Goal: Task Accomplishment & Management: Manage account settings

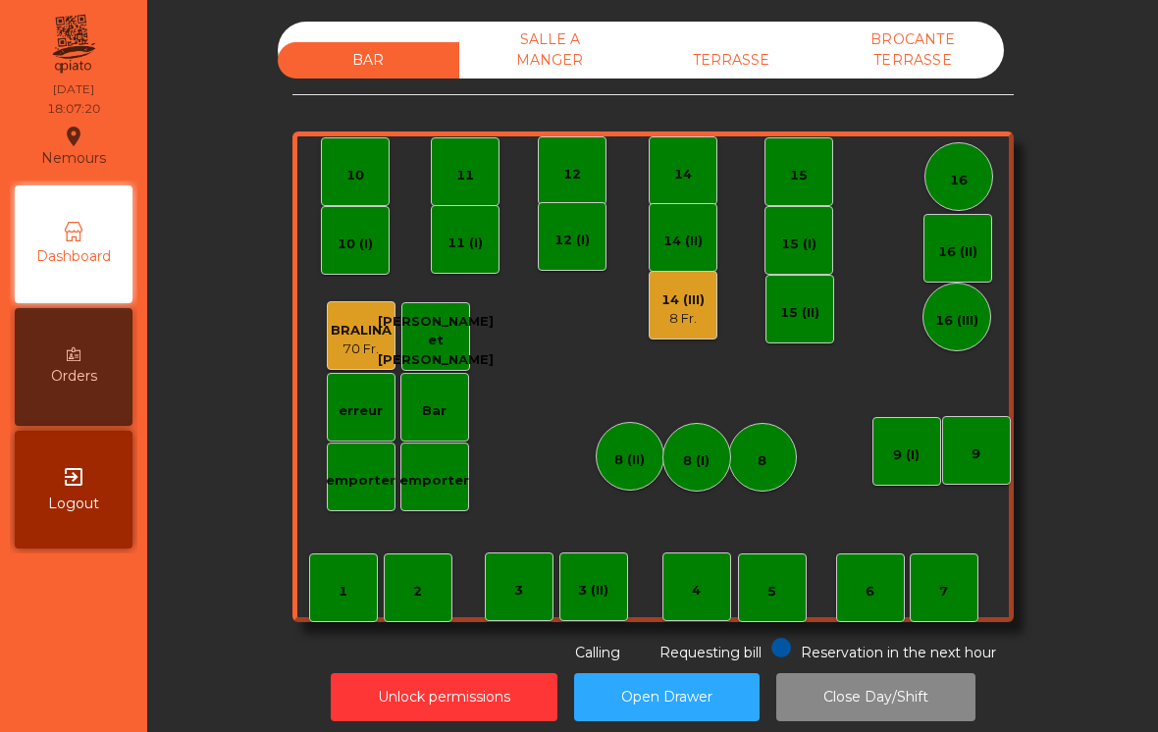
click at [679, 319] on div "8 Fr." at bounding box center [682, 319] width 43 height 20
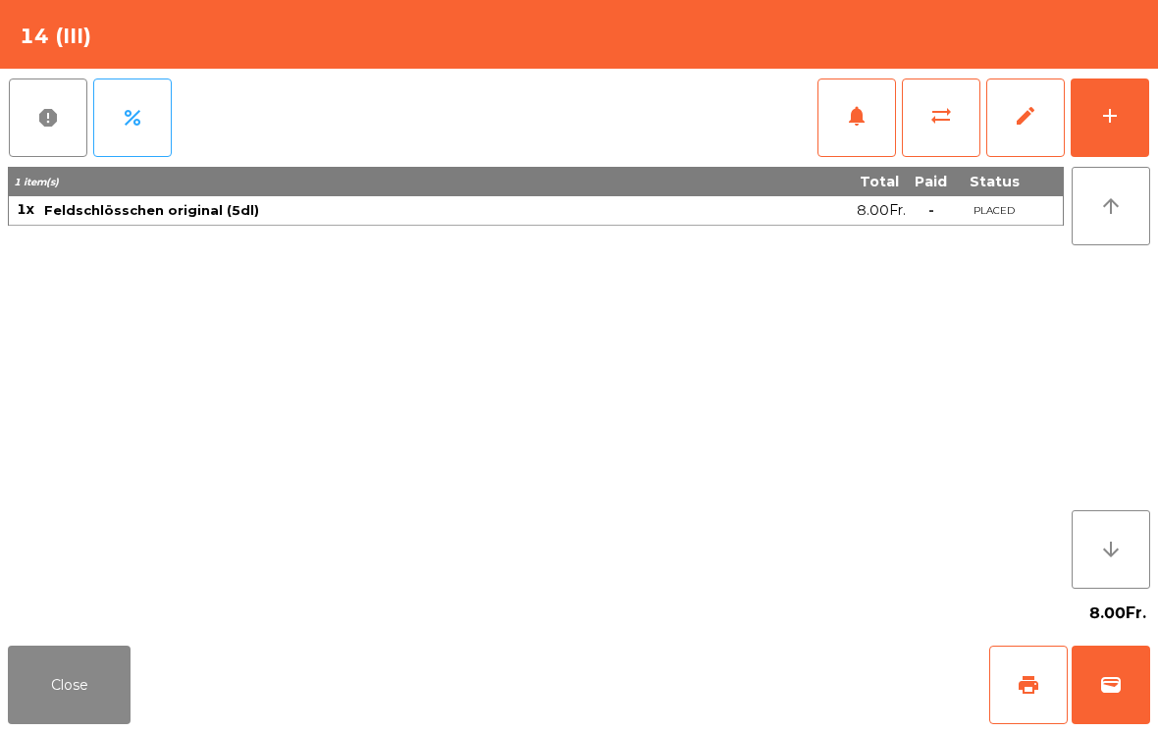
click at [1109, 696] on span "wallet" at bounding box center [1111, 685] width 24 height 24
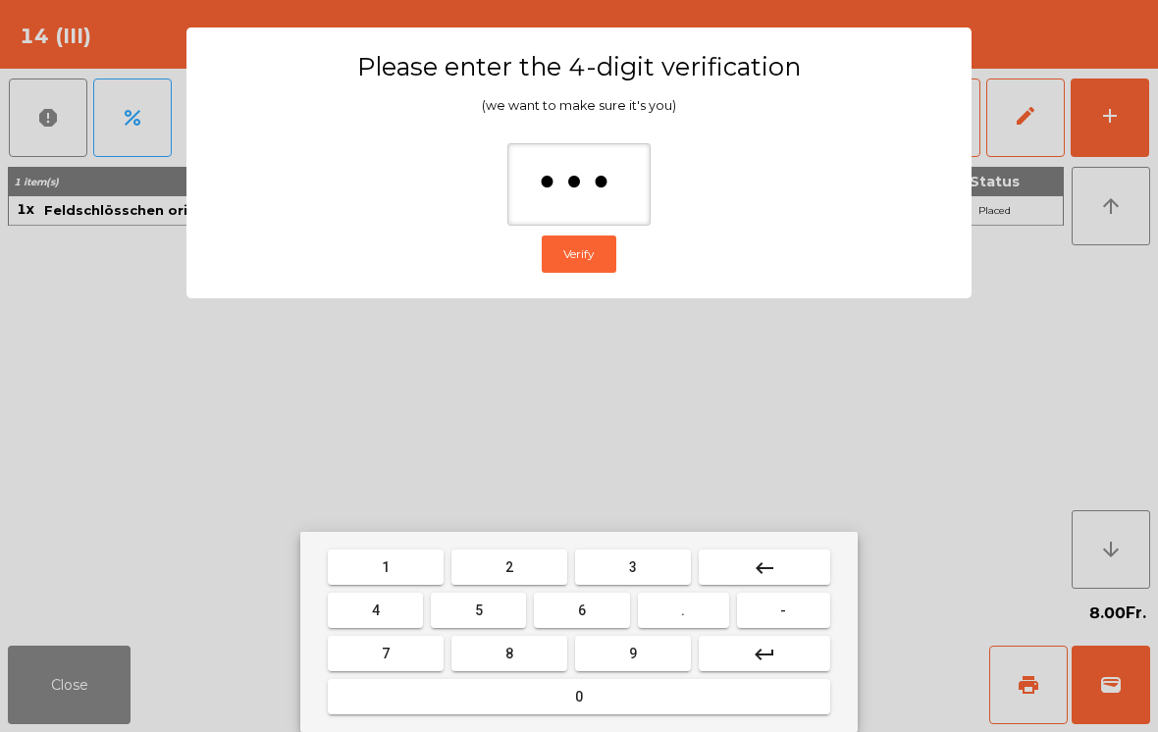
type input "****"
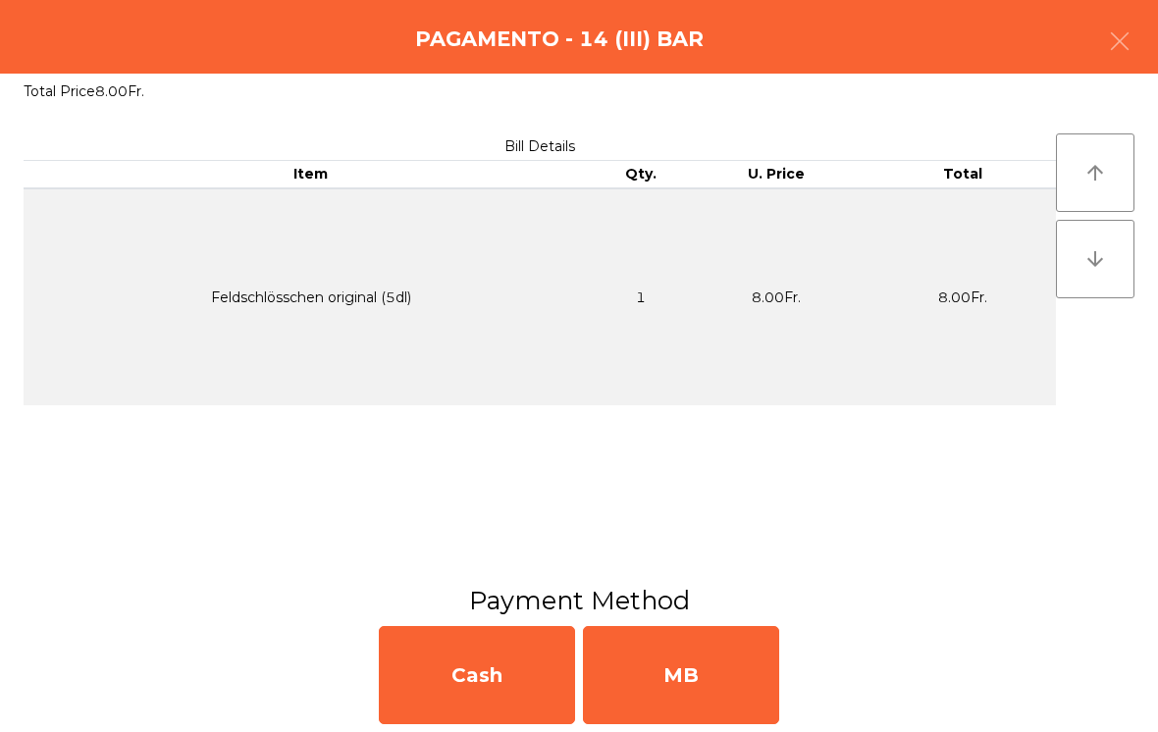
click at [693, 677] on div "MB" at bounding box center [681, 675] width 196 height 98
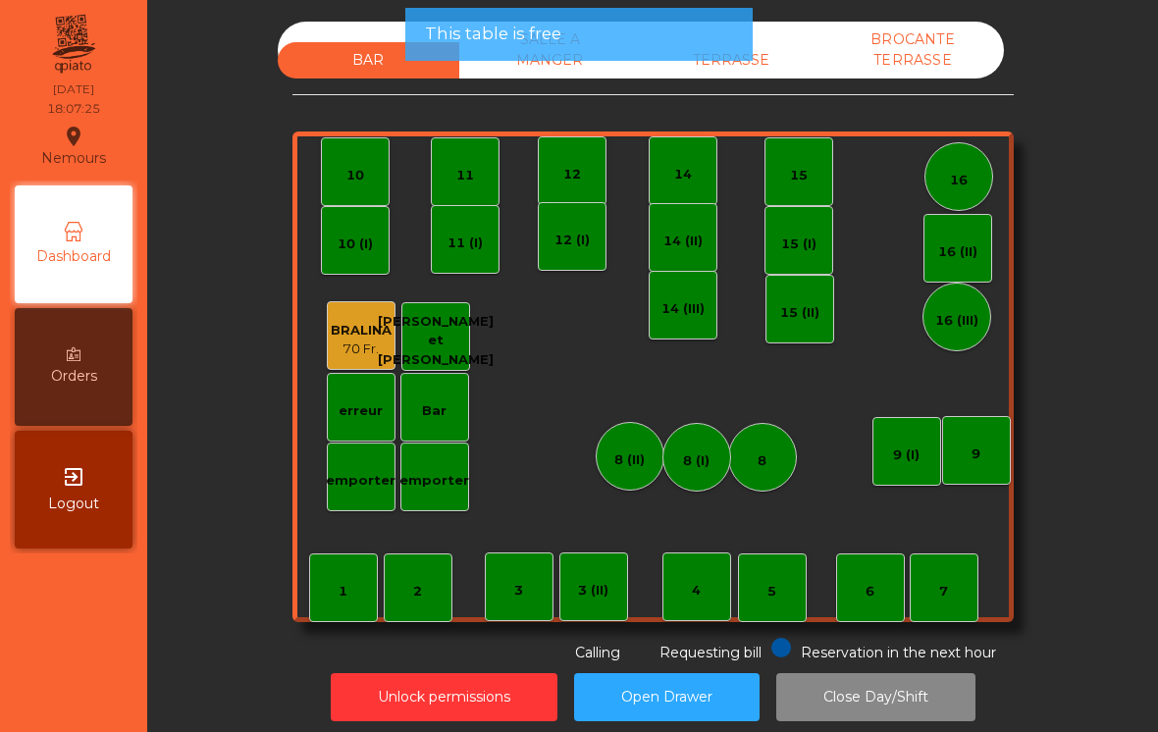
click at [678, 667] on div "Unlock permissions Open Drawer Close Day/Shift" at bounding box center [653, 697] width 958 height 68
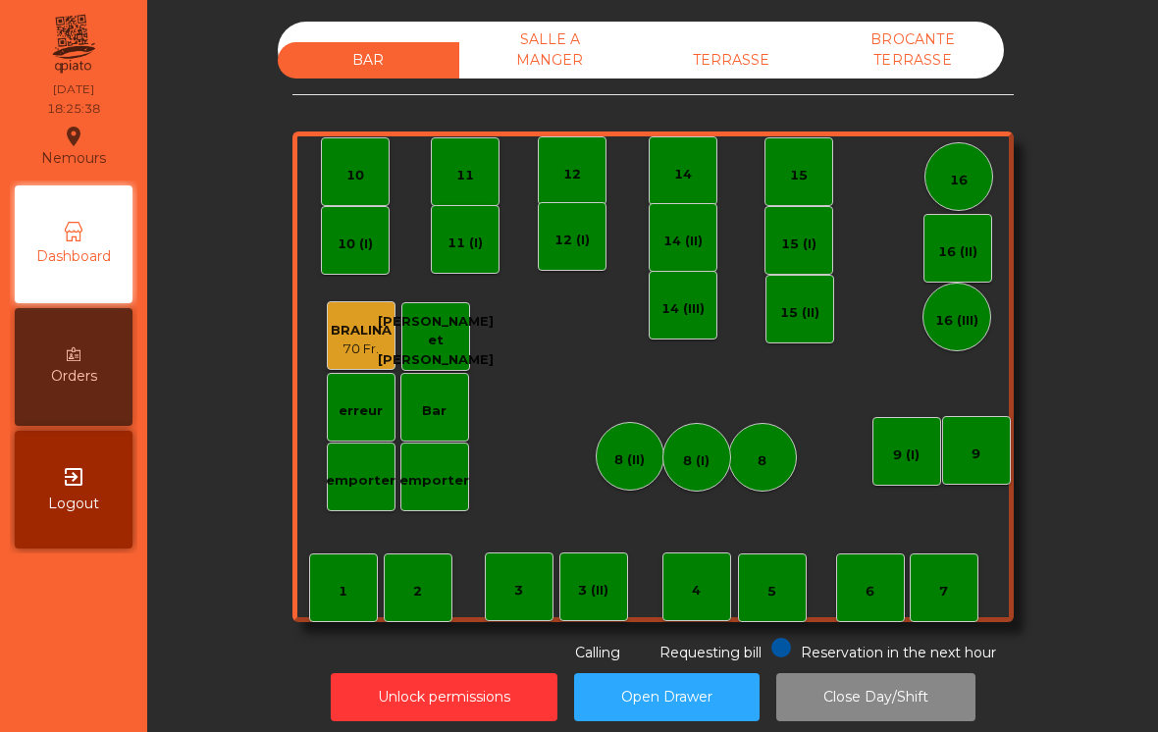
click at [773, 43] on div "TERRASSE" at bounding box center [732, 60] width 182 height 36
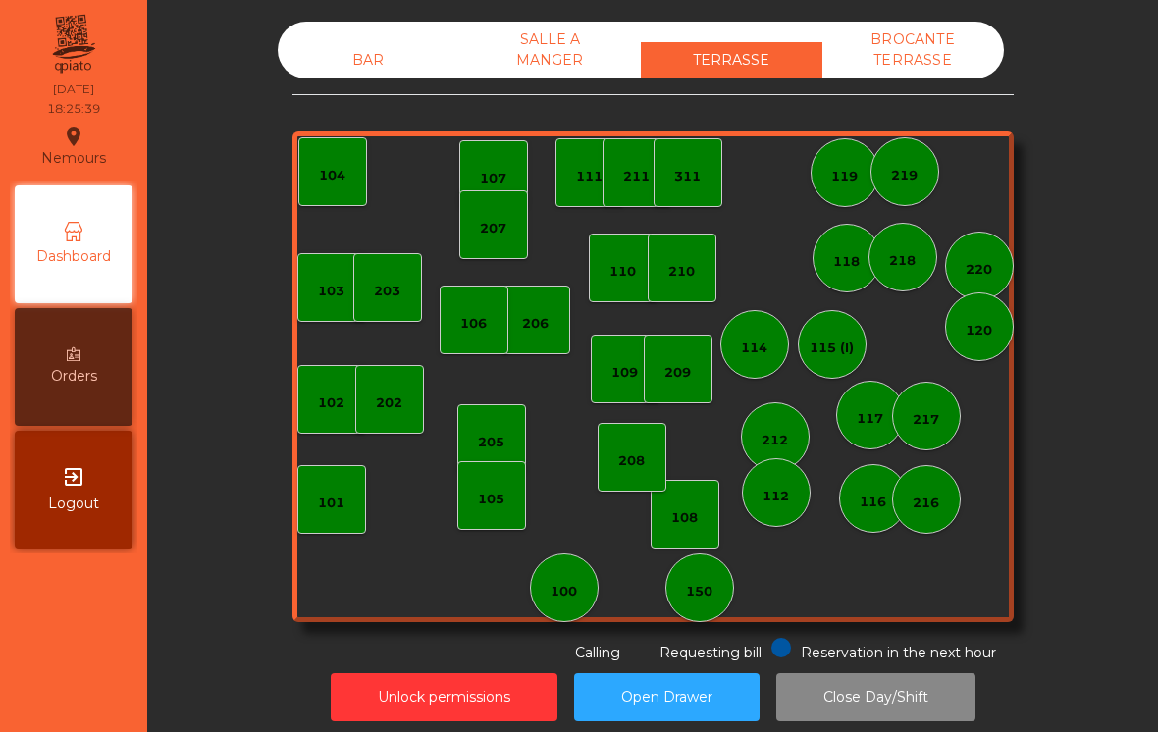
click at [548, 41] on div "SALLE A MANGER" at bounding box center [550, 50] width 182 height 57
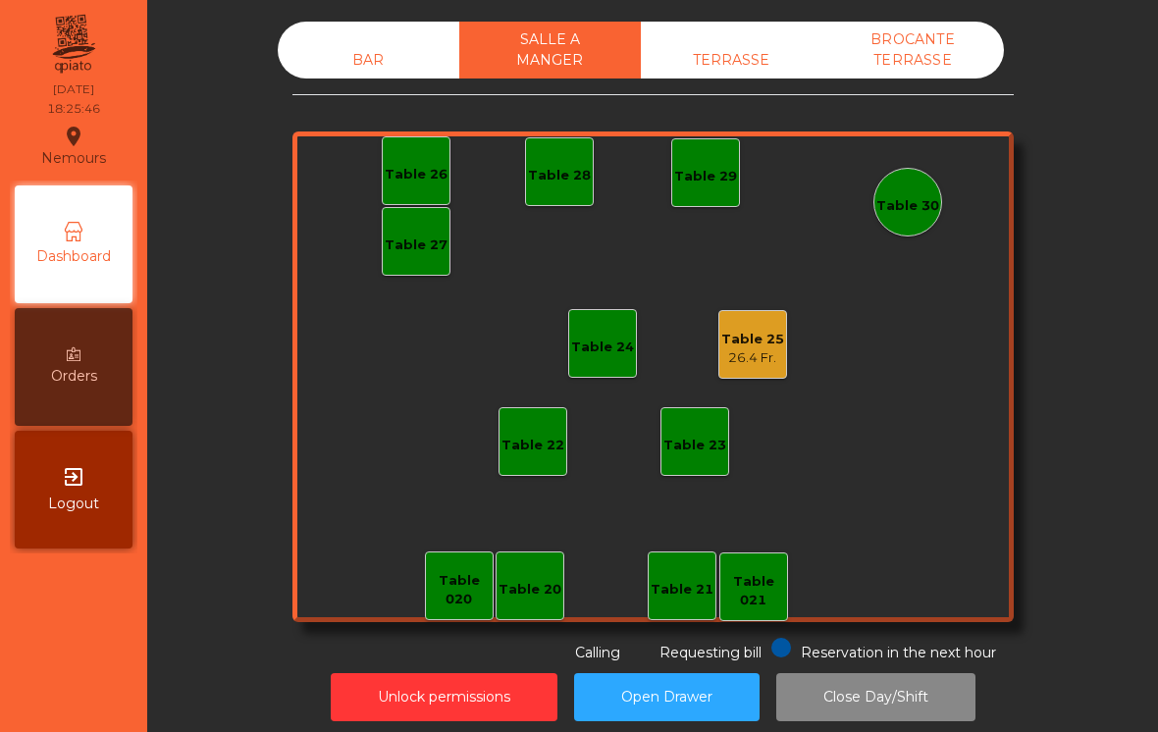
click at [766, 342] on div "Table 25" at bounding box center [752, 340] width 63 height 20
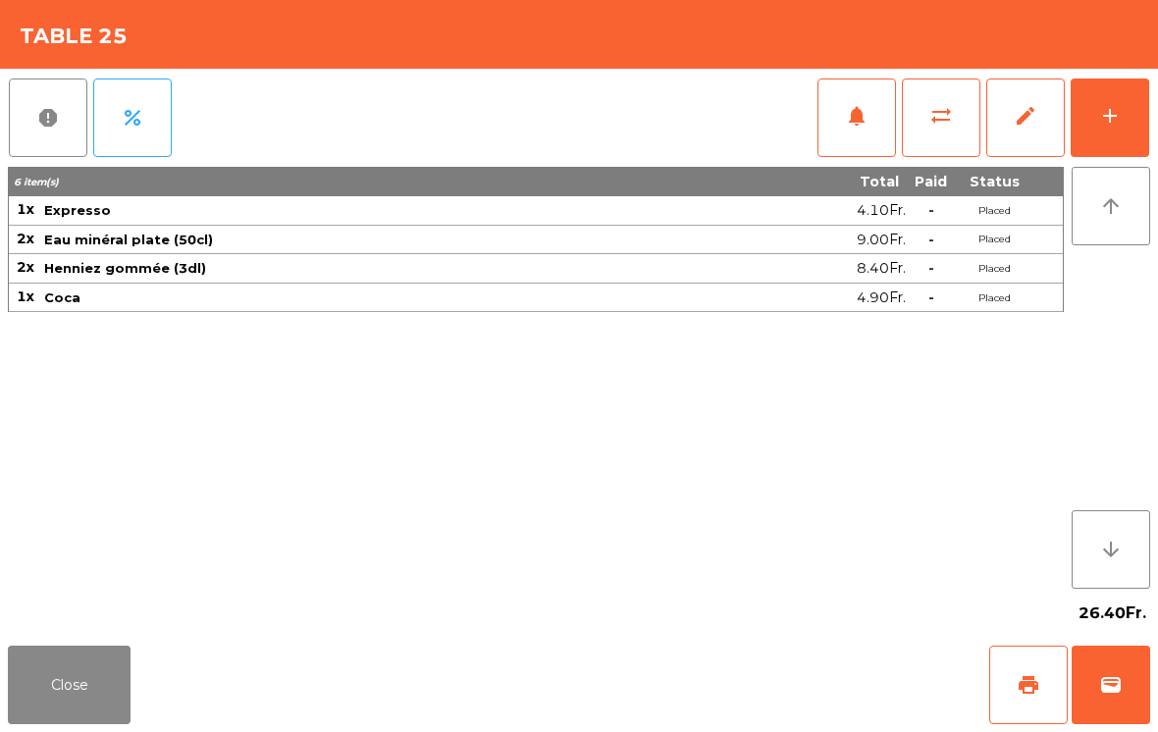
click at [1117, 121] on div "add" at bounding box center [1110, 116] width 24 height 24
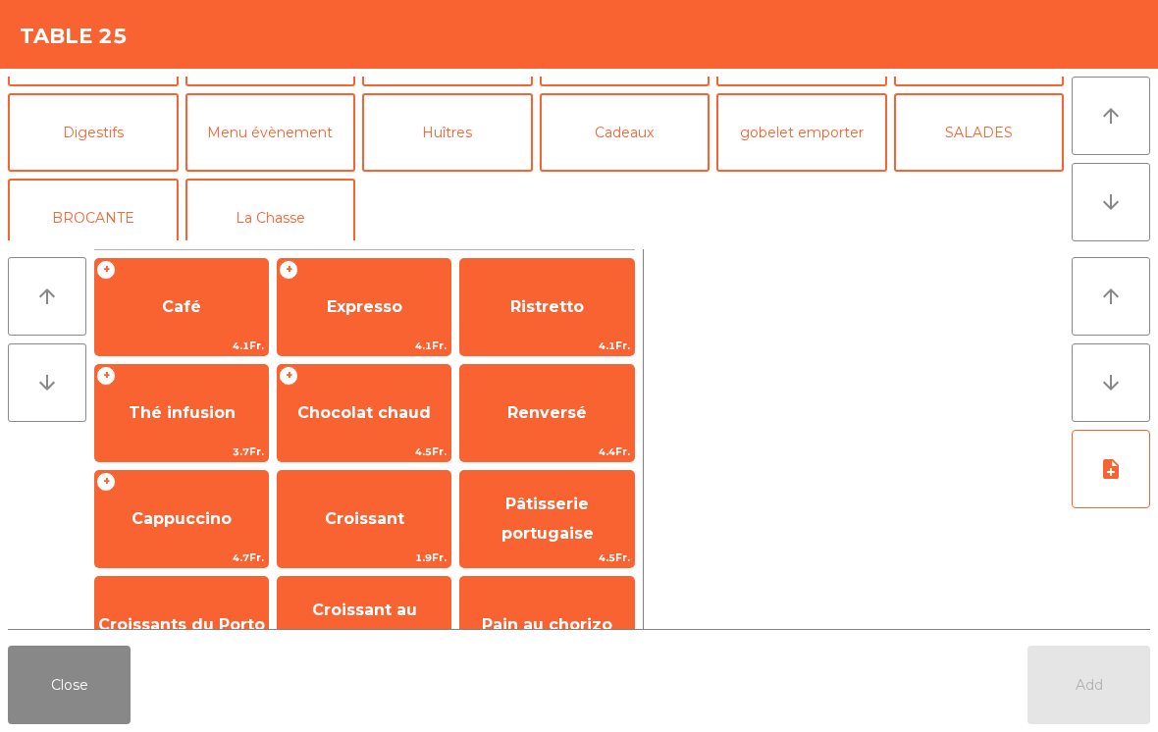
scroll to position [199, 0]
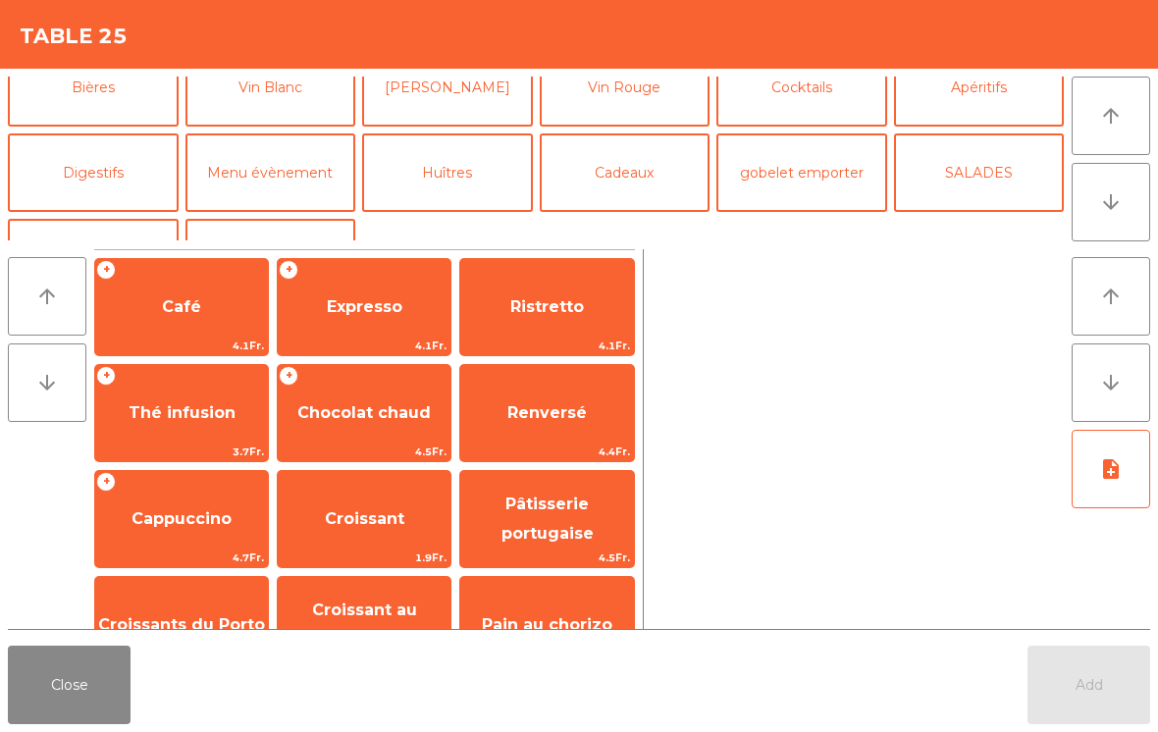
click at [280, 188] on button "Menu évènement" at bounding box center [270, 172] width 171 height 79
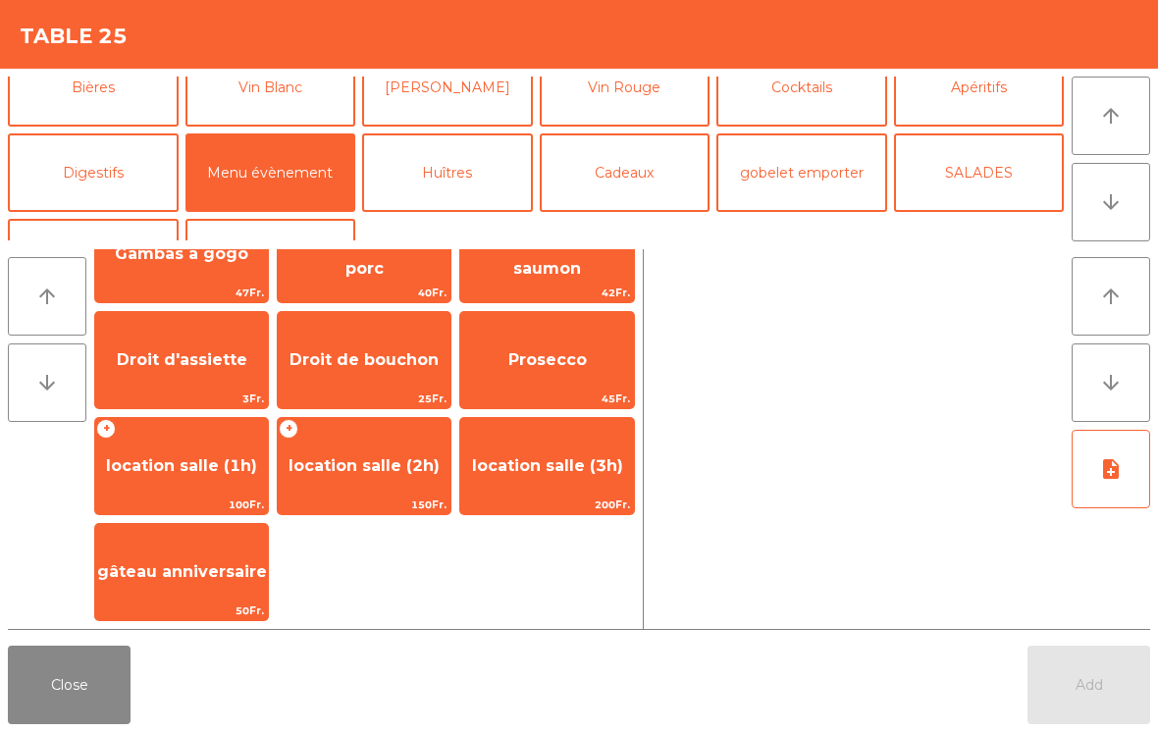
scroll to position [53, 0]
click at [185, 487] on span "location salle (1h)" at bounding box center [181, 466] width 173 height 53
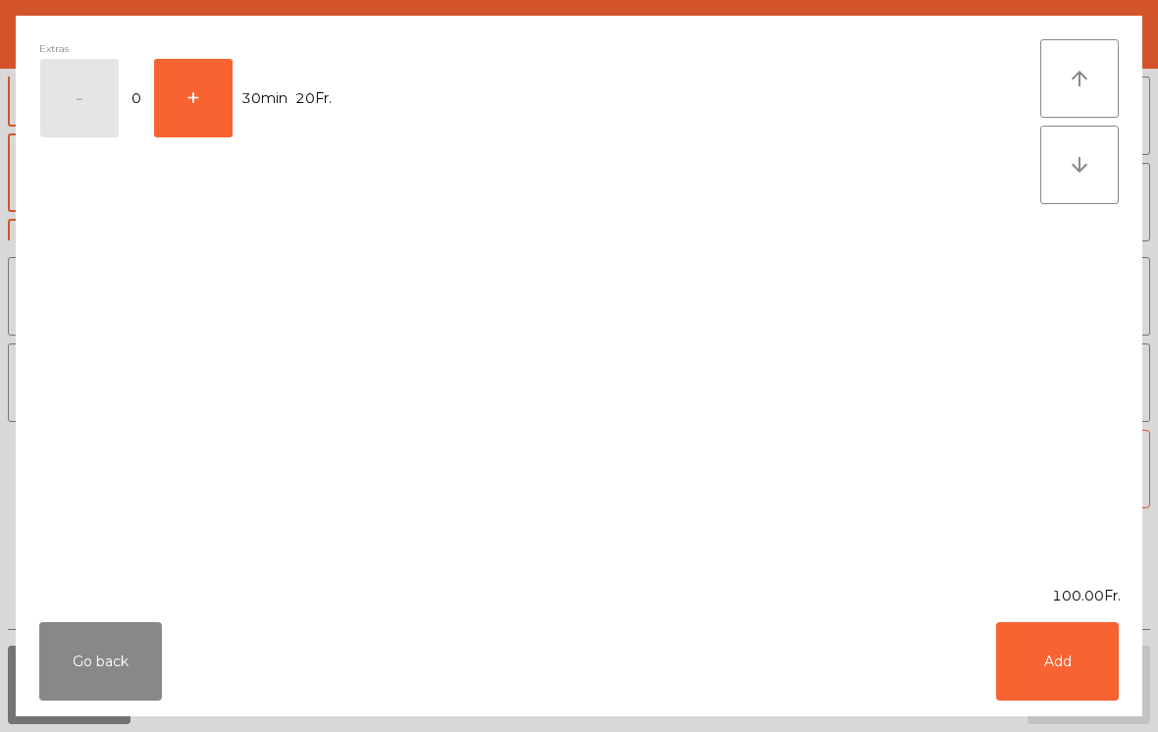
click at [1104, 681] on button "Add" at bounding box center [1057, 661] width 123 height 79
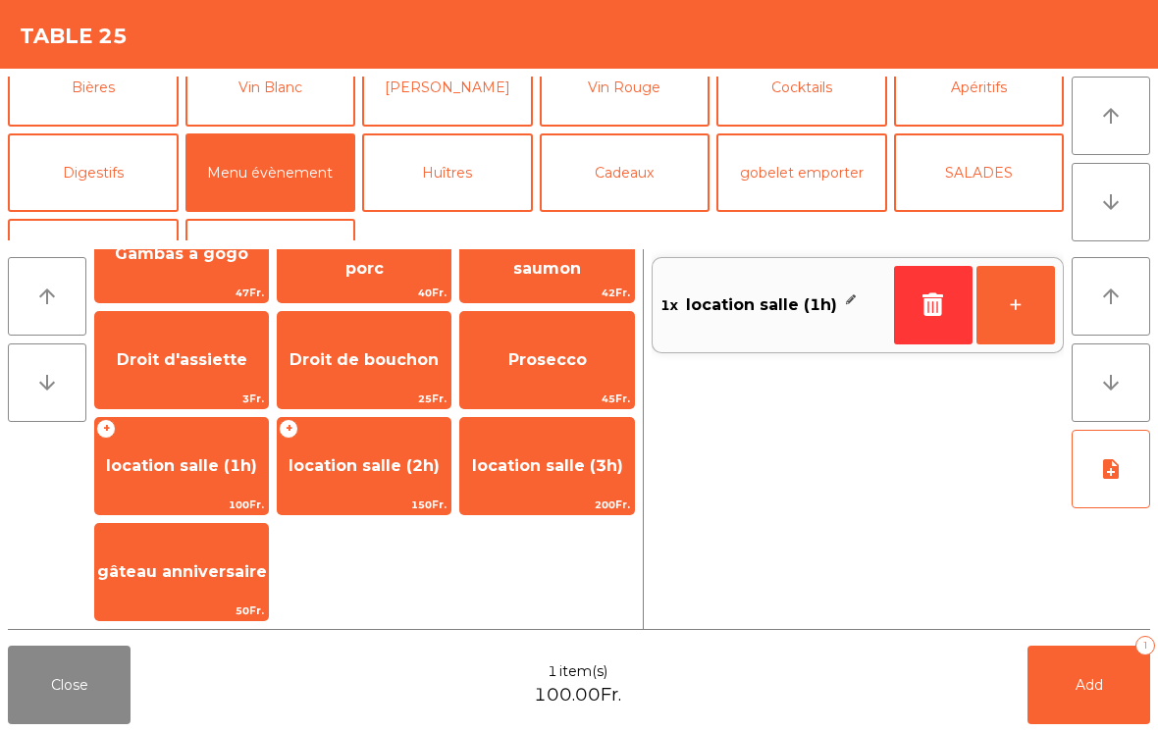
click at [1099, 688] on span "Add" at bounding box center [1089, 685] width 27 height 18
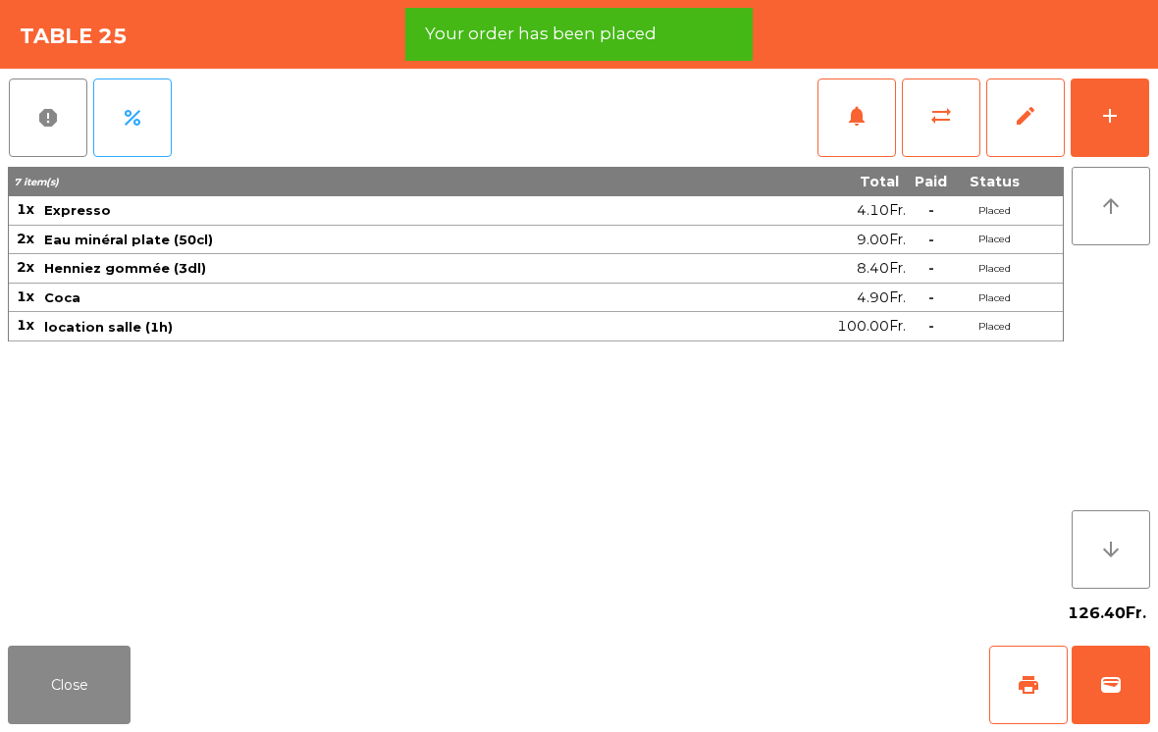
click at [1026, 686] on span "print" at bounding box center [1029, 685] width 24 height 24
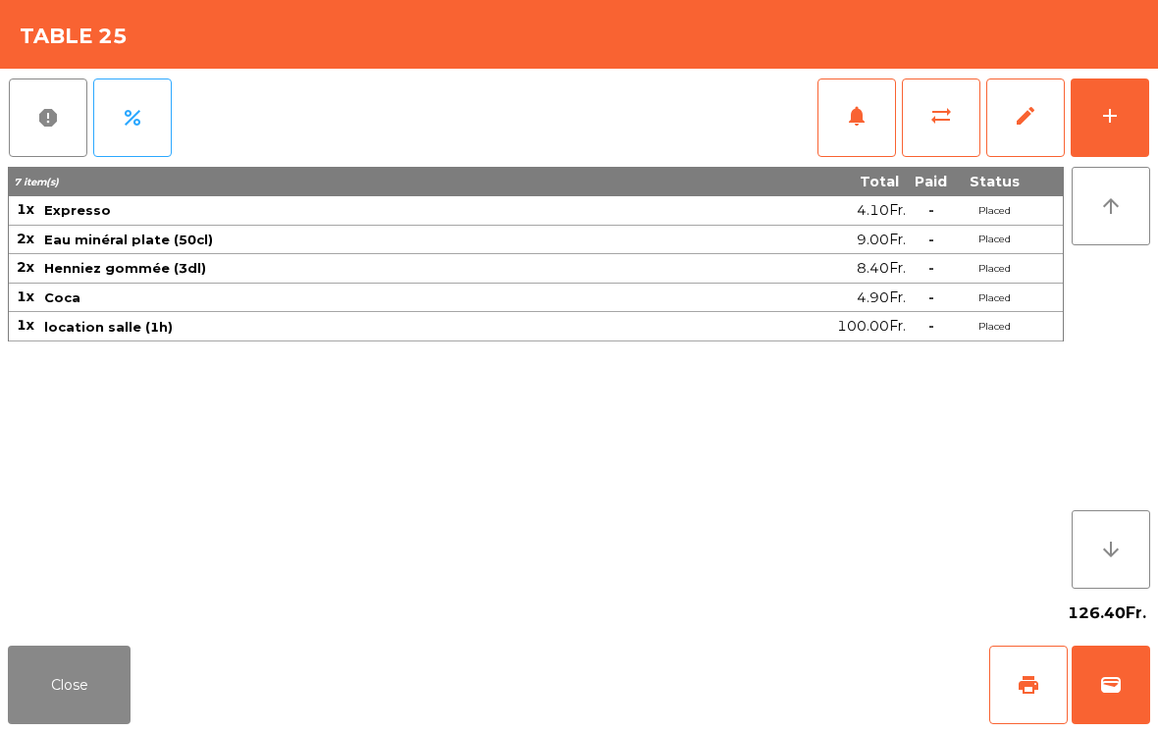
click at [1083, 135] on button "add" at bounding box center [1110, 118] width 79 height 79
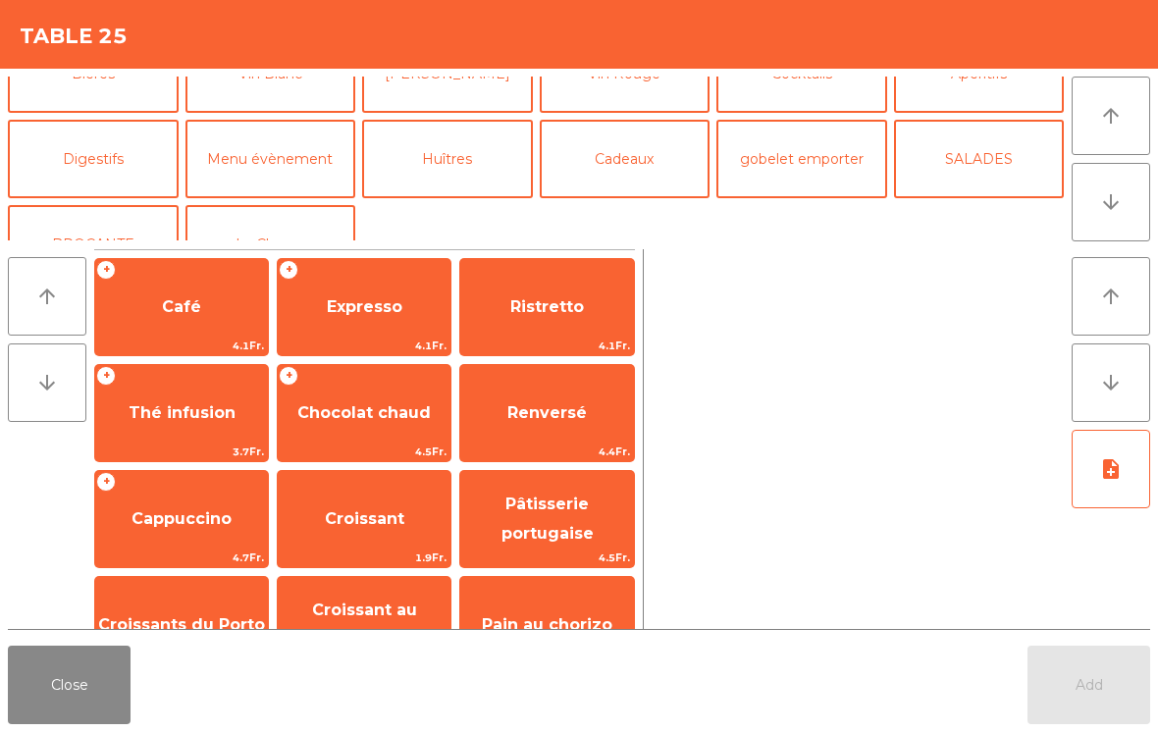
scroll to position [212, 0]
click at [301, 145] on button "Menu évènement" at bounding box center [270, 160] width 171 height 79
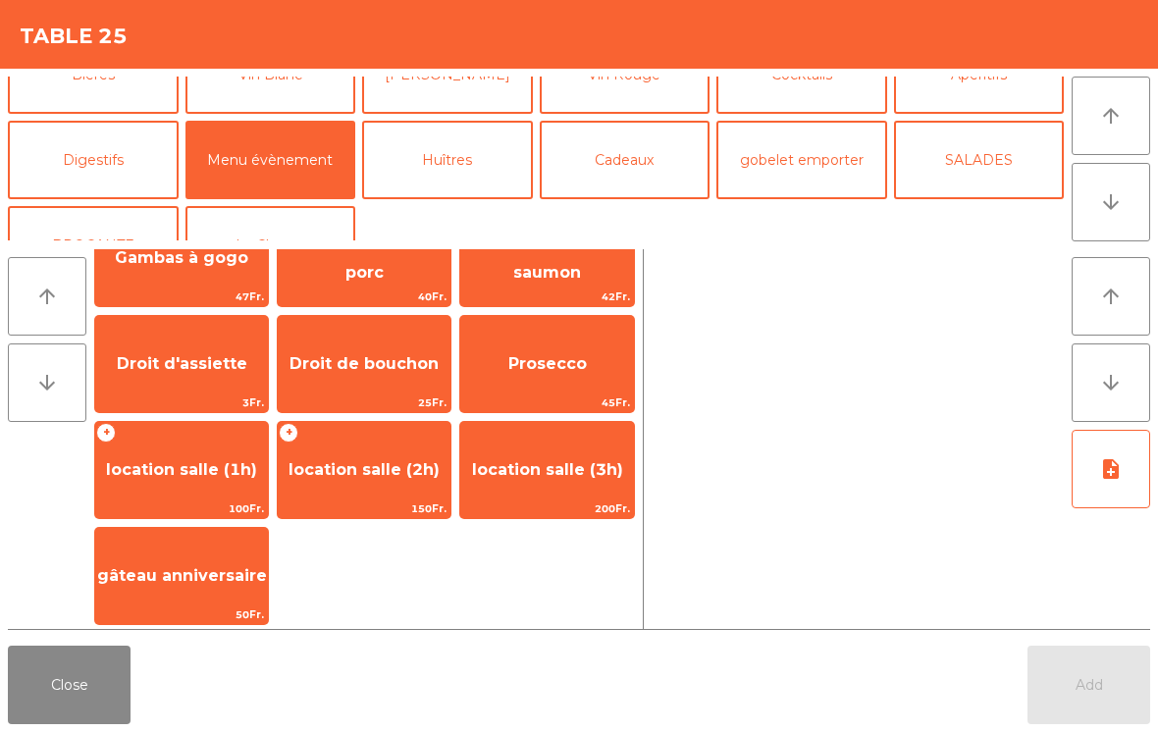
scroll to position [47, 0]
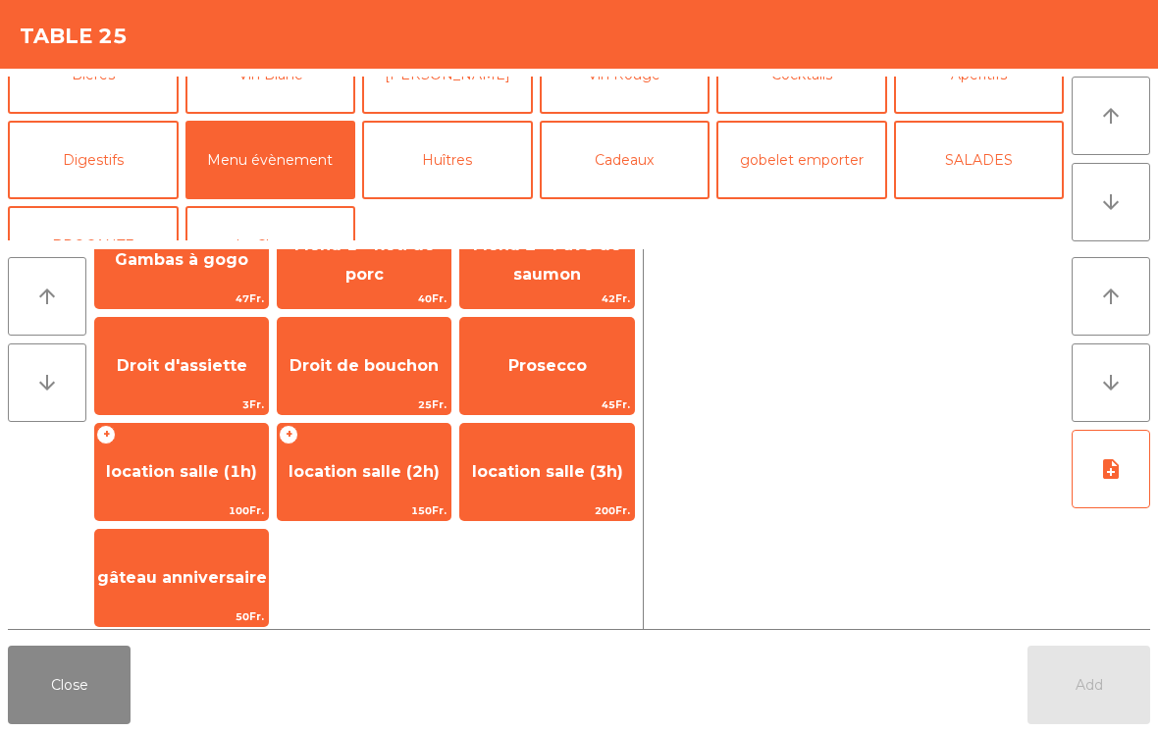
click at [60, 717] on button "Close" at bounding box center [69, 685] width 123 height 79
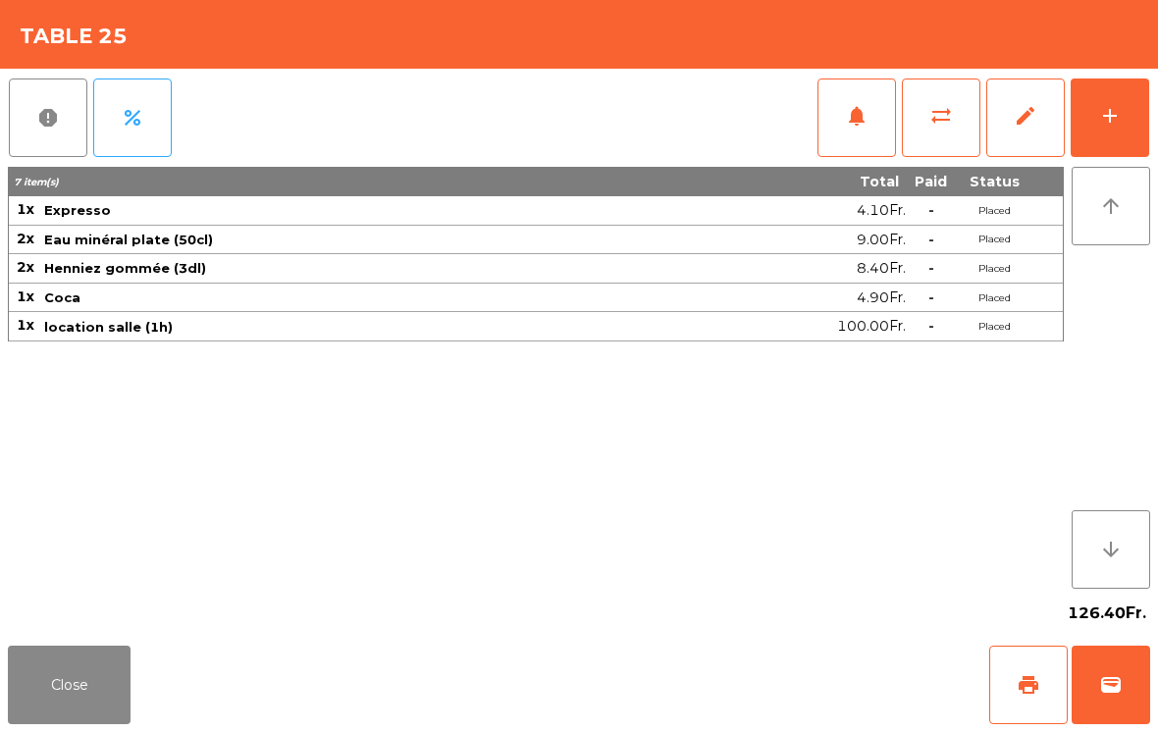
click at [1111, 686] on span "wallet" at bounding box center [1111, 685] width 24 height 24
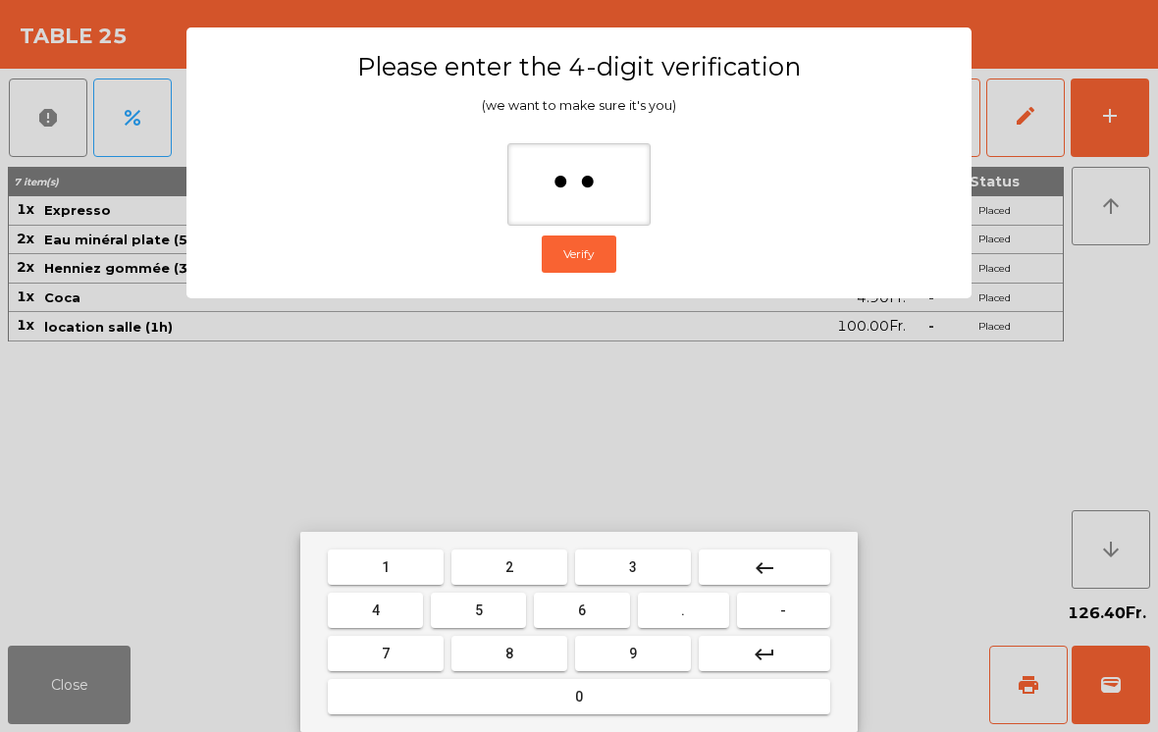
type input "***"
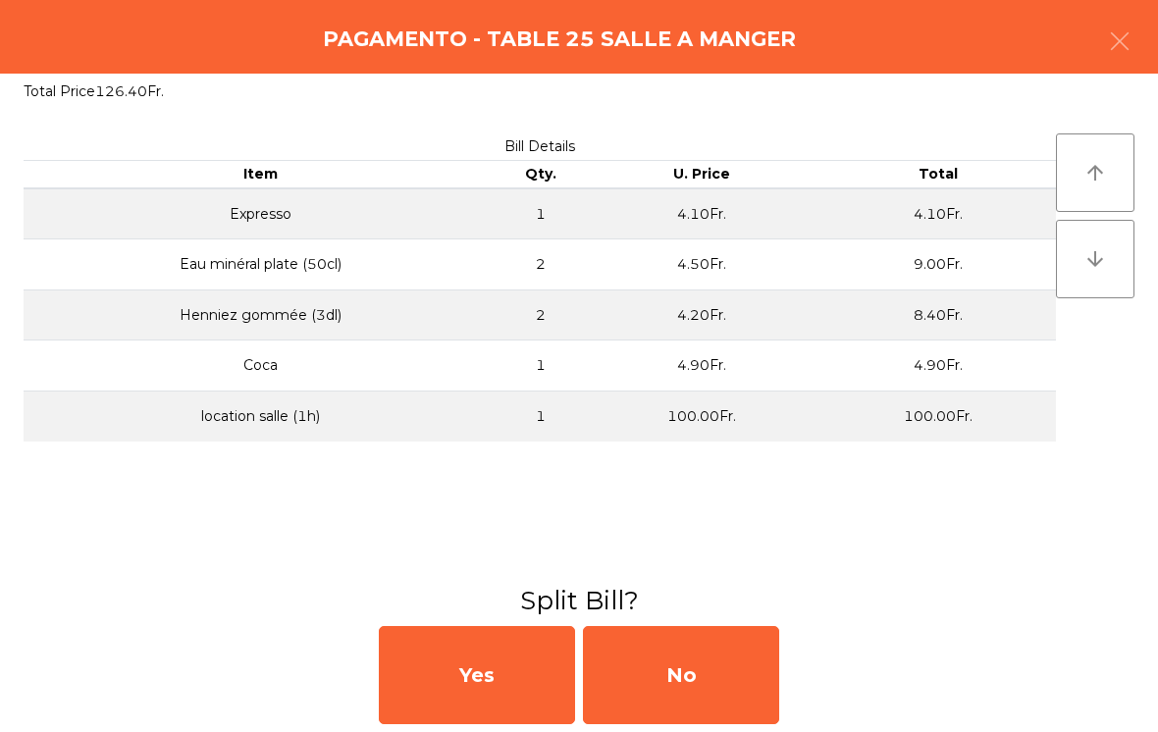
click at [696, 657] on div "No" at bounding box center [681, 675] width 196 height 98
click at [683, 670] on div "MB" at bounding box center [681, 675] width 196 height 98
click at [701, 672] on div "No" at bounding box center [681, 675] width 196 height 98
click at [703, 668] on div "No" at bounding box center [681, 675] width 196 height 98
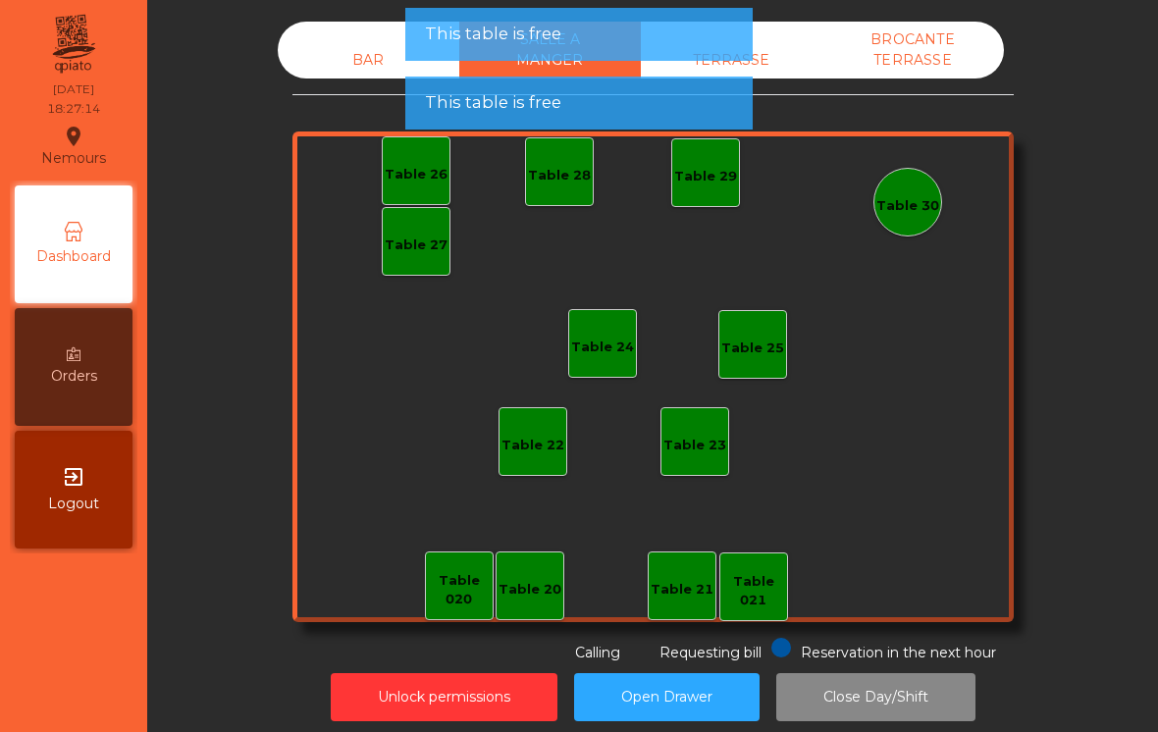
click at [380, 57] on div "BAR" at bounding box center [369, 60] width 182 height 36
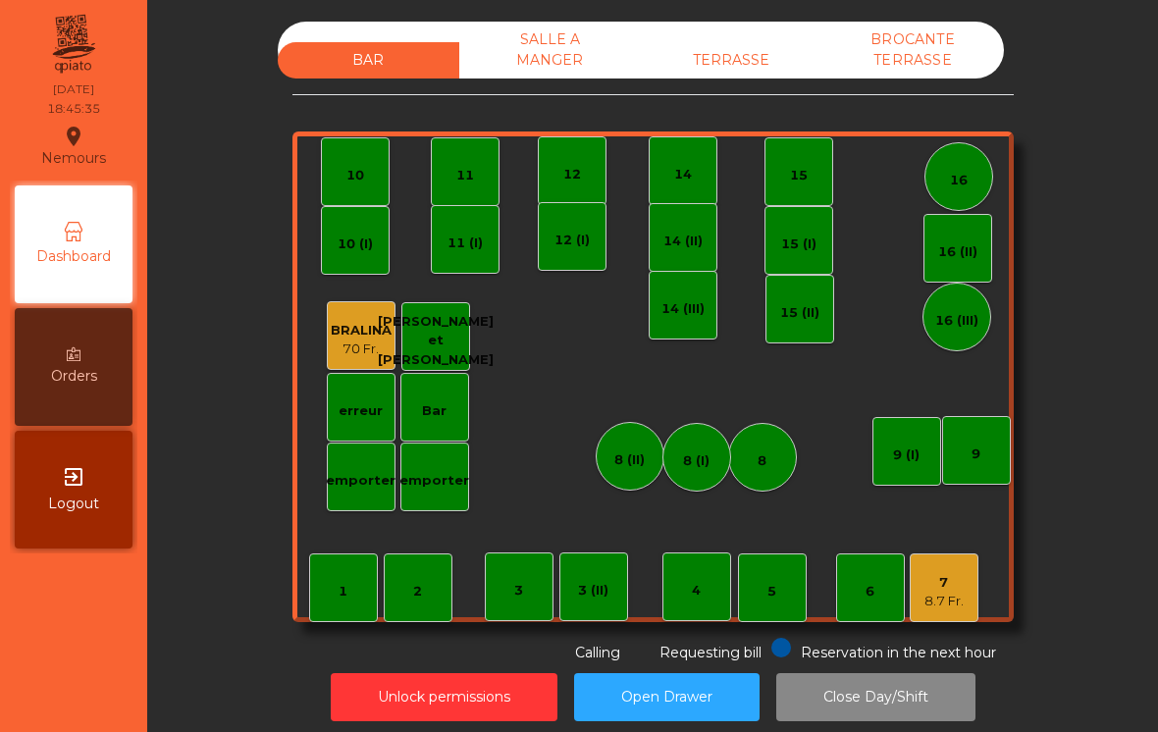
click at [953, 610] on div "7 8.7 Fr." at bounding box center [944, 588] width 69 height 69
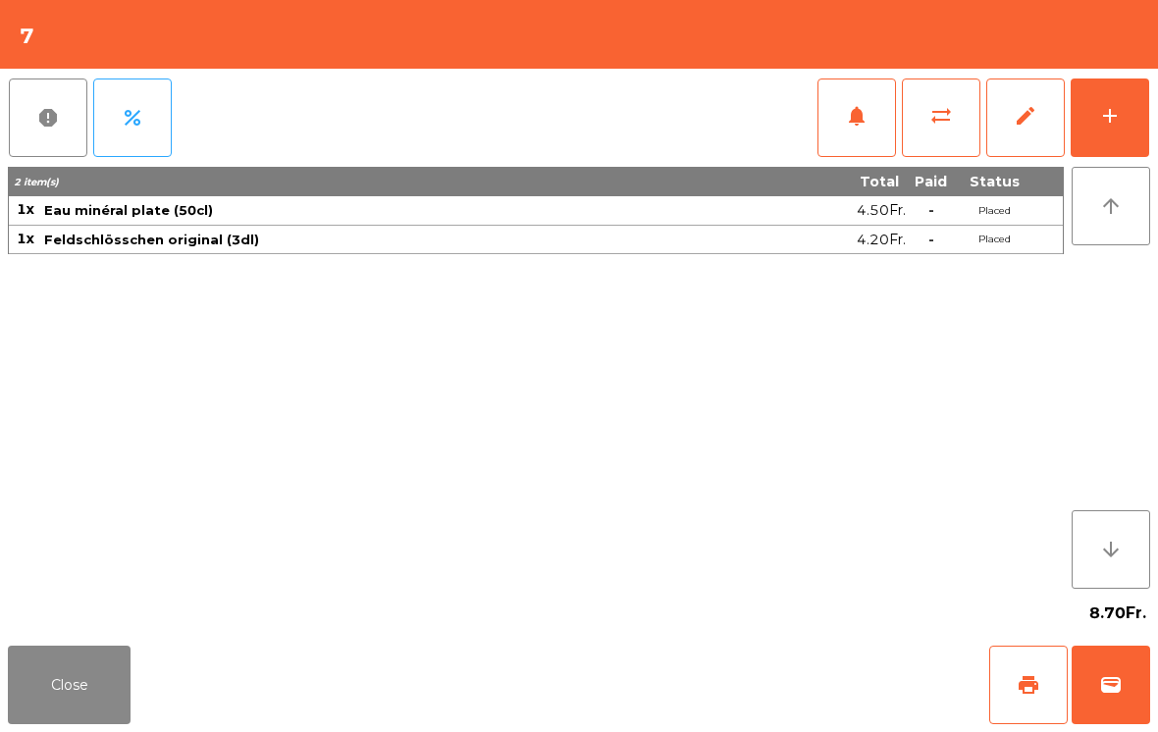
click at [1126, 132] on button "add" at bounding box center [1110, 118] width 79 height 79
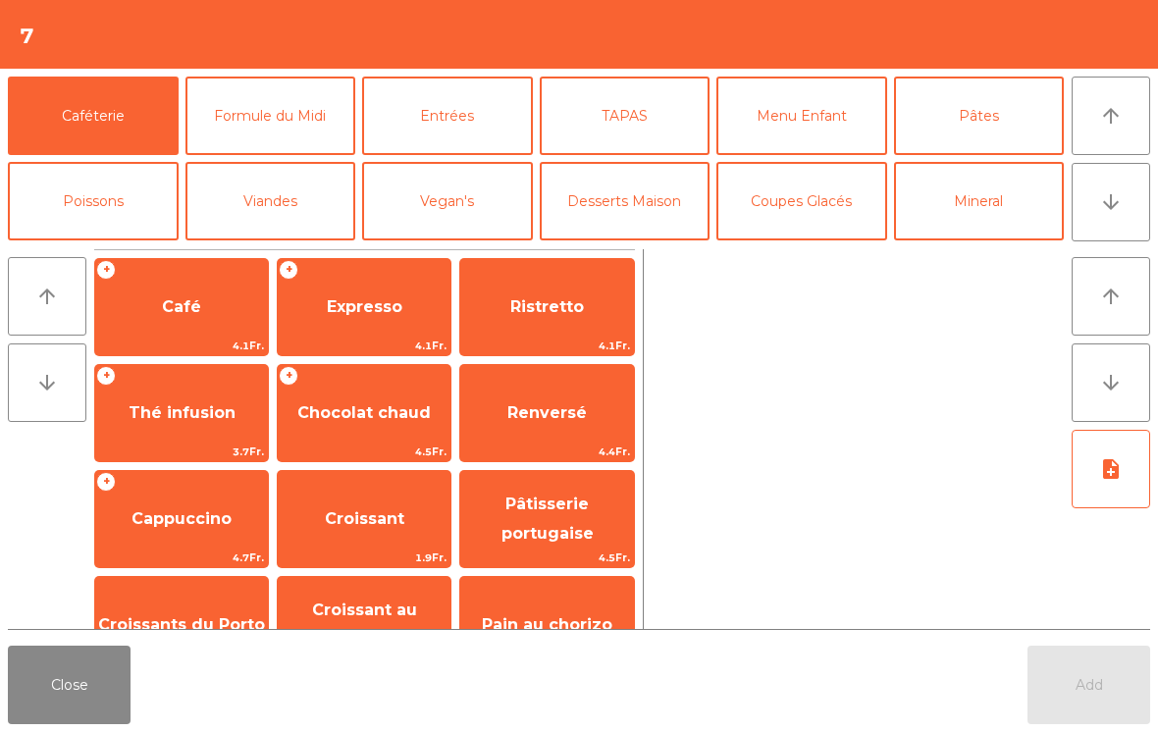
click at [468, 126] on button "Entrées" at bounding box center [447, 116] width 171 height 79
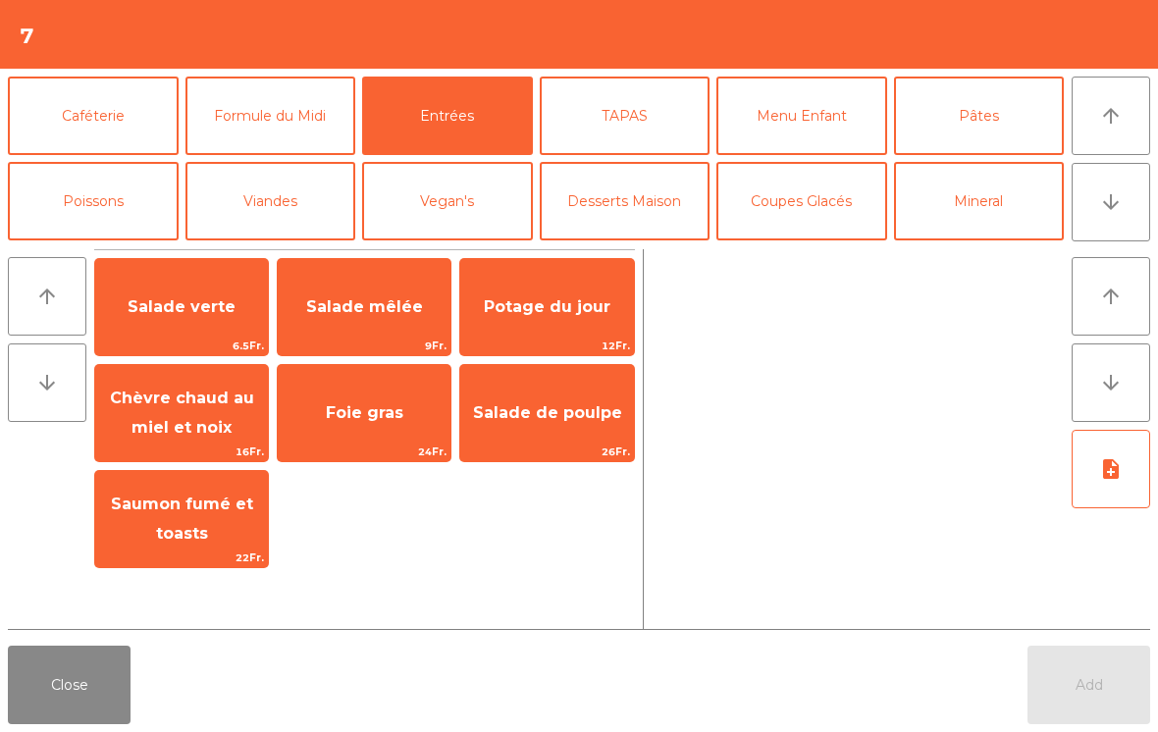
click at [176, 346] on span "6.5Fr." at bounding box center [181, 346] width 173 height 19
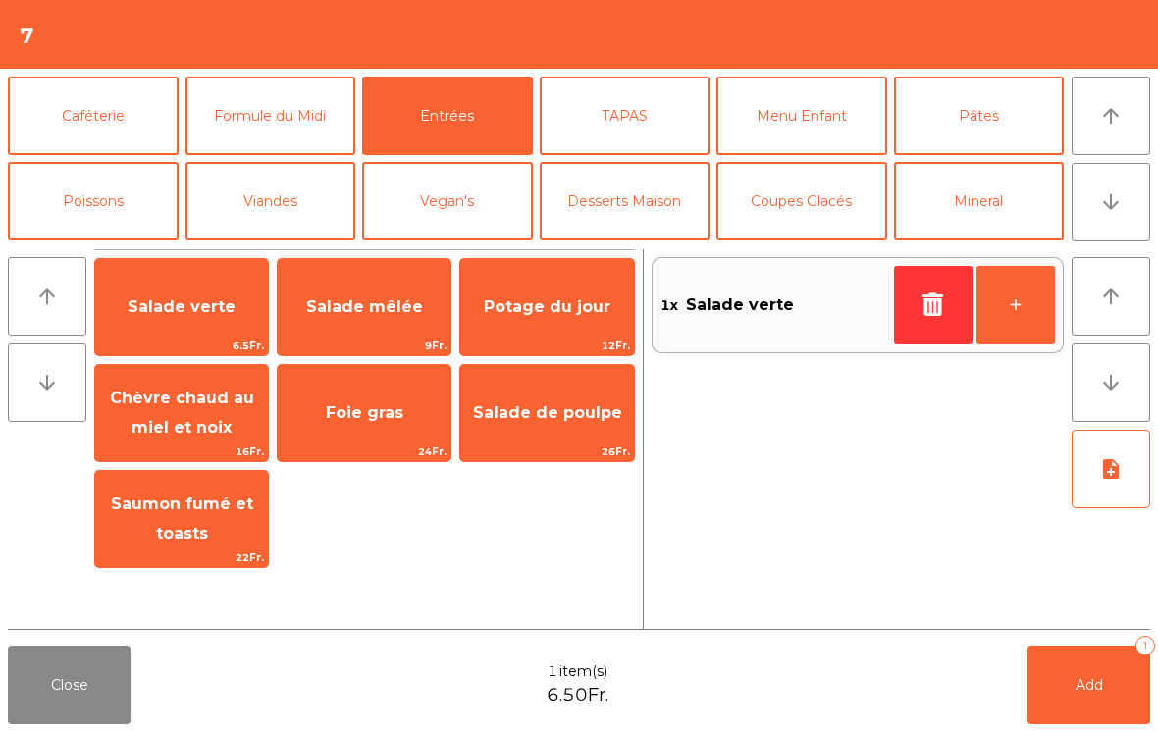
click at [202, 320] on span "Salade verte" at bounding box center [181, 307] width 173 height 53
click at [957, 136] on button "Pâtes" at bounding box center [979, 116] width 171 height 79
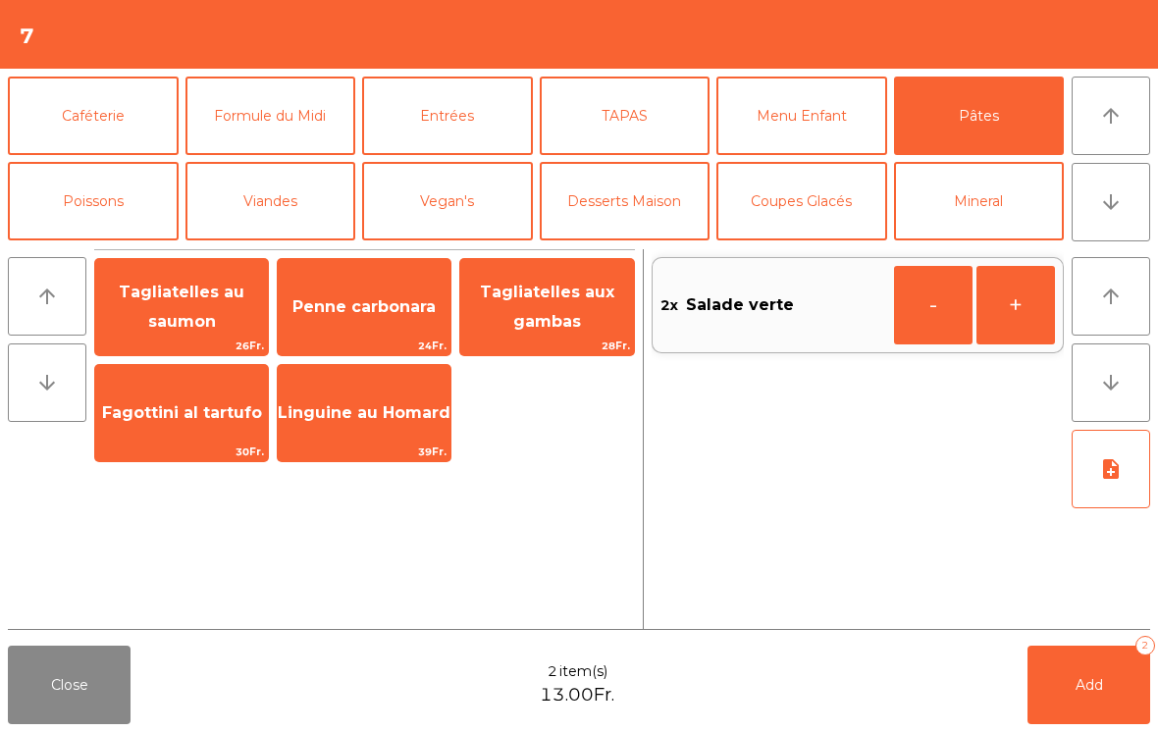
click at [341, 331] on span "Penne carbonara" at bounding box center [364, 307] width 173 height 53
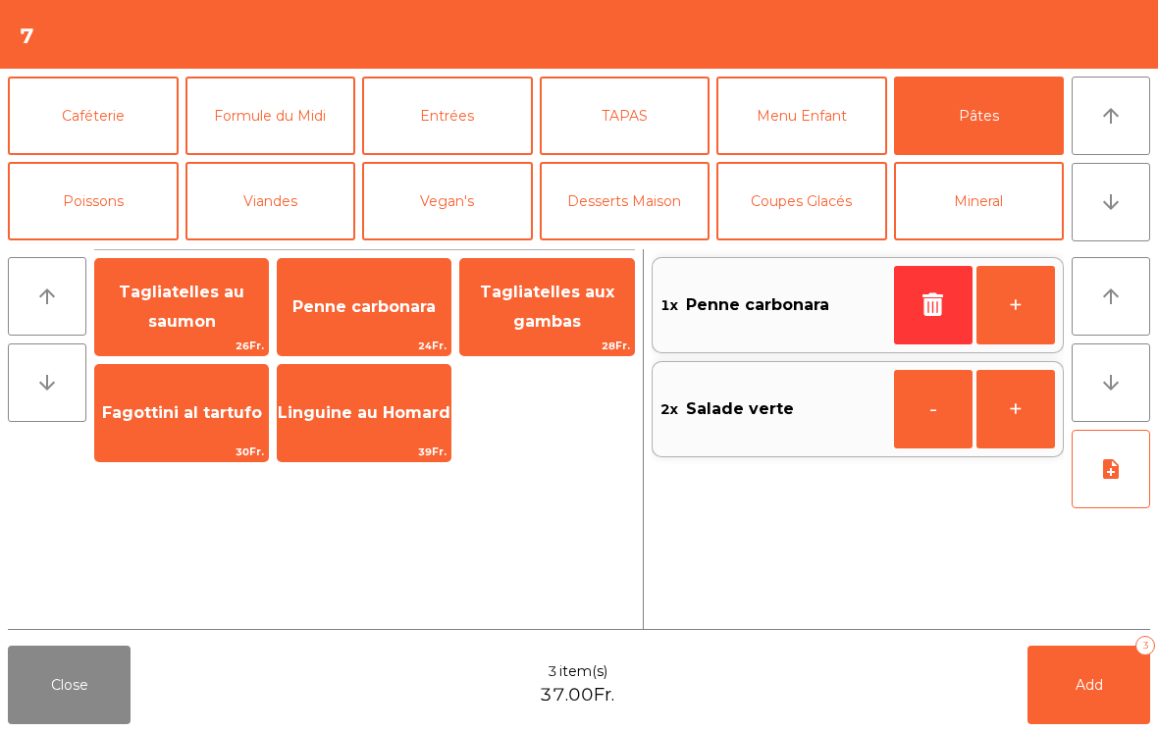
click at [470, 213] on button "Vegan's" at bounding box center [447, 201] width 171 height 79
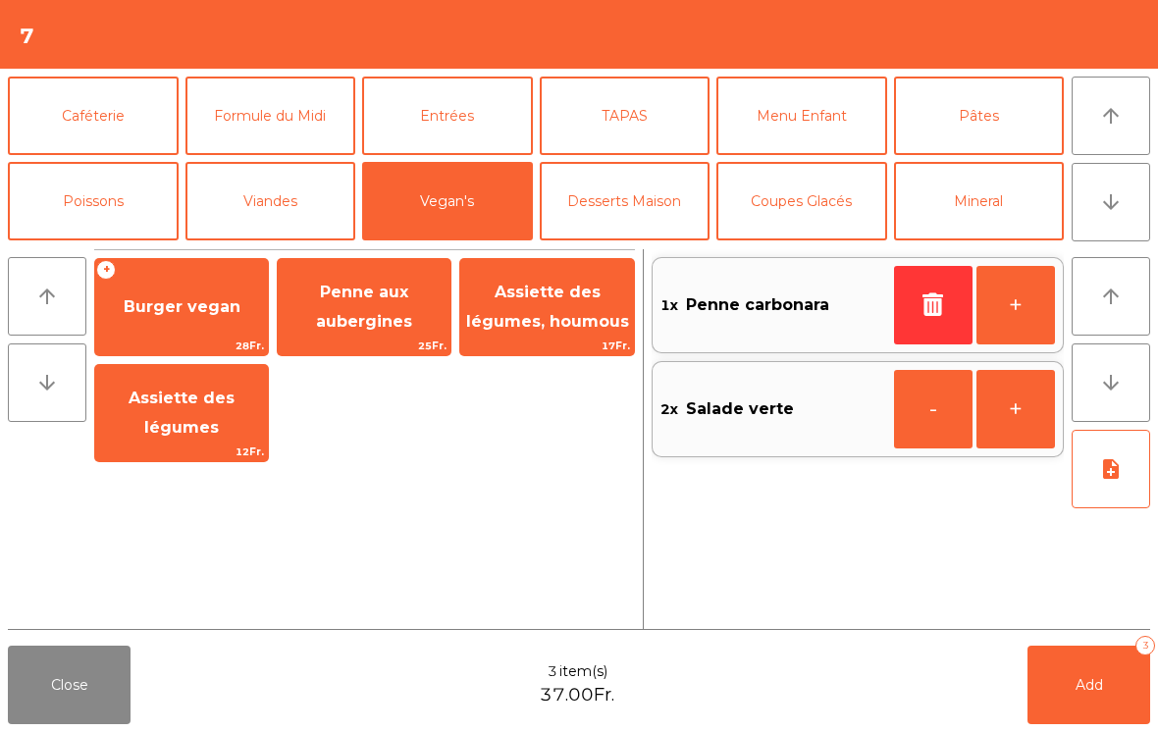
click at [400, 318] on span "Penne aux aubergines" at bounding box center [364, 307] width 96 height 48
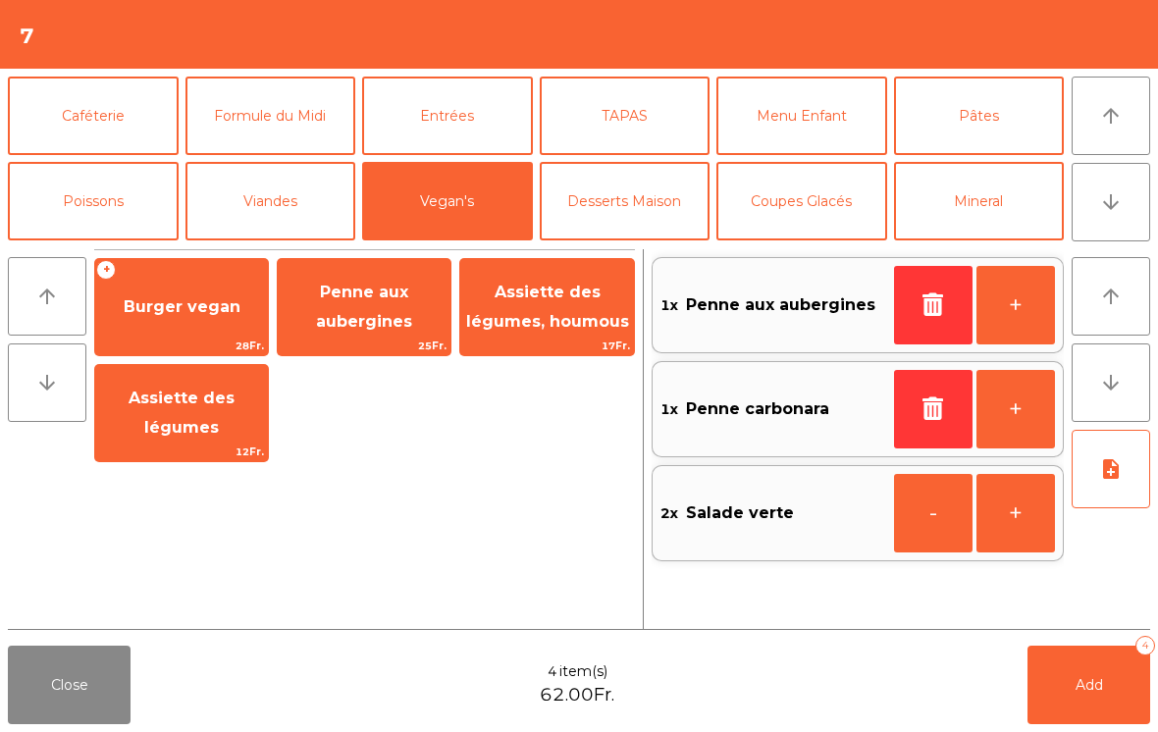
click at [1116, 473] on icon "note_add" at bounding box center [1111, 469] width 24 height 24
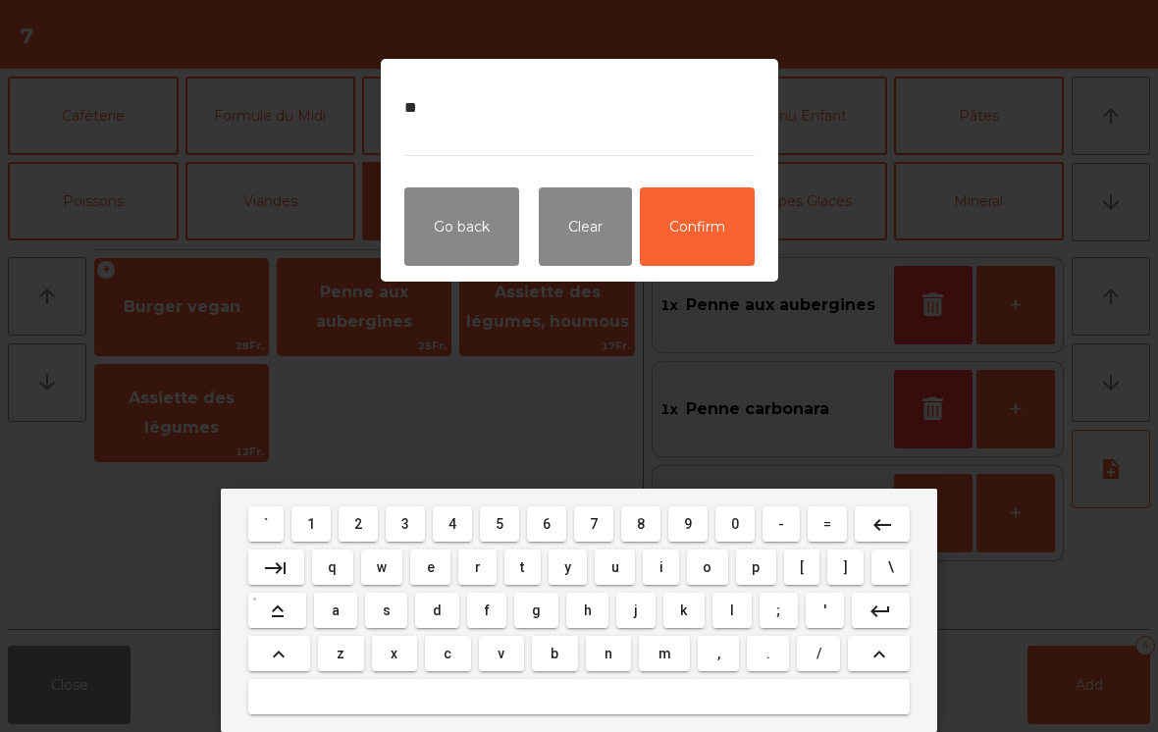
type textarea "**"
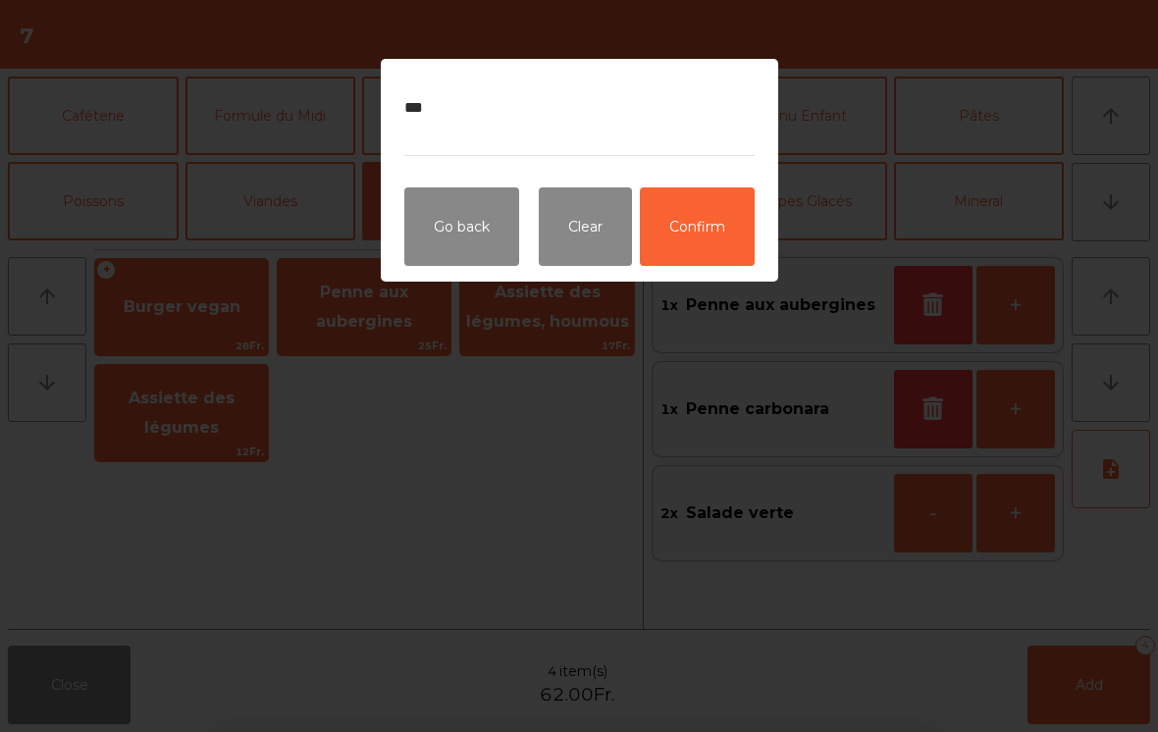
click at [718, 224] on button "Confirm" at bounding box center [697, 226] width 115 height 79
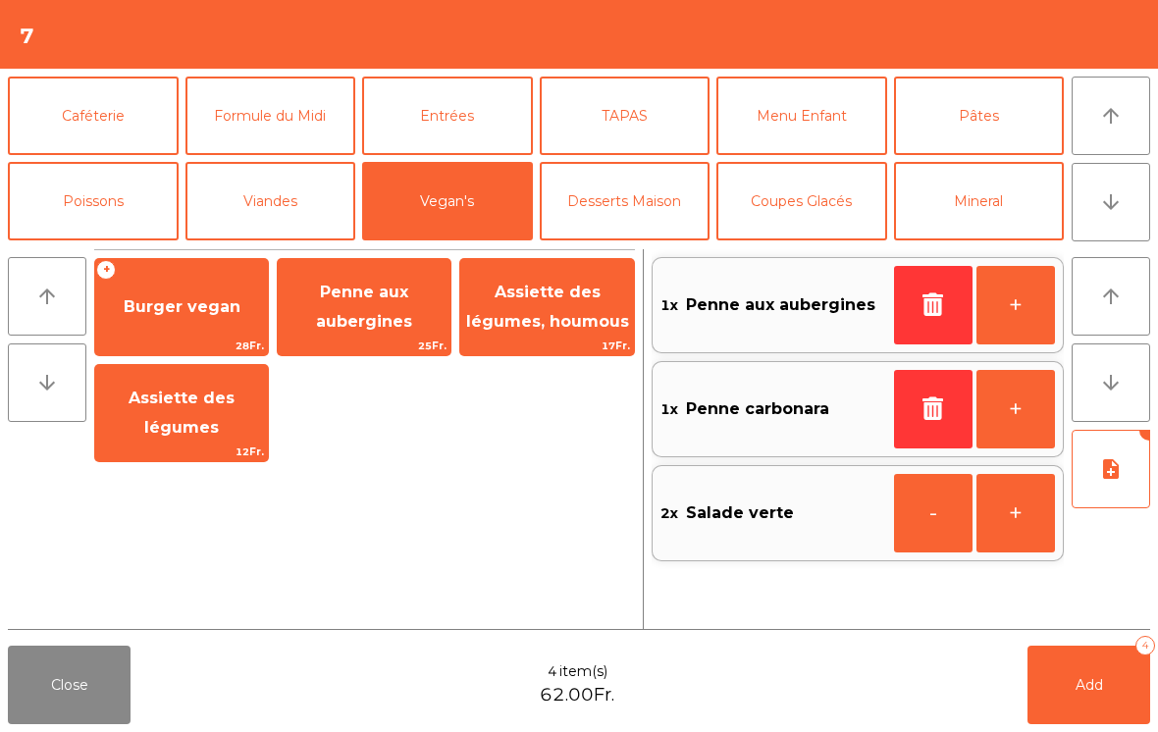
click at [1098, 704] on button "Add 4" at bounding box center [1089, 685] width 123 height 79
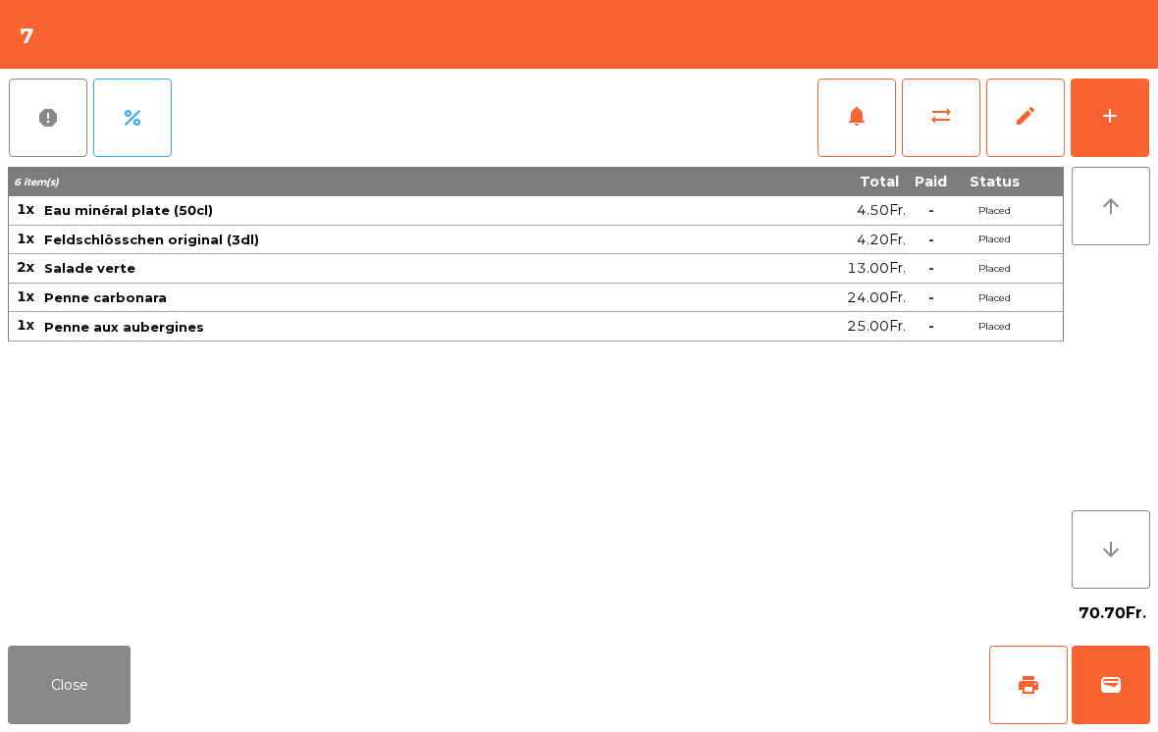
click at [862, 82] on button "notifications" at bounding box center [857, 118] width 79 height 79
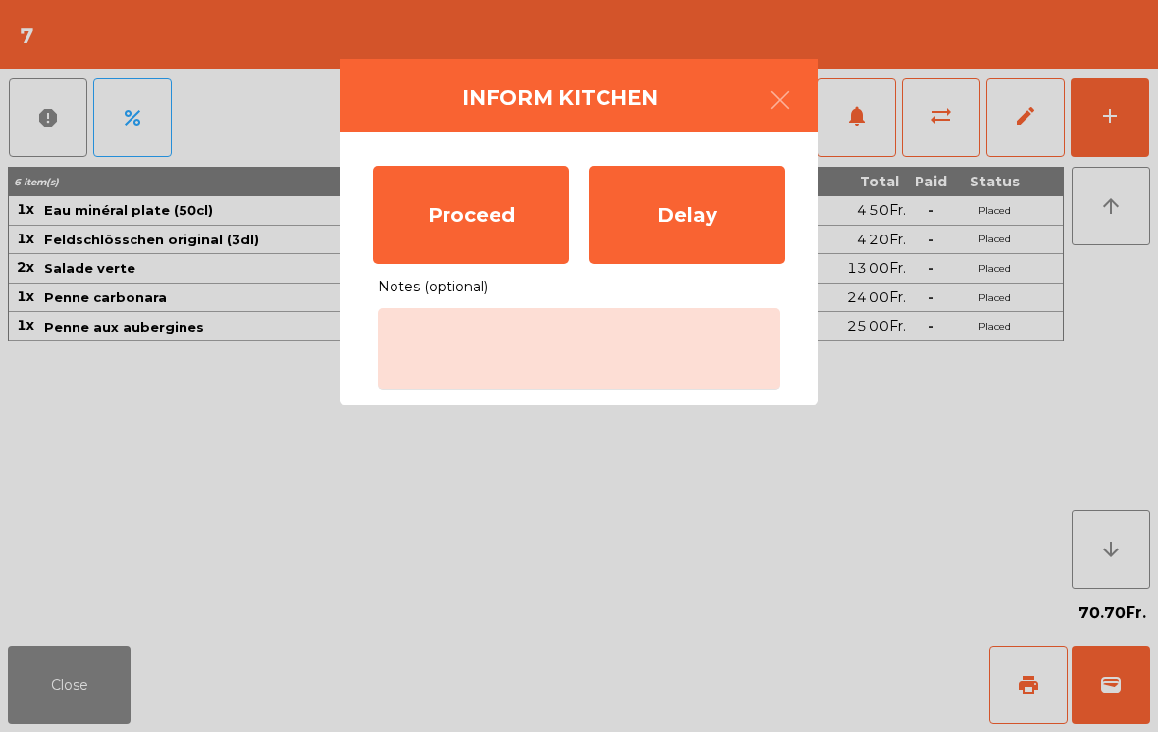
click at [496, 233] on div "Proceed" at bounding box center [471, 215] width 196 height 98
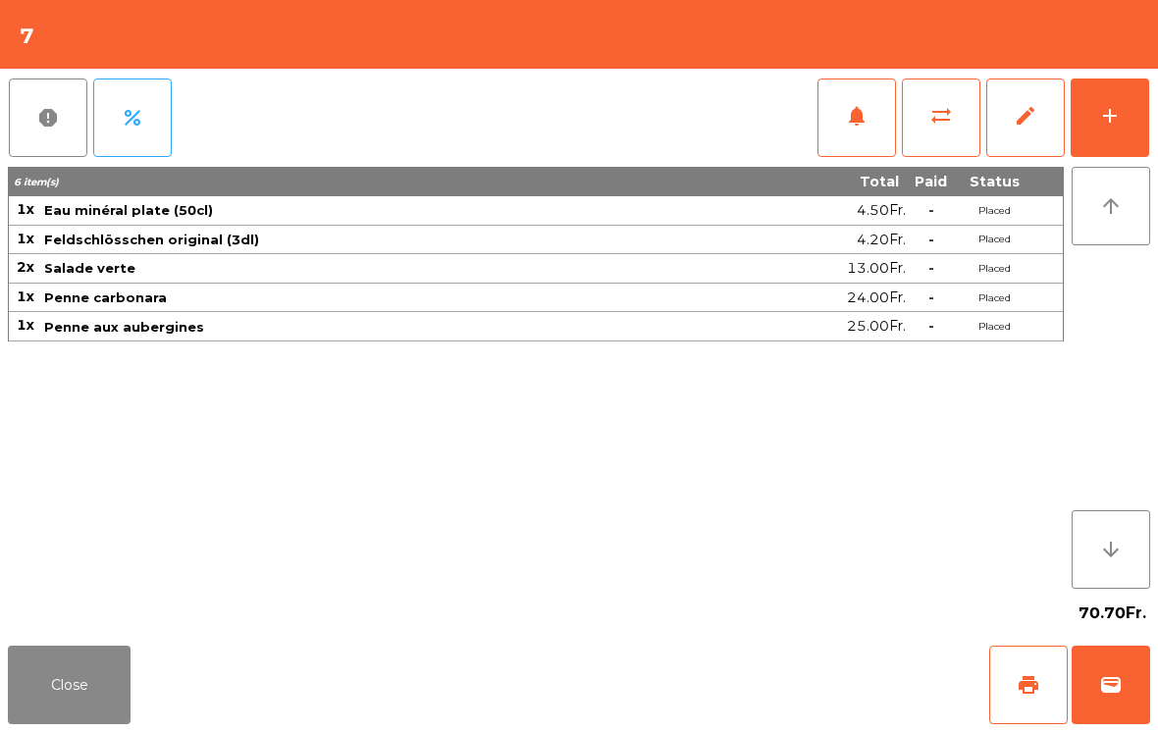
click at [62, 638] on div "Close print wallet" at bounding box center [579, 685] width 1158 height 94
click at [106, 687] on button "Close" at bounding box center [69, 685] width 123 height 79
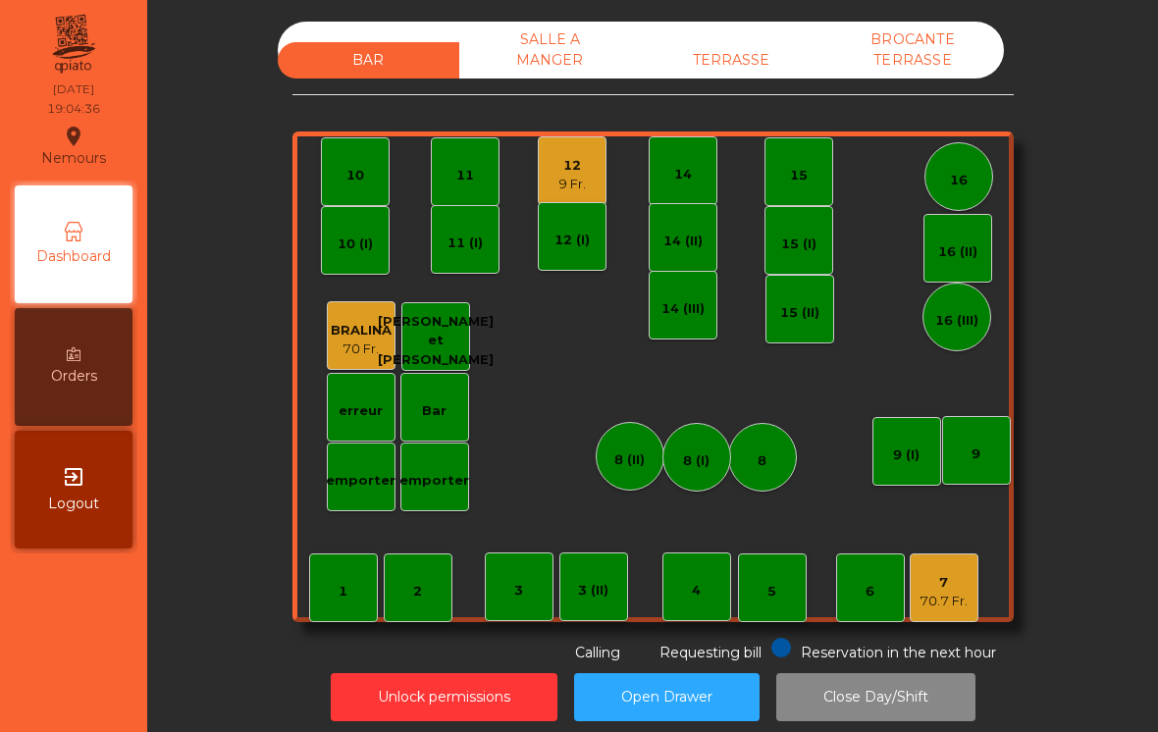
click at [558, 183] on div "9 Fr." at bounding box center [571, 185] width 27 height 20
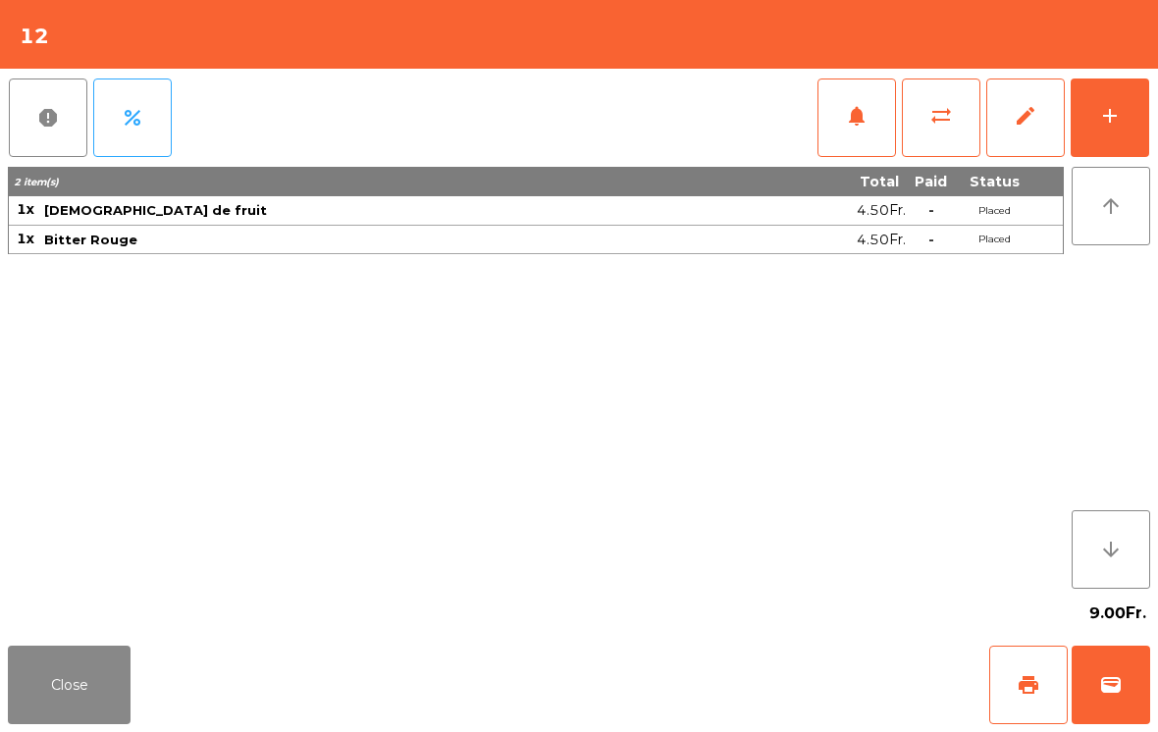
click at [1129, 120] on button "add" at bounding box center [1110, 118] width 79 height 79
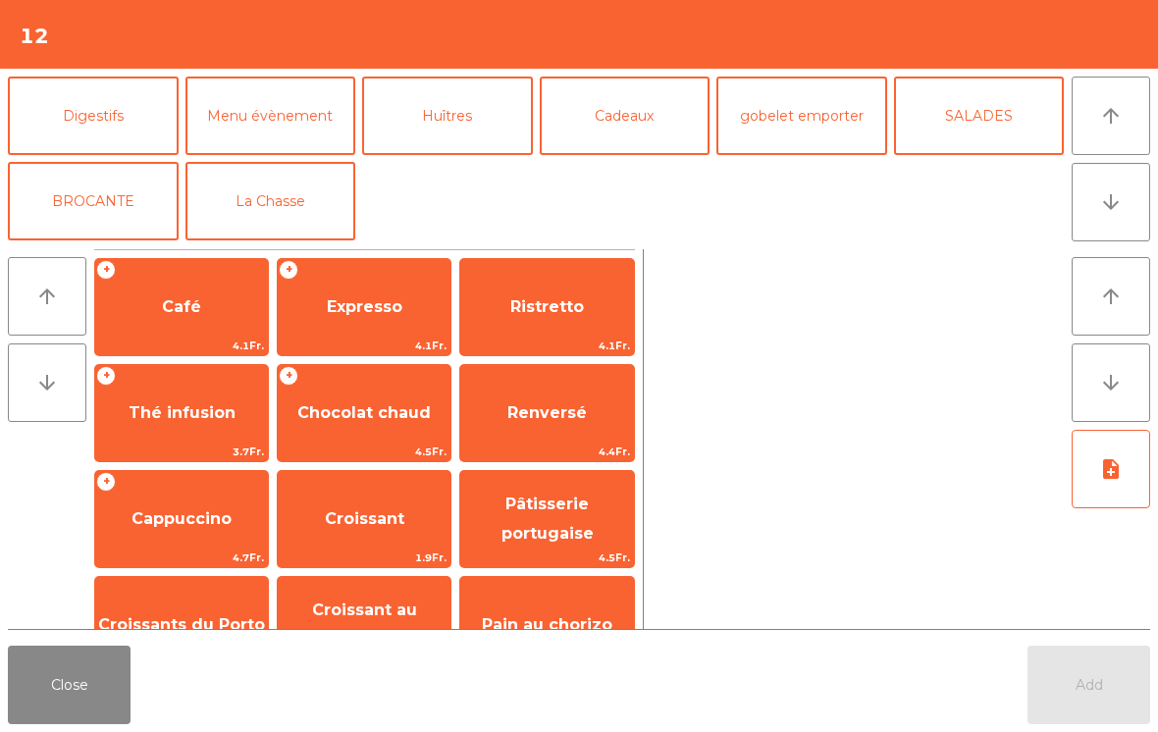
click at [251, 232] on button "La Chasse" at bounding box center [270, 201] width 171 height 79
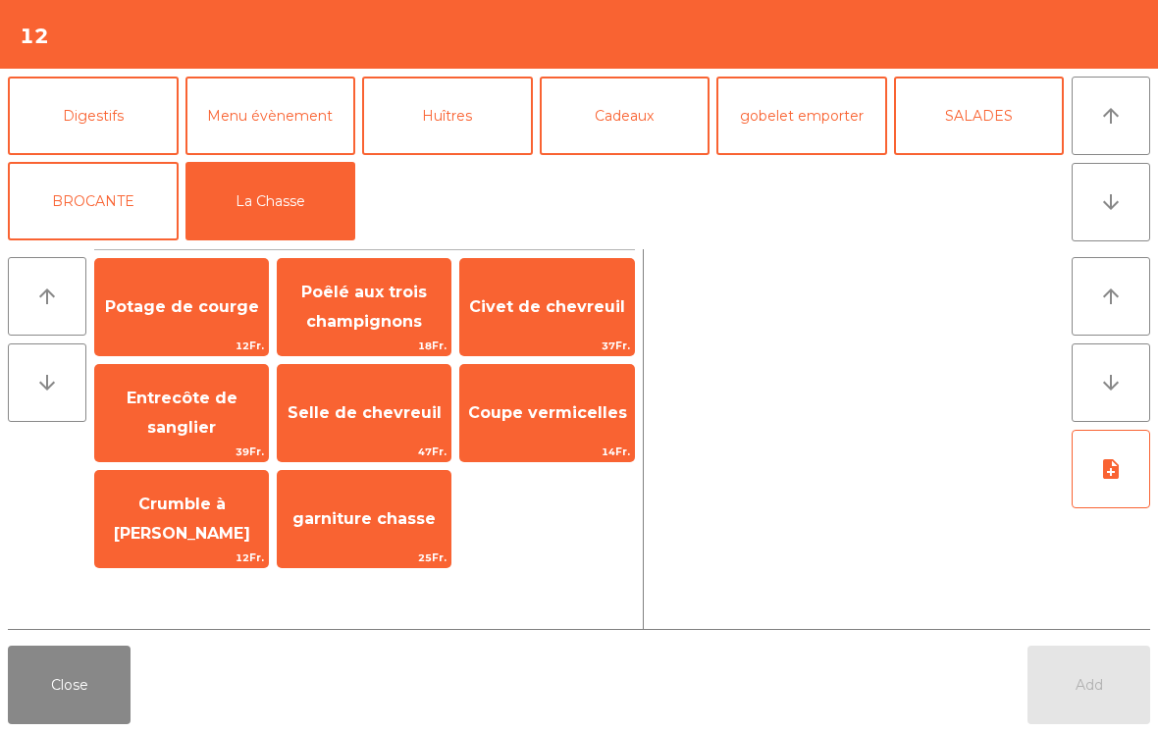
scroll to position [256, 0]
click at [332, 341] on span "18Fr." at bounding box center [364, 346] width 173 height 19
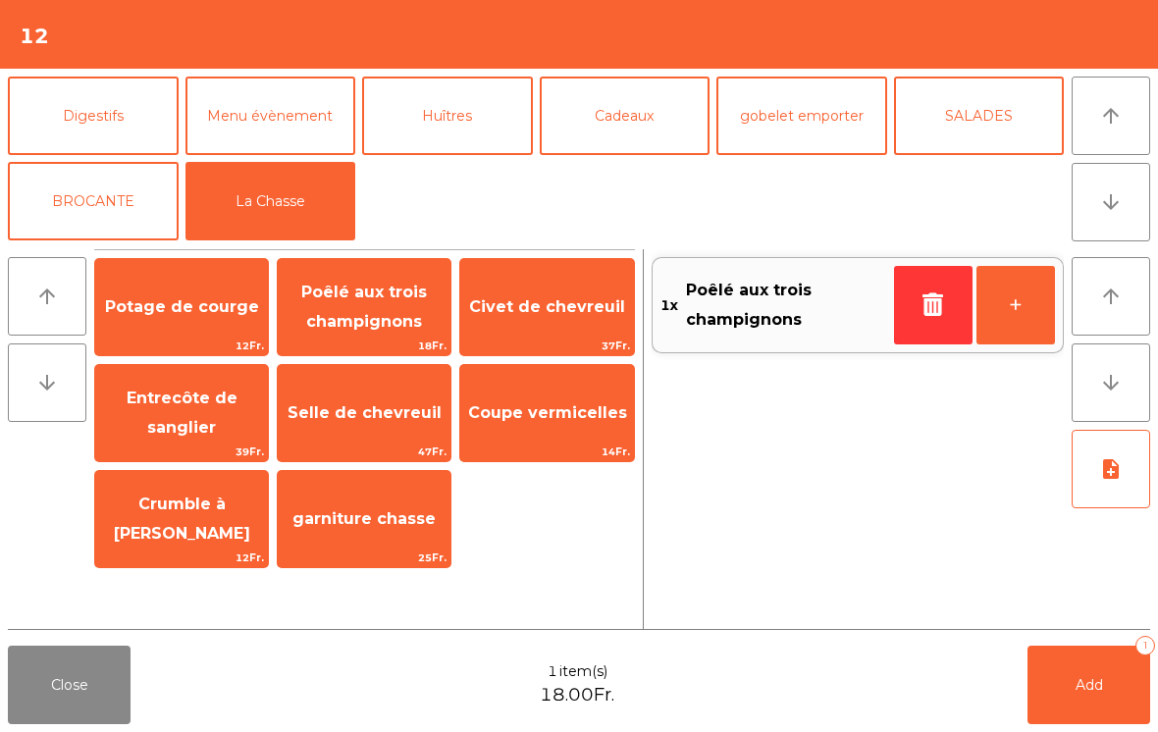
click at [372, 312] on span "Poêlé aux trois champignons" at bounding box center [364, 307] width 126 height 48
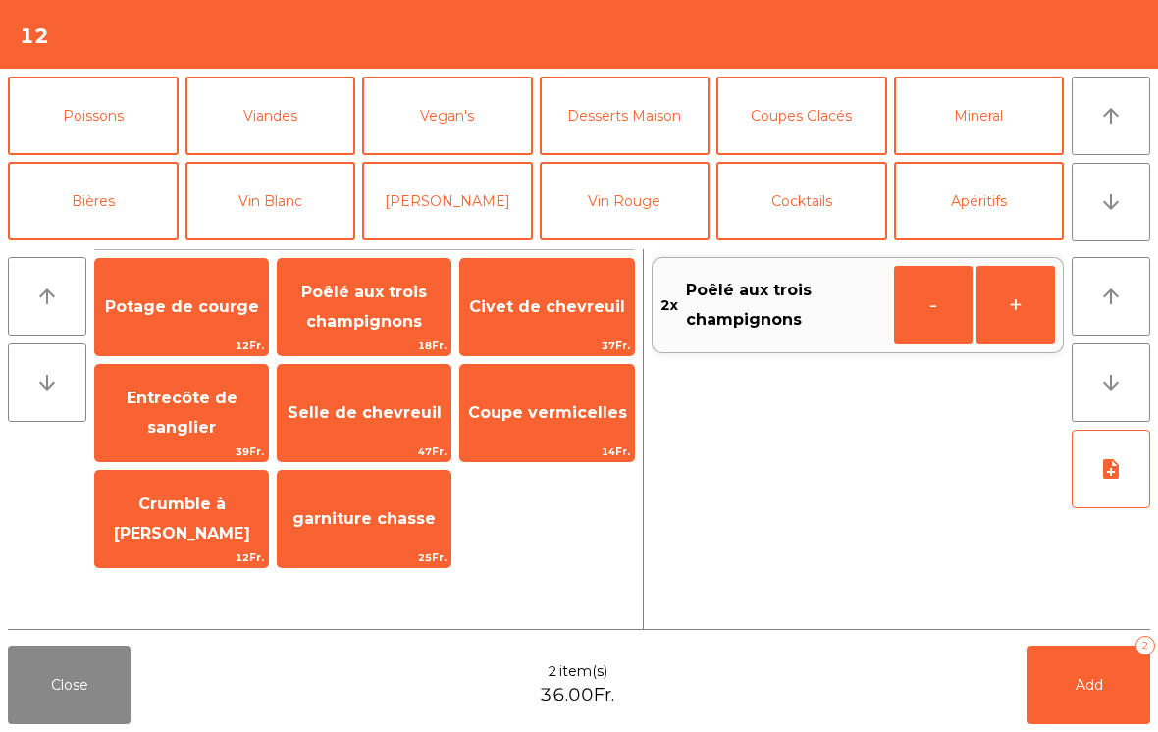
scroll to position [86, 0]
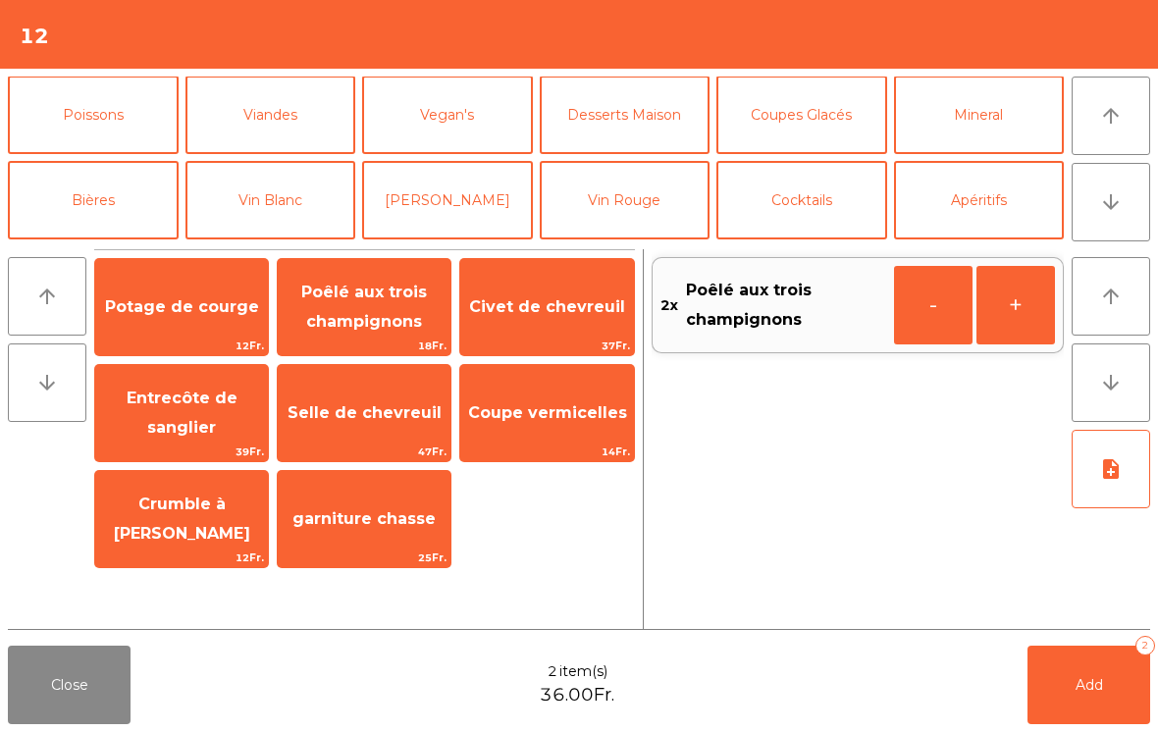
click at [489, 106] on button "Vegan's" at bounding box center [447, 115] width 171 height 79
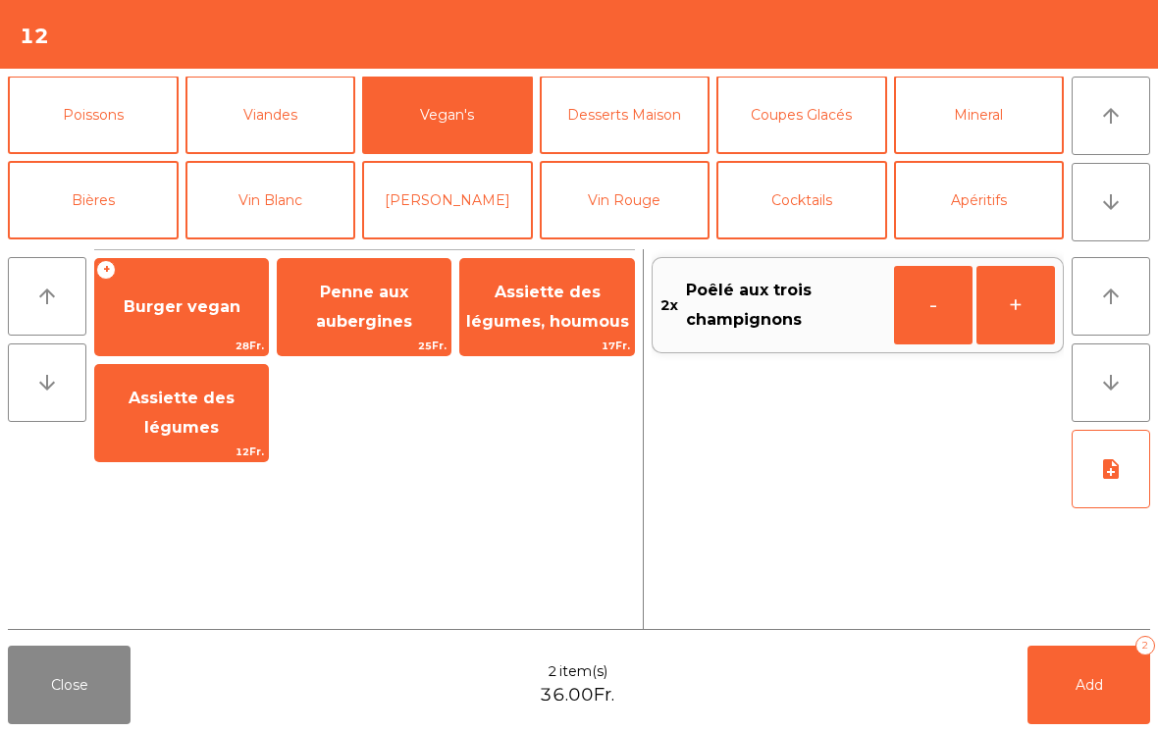
click at [343, 340] on span "25Fr." at bounding box center [364, 346] width 173 height 19
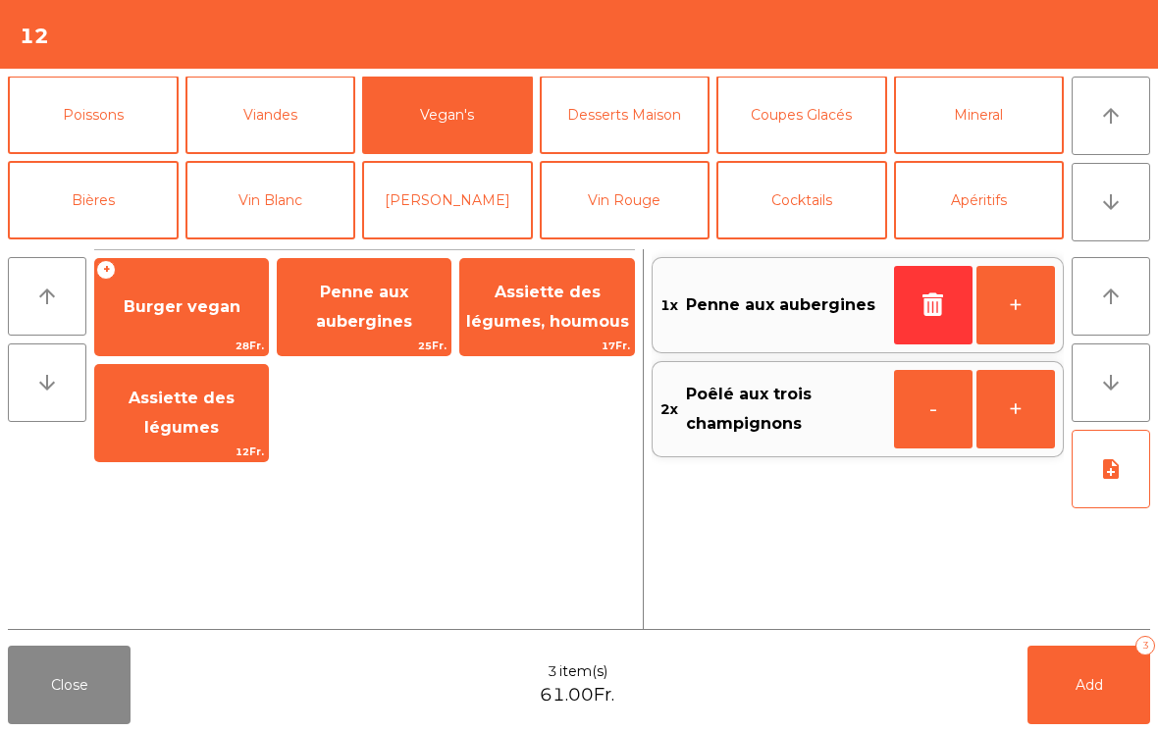
click at [384, 326] on span "Penne aux aubergines" at bounding box center [364, 307] width 96 height 48
click at [1068, 716] on button "Add 4" at bounding box center [1089, 685] width 123 height 79
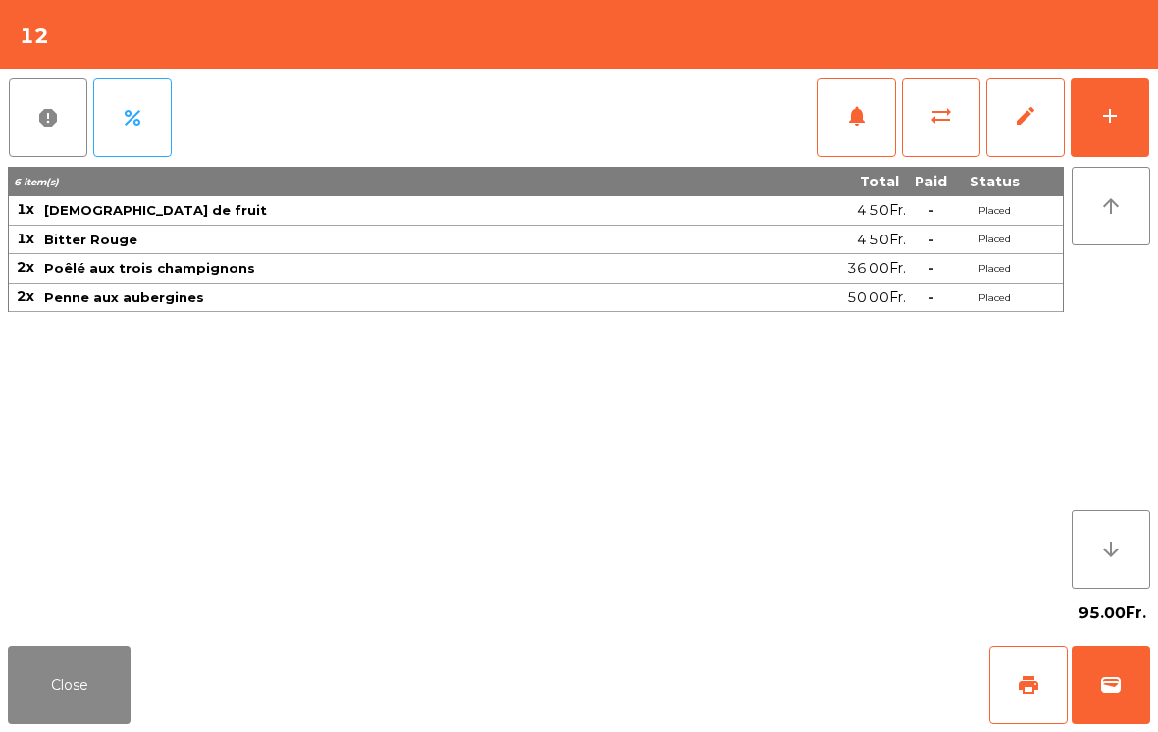
click at [91, 662] on button "Close" at bounding box center [69, 685] width 123 height 79
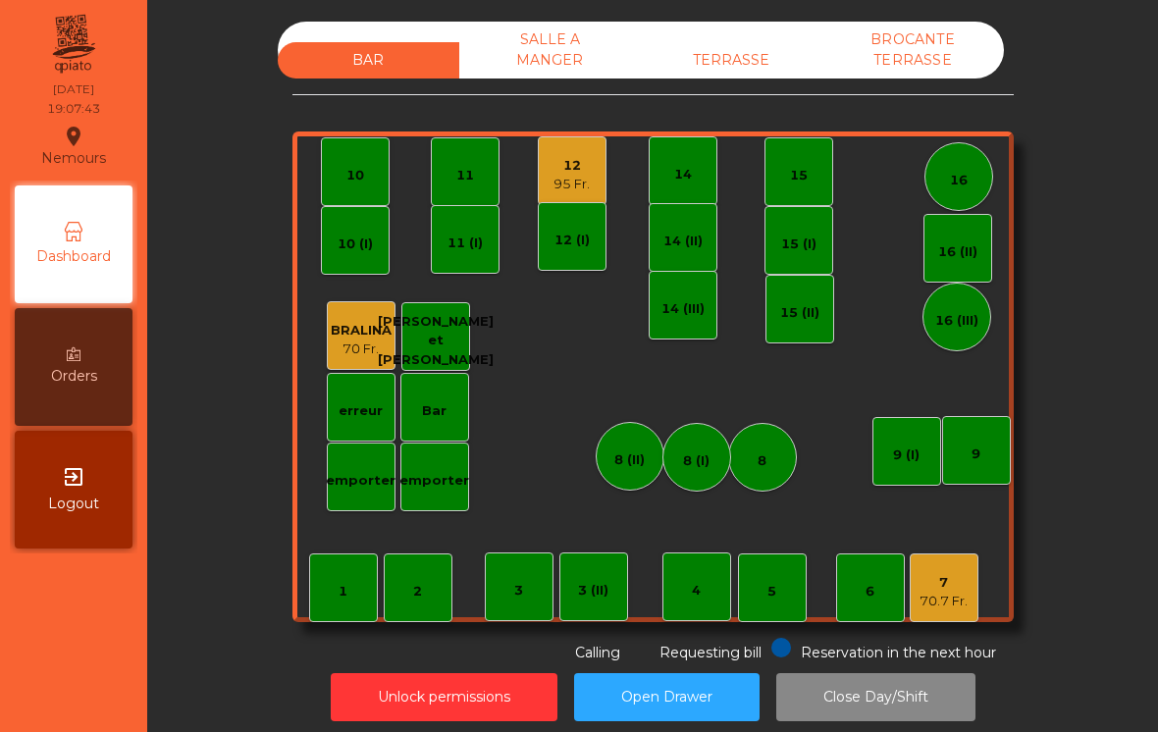
click at [502, 589] on div "3" at bounding box center [519, 587] width 69 height 69
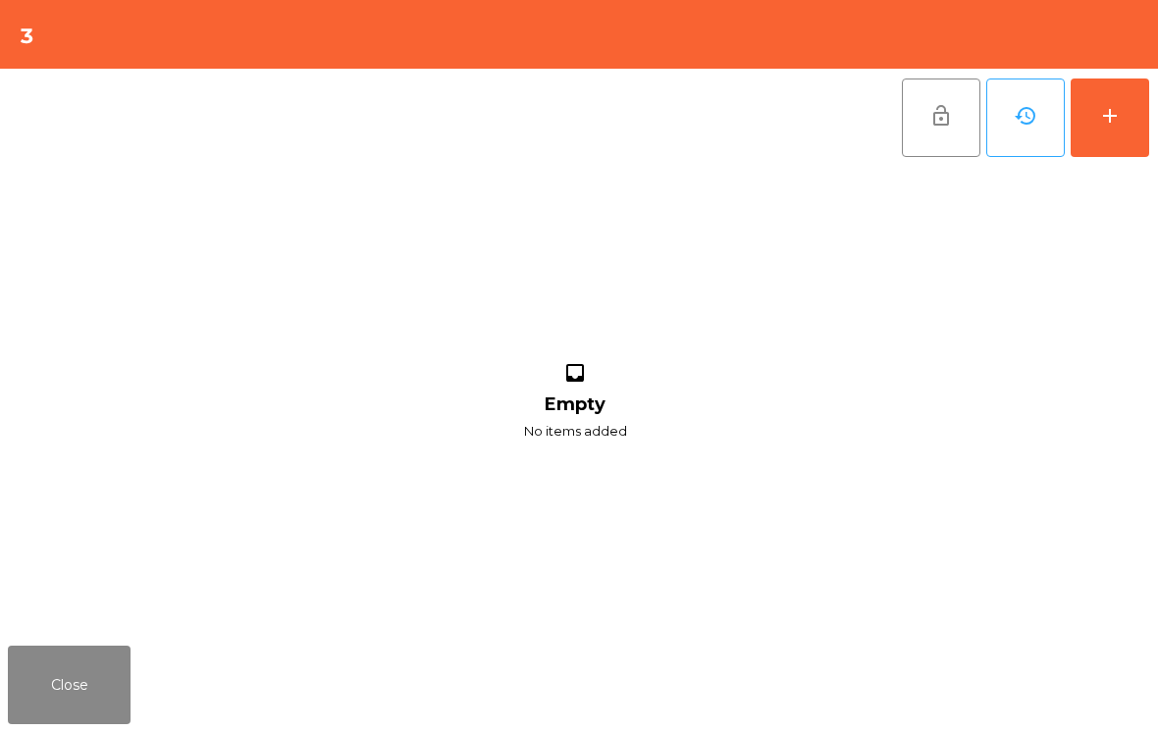
click at [89, 692] on button "Close" at bounding box center [69, 685] width 123 height 79
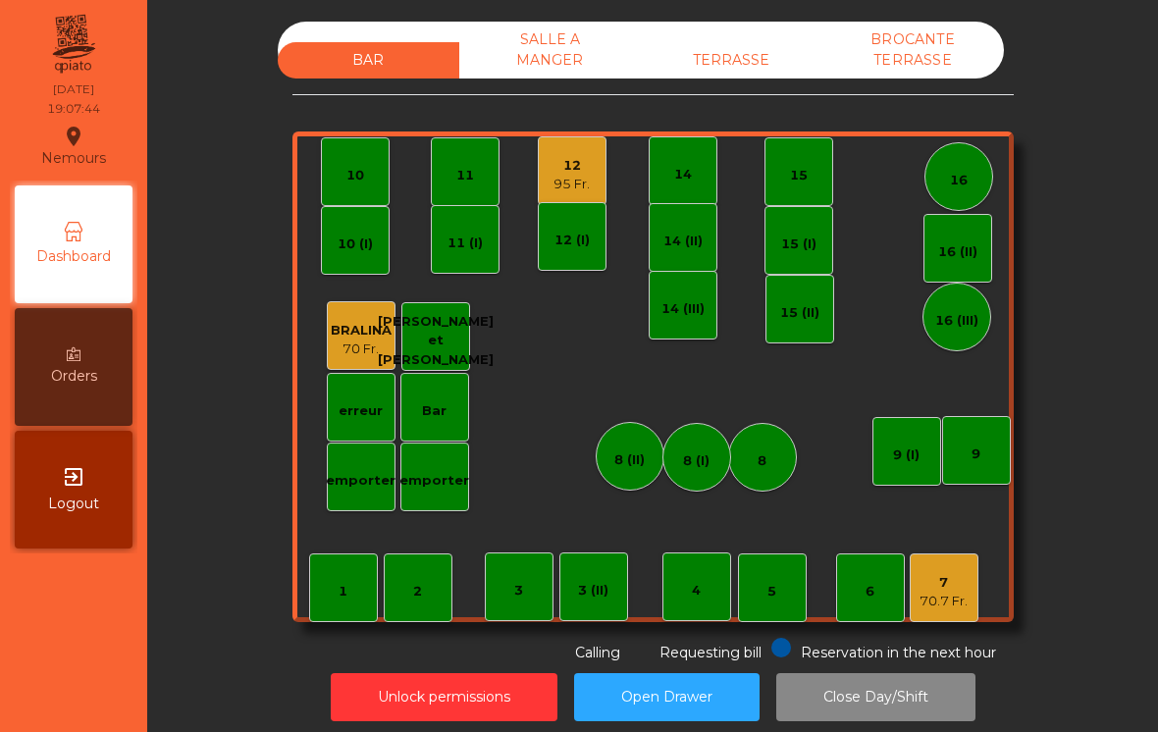
click at [616, 589] on div "3 (II)" at bounding box center [593, 587] width 69 height 69
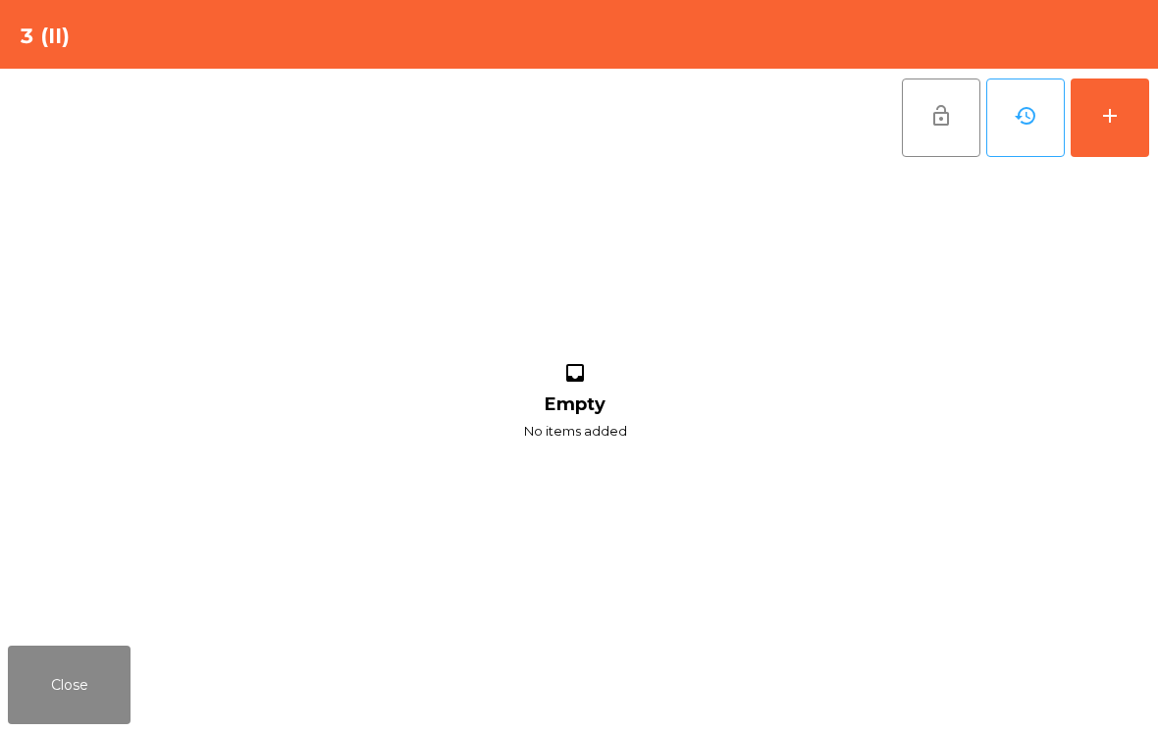
click at [1132, 132] on button "add" at bounding box center [1110, 118] width 79 height 79
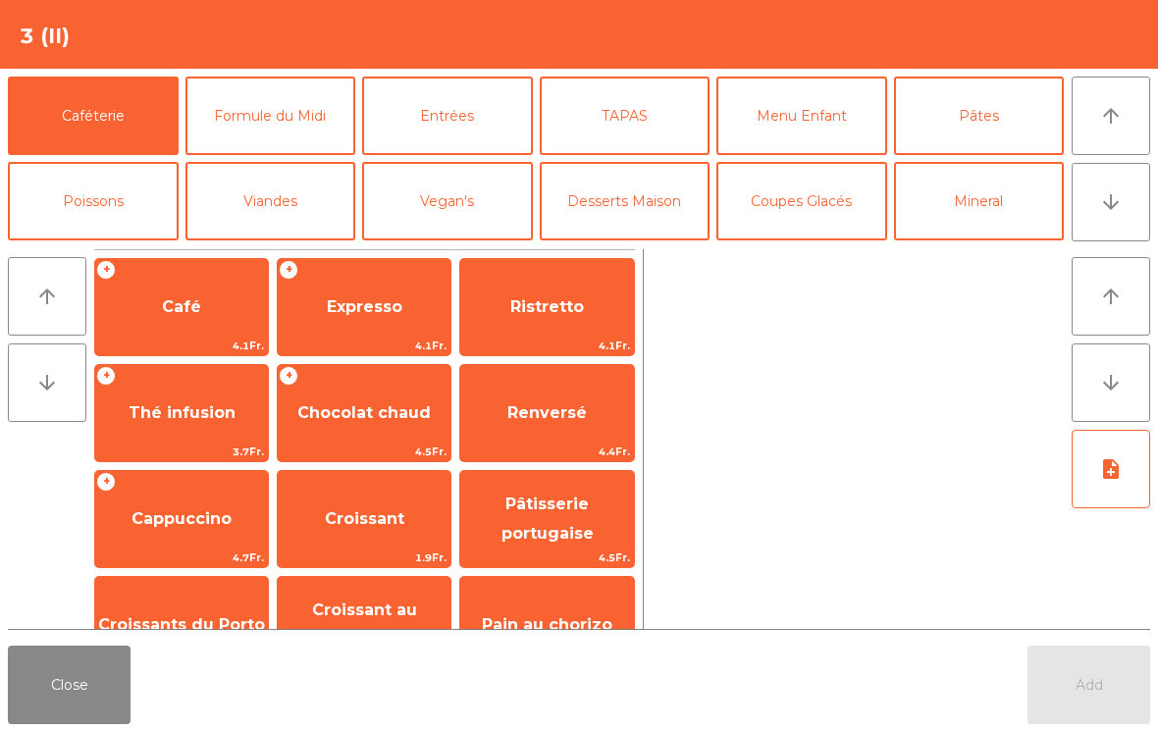
click at [1116, 220] on button "arrow_downward" at bounding box center [1111, 202] width 79 height 79
click at [287, 247] on button "Vin Blanc" at bounding box center [270, 286] width 171 height 79
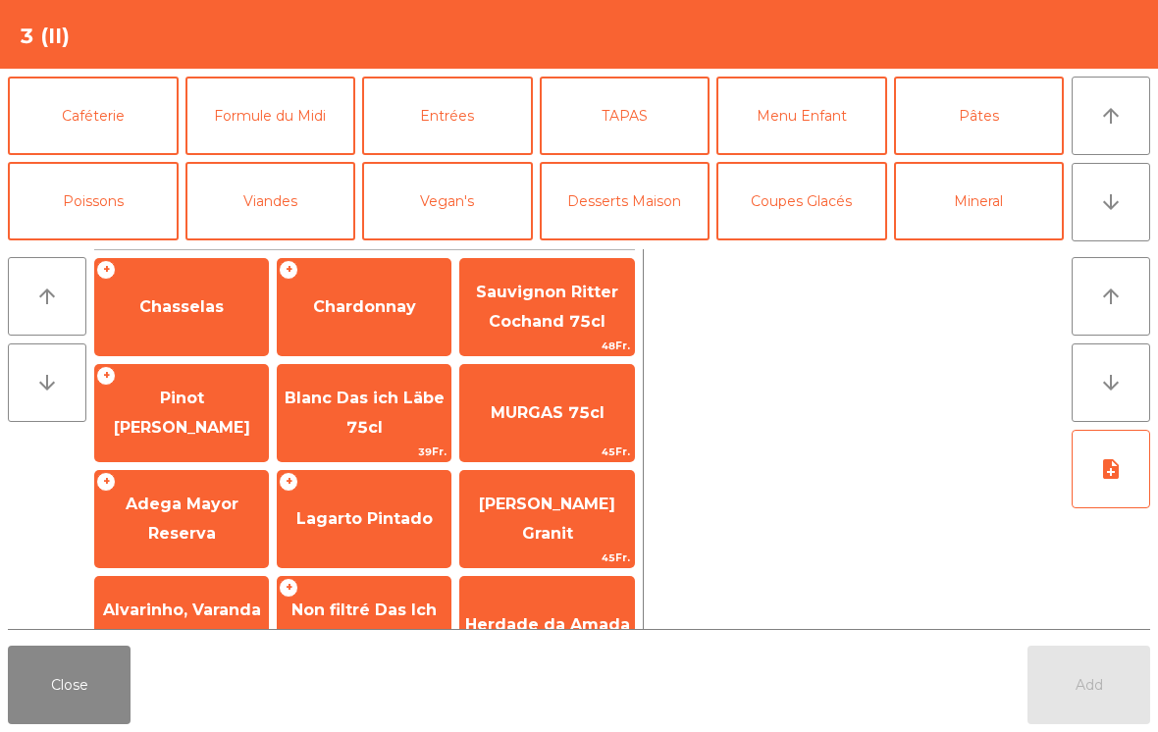
scroll to position [171, 0]
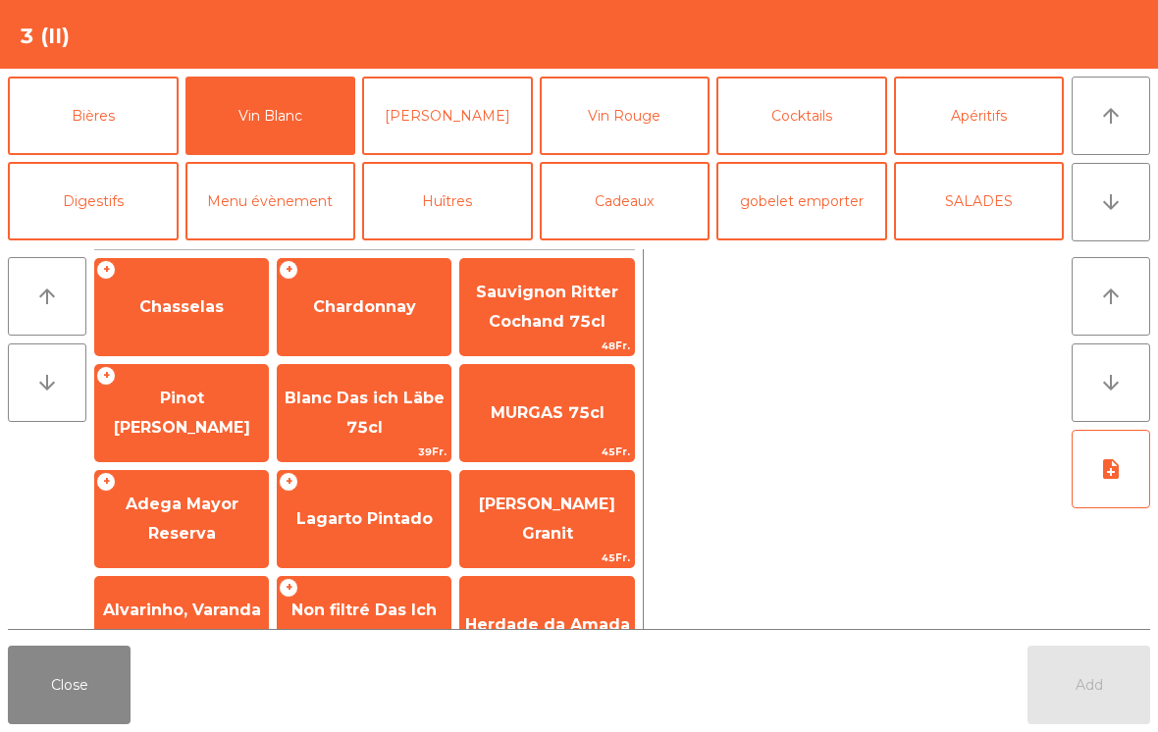
click at [201, 427] on span "Pinot [PERSON_NAME]" at bounding box center [181, 413] width 173 height 83
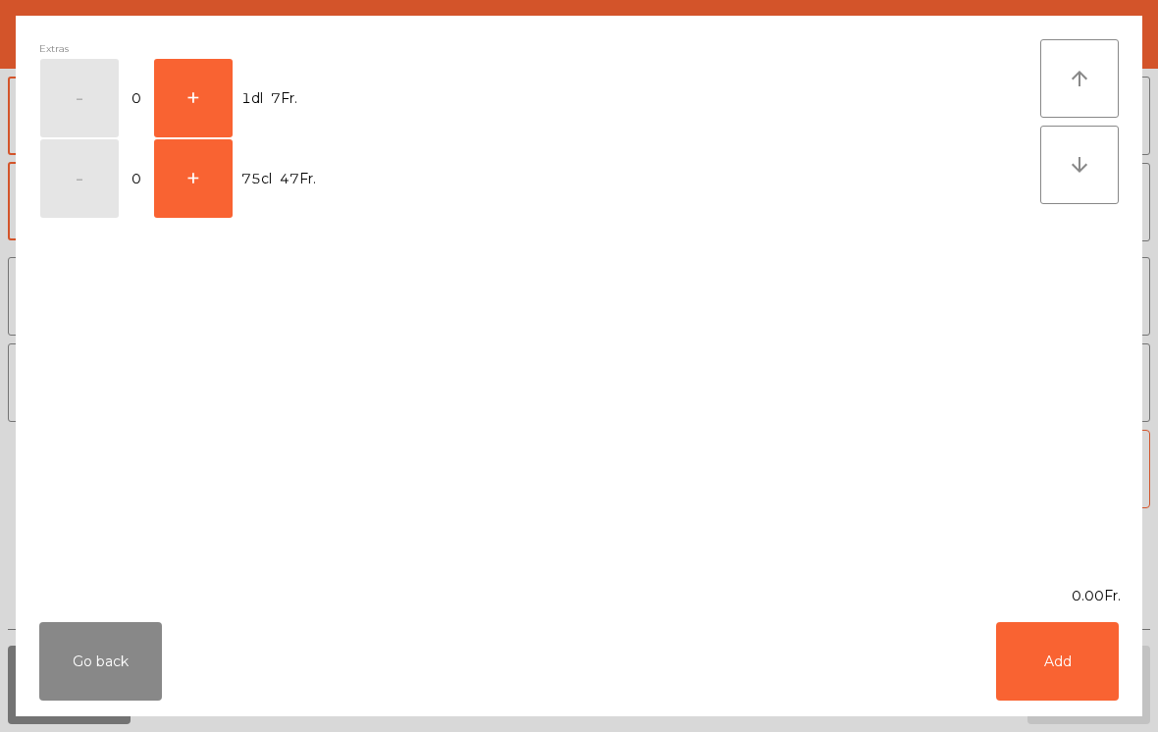
click at [188, 92] on button "+" at bounding box center [193, 98] width 79 height 79
click at [1056, 654] on button "Add" at bounding box center [1057, 661] width 123 height 79
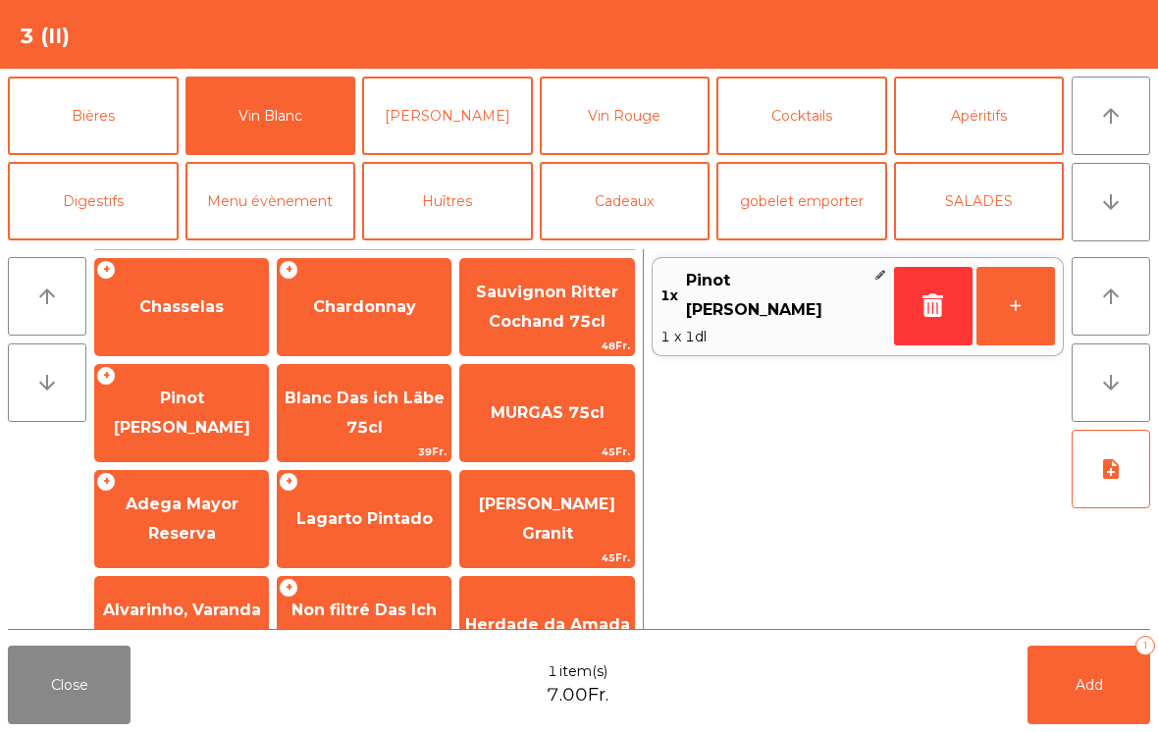
click at [376, 525] on span "Lagarto Pintado" at bounding box center [364, 518] width 136 height 19
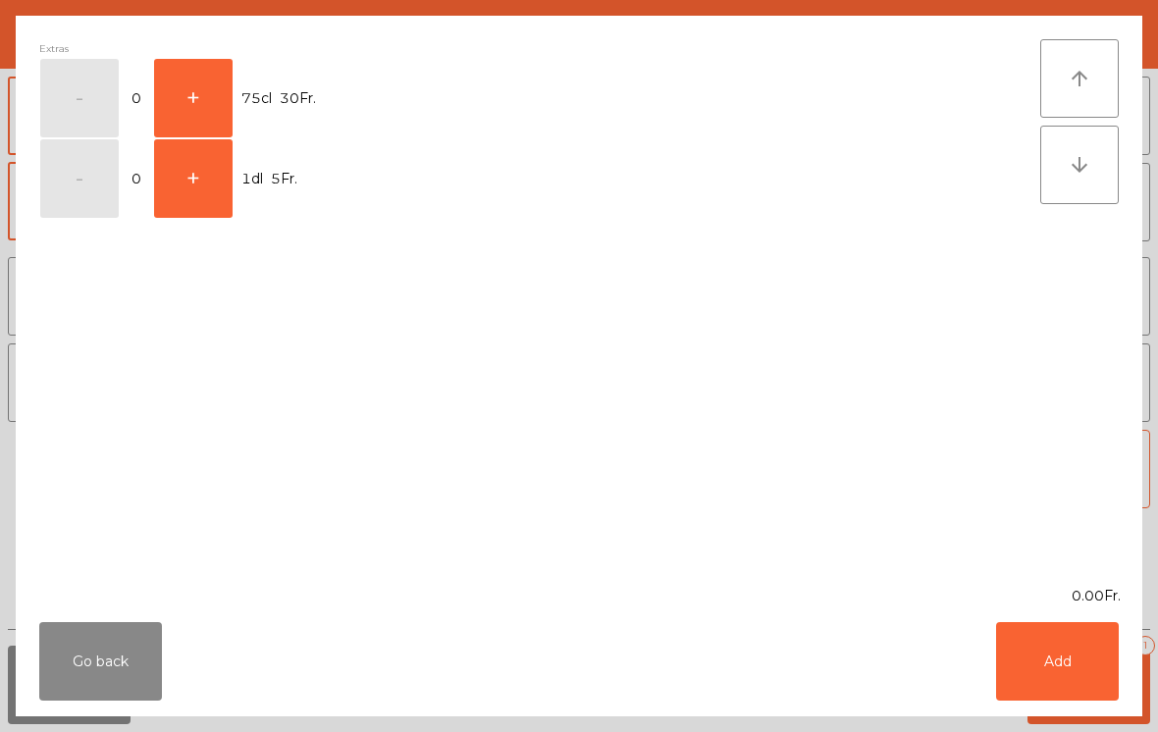
click at [191, 188] on button "+" at bounding box center [193, 178] width 79 height 79
click at [1066, 660] on button "Add" at bounding box center [1057, 661] width 123 height 79
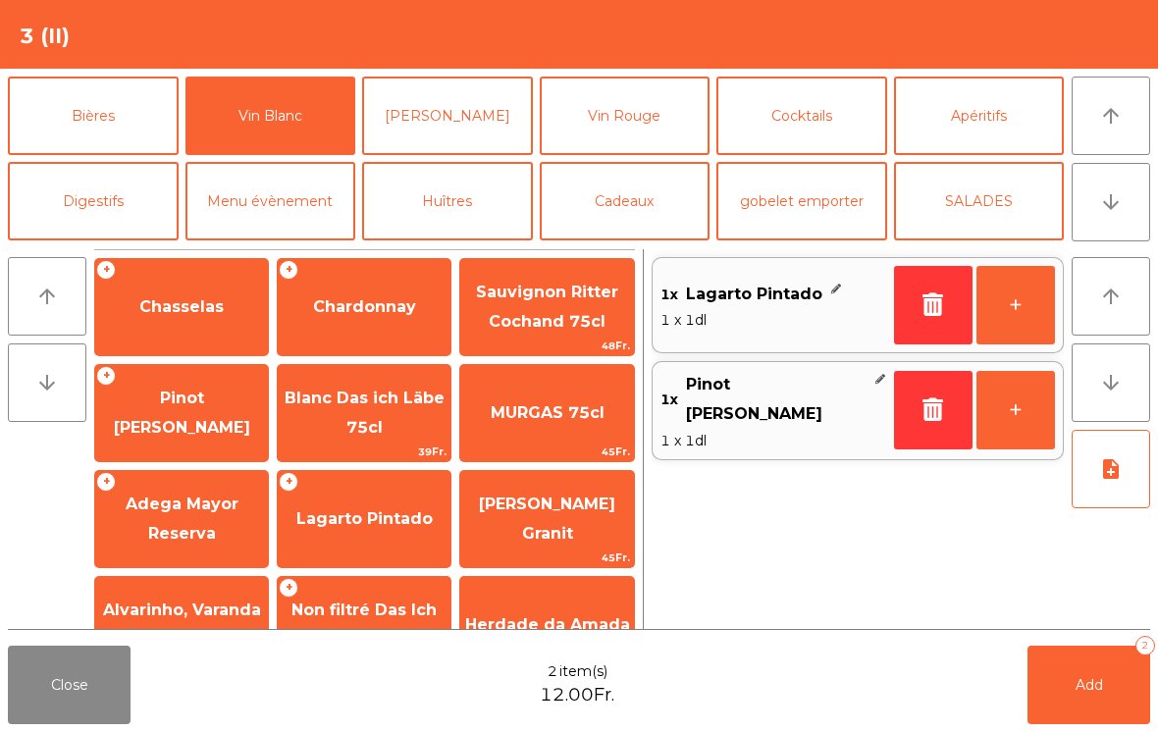
click at [1102, 693] on span "Add" at bounding box center [1089, 685] width 27 height 18
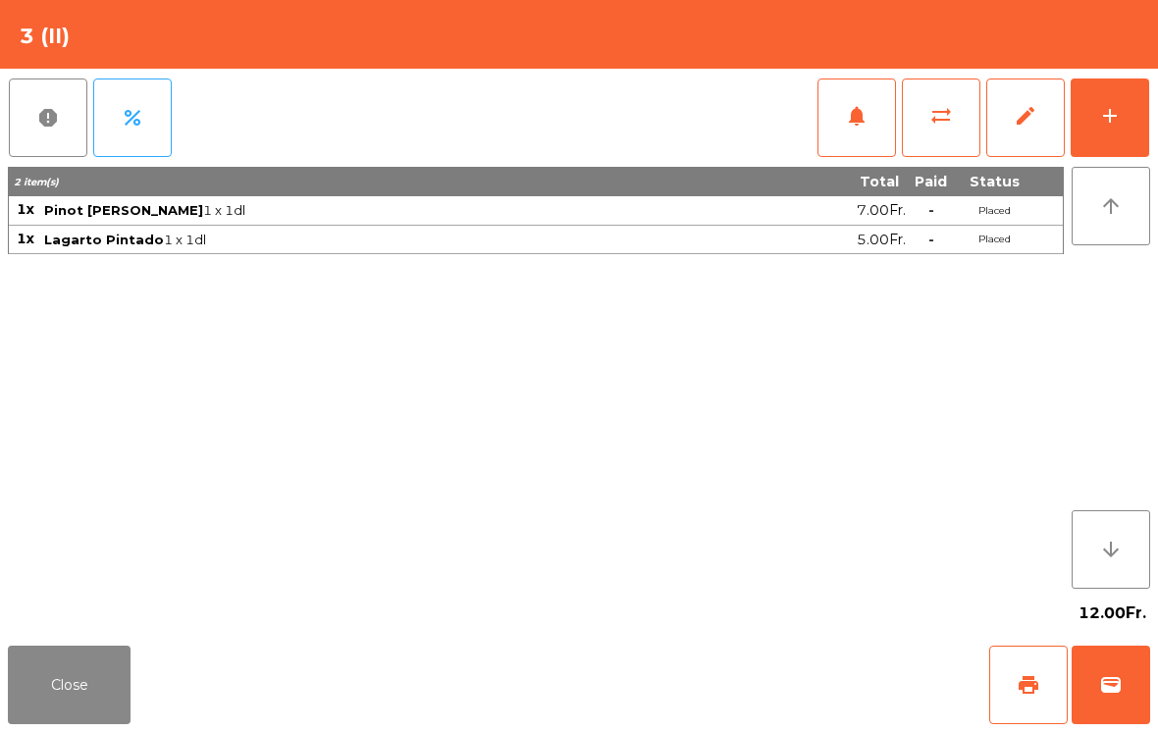
click at [119, 639] on div "Close print wallet" at bounding box center [579, 685] width 1158 height 94
click at [74, 647] on button "Close" at bounding box center [69, 685] width 123 height 79
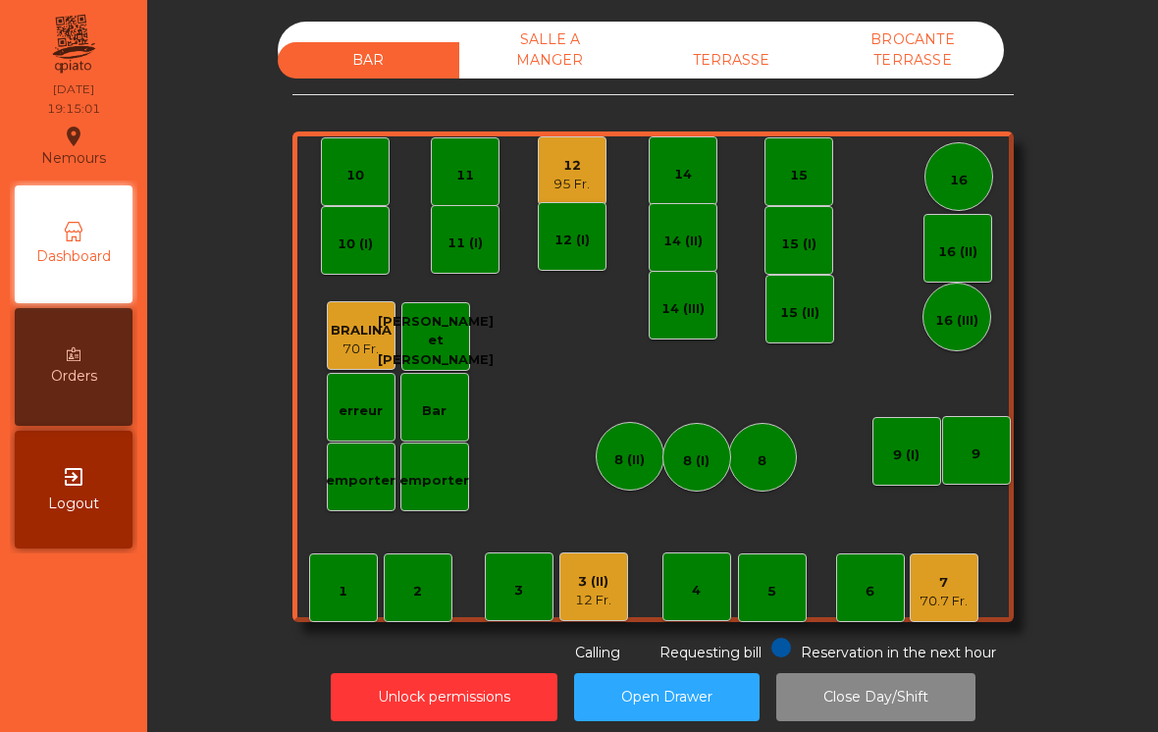
click at [912, 428] on div "9 (I)" at bounding box center [906, 451] width 69 height 69
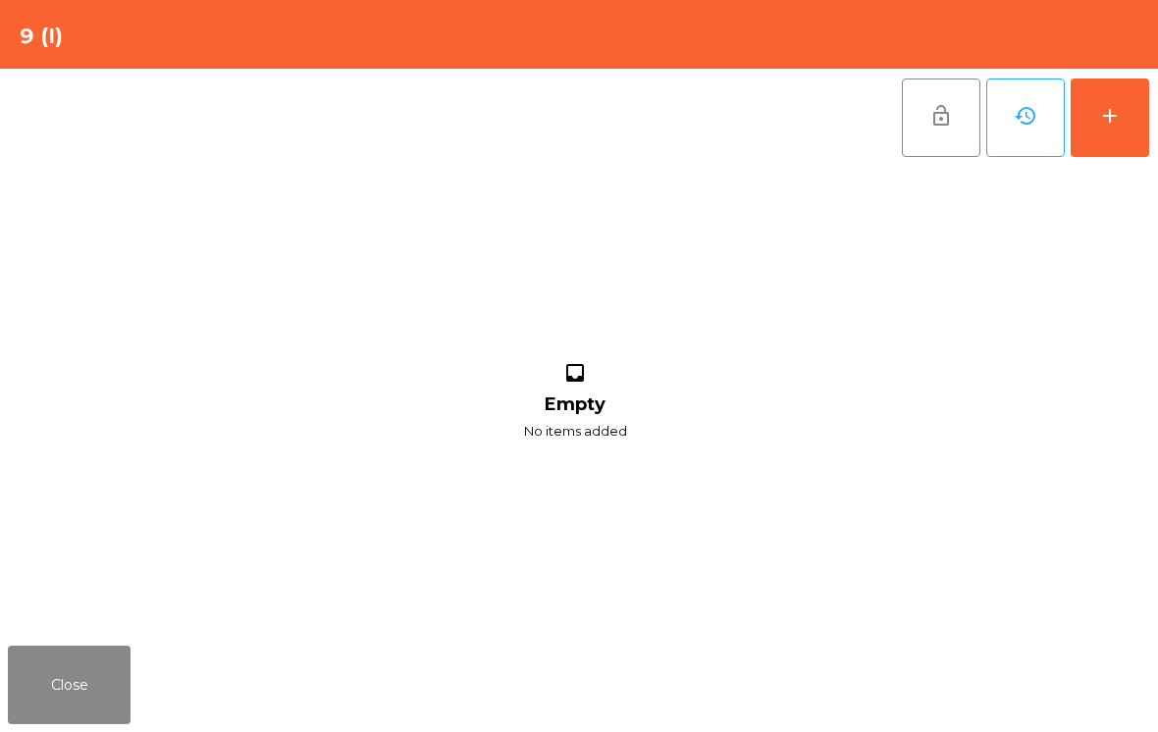
click at [1133, 155] on button "add" at bounding box center [1110, 118] width 79 height 79
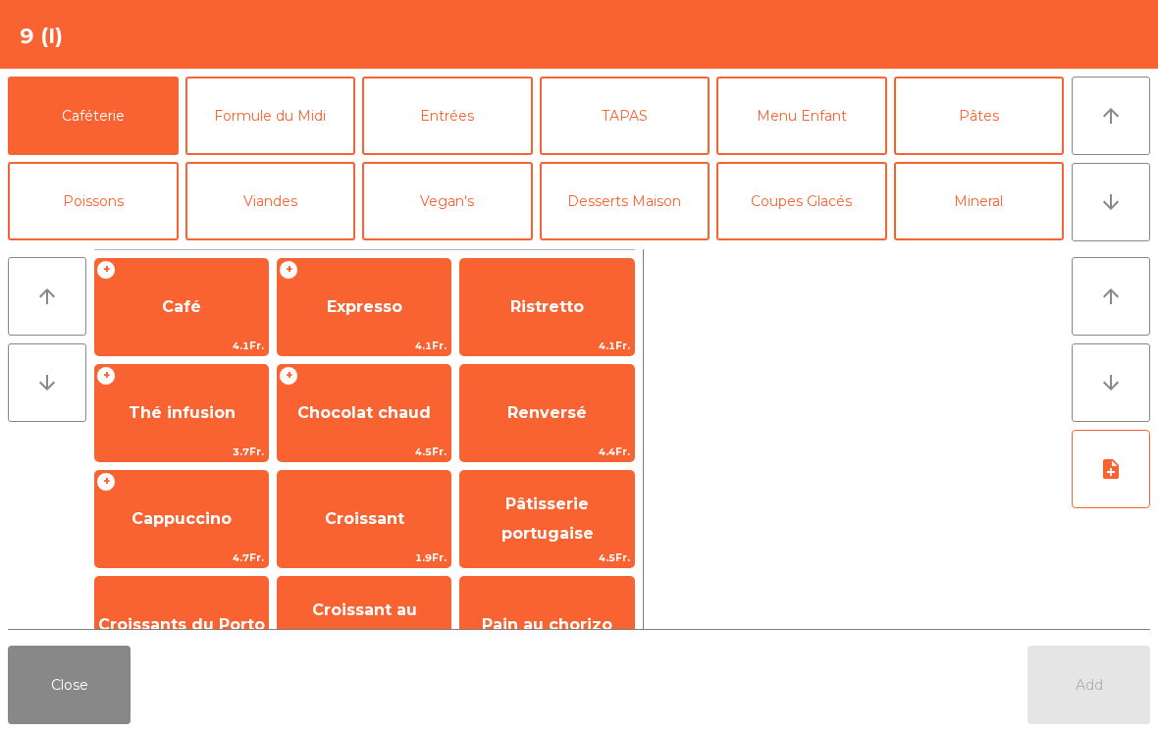
click at [1131, 199] on button "arrow_downward" at bounding box center [1111, 202] width 79 height 79
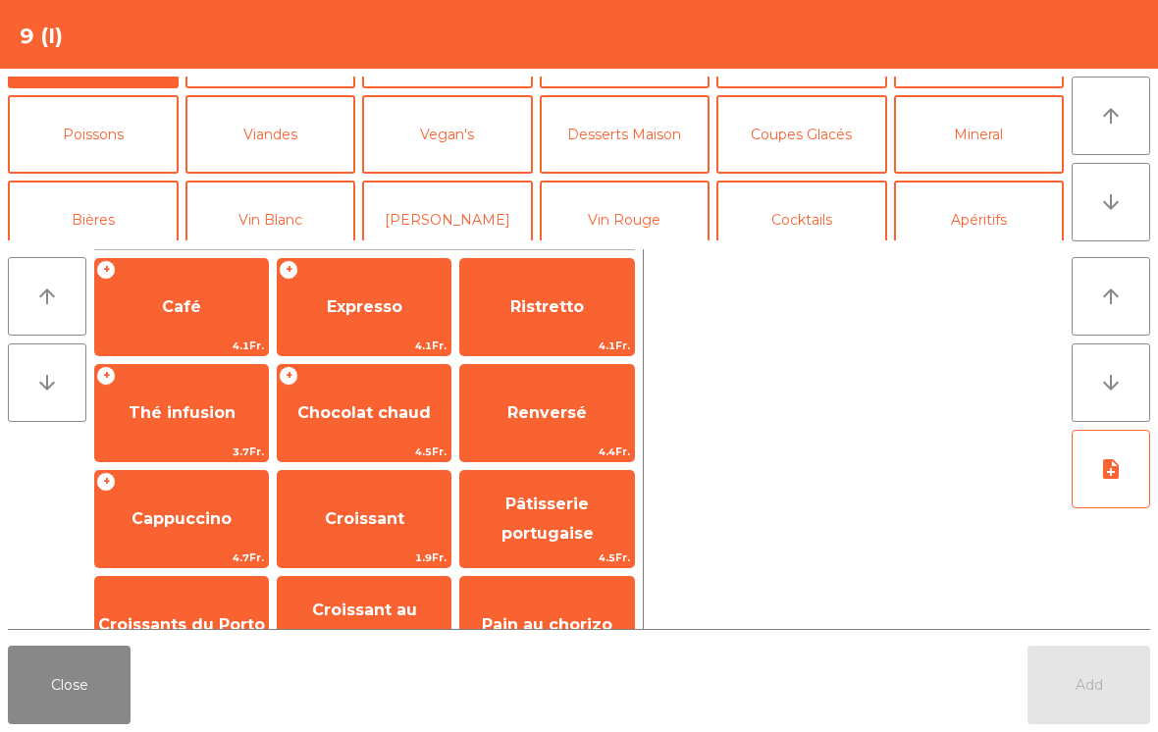
click at [107, 181] on button "Bières" at bounding box center [93, 220] width 171 height 79
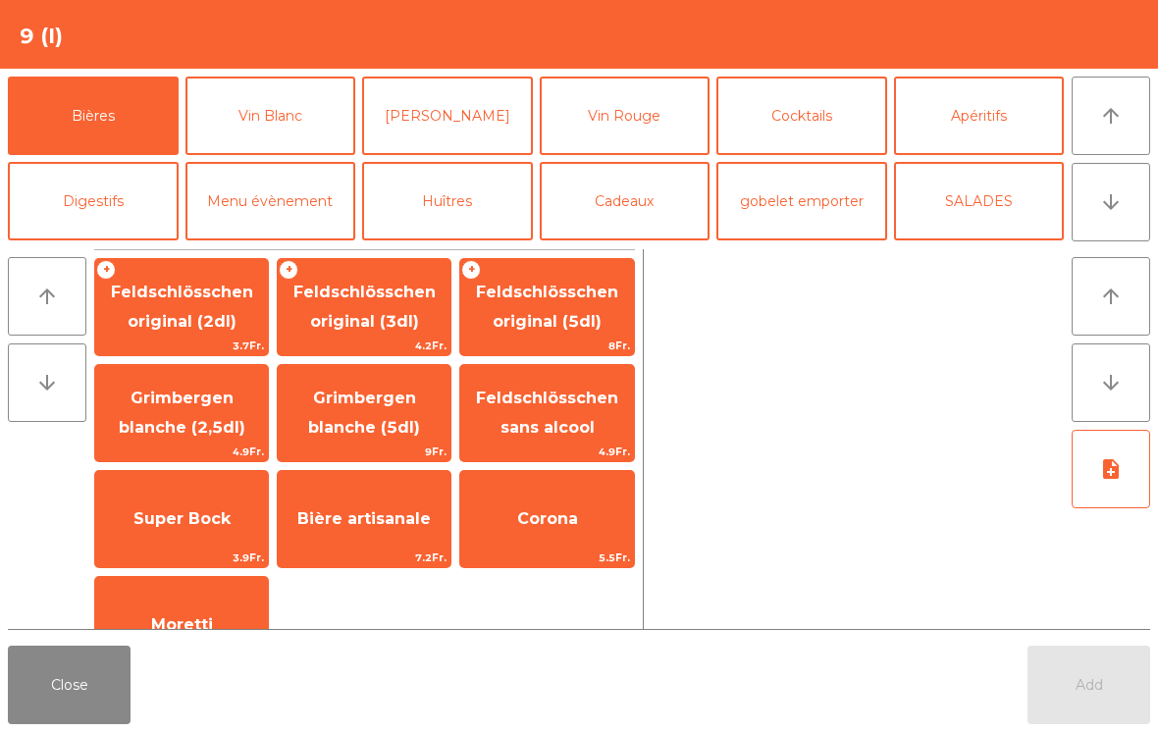
click at [416, 325] on span "Feldschlösschen original (3dl)" at bounding box center [364, 307] width 142 height 48
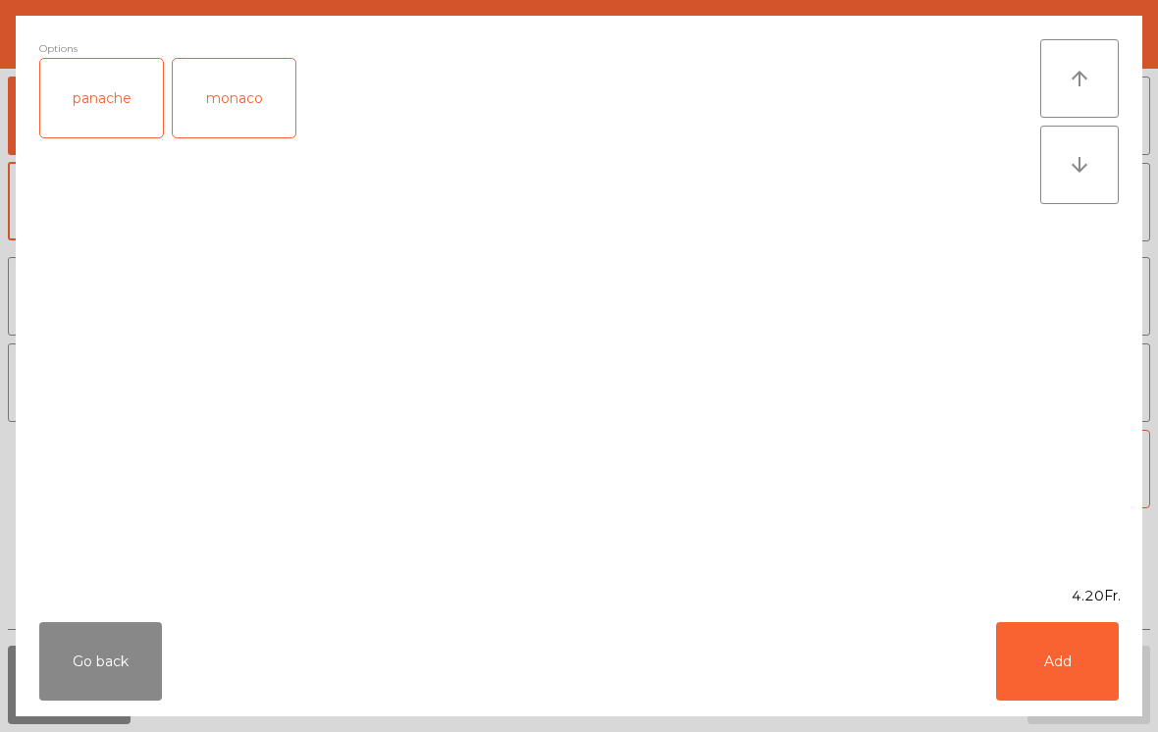
click at [1045, 690] on button "Add" at bounding box center [1057, 661] width 123 height 79
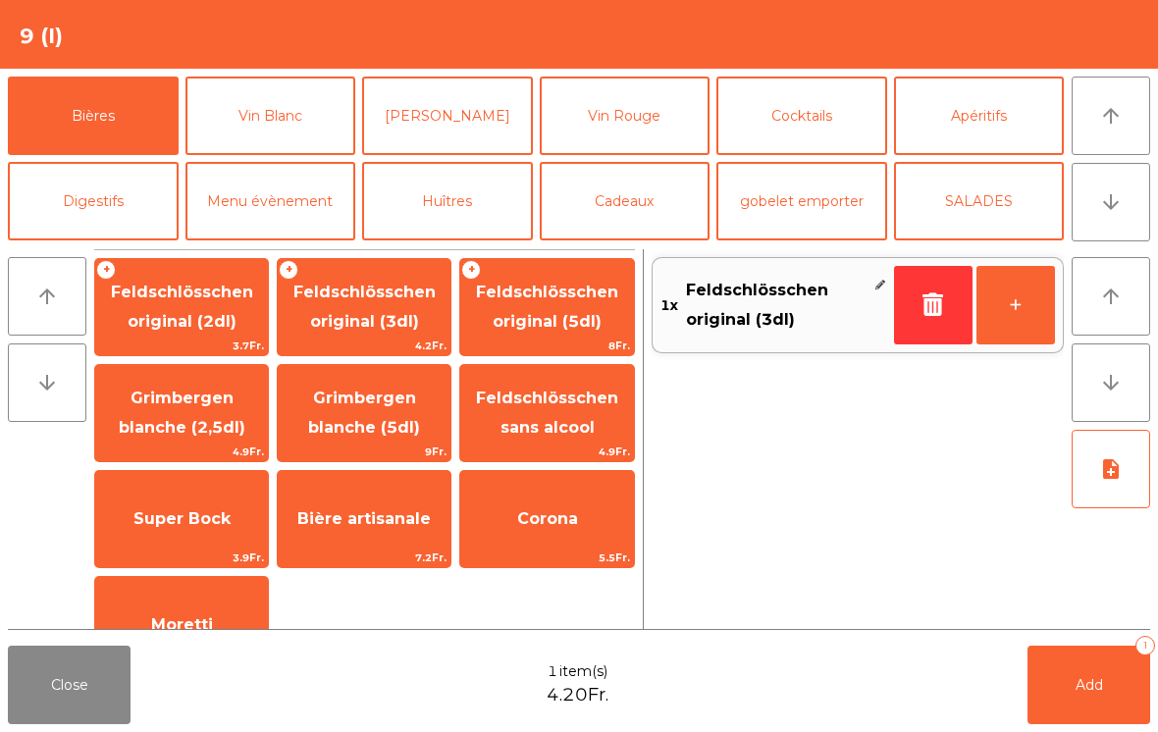
click at [1088, 690] on span "Add" at bounding box center [1089, 685] width 27 height 18
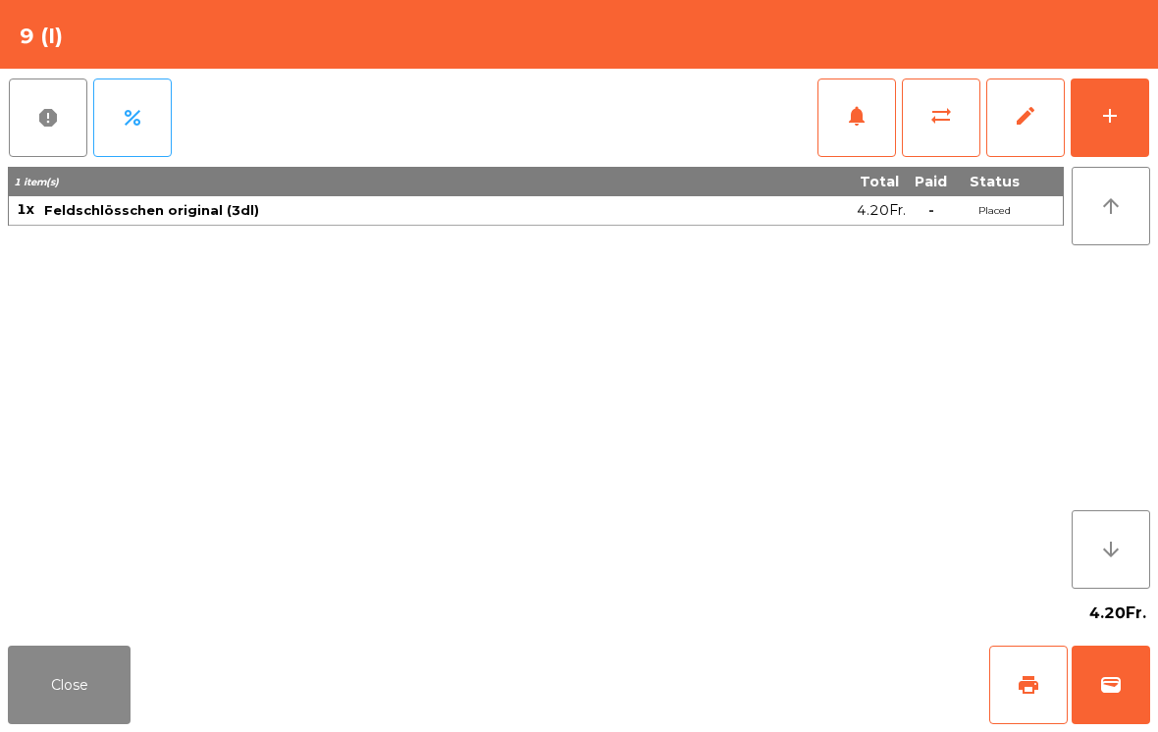
click at [79, 704] on button "Close" at bounding box center [69, 685] width 123 height 79
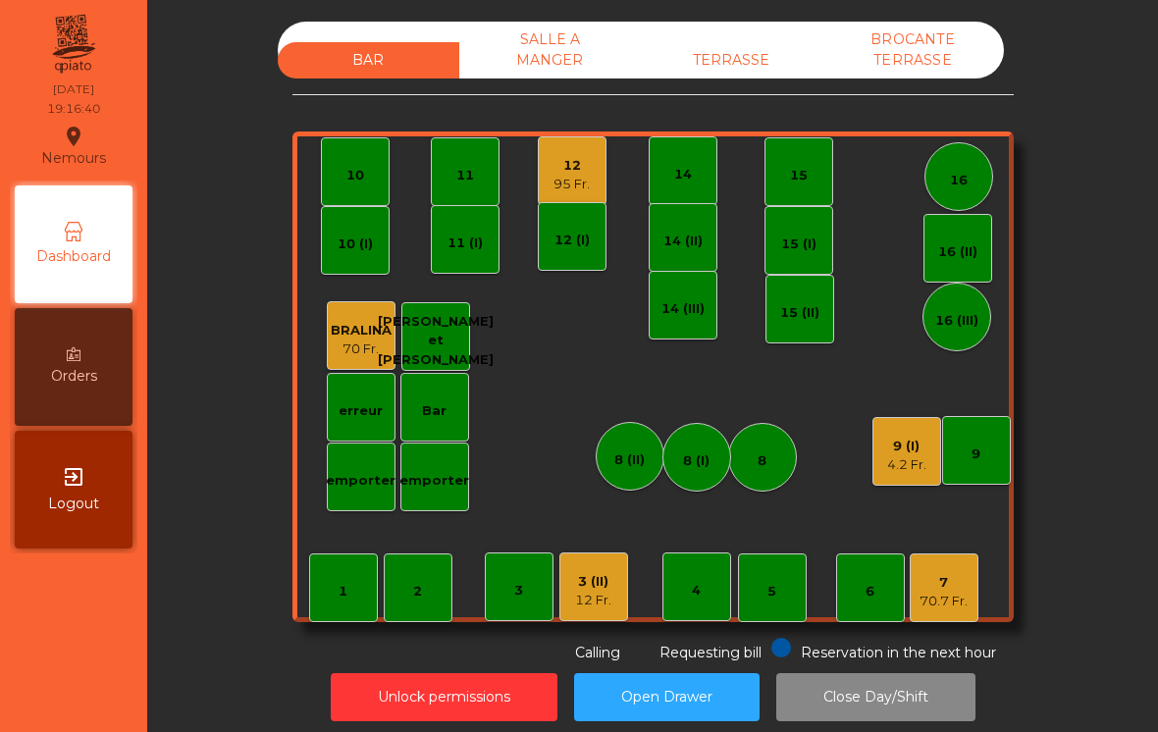
click at [607, 582] on div "3 (II)" at bounding box center [593, 582] width 36 height 20
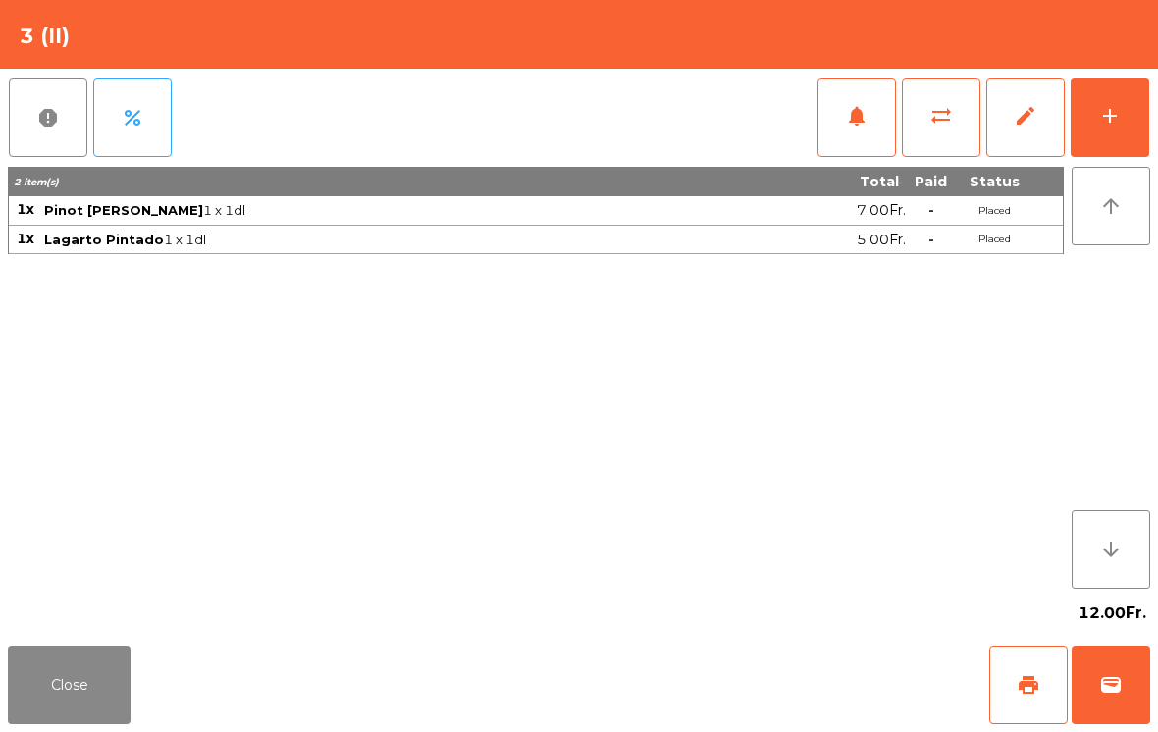
click at [1137, 135] on button "add" at bounding box center [1110, 118] width 79 height 79
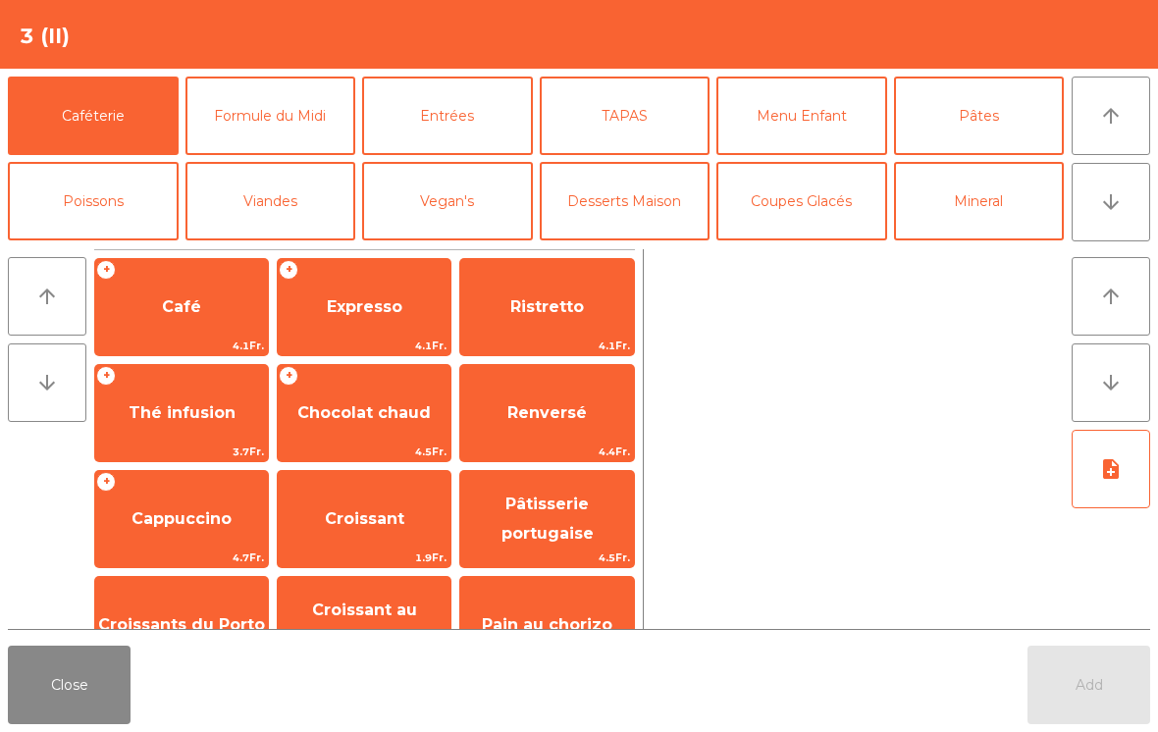
scroll to position [13, 0]
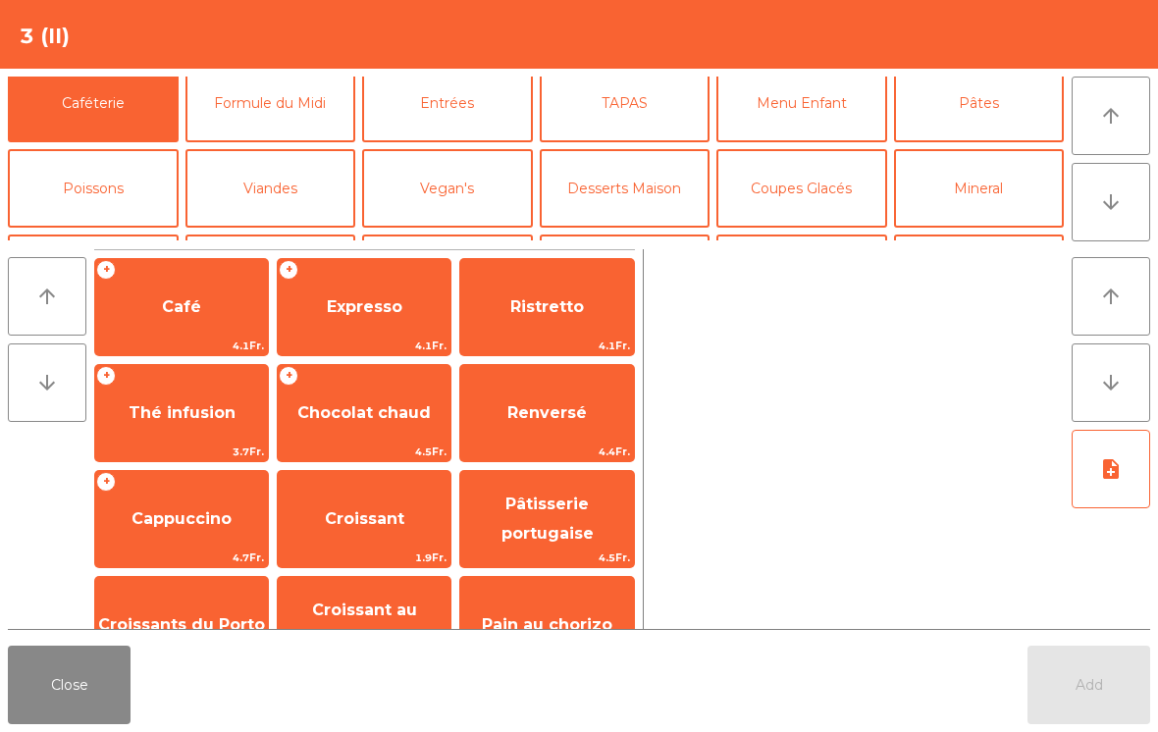
click at [156, 193] on button "Poissons" at bounding box center [93, 188] width 171 height 79
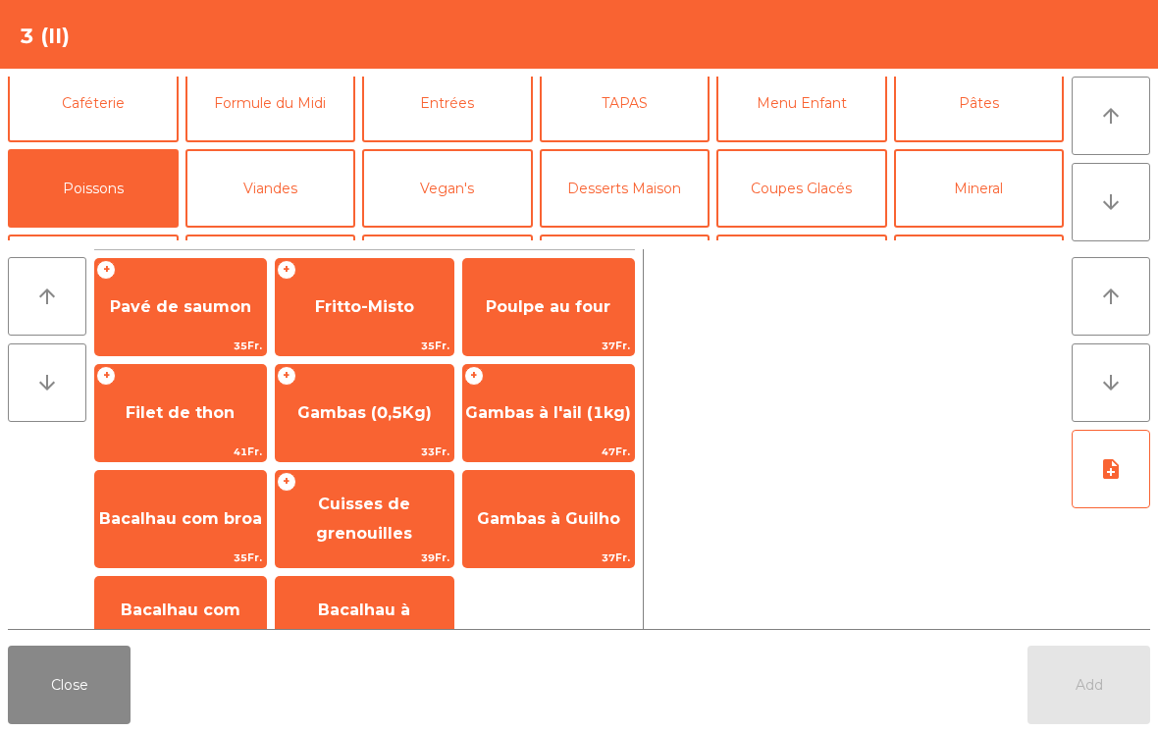
click at [604, 413] on span "Gambas à l'ail (1kg)" at bounding box center [548, 412] width 166 height 19
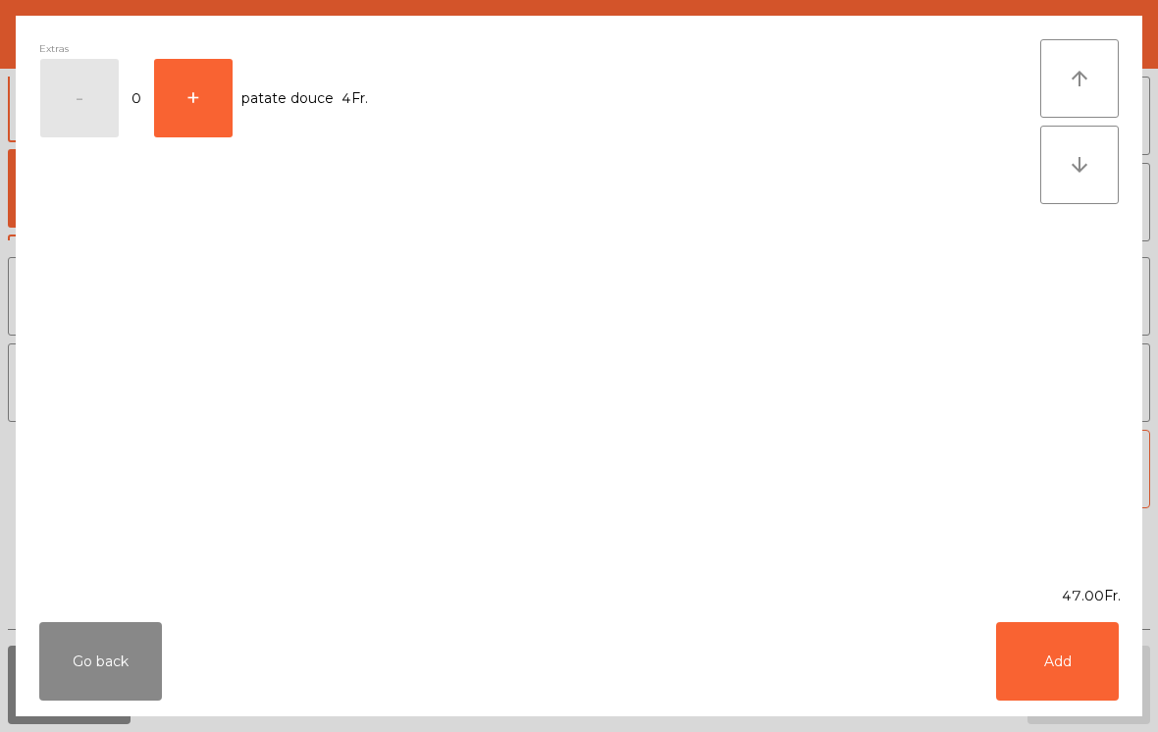
click at [1107, 665] on button "Add" at bounding box center [1057, 661] width 123 height 79
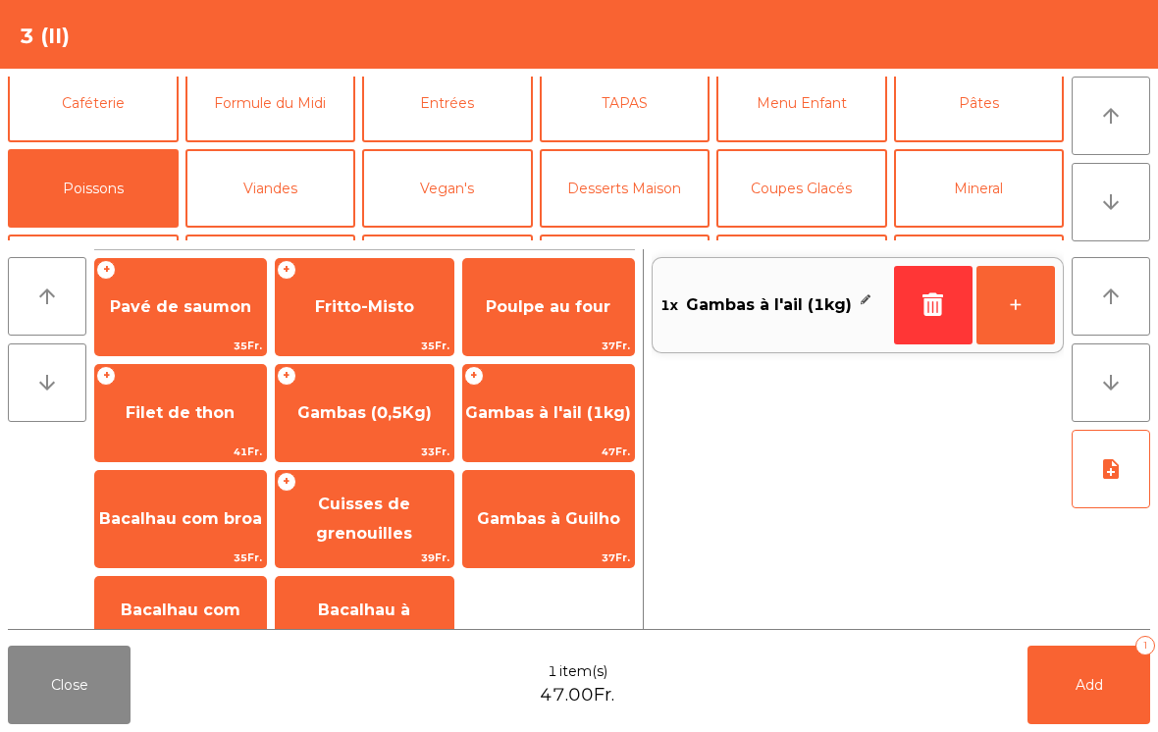
click at [1113, 484] on button "note_add" at bounding box center [1111, 469] width 79 height 79
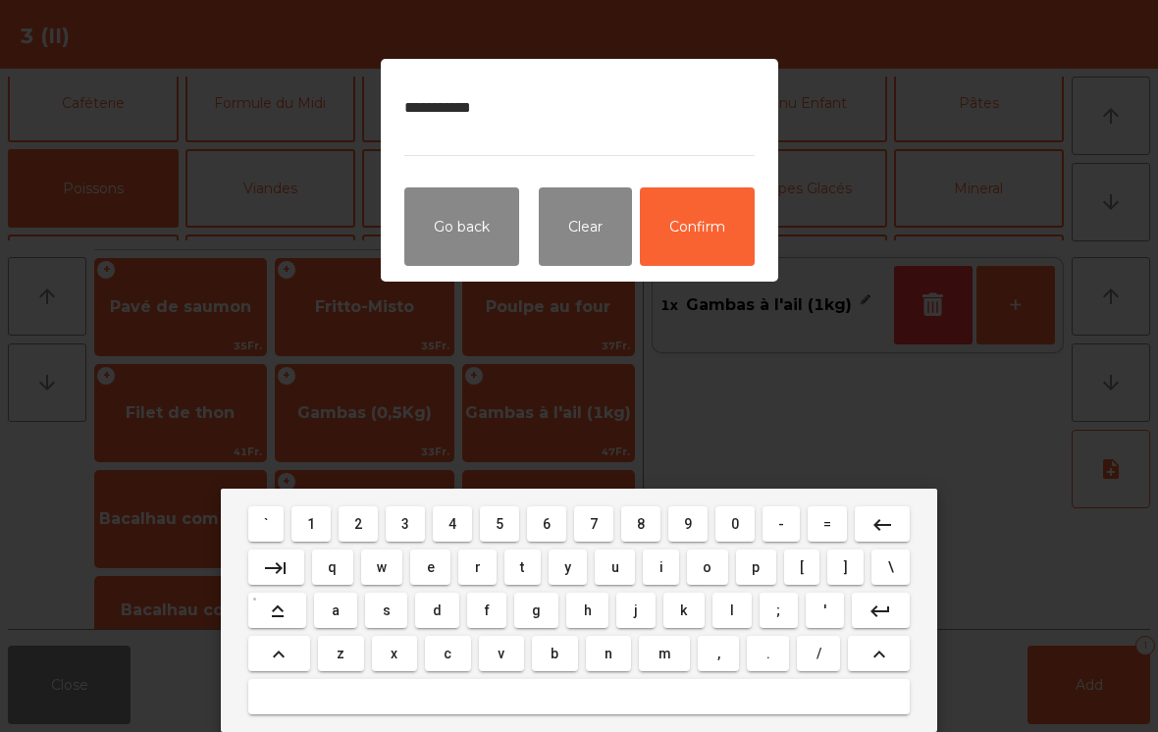
type textarea "**********"
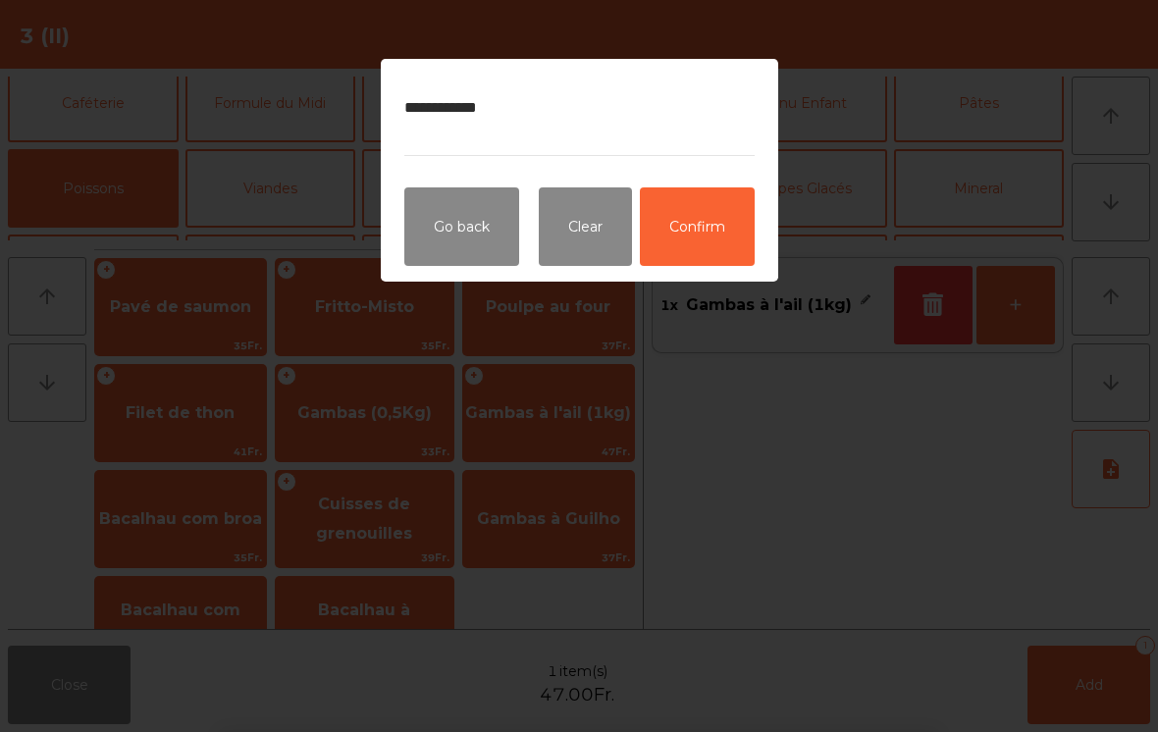
click at [710, 223] on button "Confirm" at bounding box center [697, 226] width 115 height 79
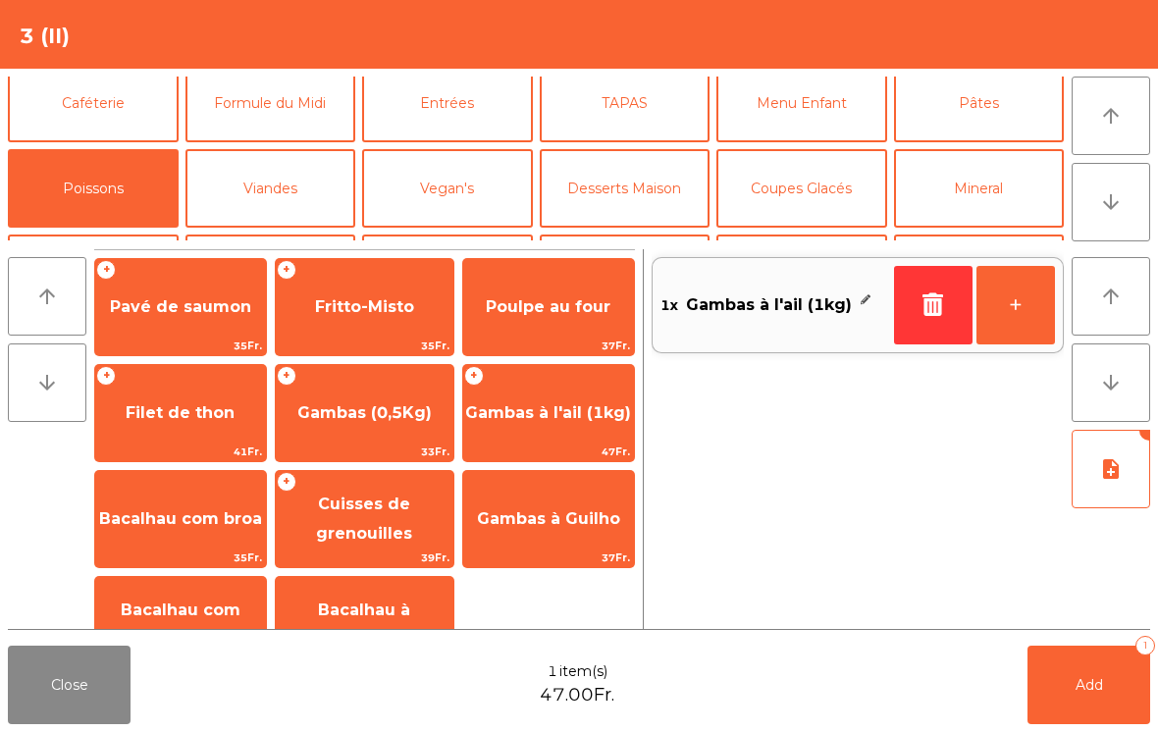
click at [1076, 679] on span "Add" at bounding box center [1089, 685] width 27 height 18
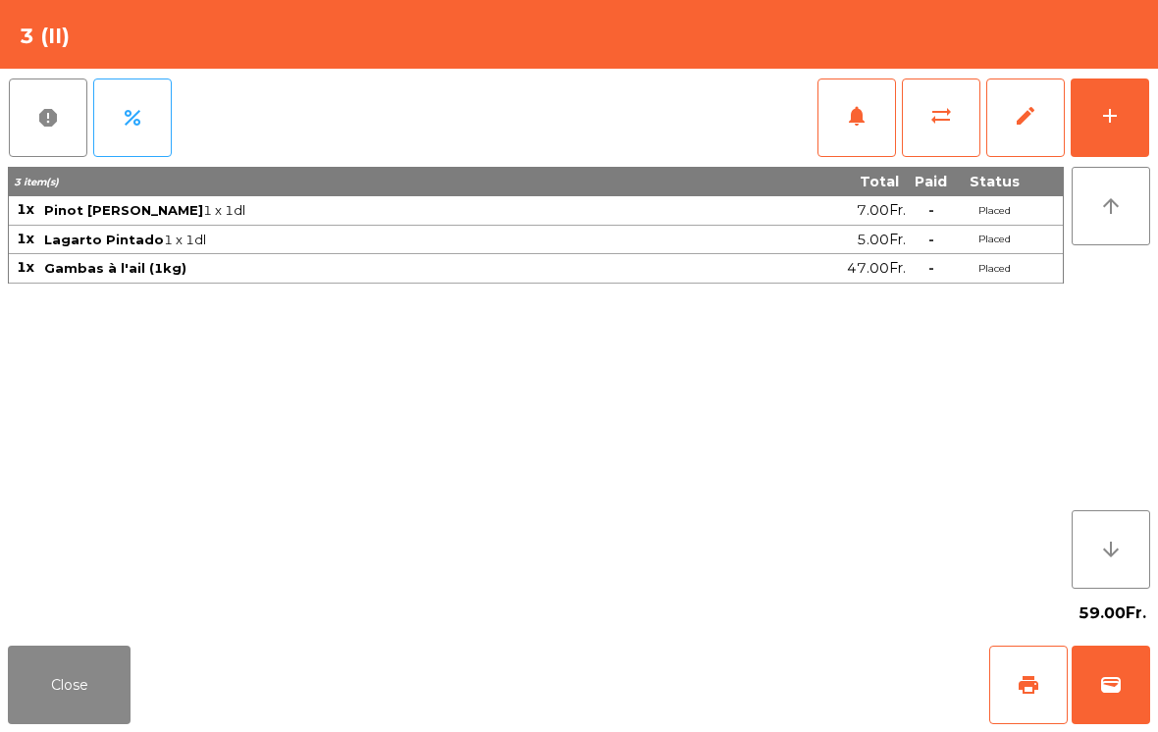
click at [128, 717] on button "Close" at bounding box center [69, 685] width 123 height 79
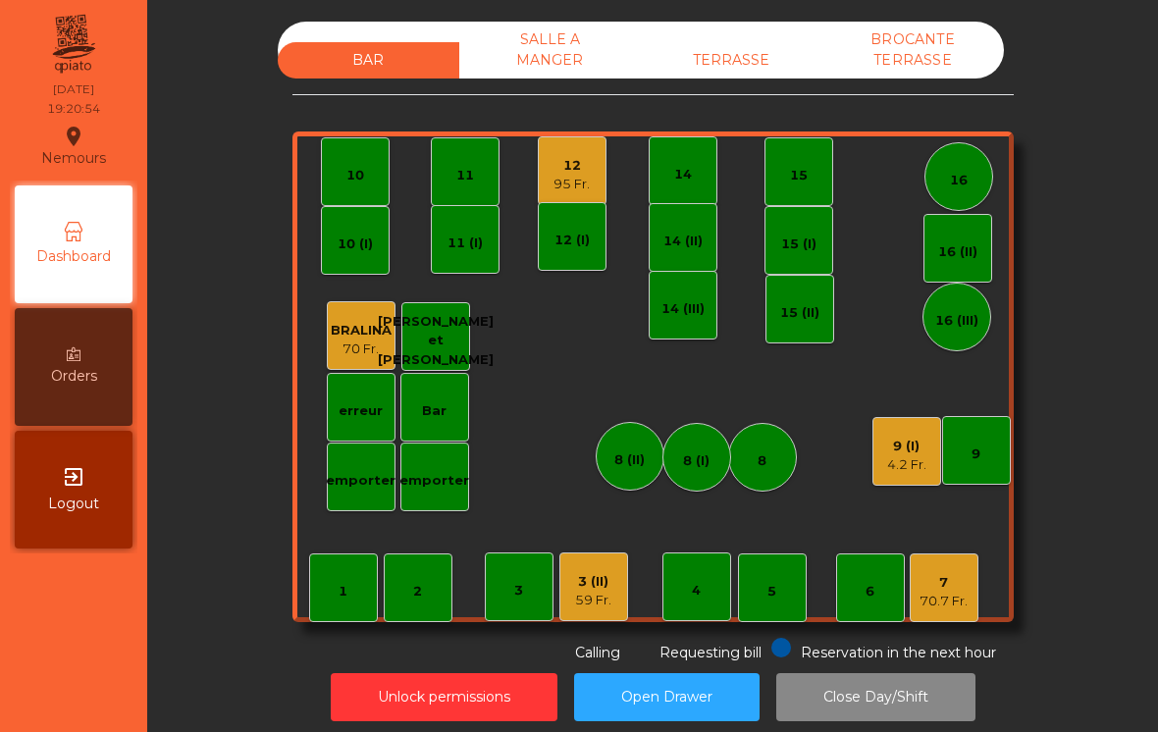
click at [595, 208] on div "12 (I)" at bounding box center [572, 236] width 69 height 69
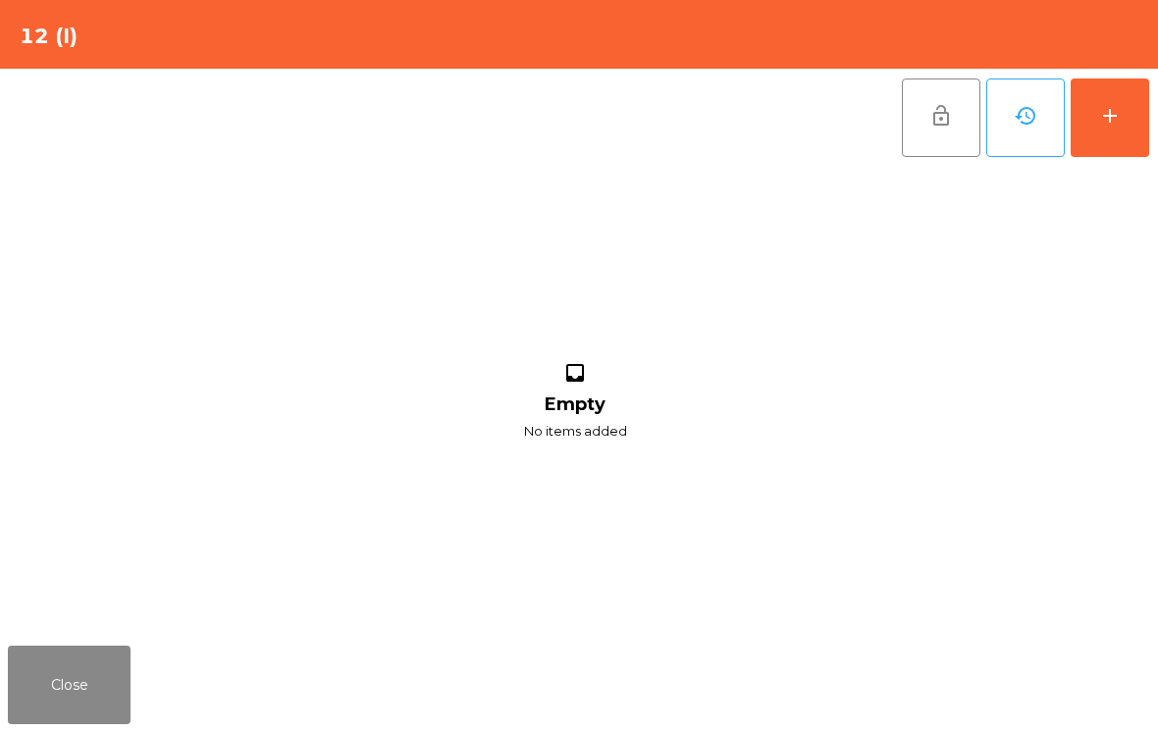
click at [84, 687] on button "Close" at bounding box center [69, 685] width 123 height 79
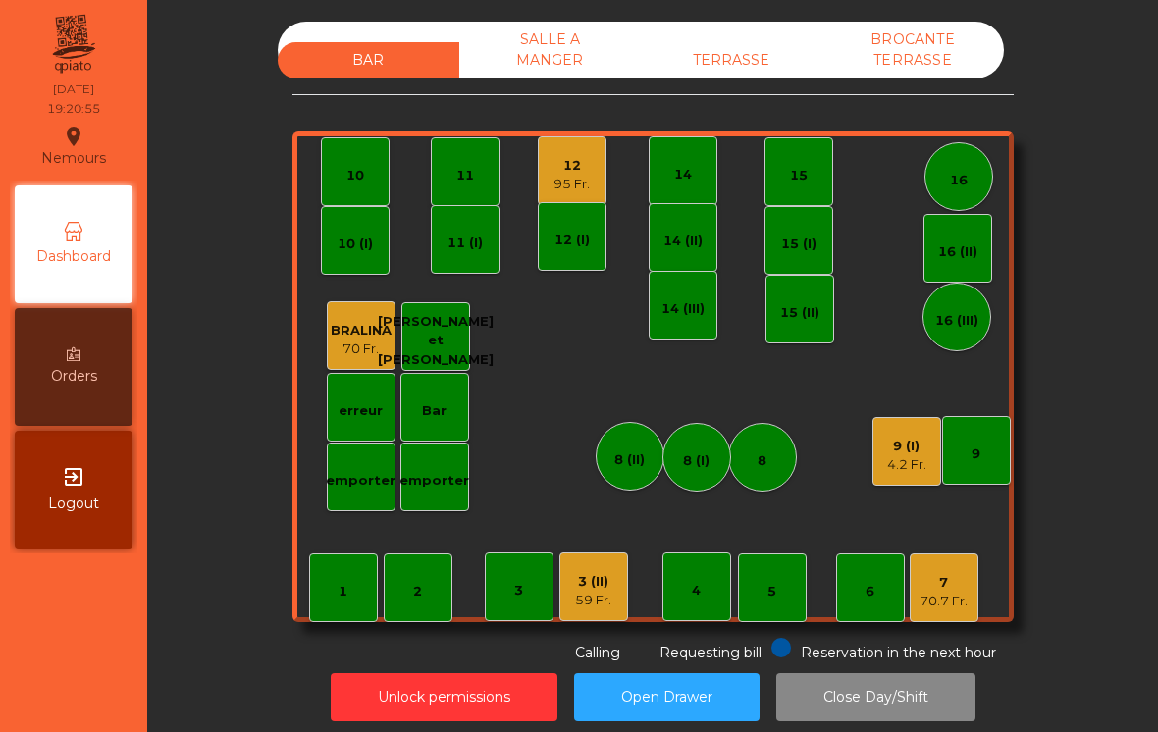
click at [483, 194] on div "11" at bounding box center [465, 171] width 69 height 69
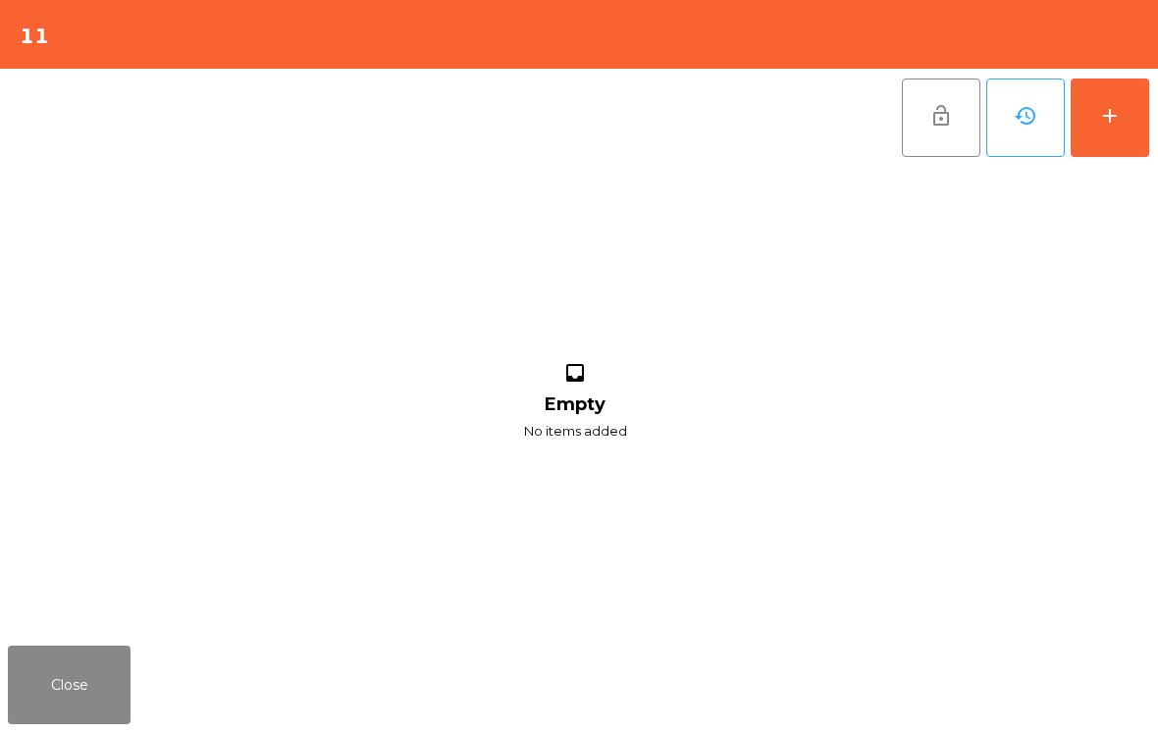
click at [1146, 110] on button "add" at bounding box center [1110, 118] width 79 height 79
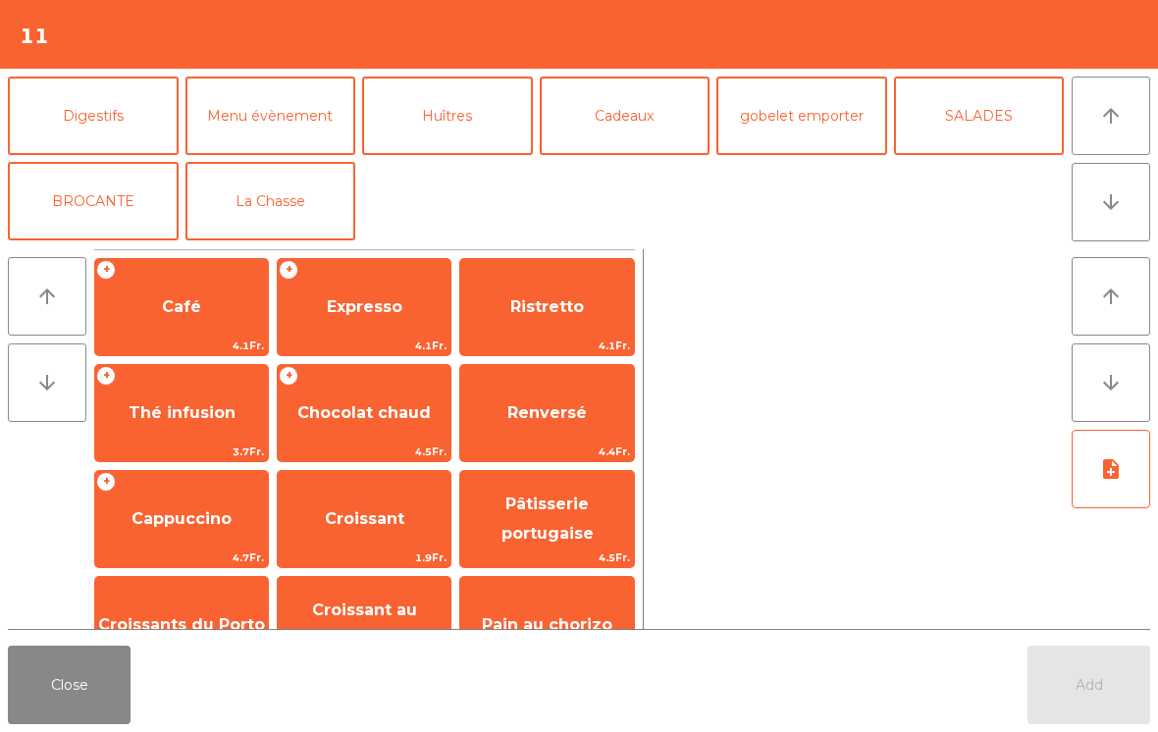
scroll to position [256, 0]
click at [318, 218] on button "La Chasse" at bounding box center [270, 201] width 171 height 79
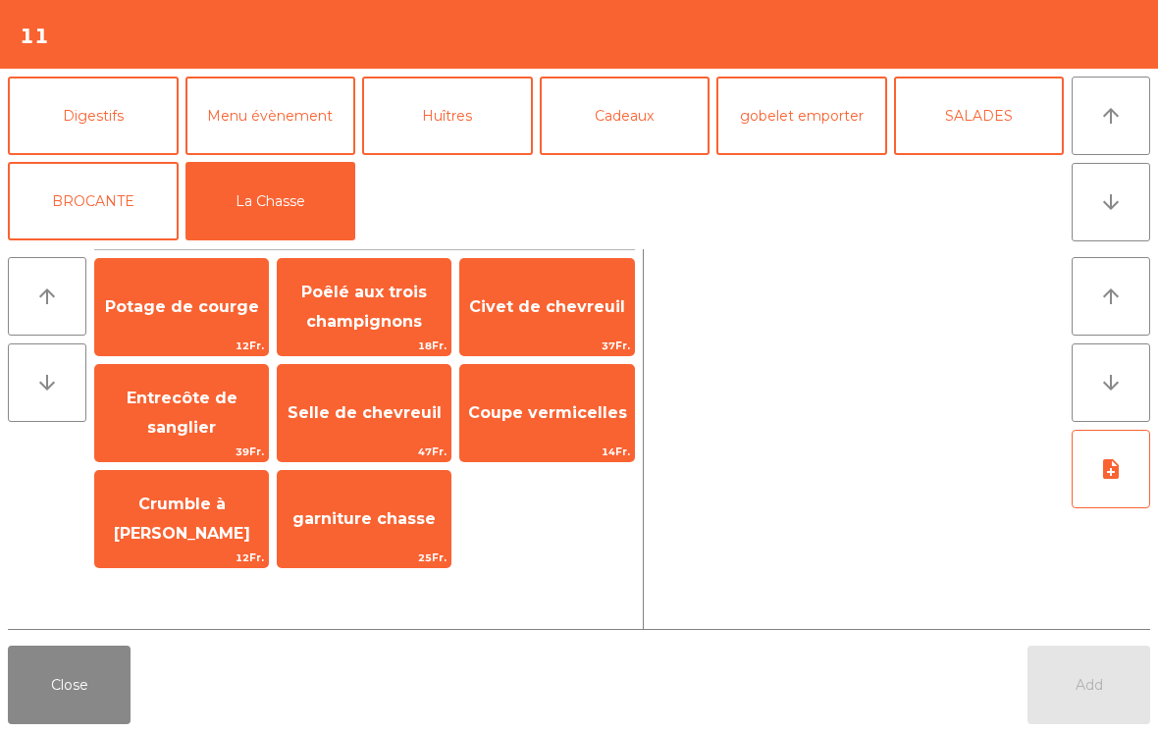
click at [191, 310] on span "Potage de courge" at bounding box center [182, 306] width 154 height 19
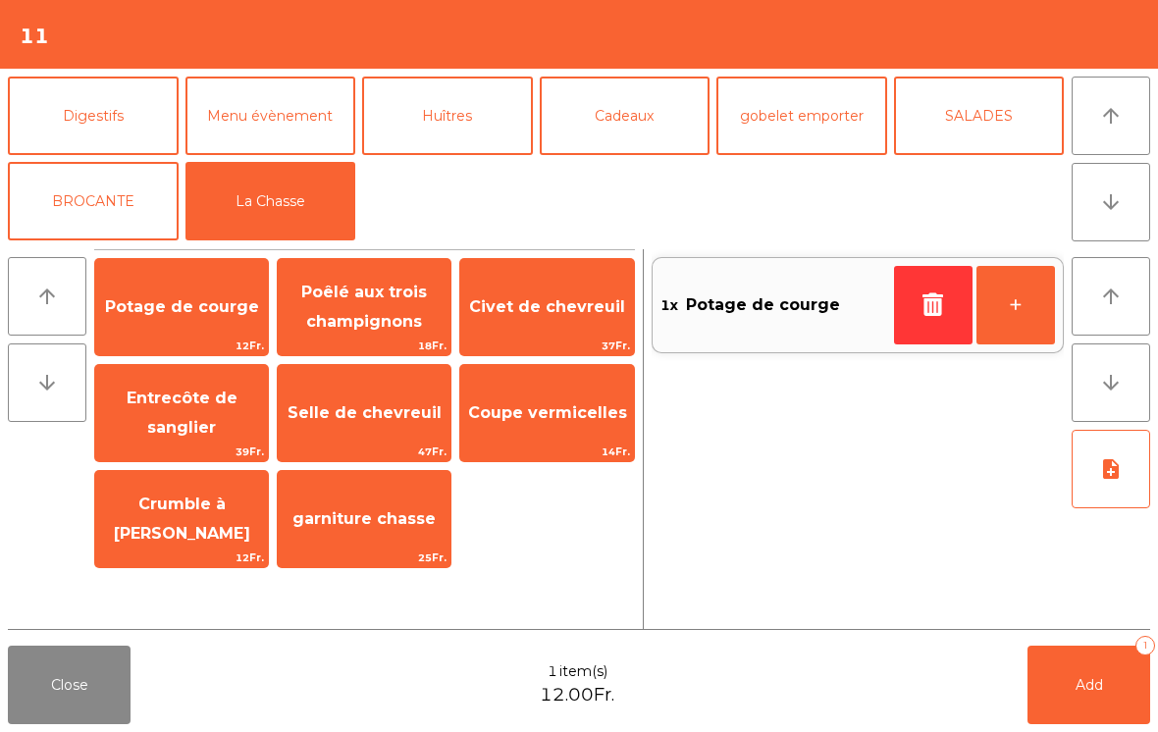
click at [937, 305] on icon "button" at bounding box center [933, 304] width 29 height 24
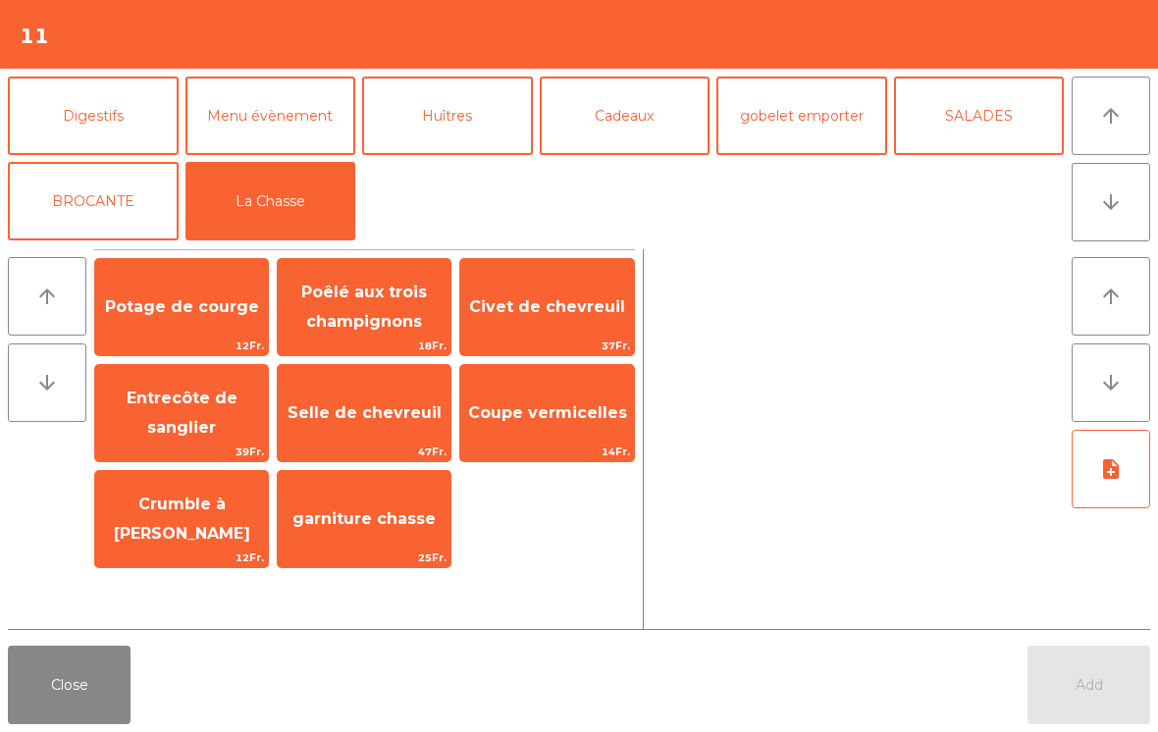
click at [587, 313] on span "Civet de chevreuil" at bounding box center [547, 306] width 156 height 19
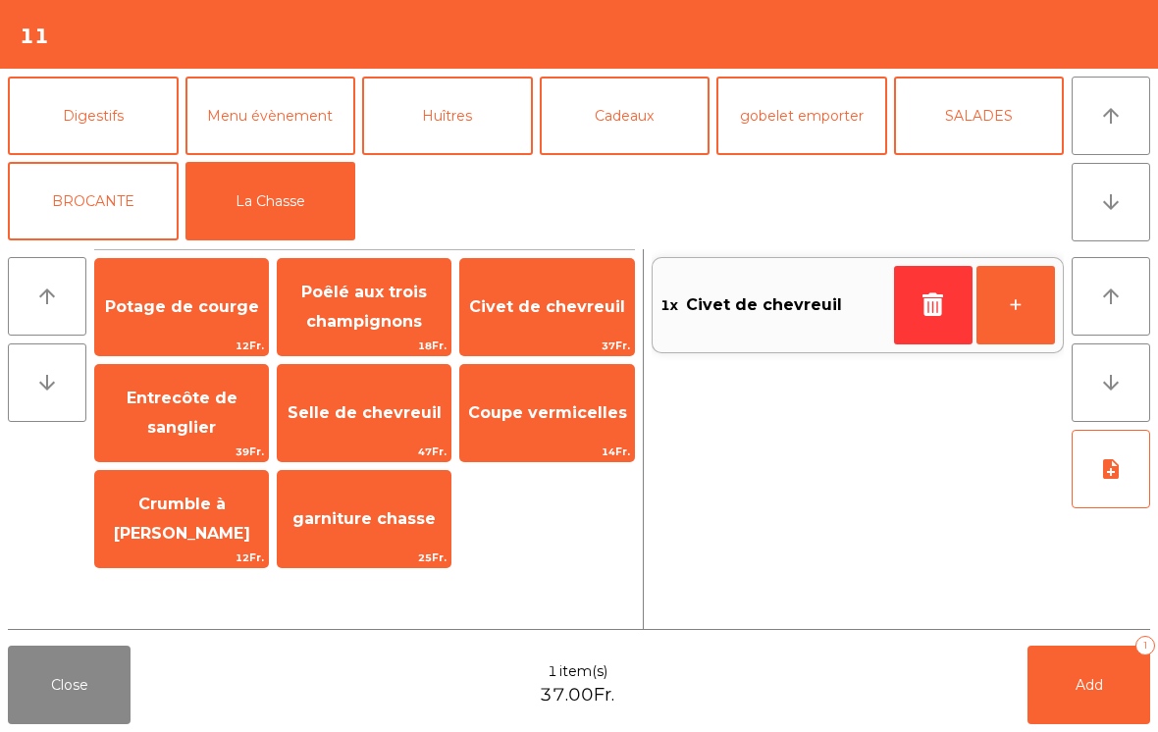
scroll to position [178, 0]
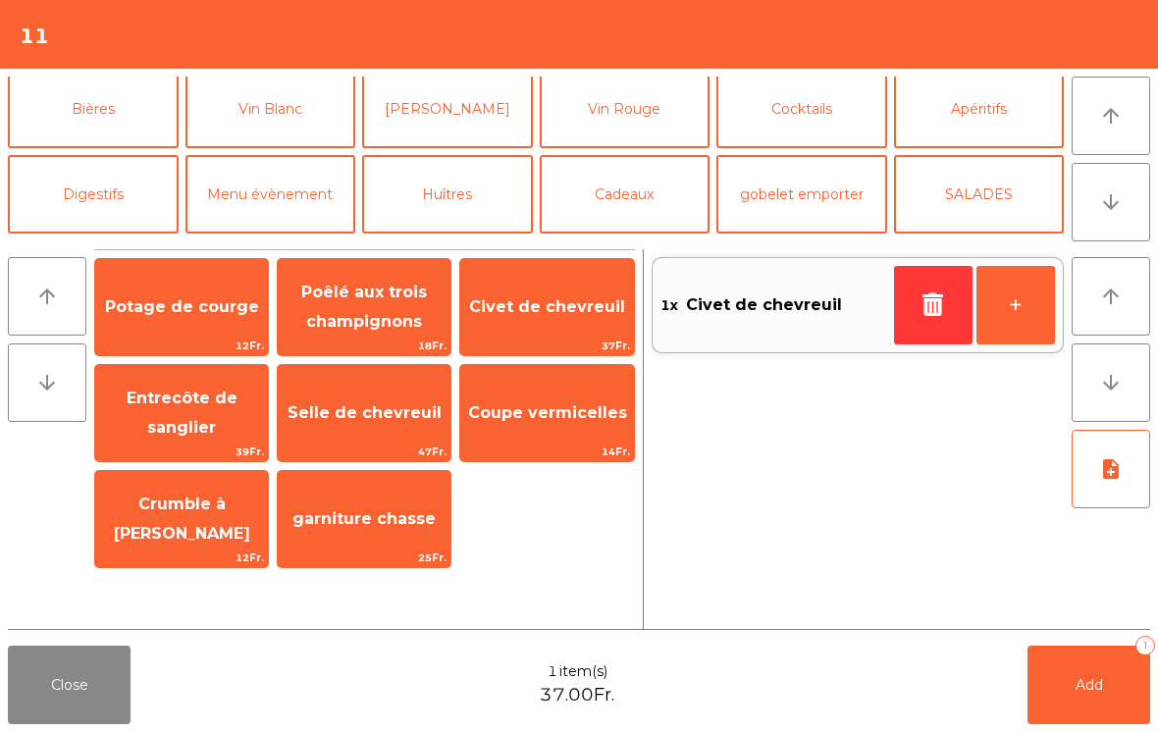
click at [658, 113] on button "Vin Rouge" at bounding box center [625, 109] width 171 height 79
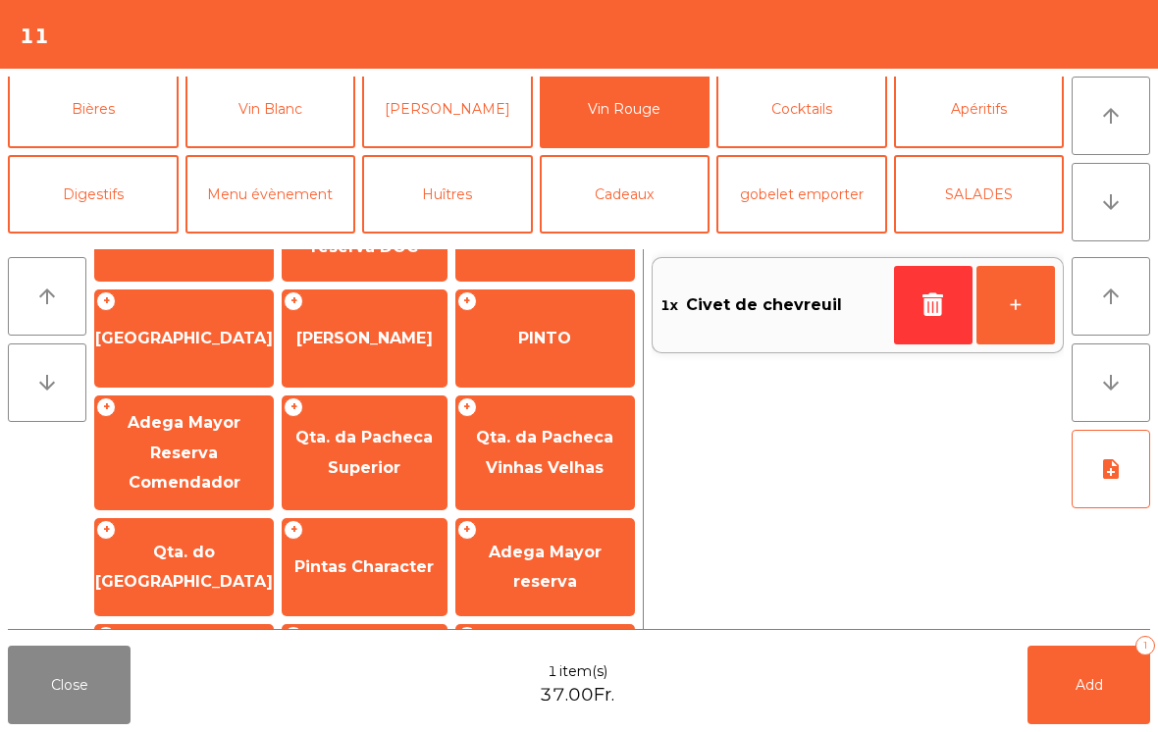
scroll to position [649, 0]
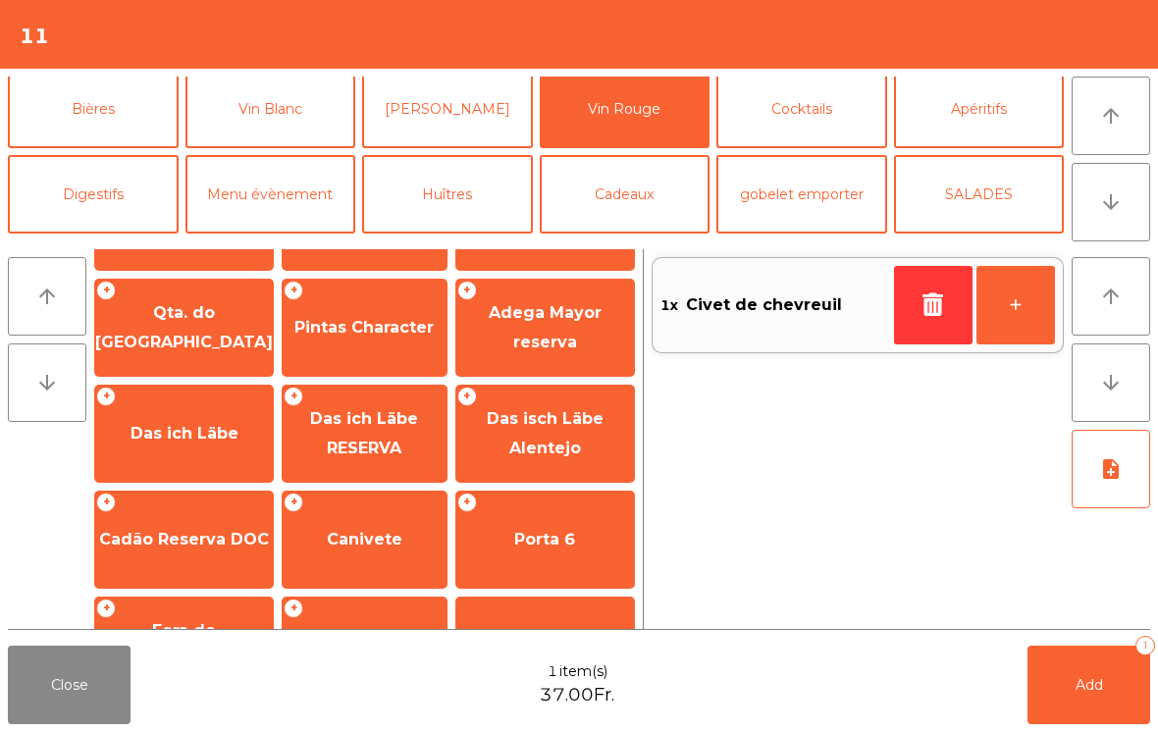
click at [200, 309] on span "Qta. do [GEOGRAPHIC_DATA]" at bounding box center [184, 327] width 178 height 48
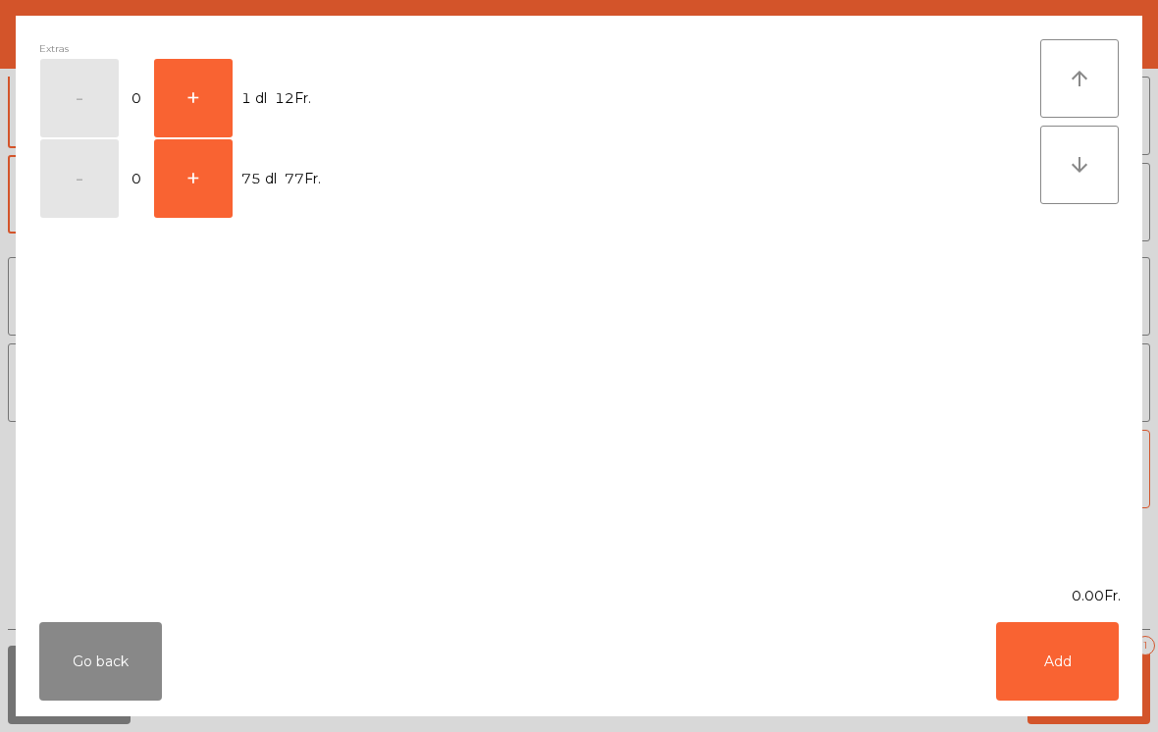
click at [217, 73] on button "+" at bounding box center [193, 98] width 79 height 79
click at [1038, 682] on button "Add" at bounding box center [1057, 661] width 123 height 79
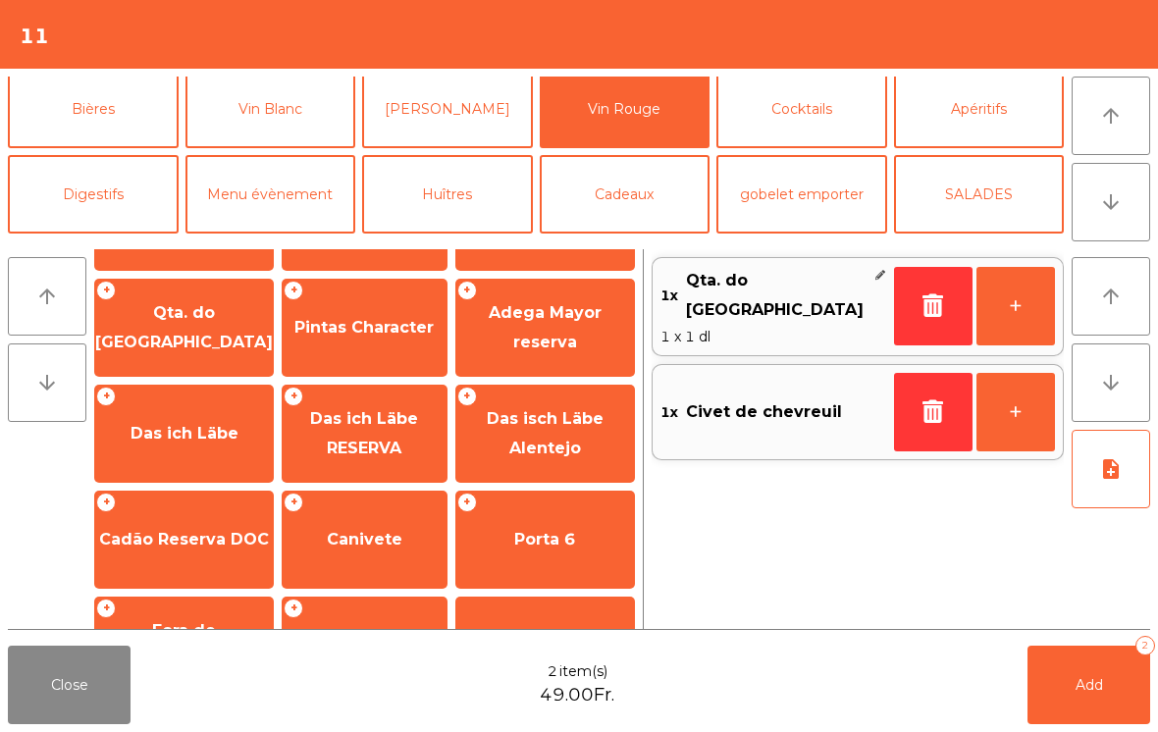
click at [1027, 296] on button "+" at bounding box center [1016, 306] width 79 height 79
click at [1072, 693] on button "Add 3" at bounding box center [1089, 685] width 123 height 79
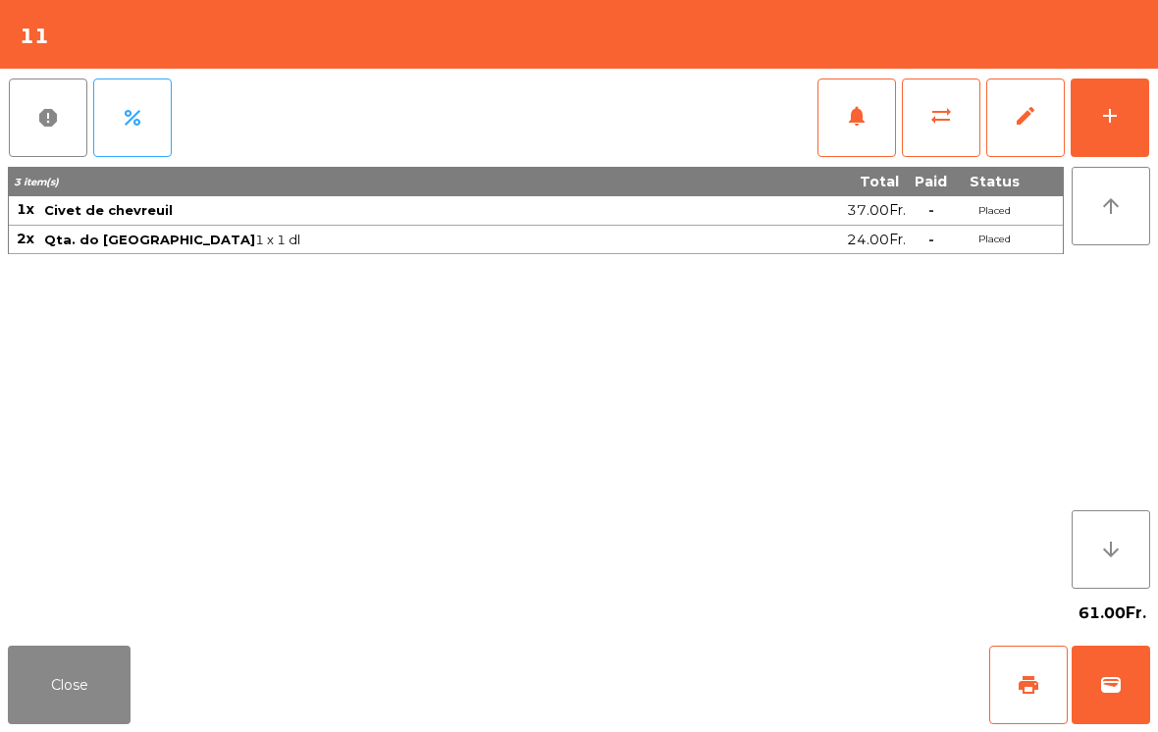
click at [55, 666] on button "Close" at bounding box center [69, 685] width 123 height 79
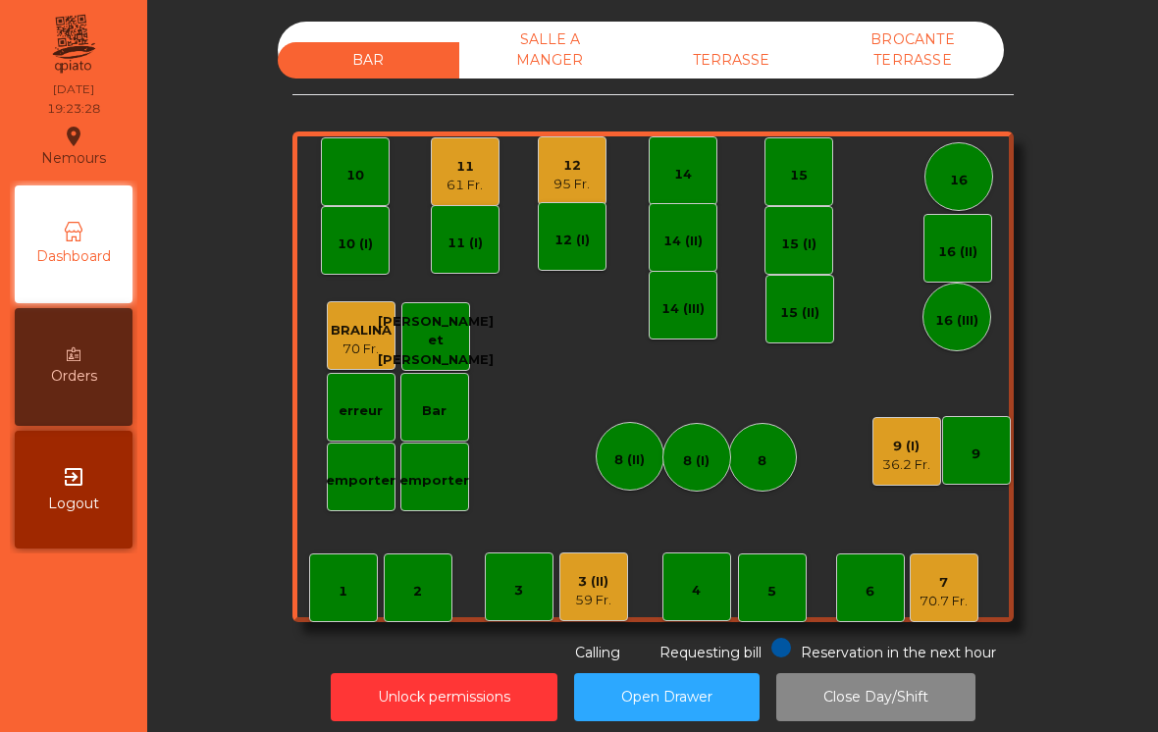
click at [882, 451] on div "9 (I)" at bounding box center [906, 447] width 48 height 20
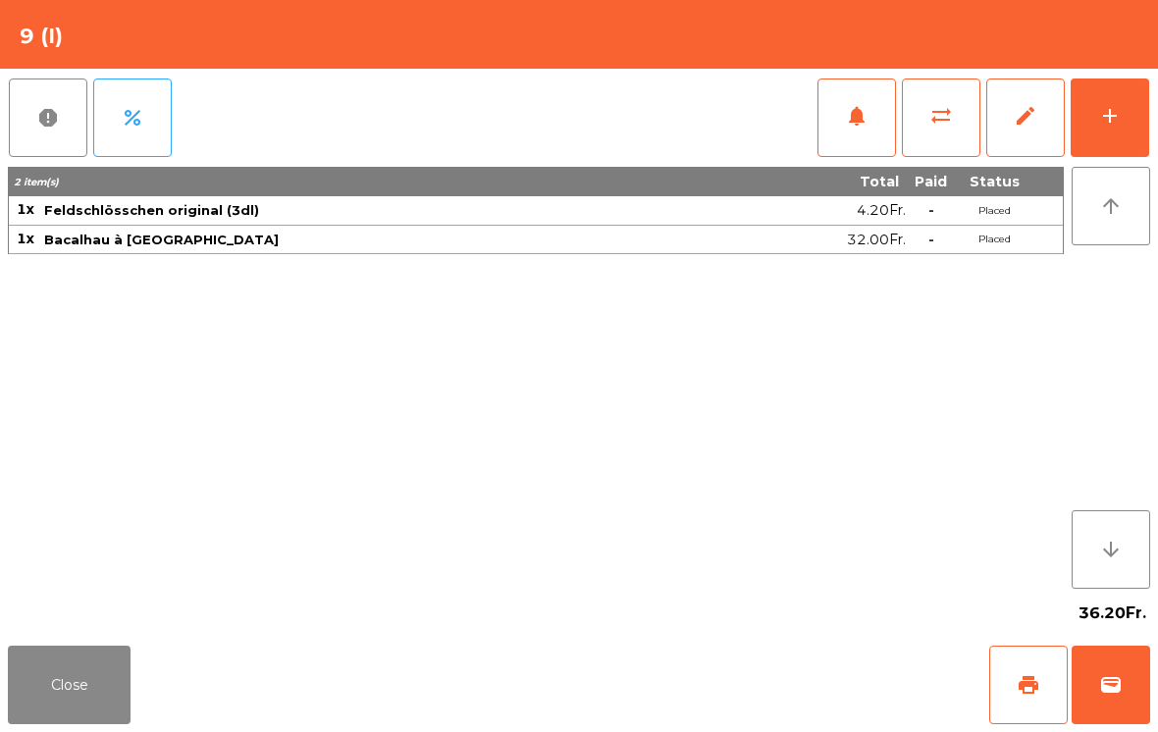
click at [75, 721] on button "Close" at bounding box center [69, 685] width 123 height 79
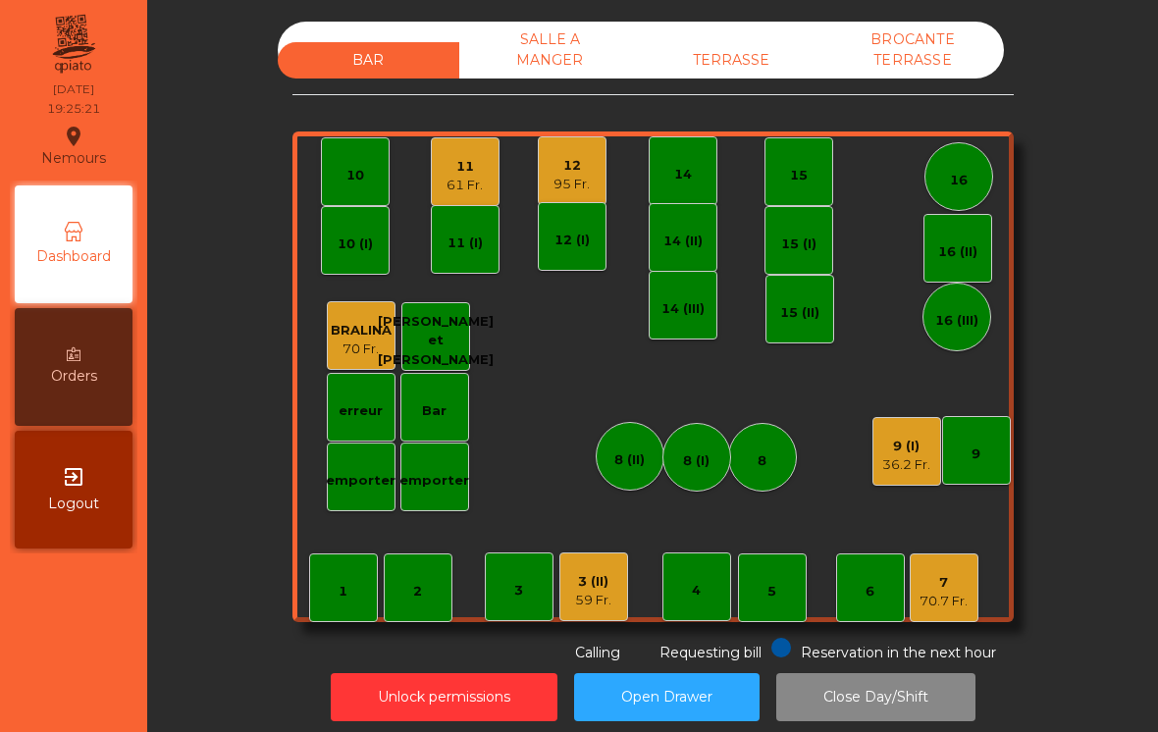
click at [928, 612] on div "7 70.7 Fr." at bounding box center [944, 588] width 69 height 69
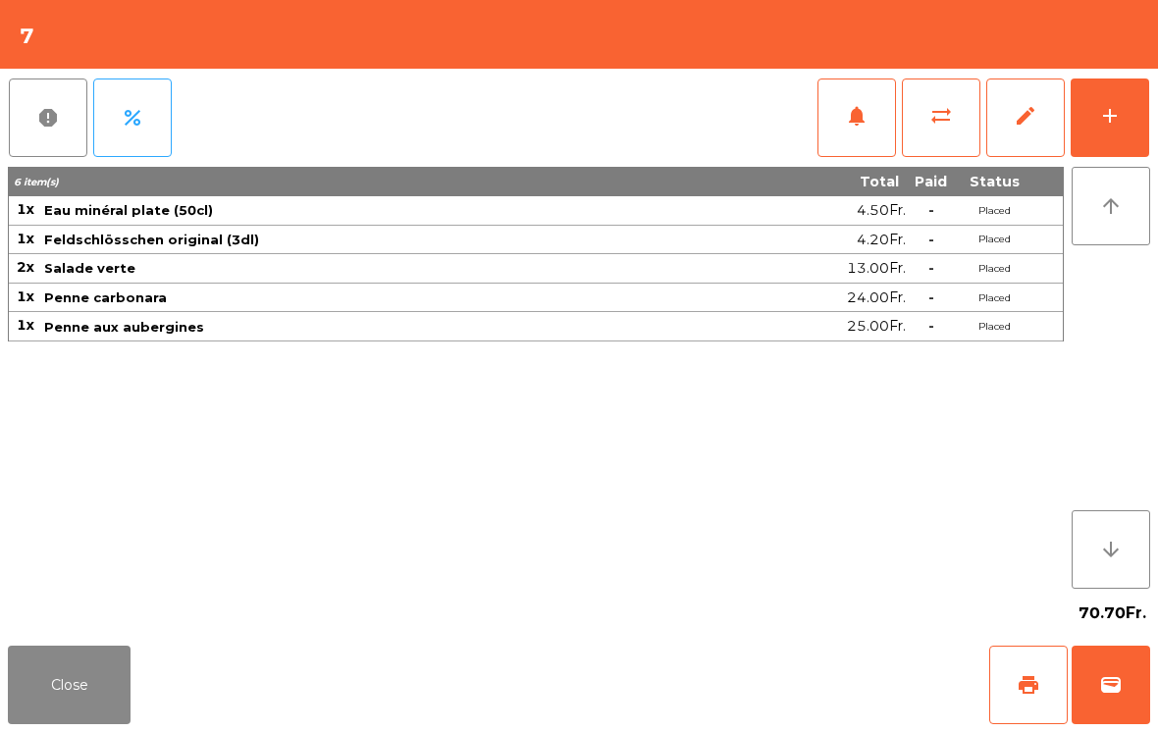
click at [1136, 140] on button "add" at bounding box center [1110, 118] width 79 height 79
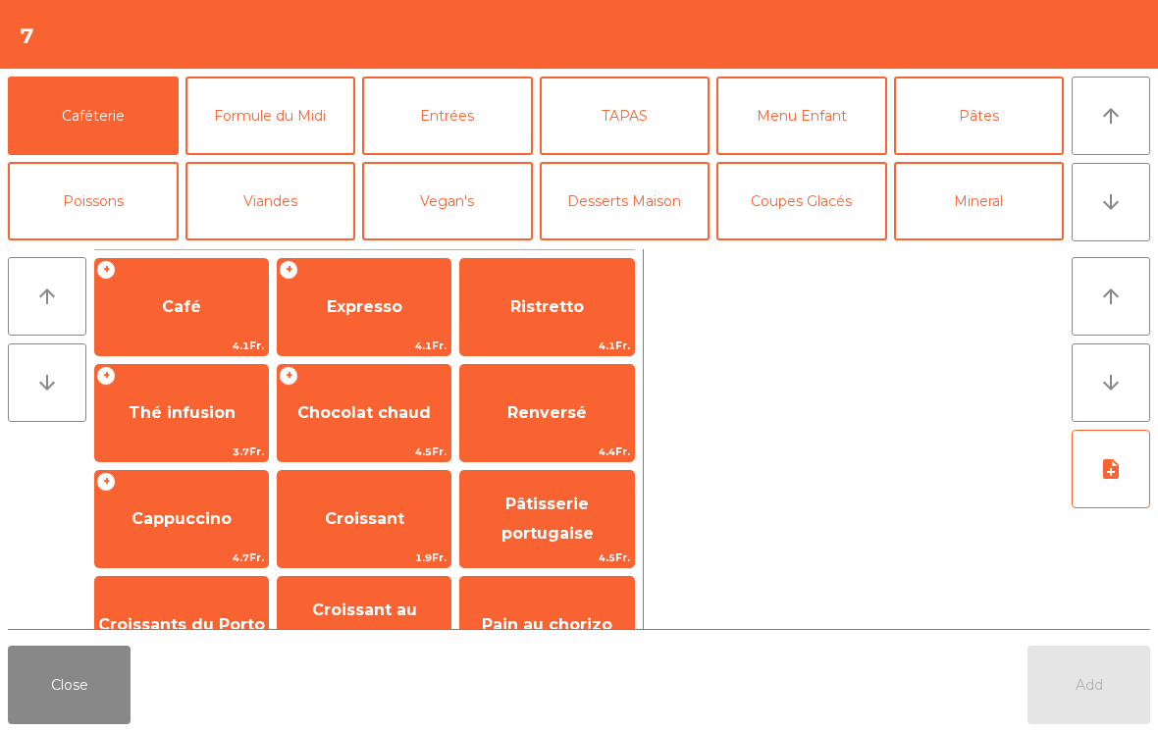
click at [450, 298] on span "Expresso" at bounding box center [364, 307] width 173 height 53
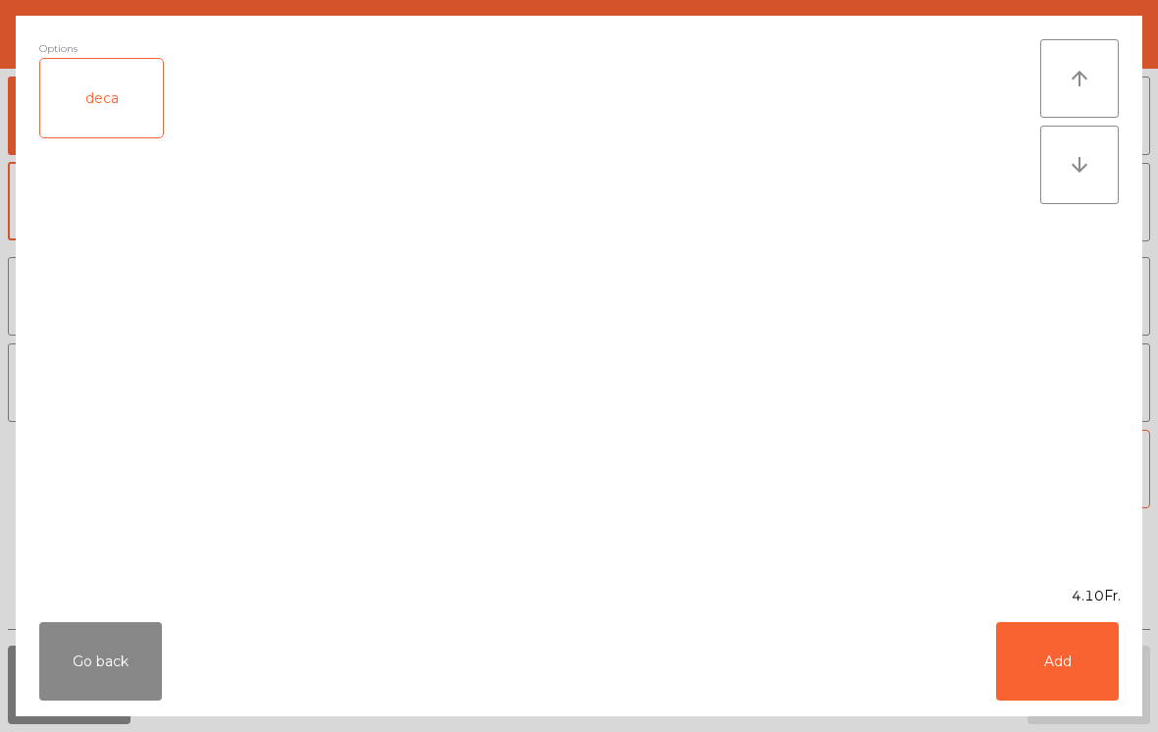
click at [1092, 656] on button "Add" at bounding box center [1057, 661] width 123 height 79
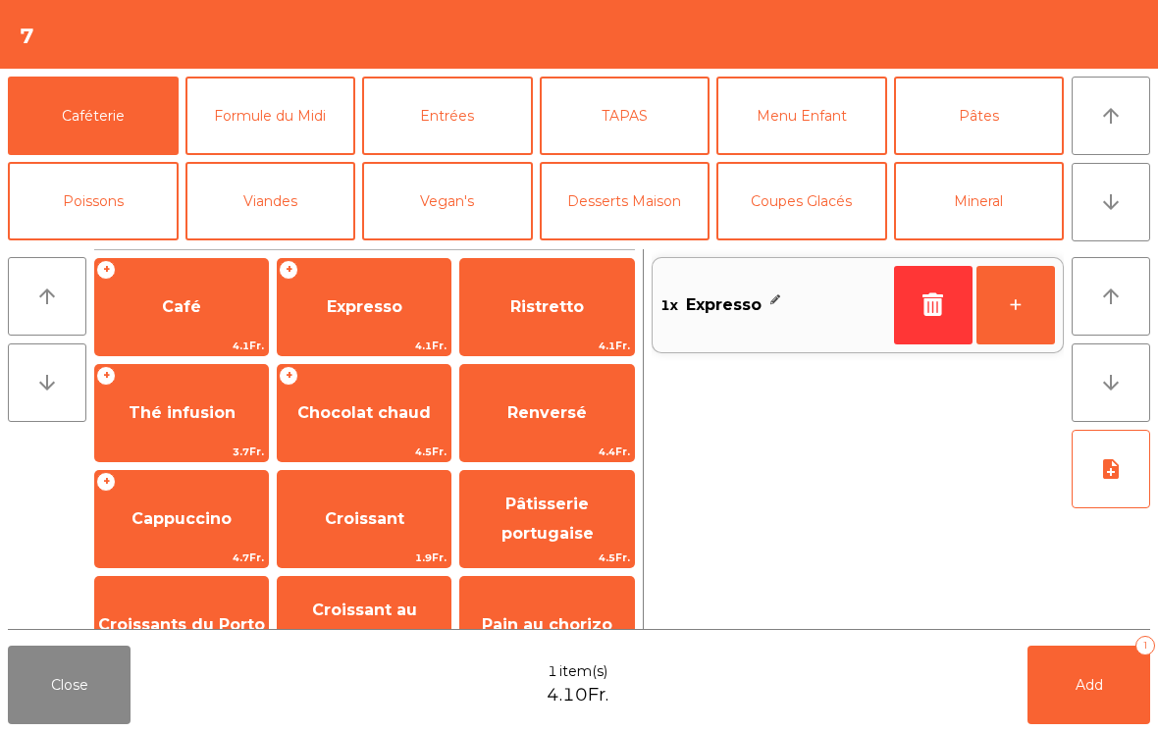
click at [1113, 667] on button "Add 1" at bounding box center [1089, 685] width 123 height 79
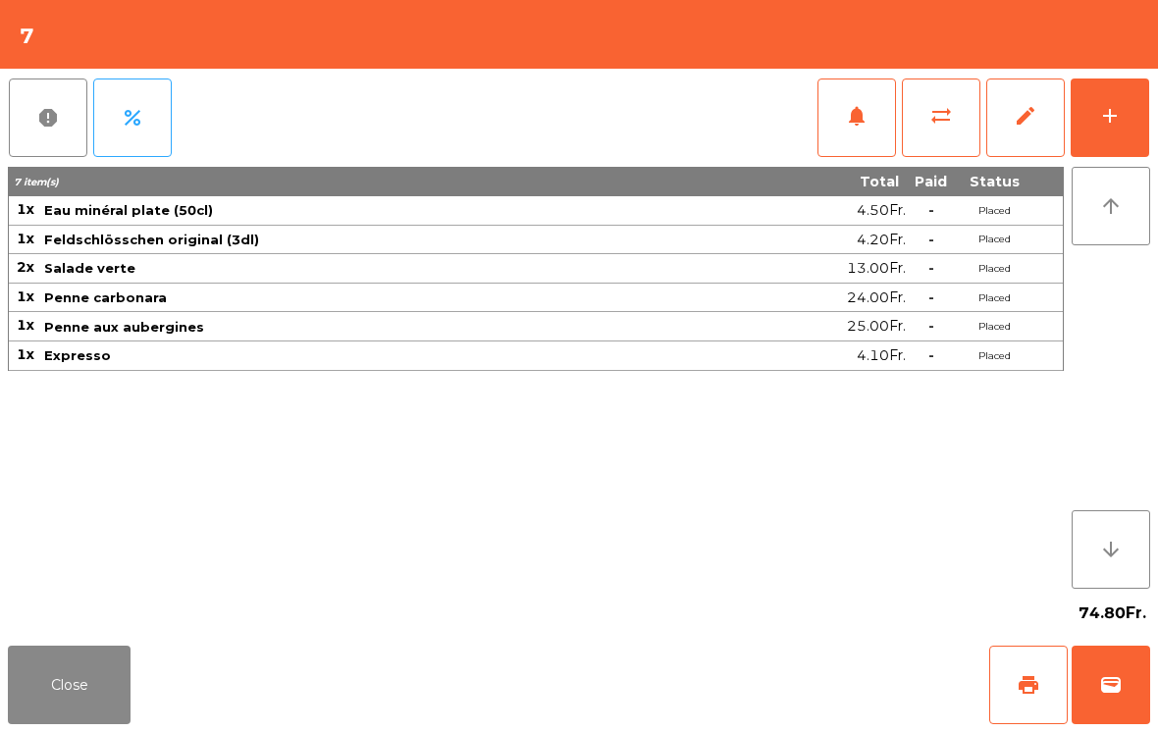
click at [1104, 144] on button "add" at bounding box center [1110, 118] width 79 height 79
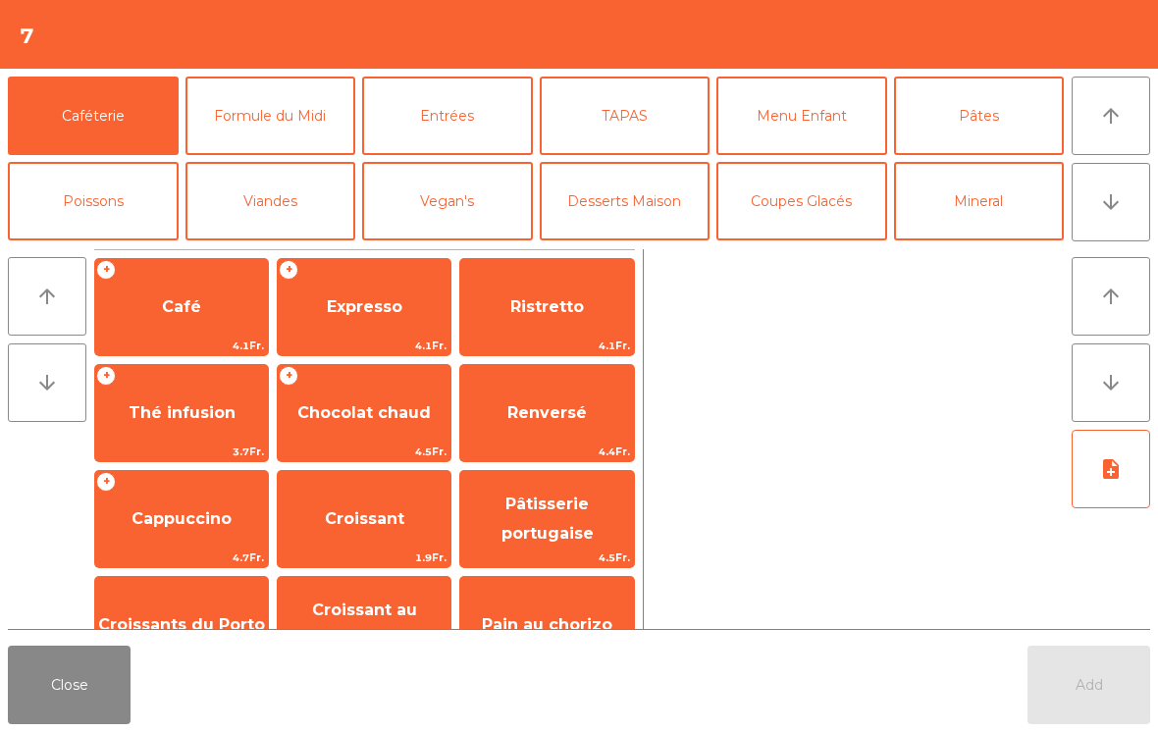
click at [659, 200] on button "Desserts Maison" at bounding box center [625, 201] width 171 height 79
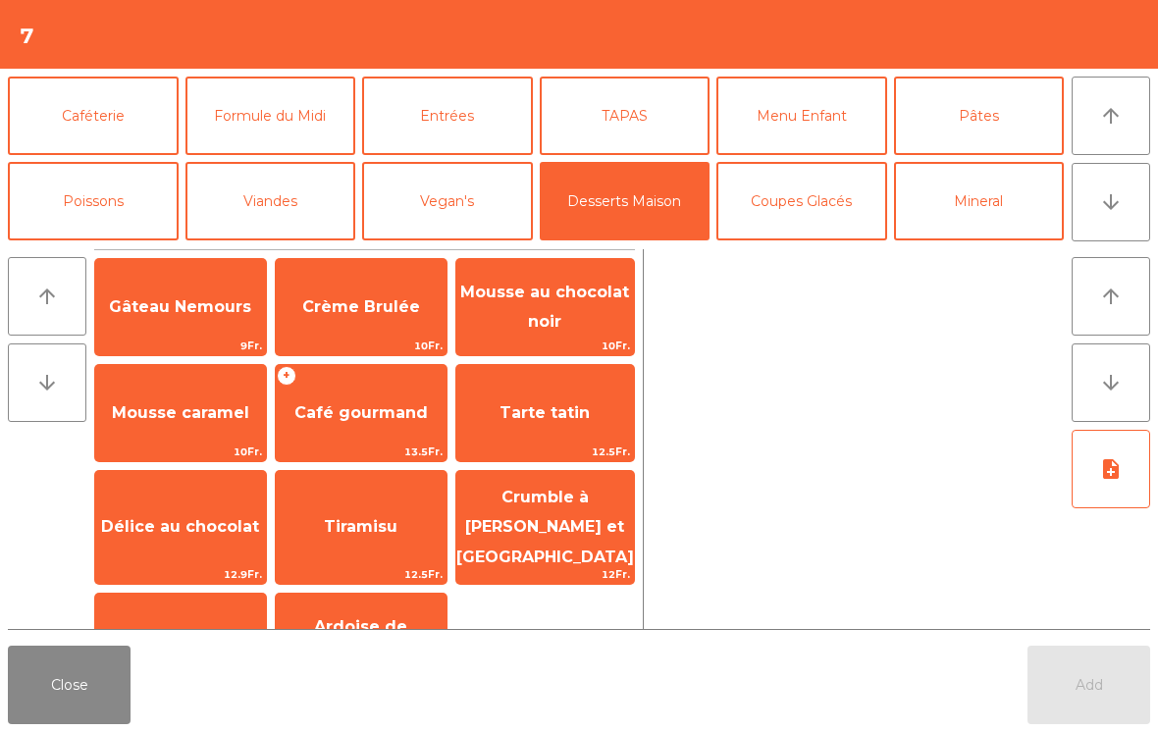
click at [369, 544] on span "Tiramisu" at bounding box center [361, 527] width 171 height 53
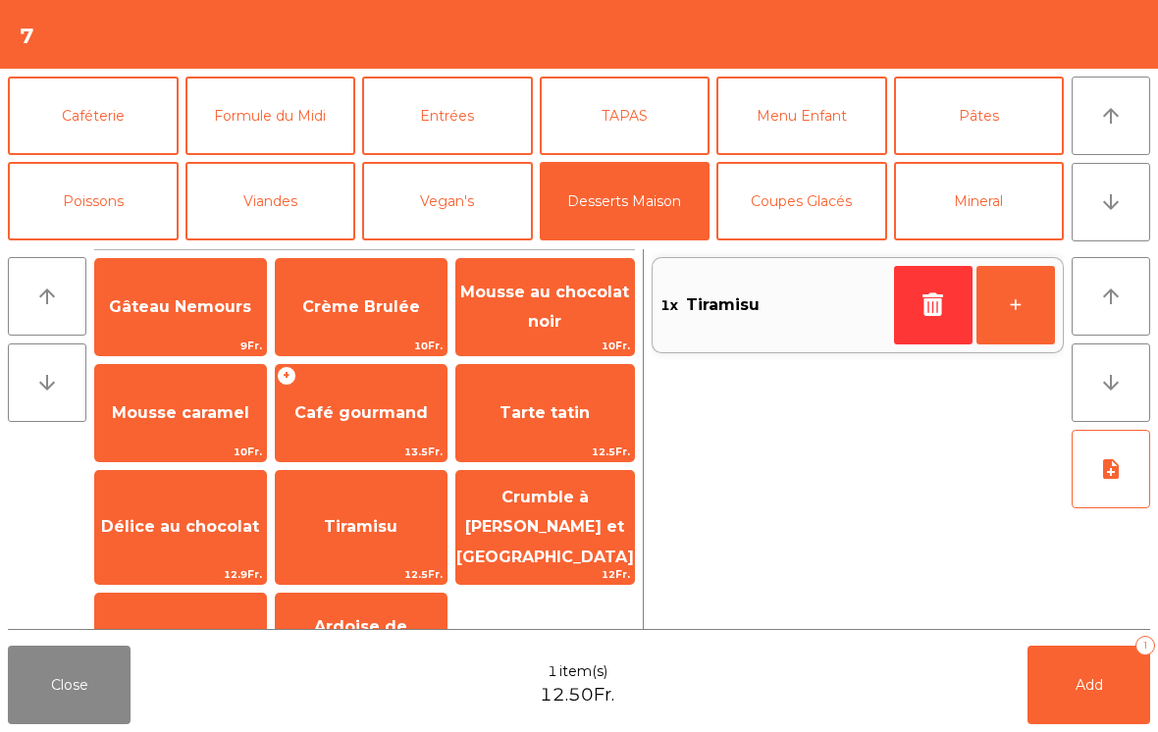
click at [1109, 695] on button "Add 1" at bounding box center [1089, 685] width 123 height 79
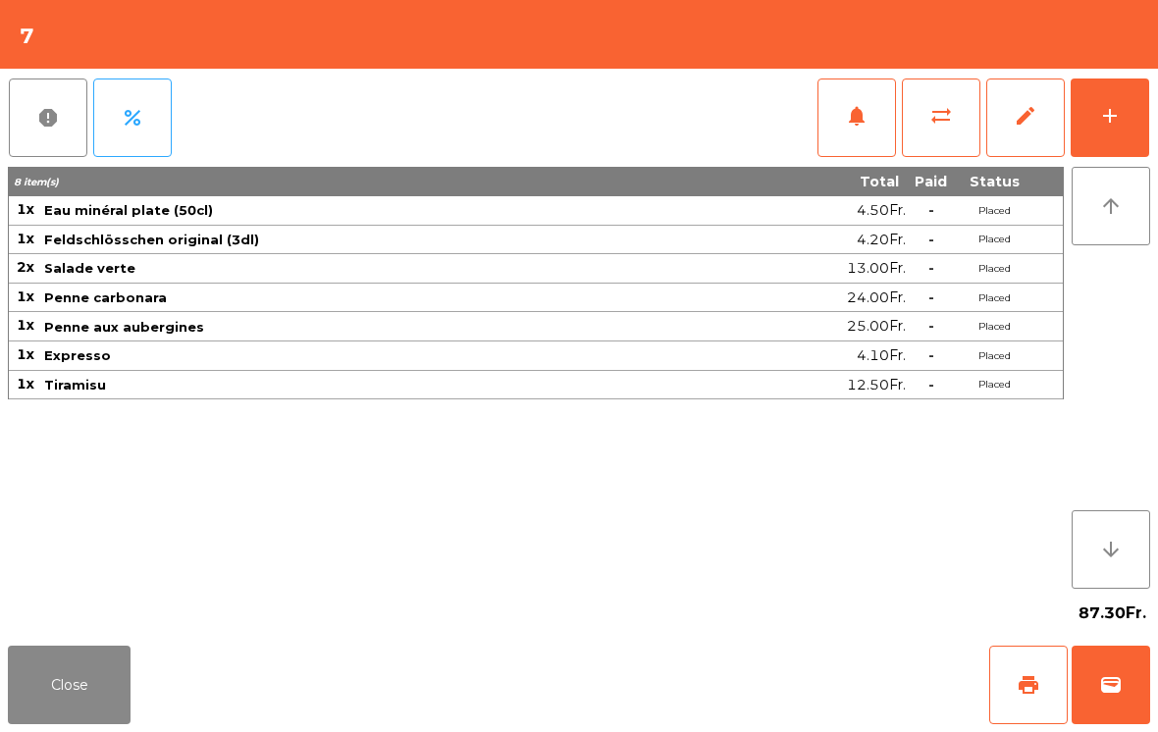
click at [30, 694] on button "Close" at bounding box center [69, 685] width 123 height 79
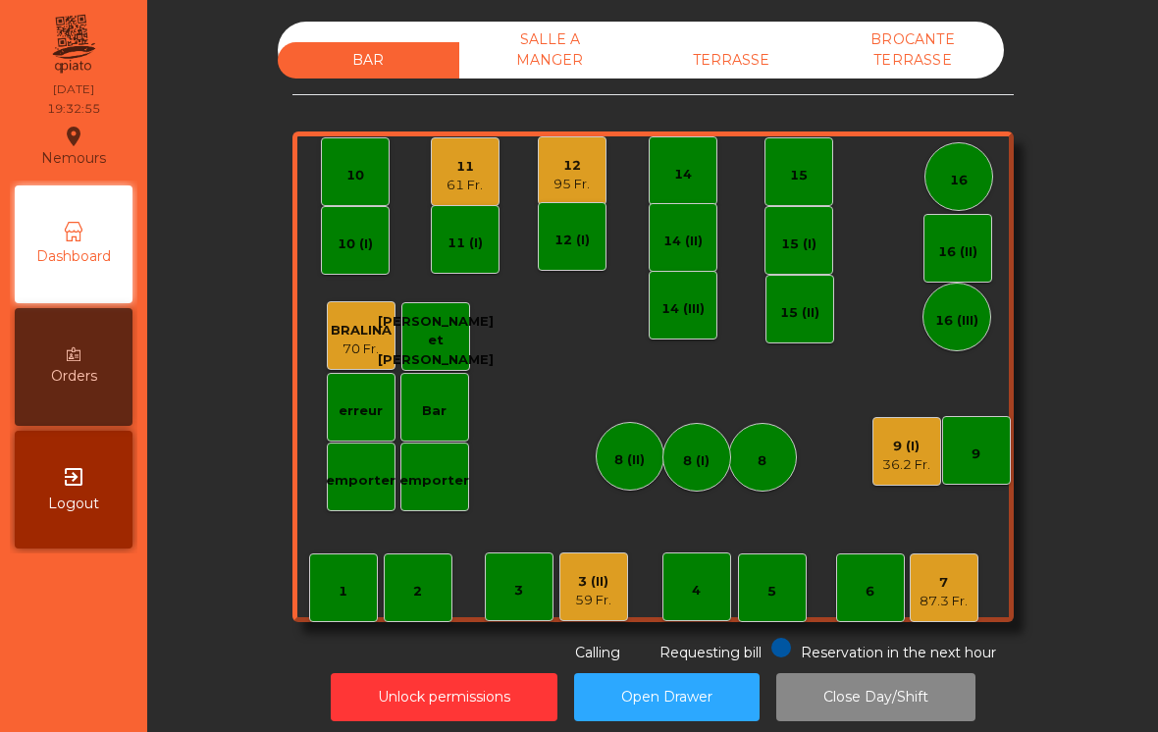
click at [598, 609] on div "3 (II) 59 Fr." at bounding box center [593, 587] width 69 height 69
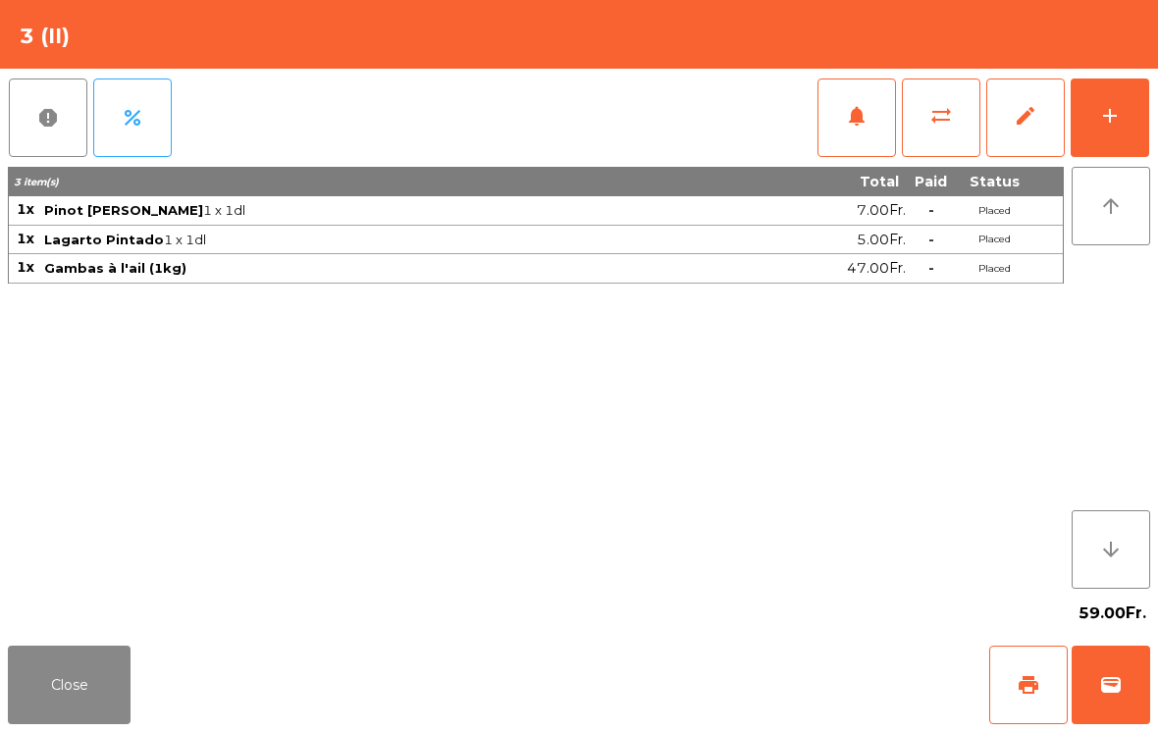
click at [1130, 139] on button "add" at bounding box center [1110, 118] width 79 height 79
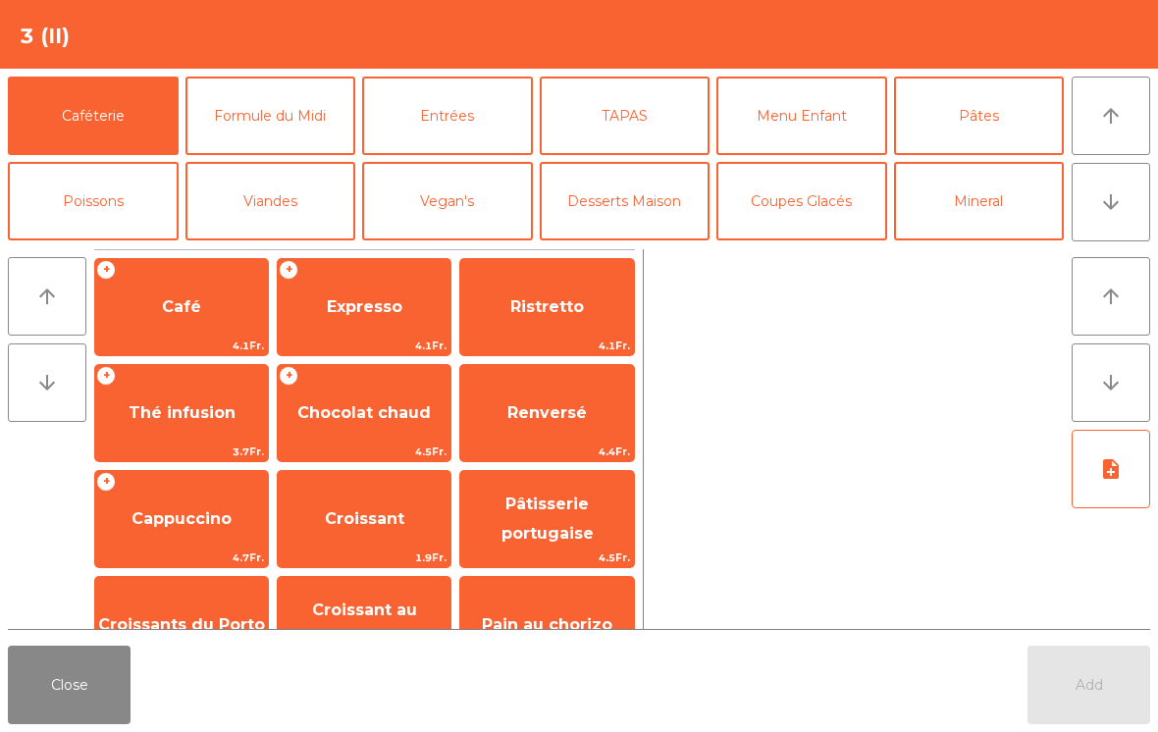
scroll to position [138, 0]
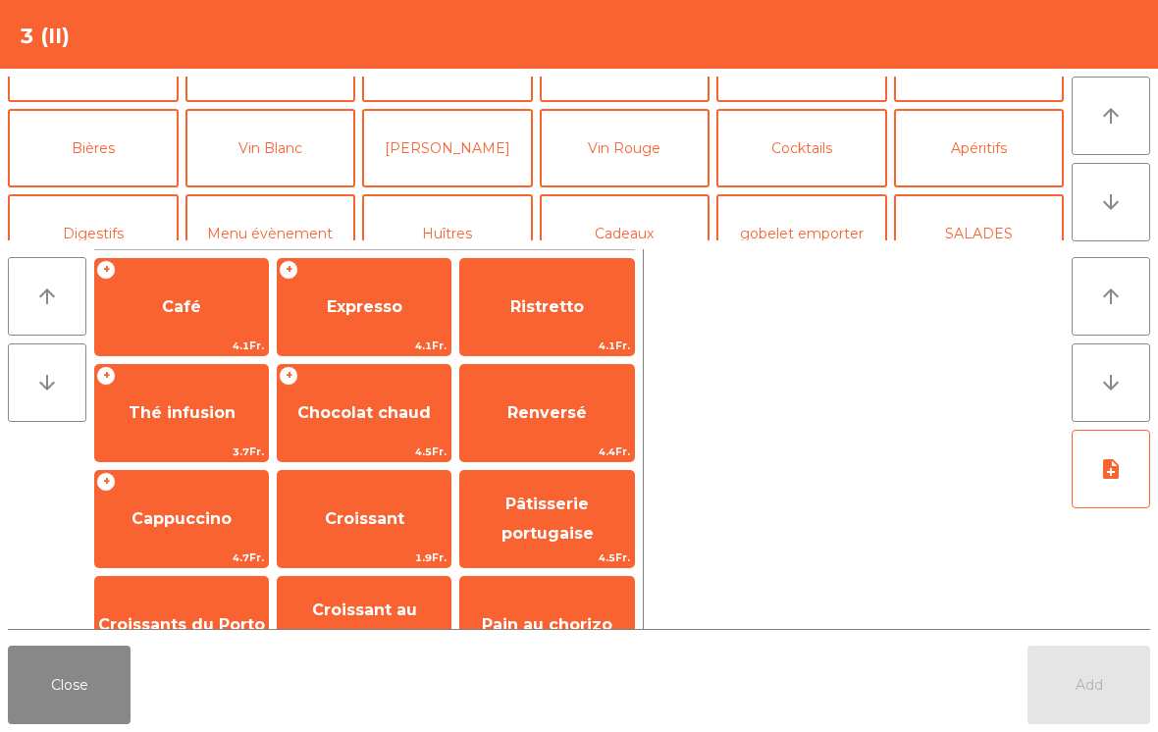
click at [272, 166] on button "Vin Blanc" at bounding box center [270, 148] width 171 height 79
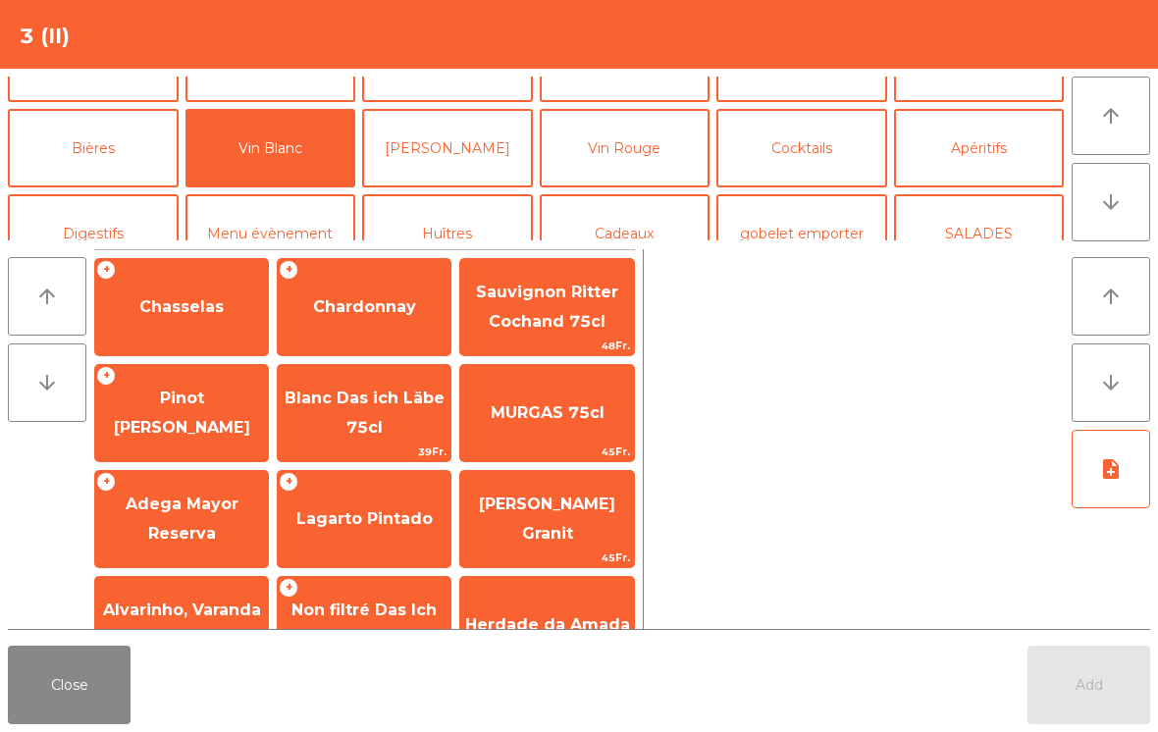
click at [206, 422] on span "Pinot [PERSON_NAME]" at bounding box center [182, 413] width 136 height 48
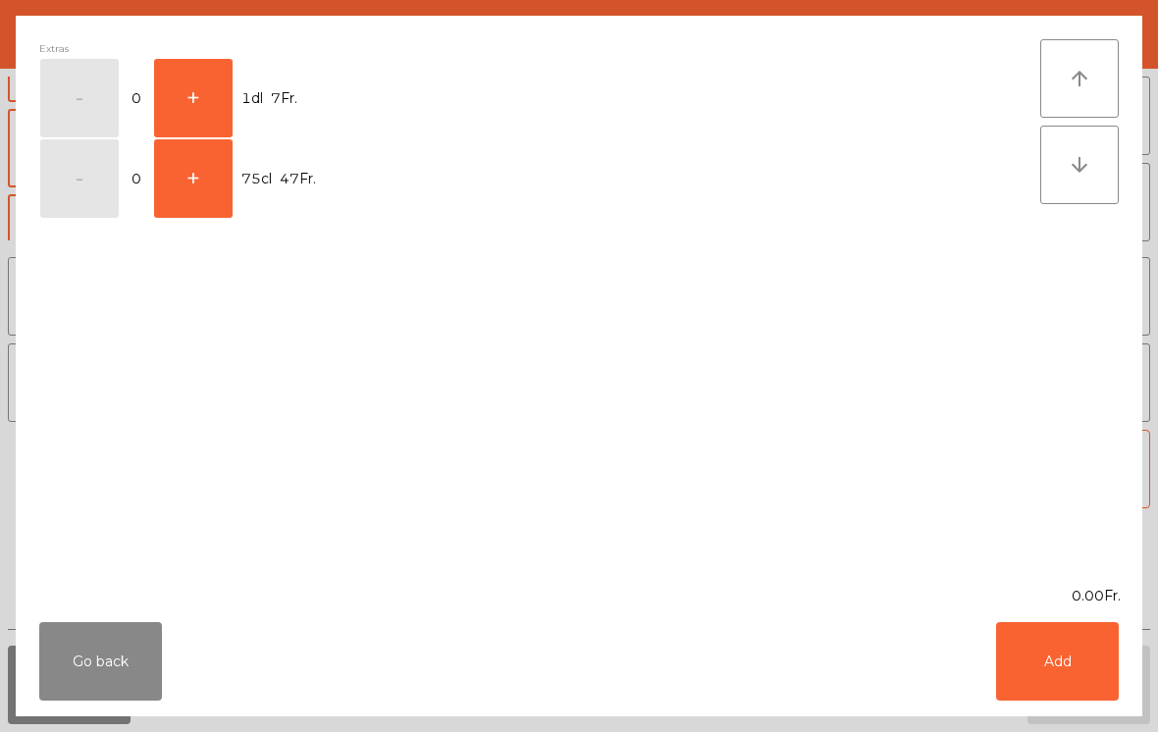
click at [199, 103] on button "+" at bounding box center [193, 98] width 79 height 79
click at [1048, 714] on div "Go back Add" at bounding box center [579, 662] width 1127 height 110
click at [1098, 675] on button "Add" at bounding box center [1057, 661] width 123 height 79
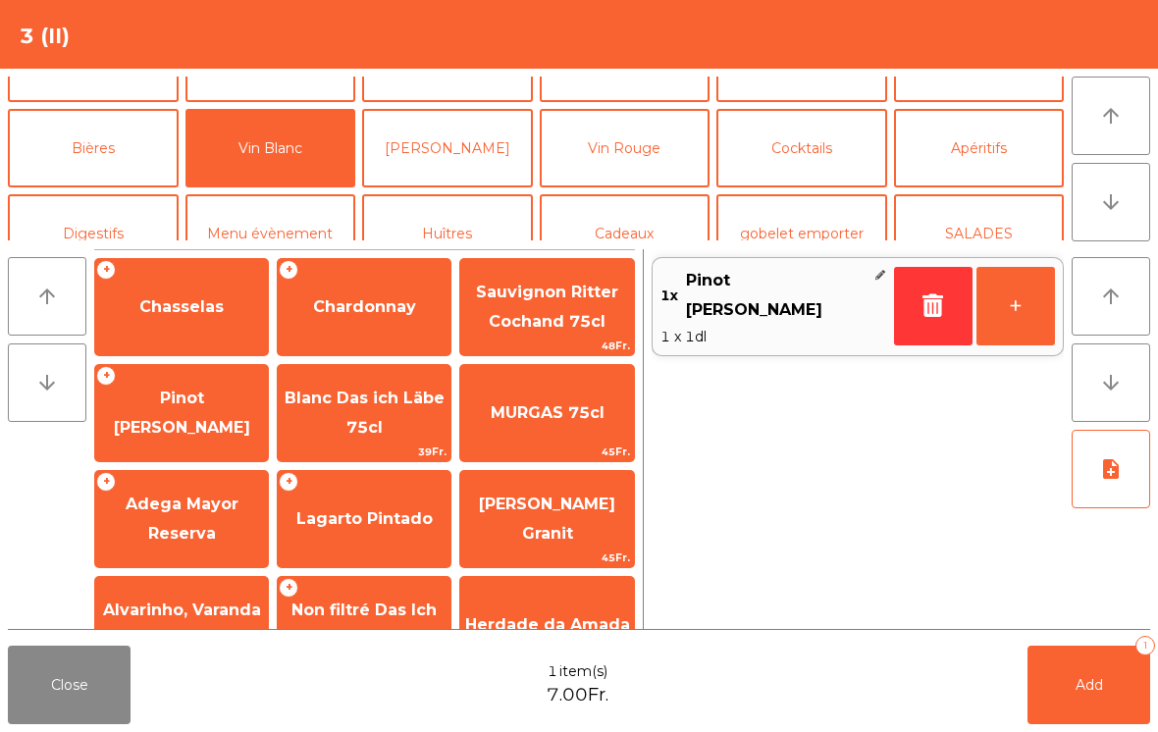
click at [987, 102] on button "Mineral" at bounding box center [979, 63] width 171 height 79
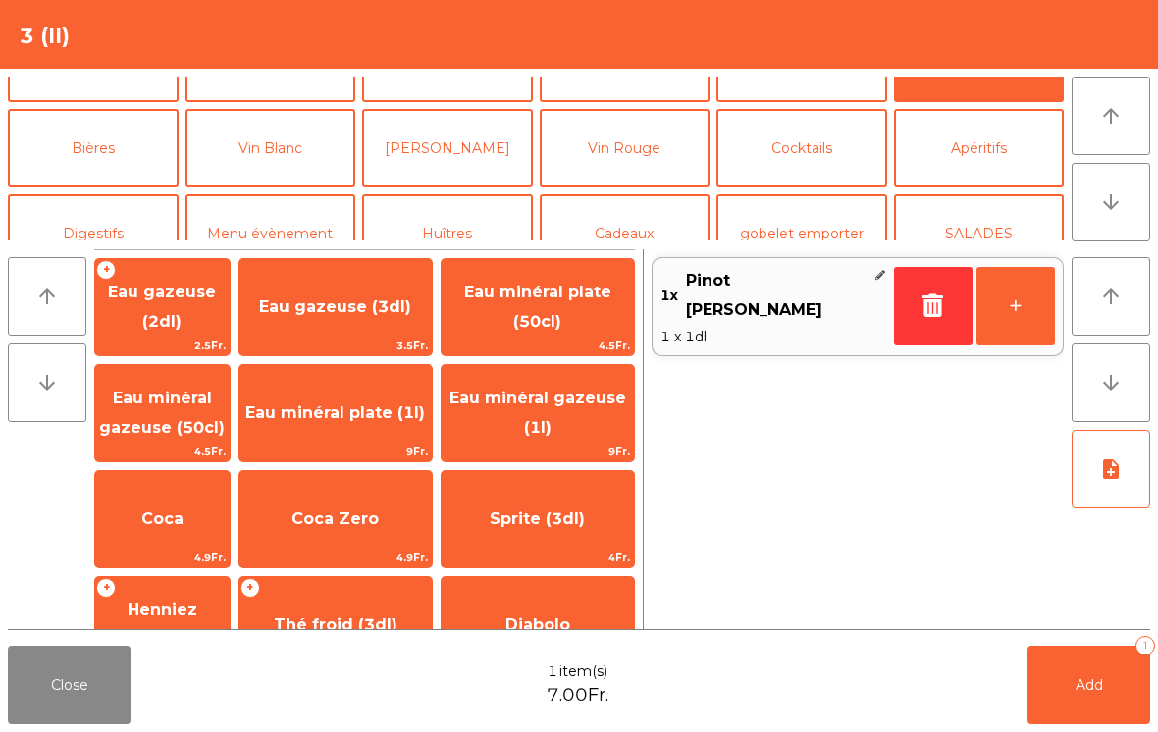
scroll to position [68, 0]
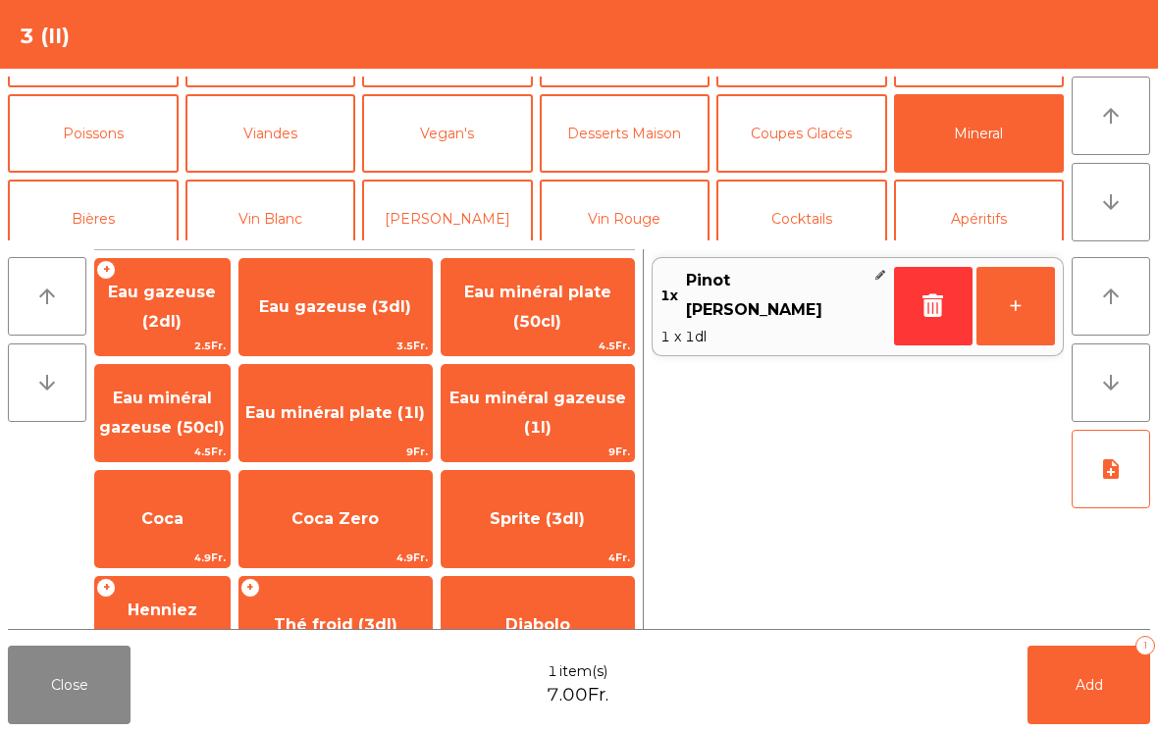
click at [595, 309] on span "Eau minéral plate (50cl)" at bounding box center [538, 307] width 192 height 83
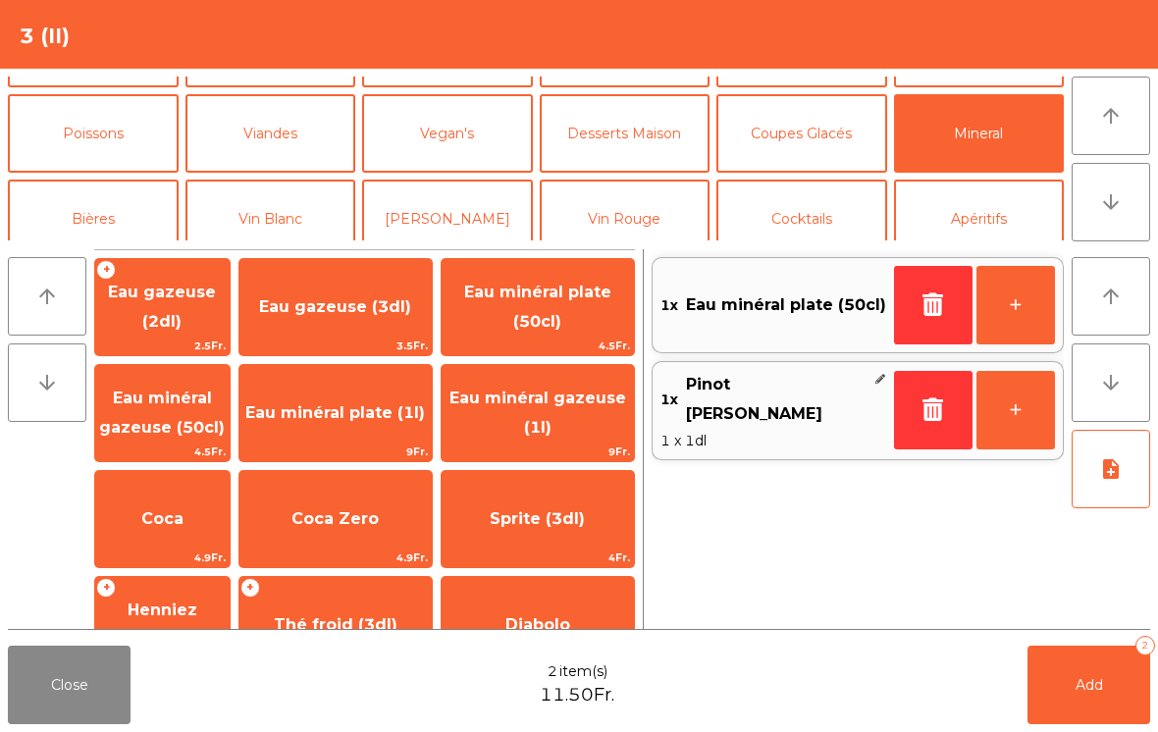
click at [1104, 721] on button "Add 2" at bounding box center [1089, 685] width 123 height 79
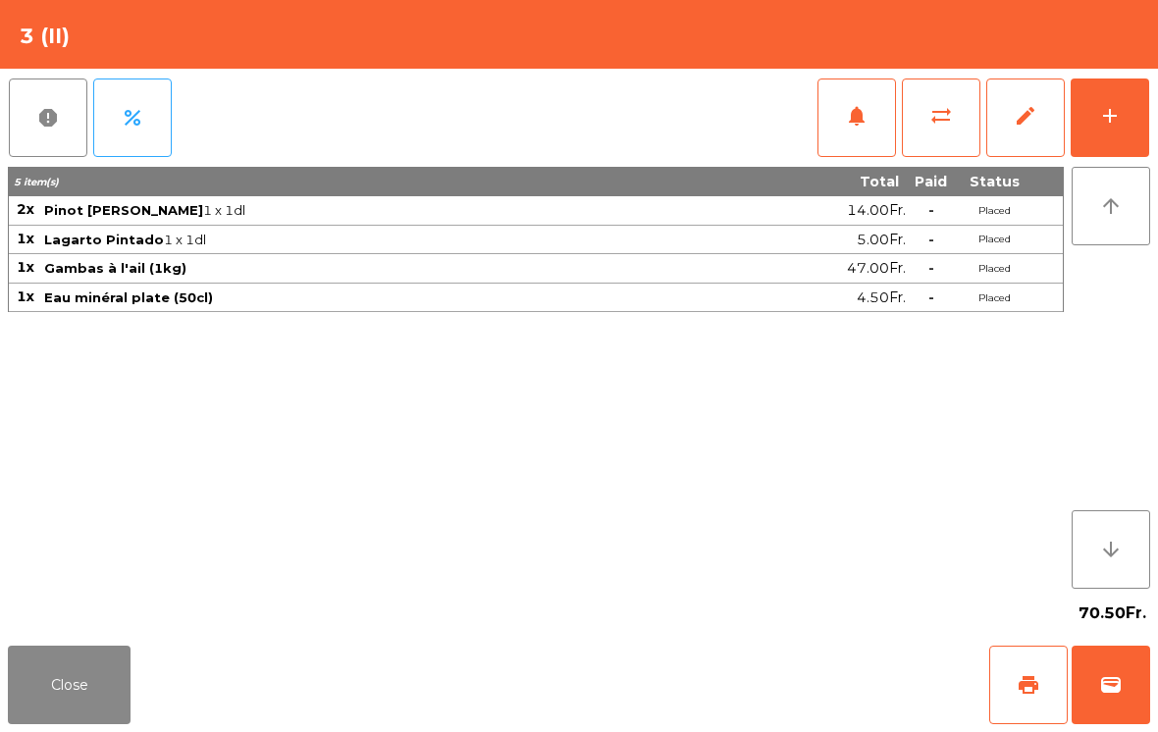
click at [84, 683] on button "Close" at bounding box center [69, 685] width 123 height 79
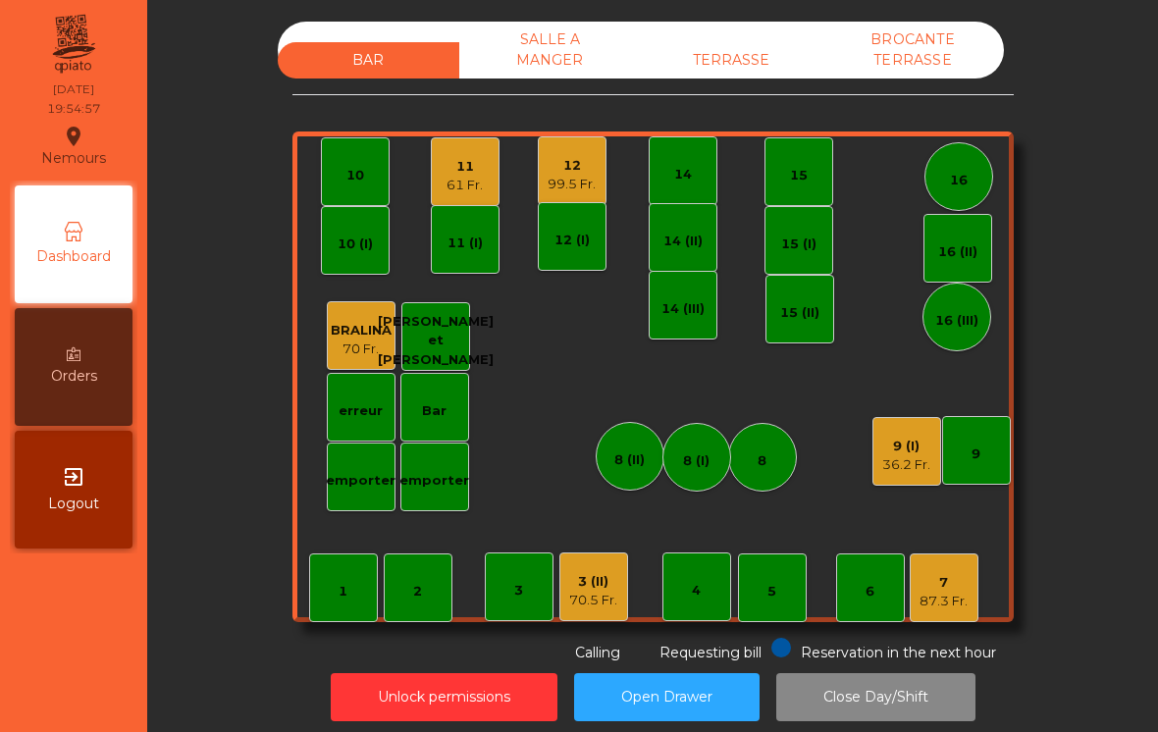
click at [906, 455] on div "36.2 Fr." at bounding box center [906, 465] width 48 height 20
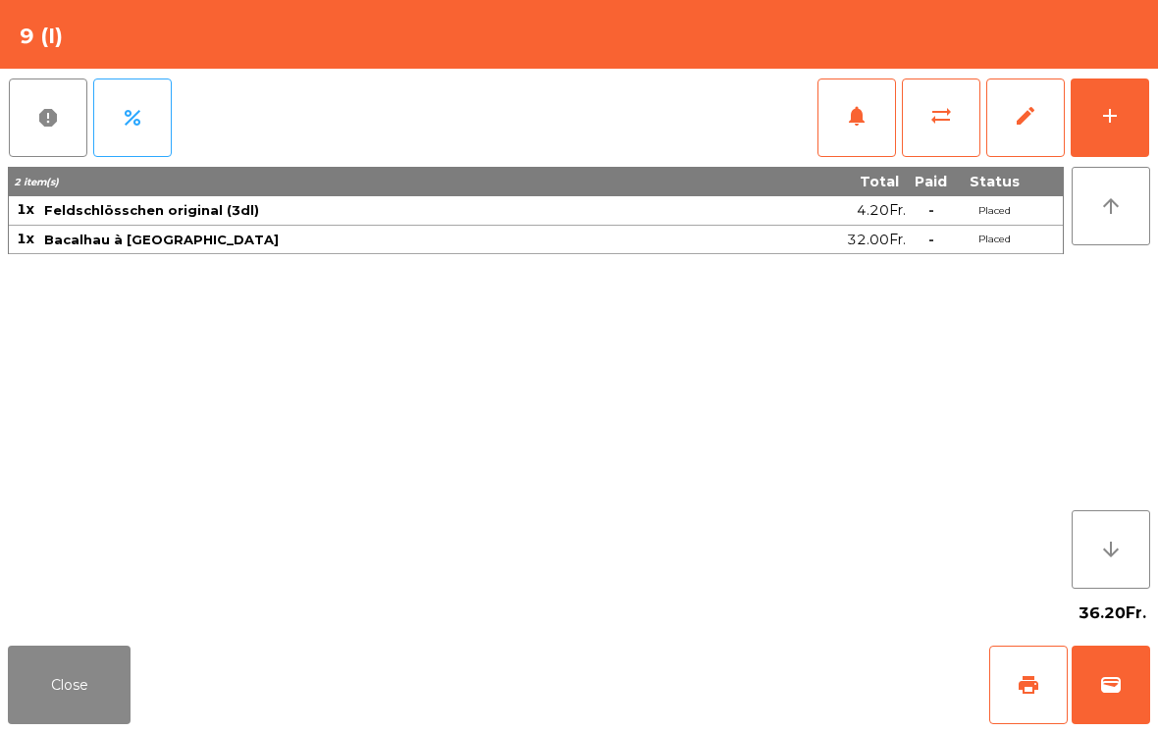
click at [1102, 719] on button "wallet" at bounding box center [1111, 685] width 79 height 79
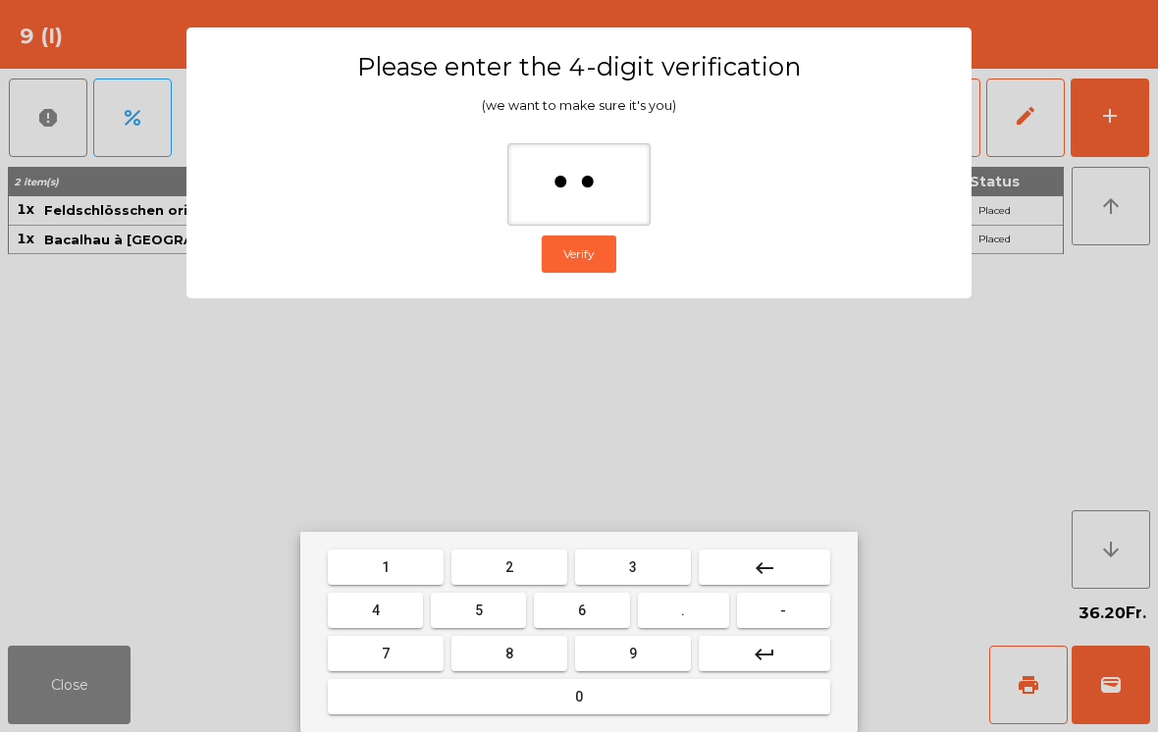
type input "***"
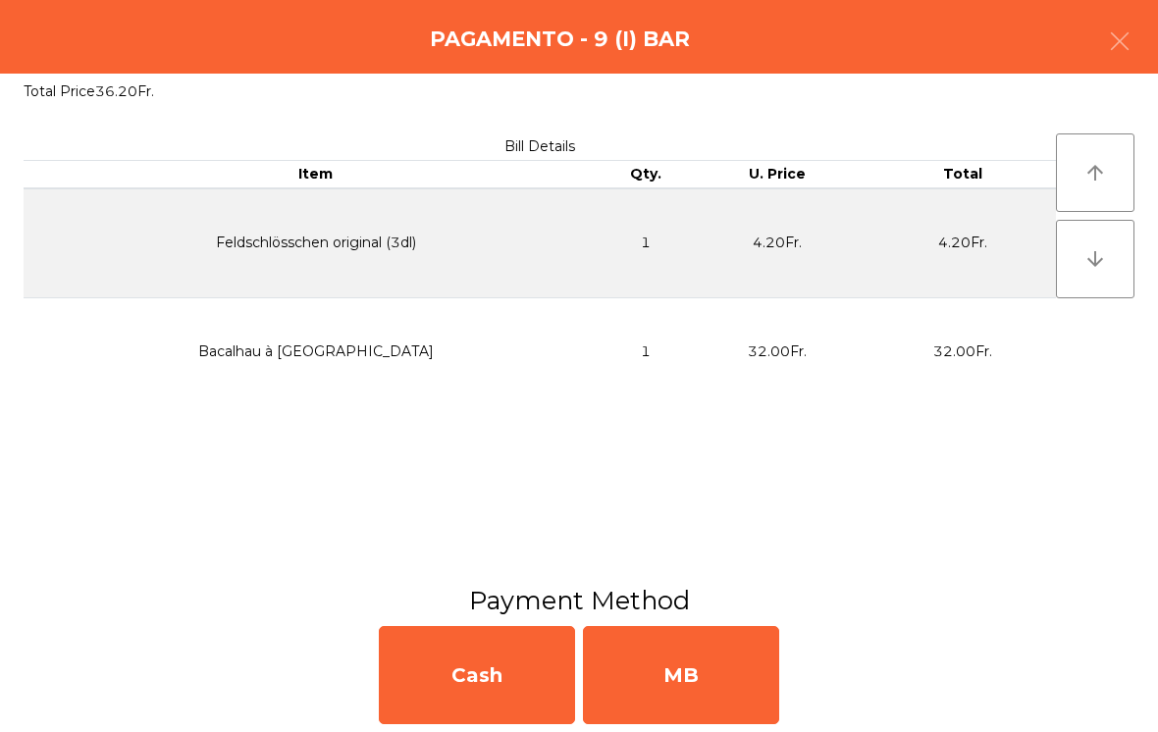
click at [688, 656] on div "MB" at bounding box center [681, 675] width 196 height 98
click at [738, 635] on div "No" at bounding box center [681, 675] width 196 height 98
click at [714, 694] on div "No" at bounding box center [681, 675] width 196 height 98
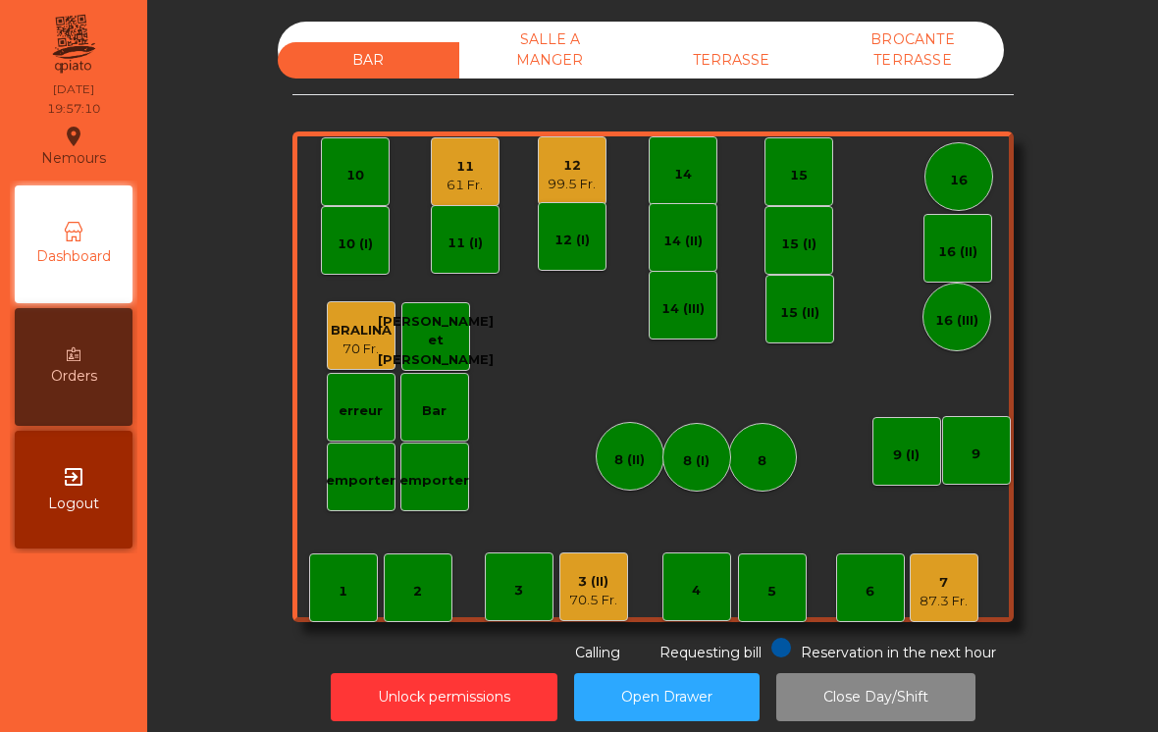
click at [598, 608] on div "70.5 Fr." at bounding box center [593, 601] width 48 height 20
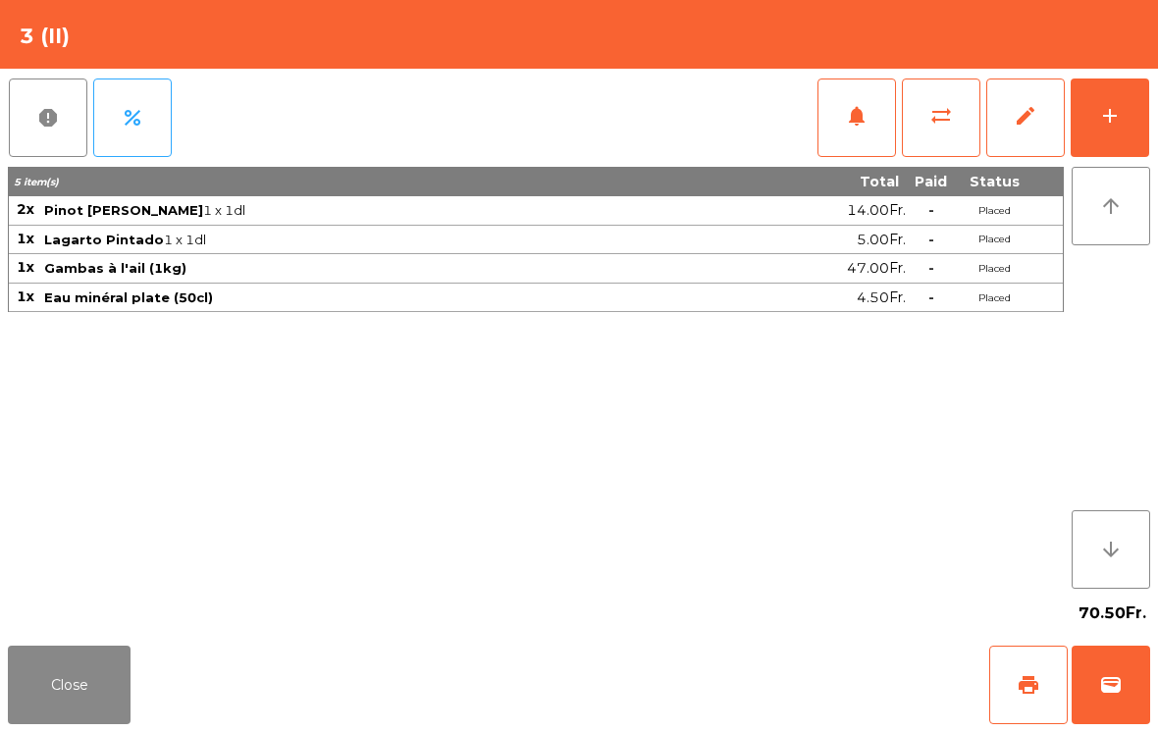
click at [1147, 134] on button "add" at bounding box center [1110, 118] width 79 height 79
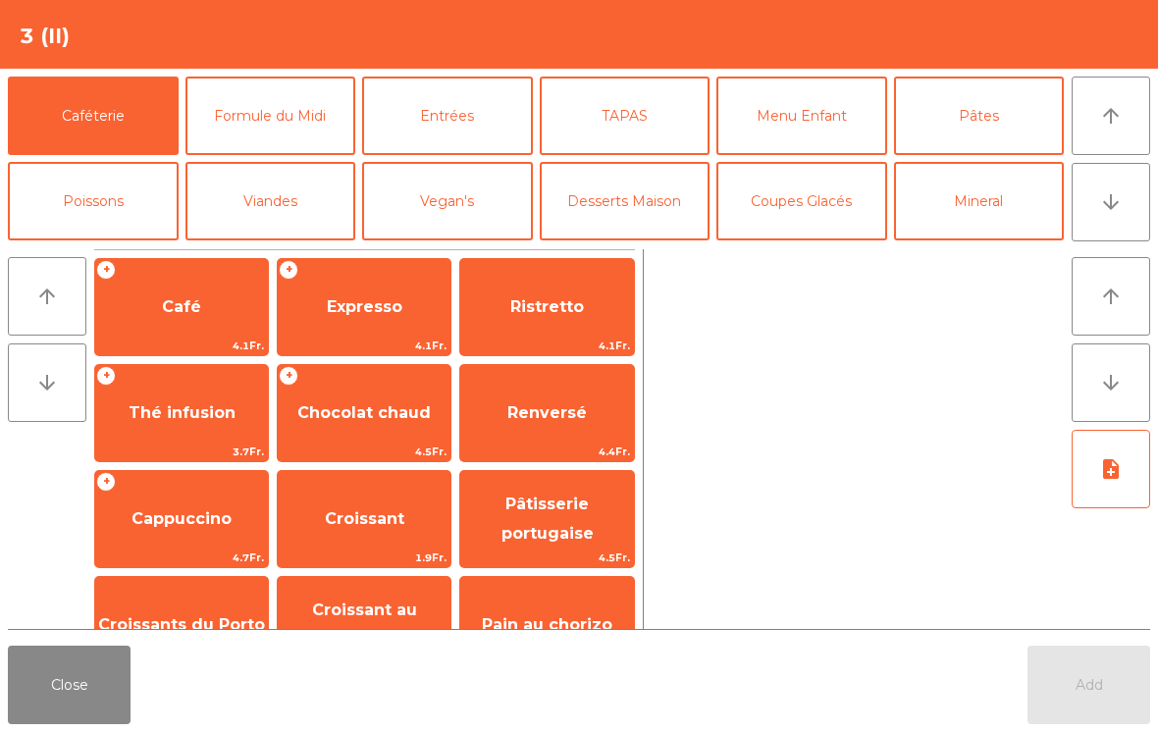
click at [120, 223] on button "Poissons" at bounding box center [93, 201] width 171 height 79
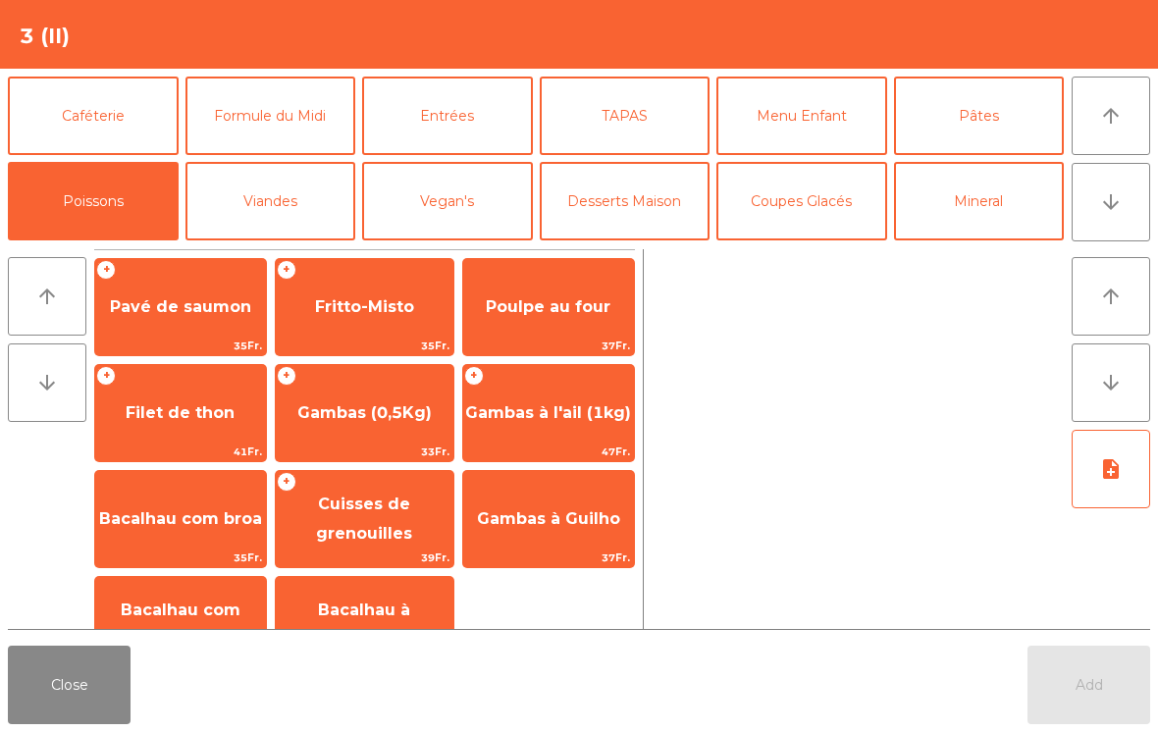
click at [581, 430] on span "Gambas à l'ail (1kg)" at bounding box center [548, 413] width 171 height 53
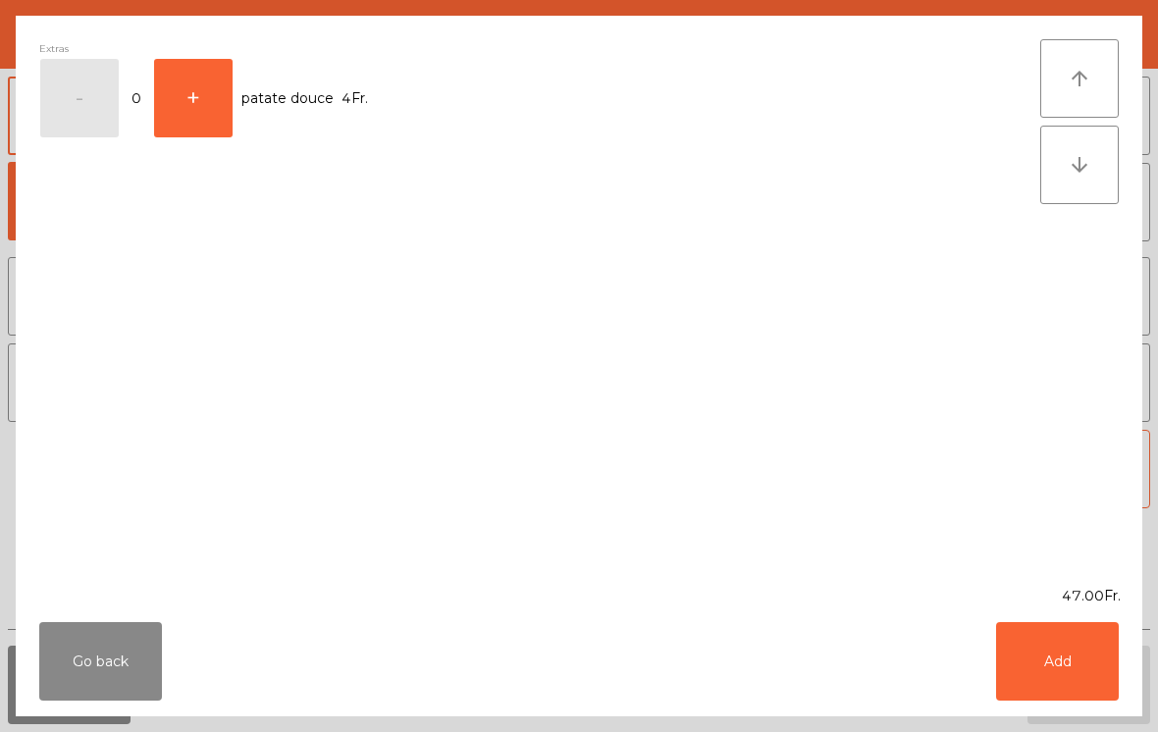
click at [1084, 682] on button "Add" at bounding box center [1057, 661] width 123 height 79
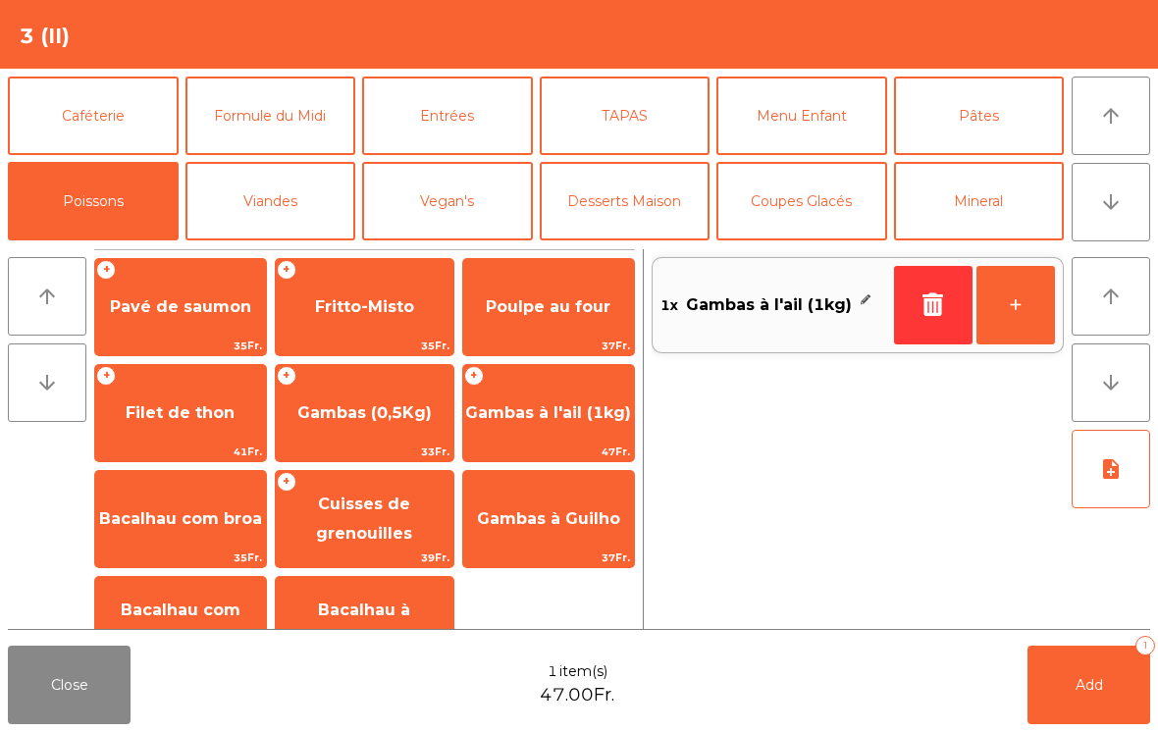
click at [1102, 489] on button "note_add" at bounding box center [1111, 469] width 79 height 79
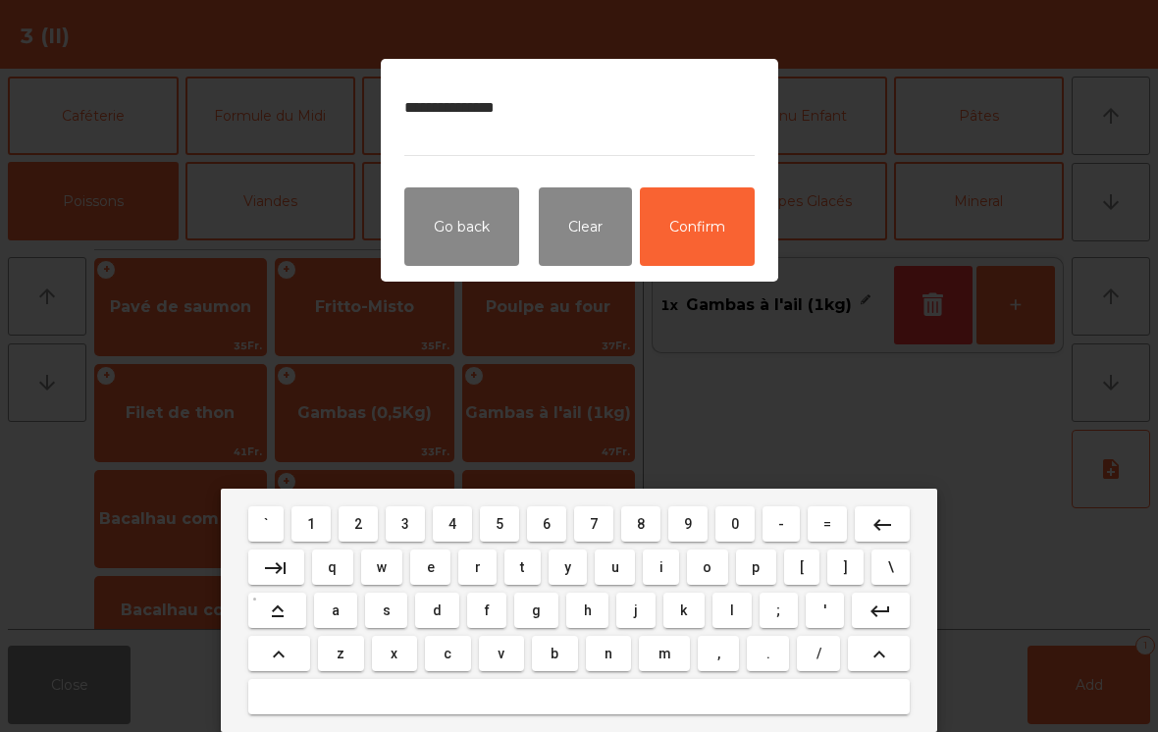
type textarea "**********"
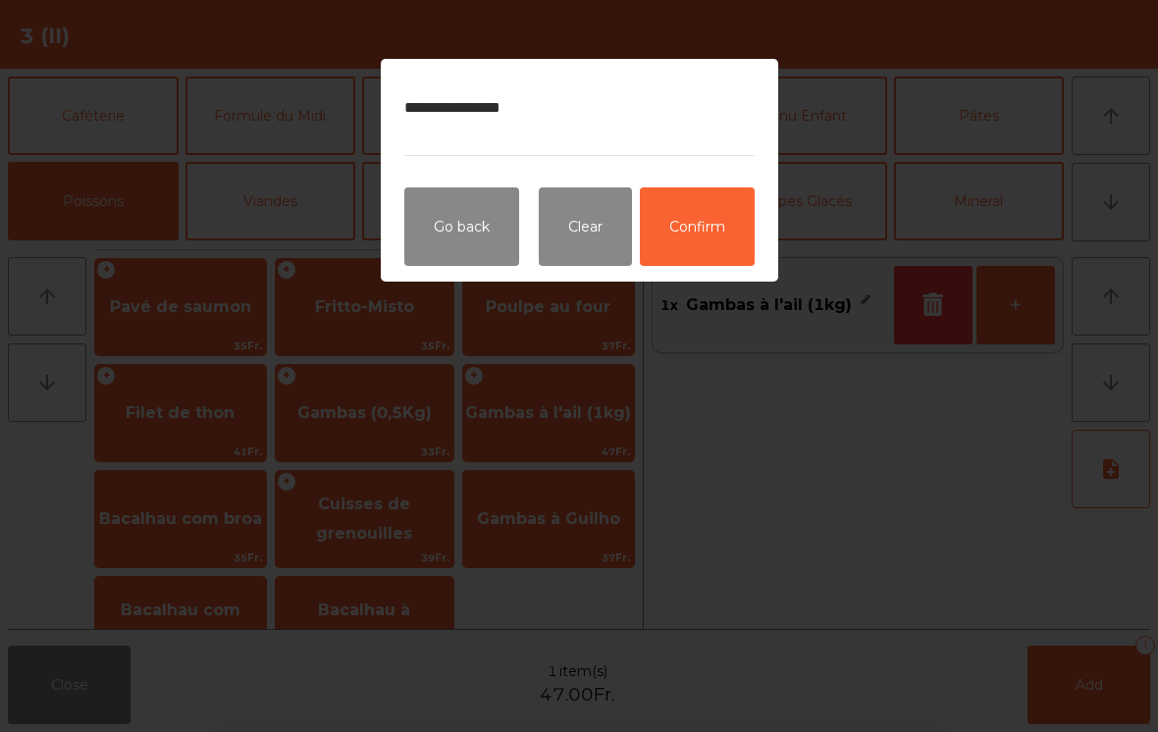
click at [700, 227] on button "Confirm" at bounding box center [697, 226] width 115 height 79
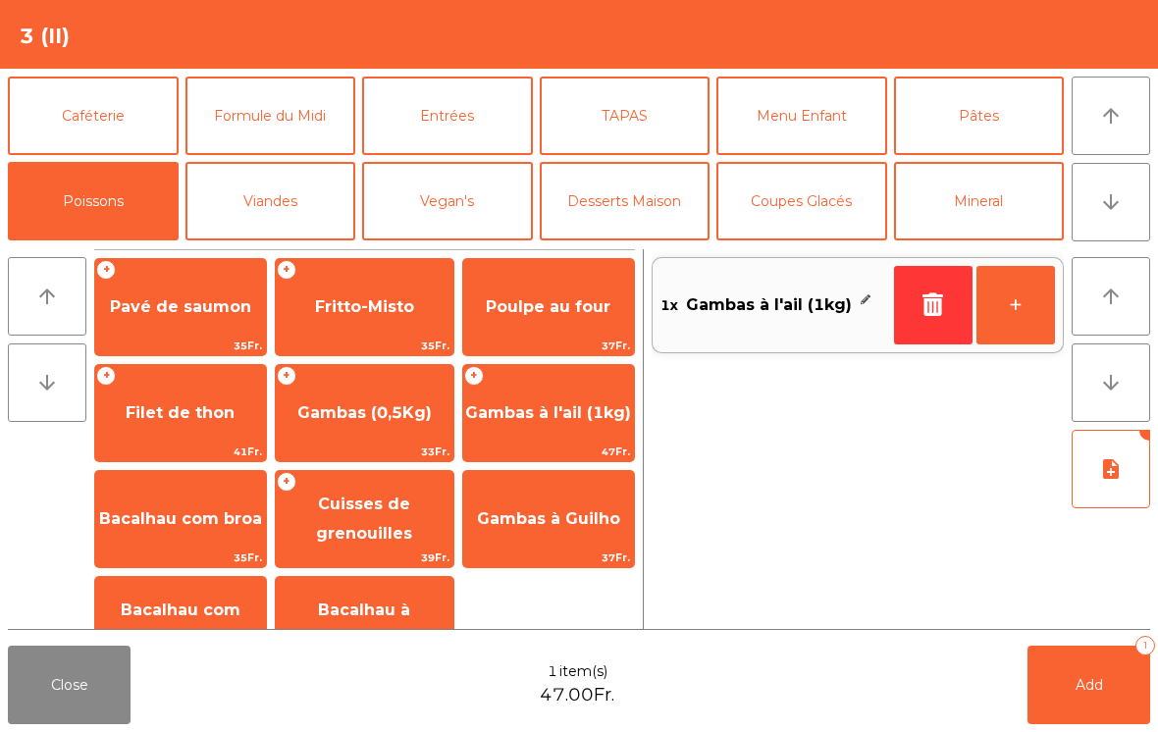
click at [1086, 690] on span "Add" at bounding box center [1089, 685] width 27 height 18
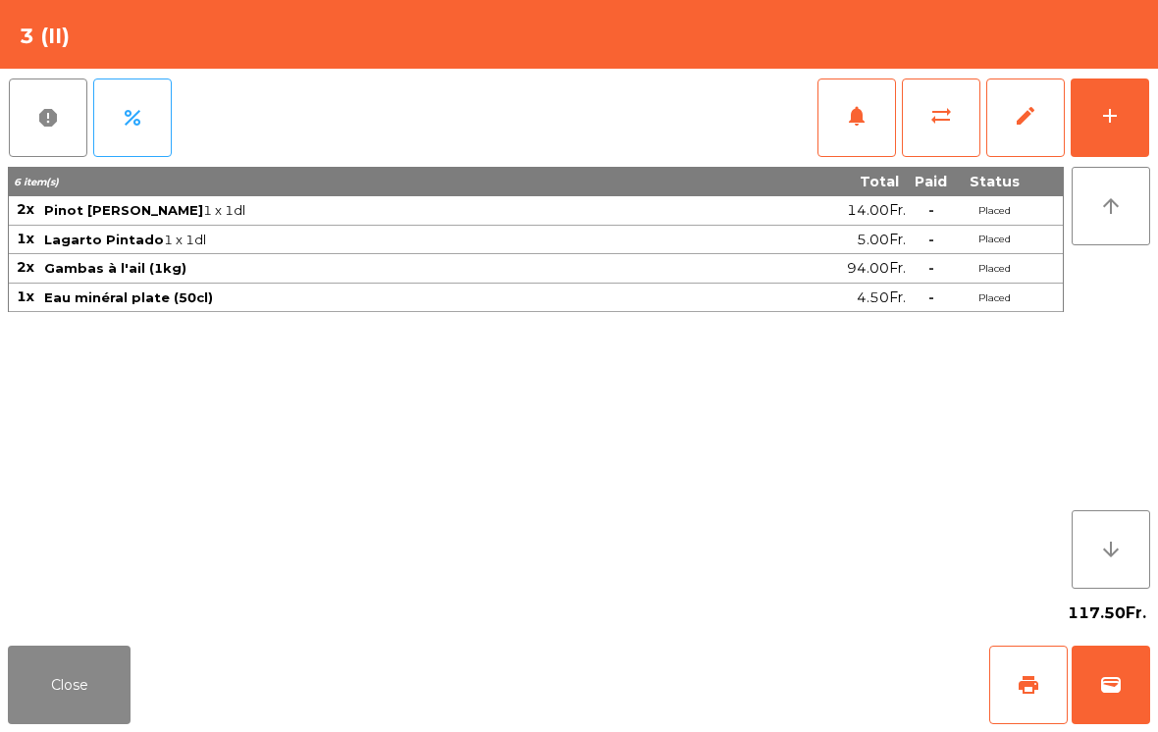
click at [63, 683] on button "Close" at bounding box center [69, 685] width 123 height 79
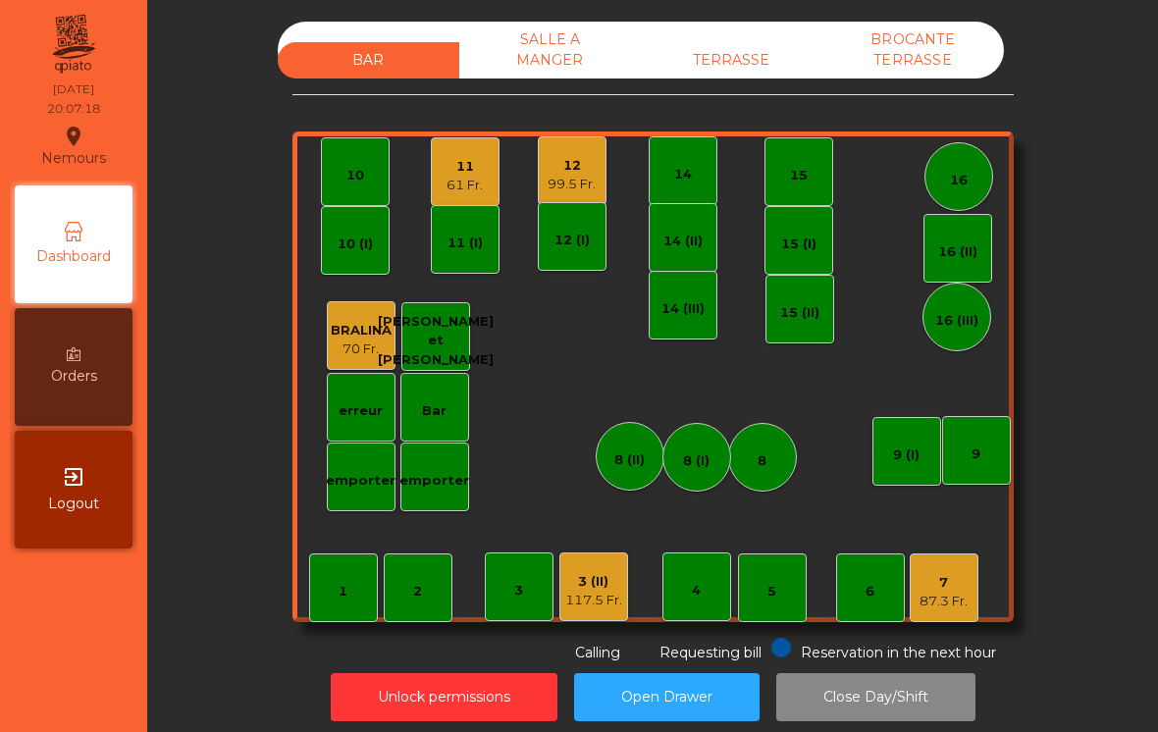
click at [468, 172] on div "11" at bounding box center [465, 167] width 36 height 20
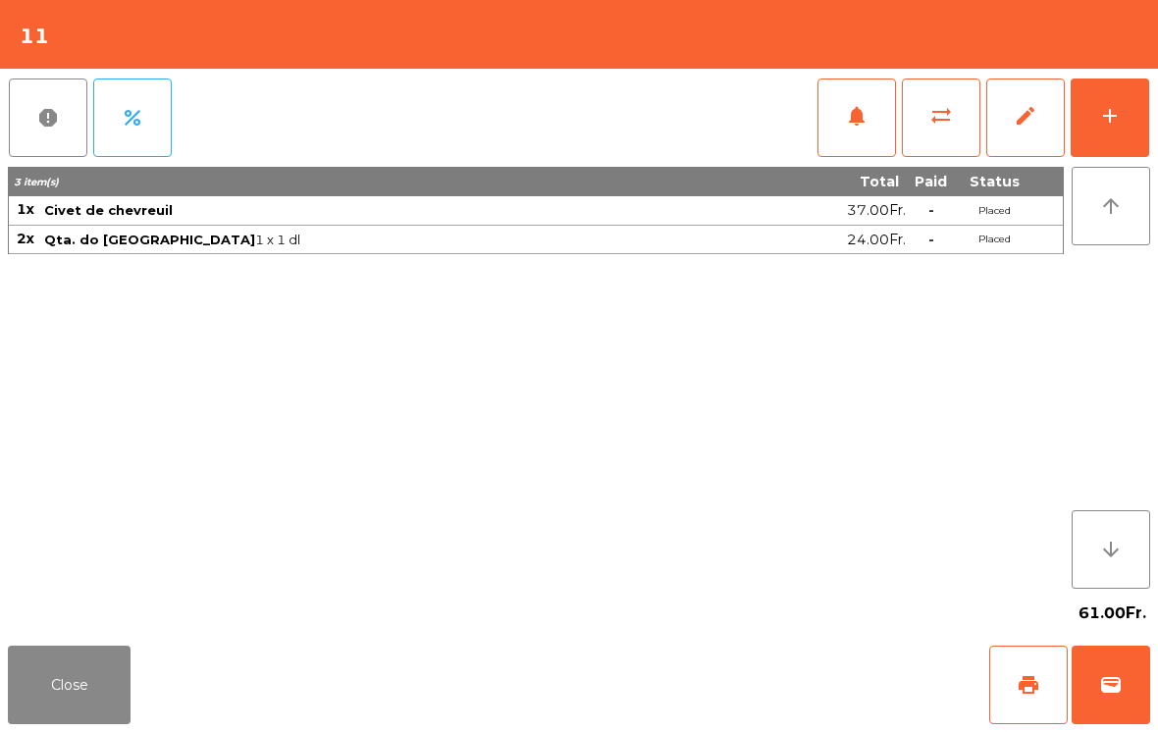
click at [1094, 128] on button "add" at bounding box center [1110, 118] width 79 height 79
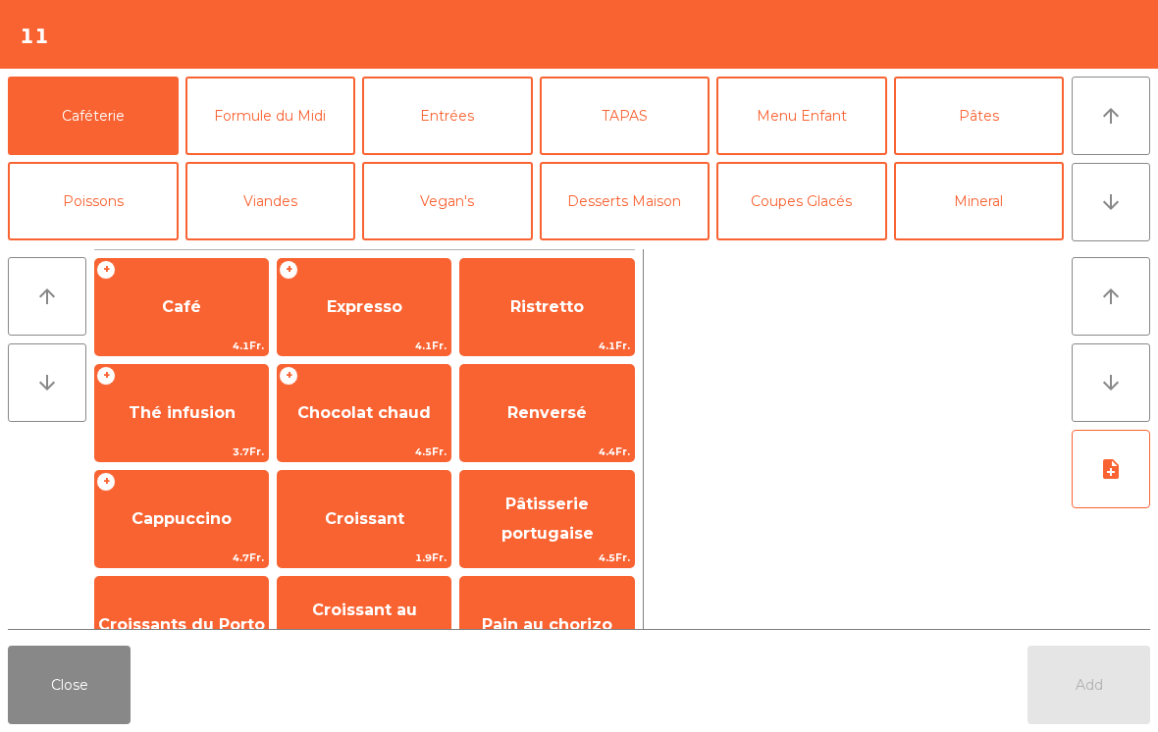
click at [1106, 132] on button "arrow_upward" at bounding box center [1111, 116] width 79 height 79
click at [194, 316] on span "Café" at bounding box center [181, 306] width 39 height 19
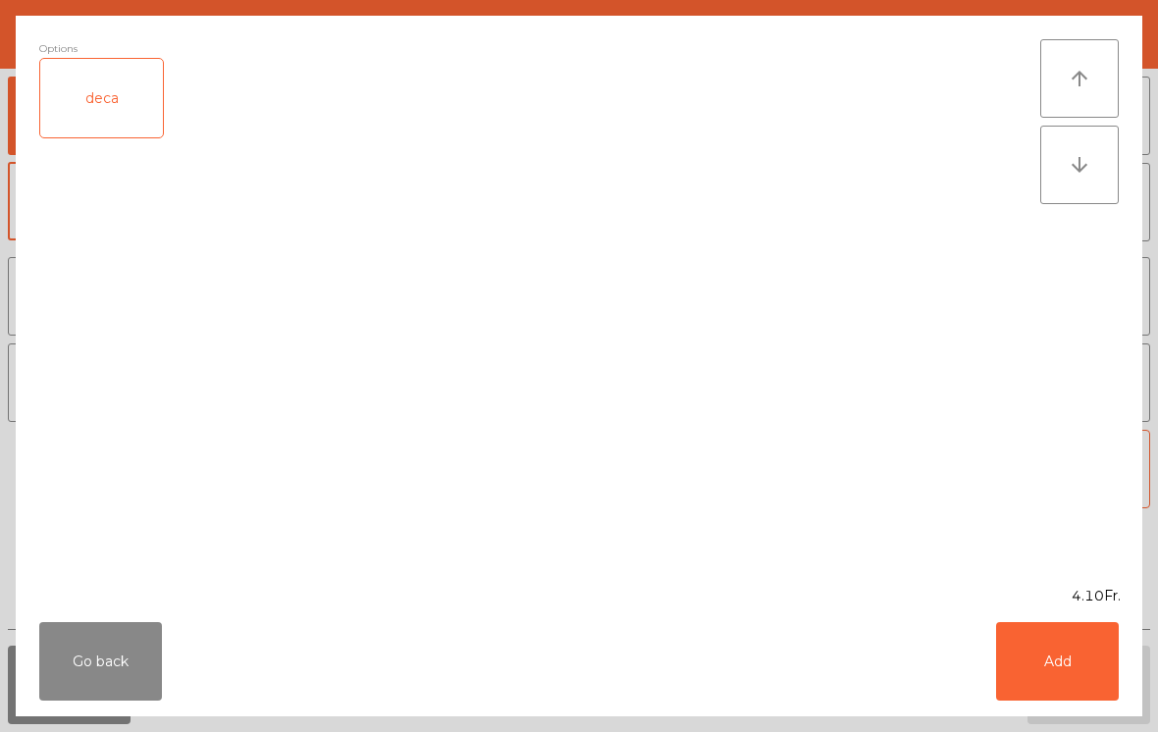
click at [1031, 663] on button "Add" at bounding box center [1057, 661] width 123 height 79
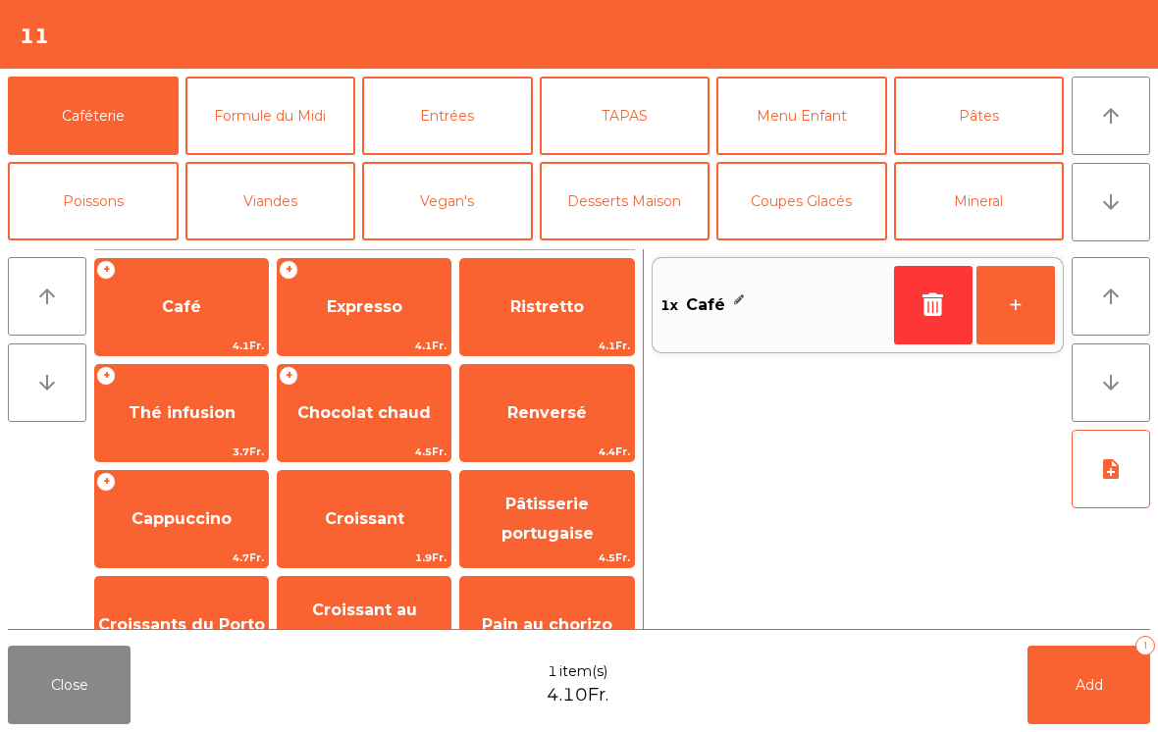
click at [1066, 673] on button "Add 1" at bounding box center [1089, 685] width 123 height 79
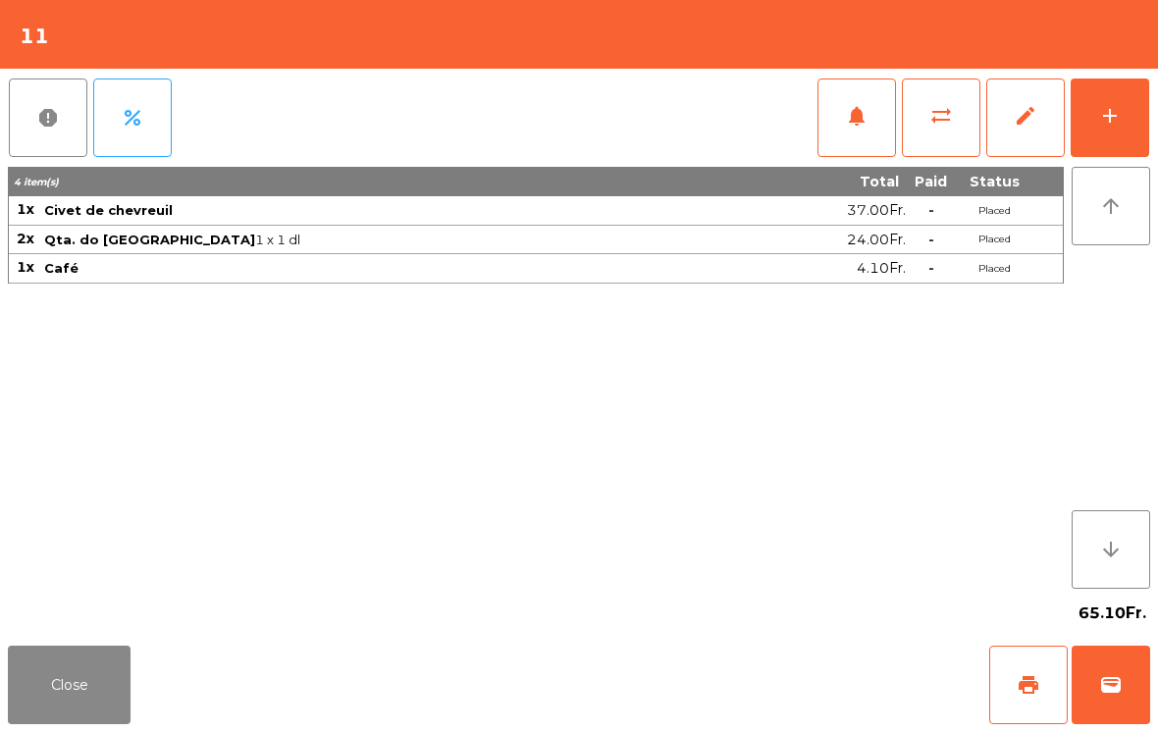
click at [1013, 690] on button "print" at bounding box center [1028, 685] width 79 height 79
click at [99, 662] on button "Close" at bounding box center [69, 685] width 123 height 79
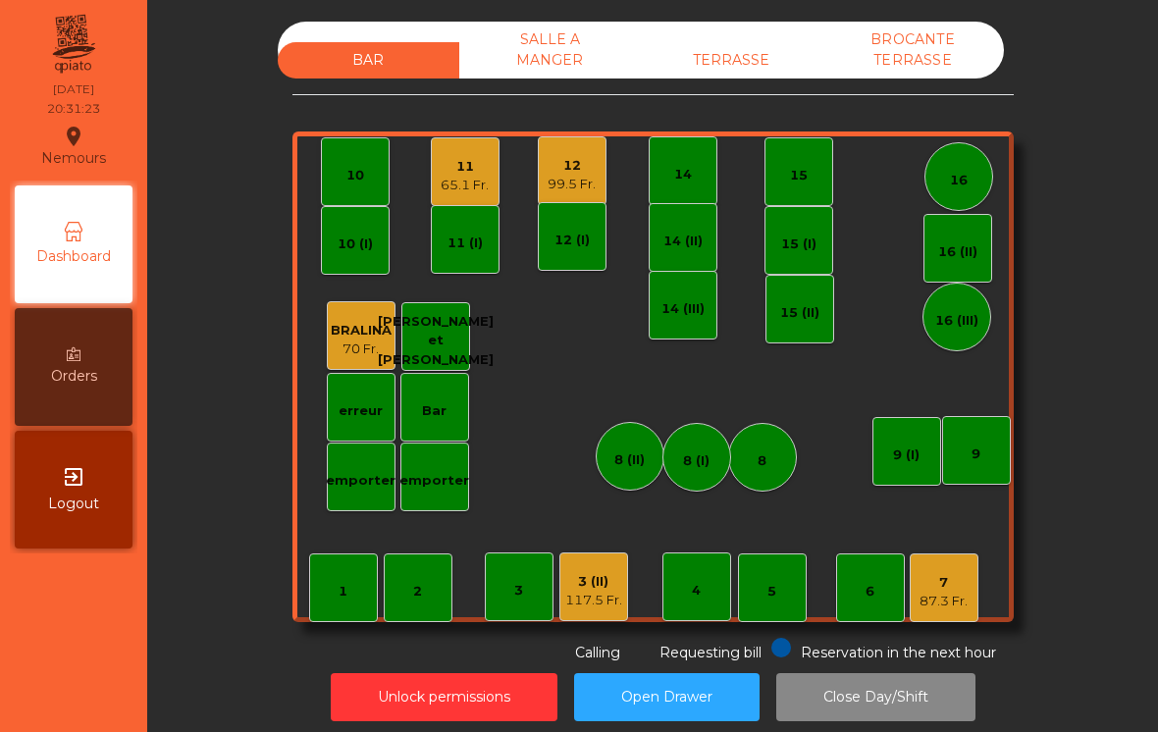
click at [449, 185] on div "65.1 Fr." at bounding box center [465, 186] width 48 height 20
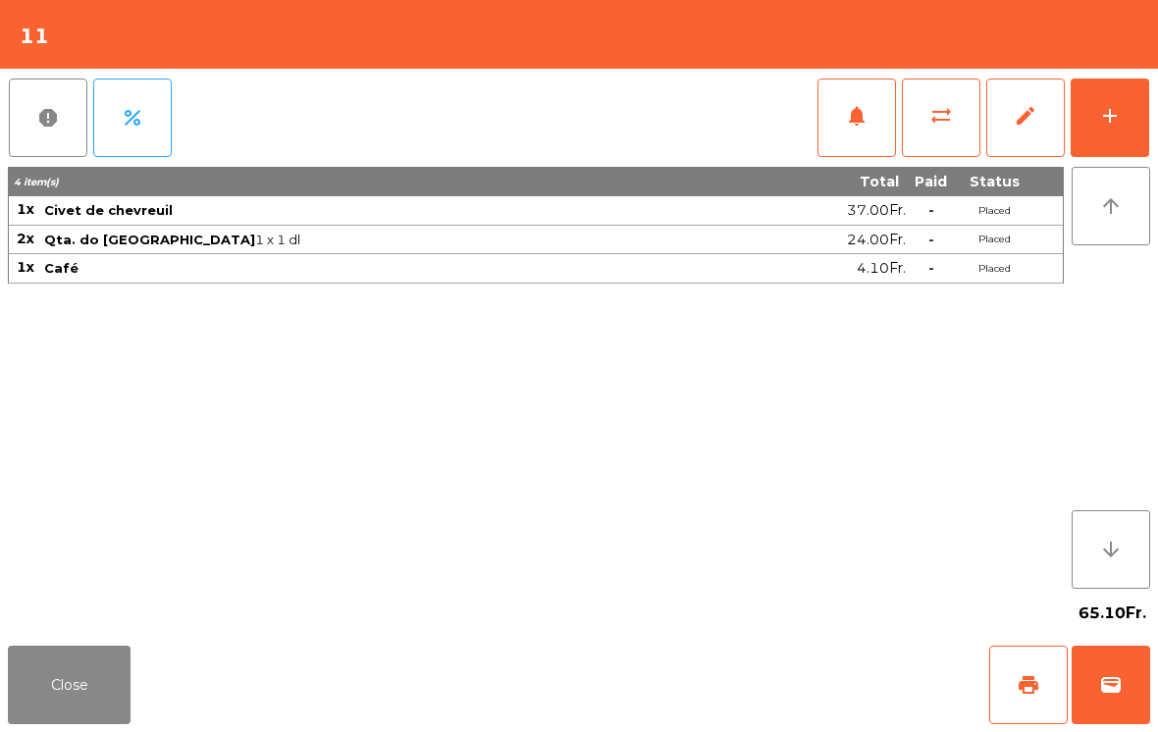
click at [1128, 677] on button "wallet" at bounding box center [1111, 685] width 79 height 79
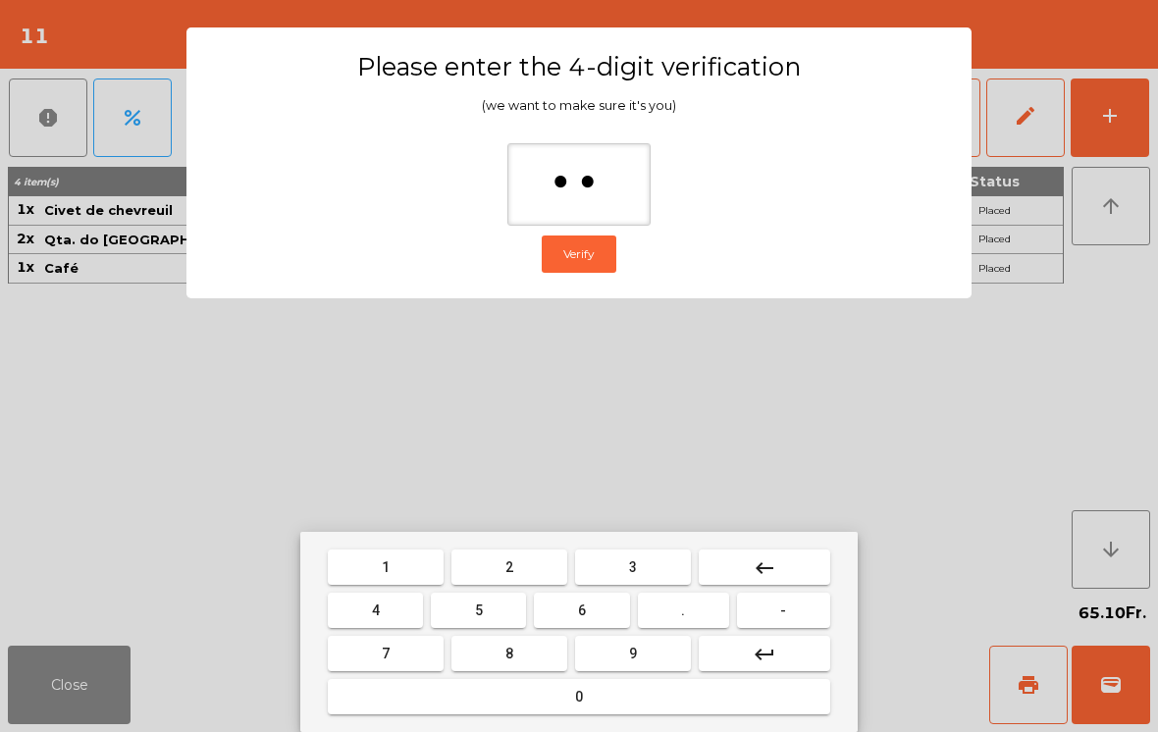
type input "***"
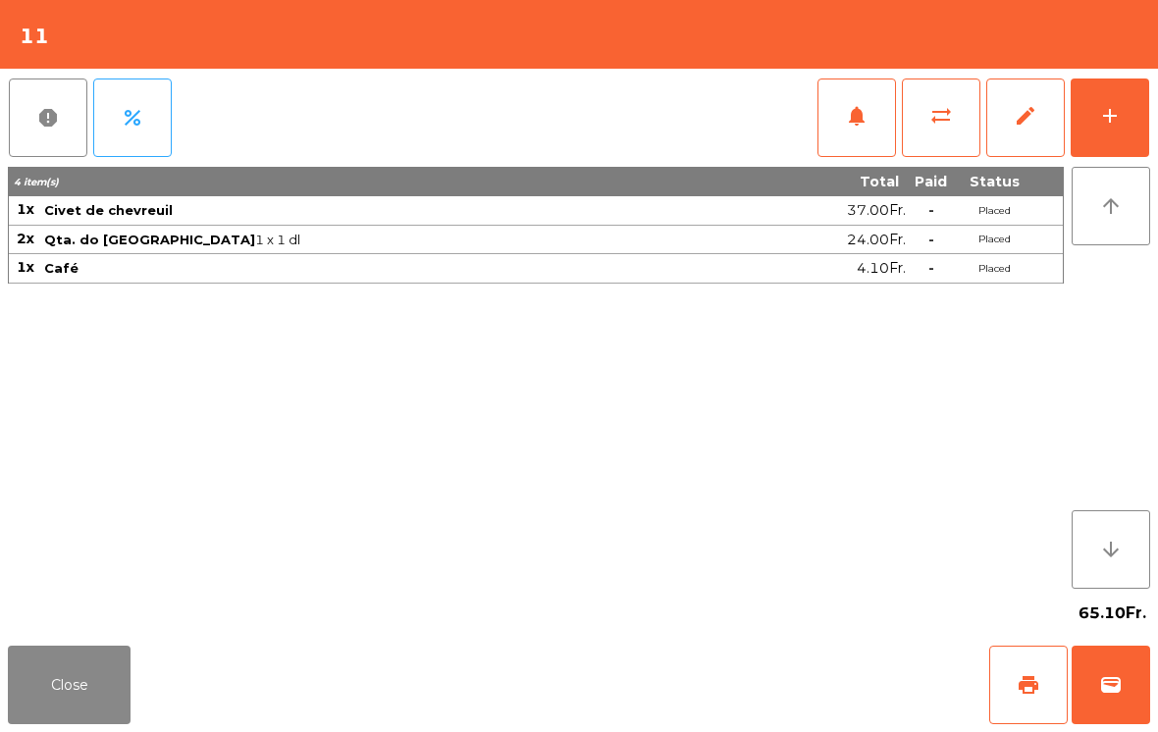
click at [731, 685] on div "Close print wallet" at bounding box center [579, 685] width 1158 height 94
click at [703, 695] on div "Close print wallet" at bounding box center [579, 685] width 1158 height 94
click at [688, 693] on div "Close print wallet" at bounding box center [579, 685] width 1158 height 94
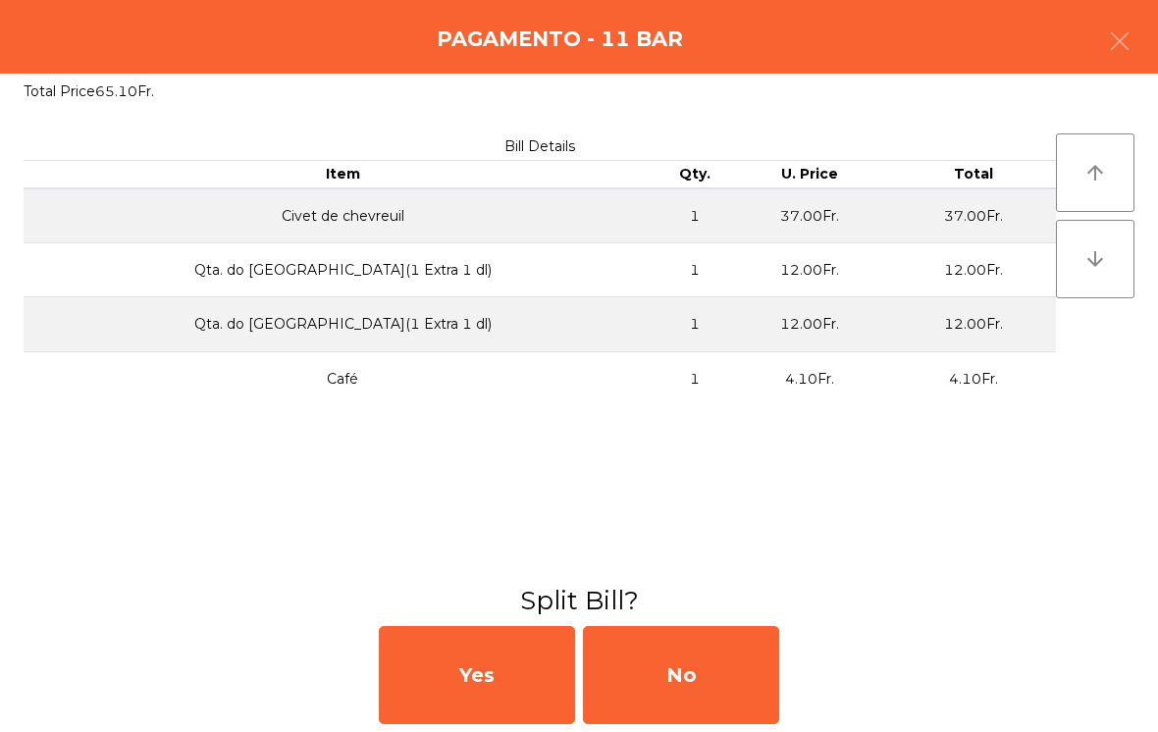
click at [690, 689] on div "No" at bounding box center [681, 675] width 196 height 98
click at [696, 679] on div "MB" at bounding box center [681, 675] width 196 height 98
click at [684, 662] on div "No" at bounding box center [681, 675] width 196 height 98
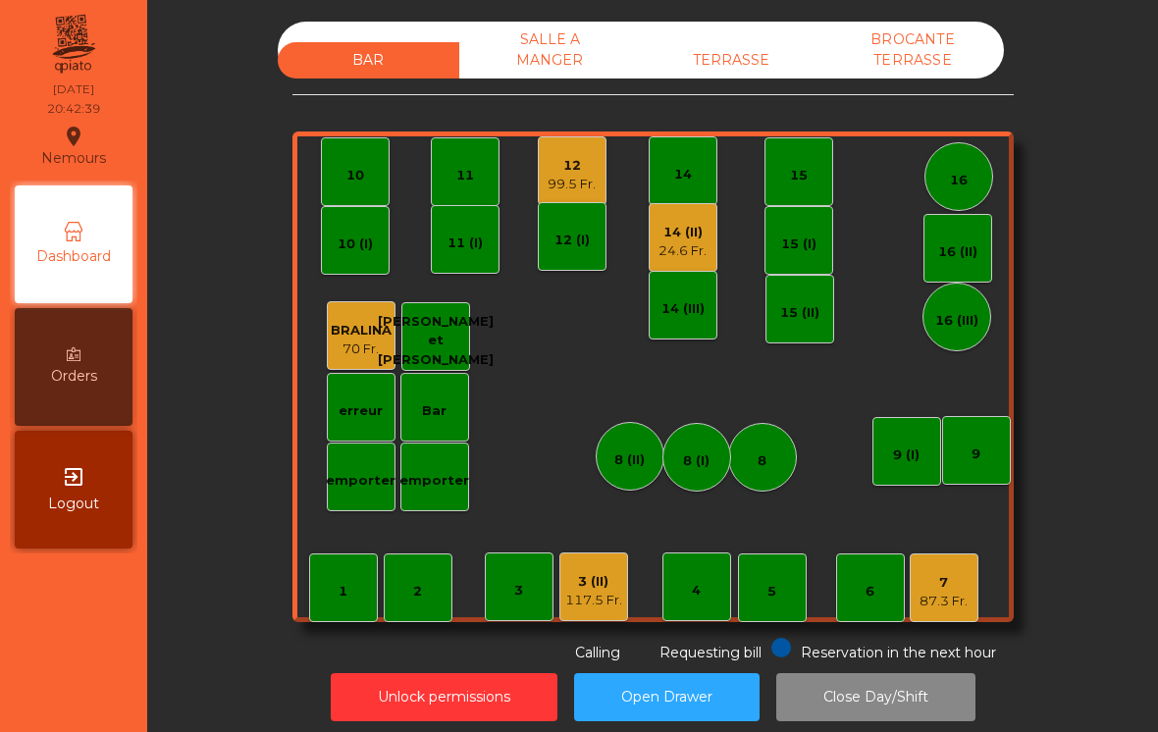
click at [563, 565] on div "3 (II) 117.5 Fr." at bounding box center [593, 587] width 69 height 69
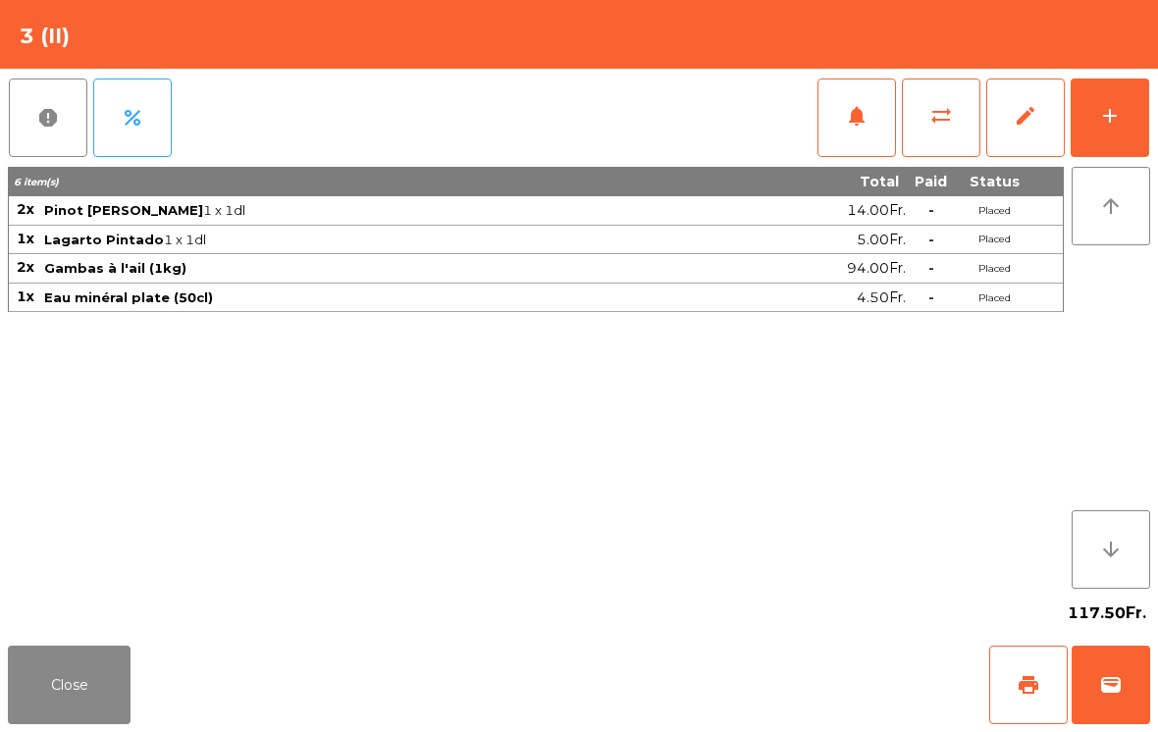
click at [1124, 127] on button "add" at bounding box center [1110, 118] width 79 height 79
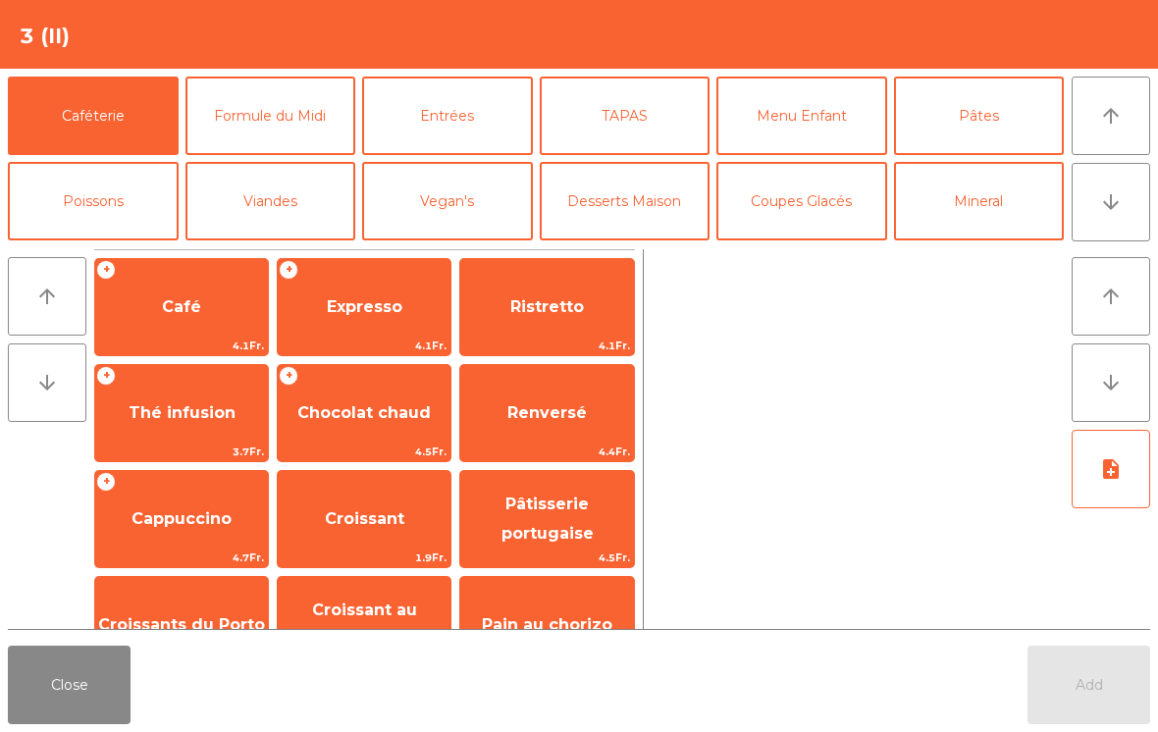
click at [833, 196] on button "Coupes Glacés" at bounding box center [801, 201] width 171 height 79
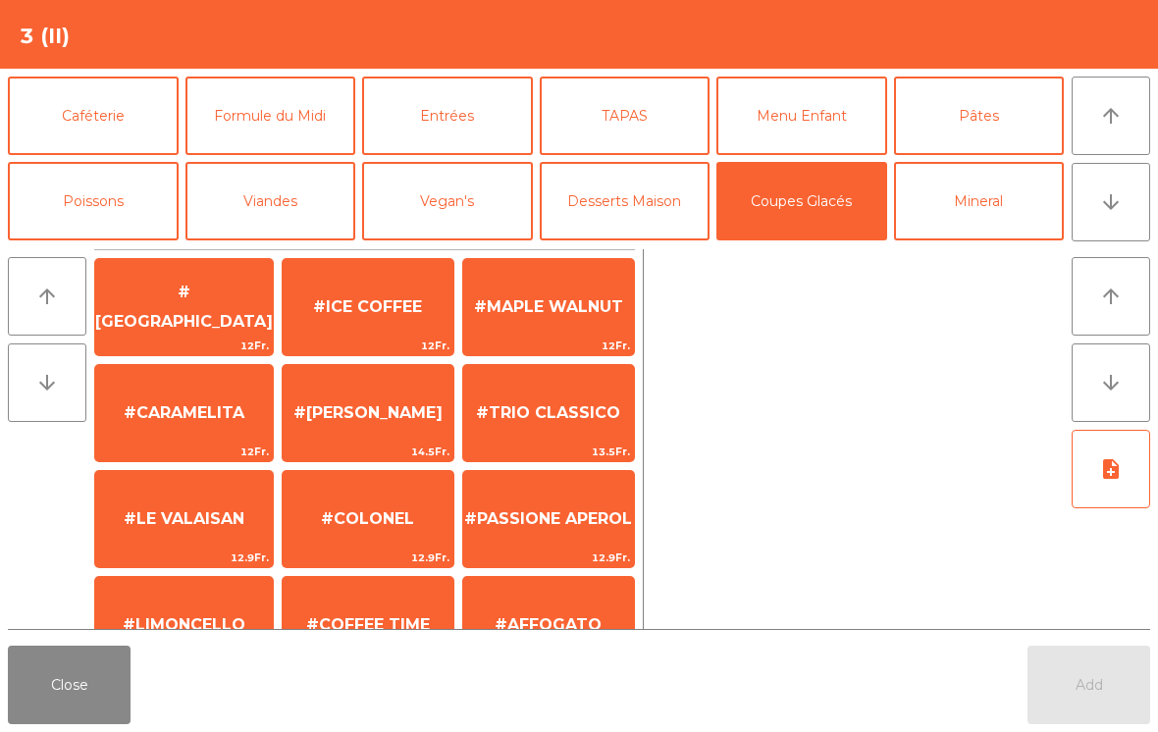
scroll to position [371, 0]
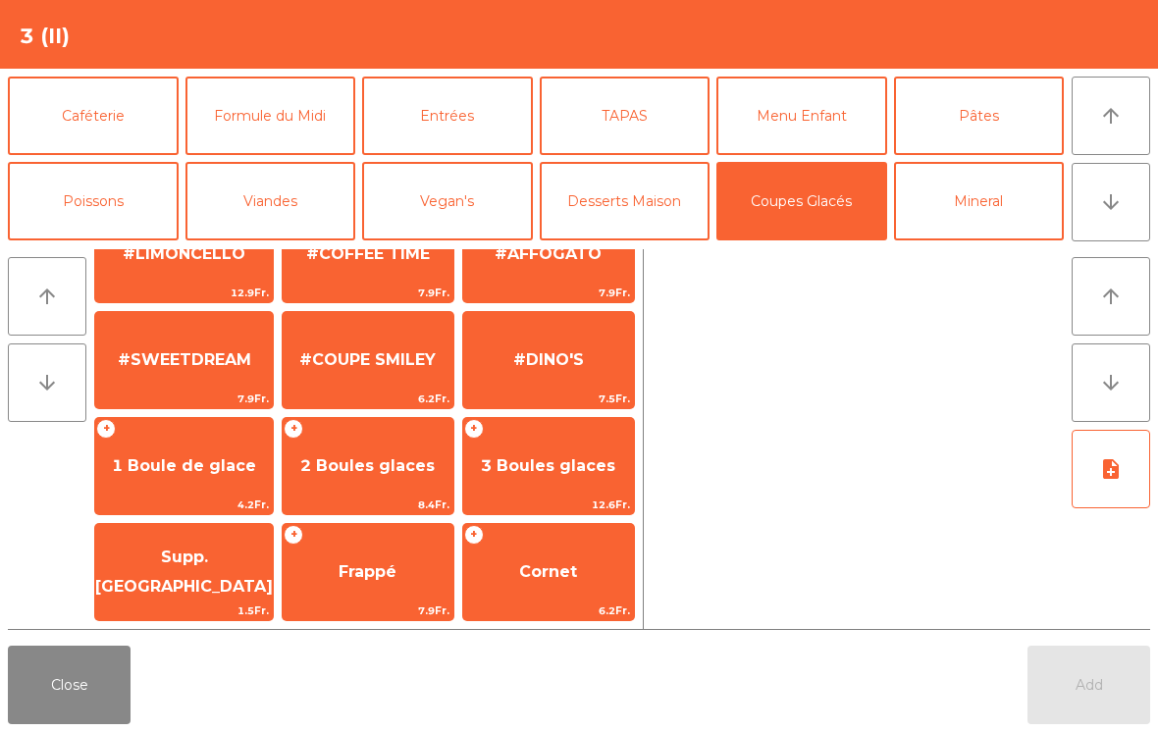
click at [170, 473] on span "1 Boule de glace" at bounding box center [184, 465] width 144 height 19
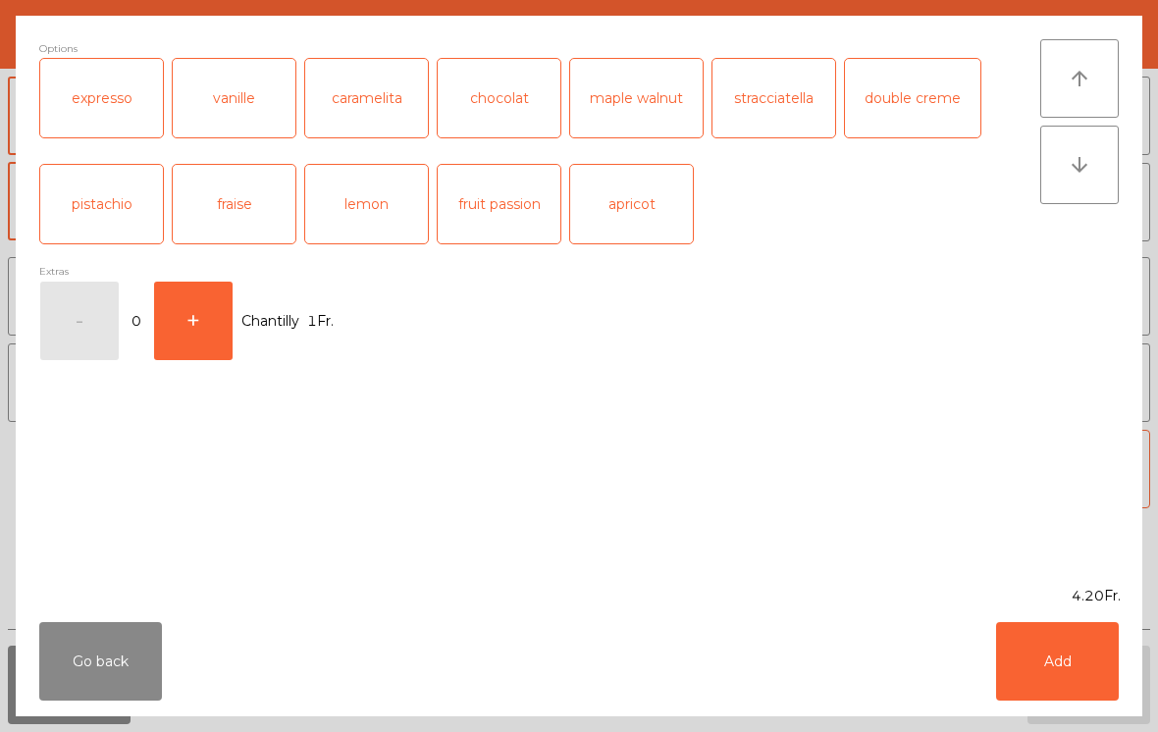
click at [1079, 682] on button "Add" at bounding box center [1057, 661] width 123 height 79
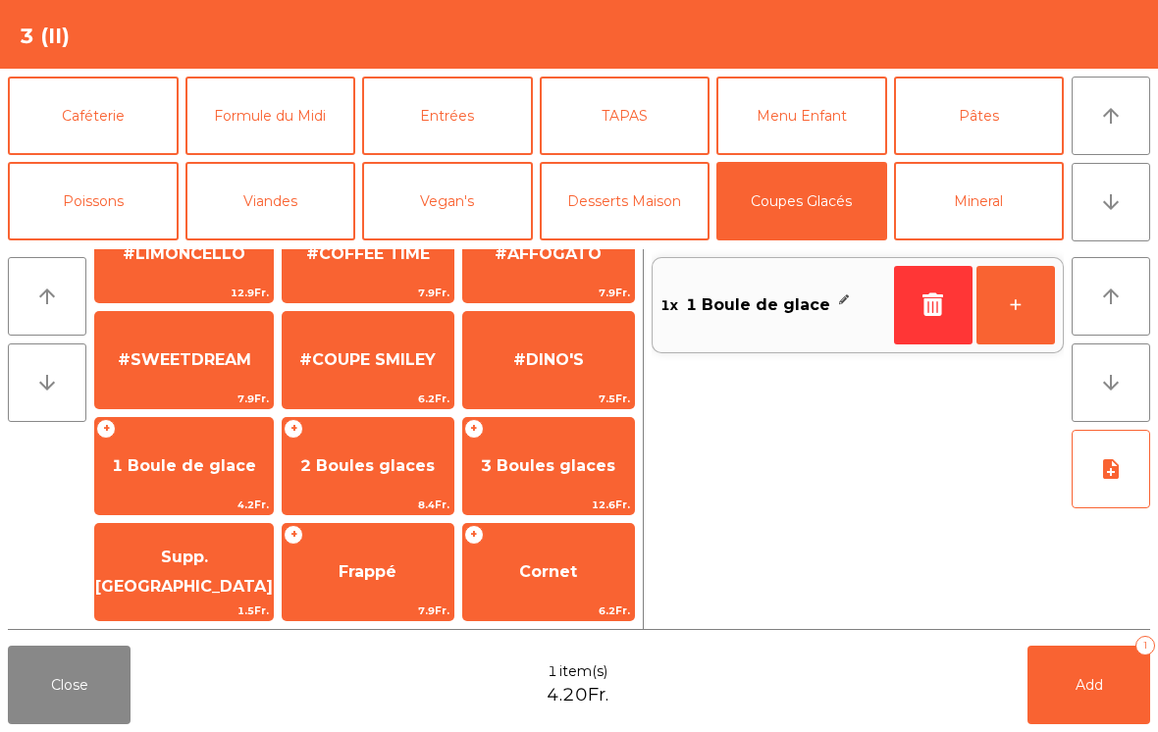
click at [1083, 699] on button "Add 1" at bounding box center [1089, 685] width 123 height 79
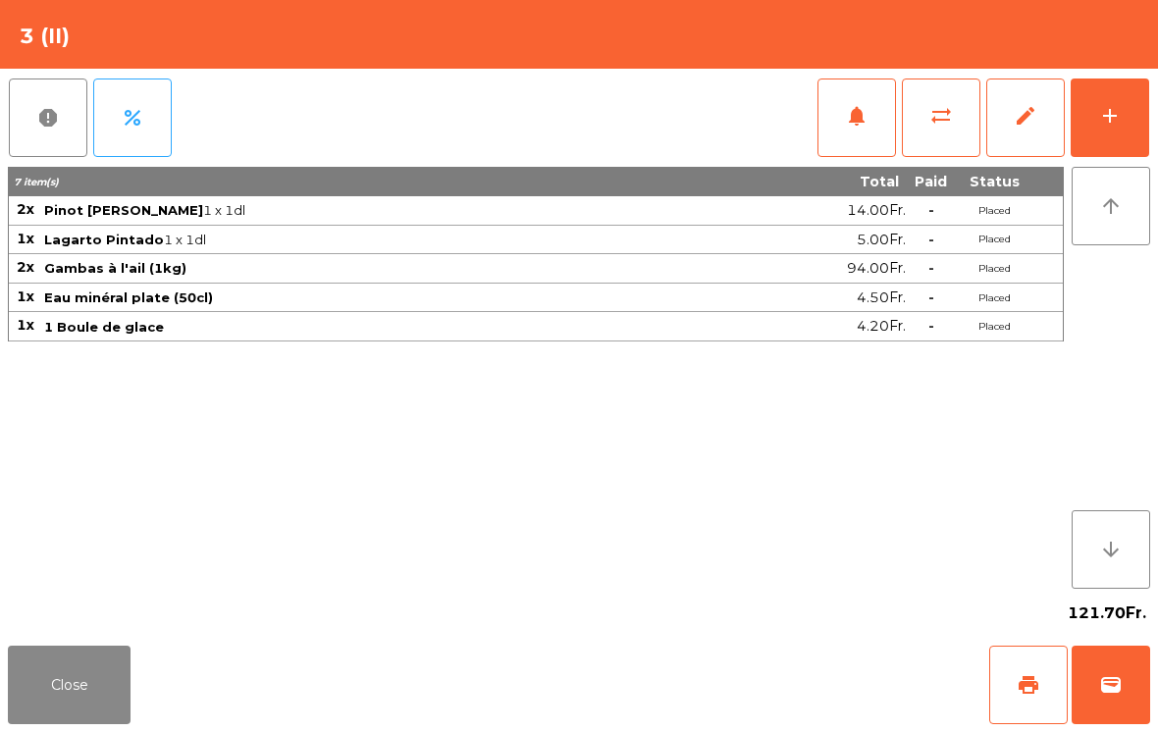
click at [79, 666] on button "Close" at bounding box center [69, 685] width 123 height 79
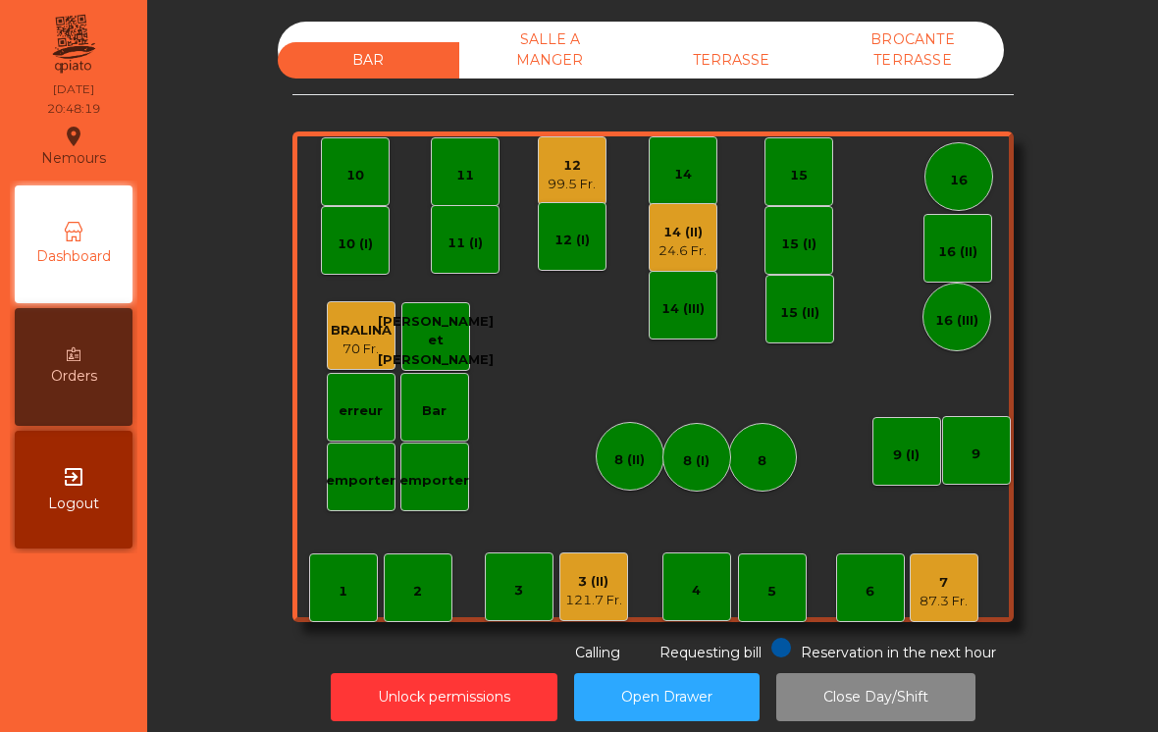
click at [695, 225] on div "14 (II)" at bounding box center [683, 233] width 48 height 20
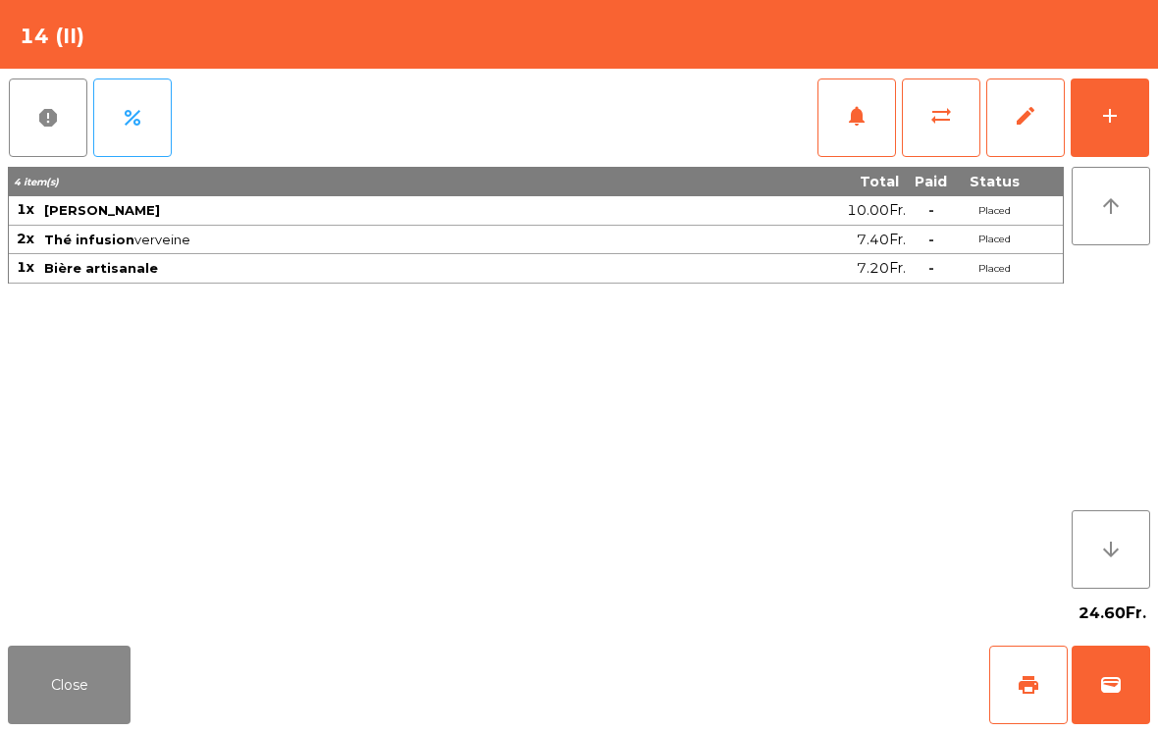
click at [1114, 707] on button "wallet" at bounding box center [1111, 685] width 79 height 79
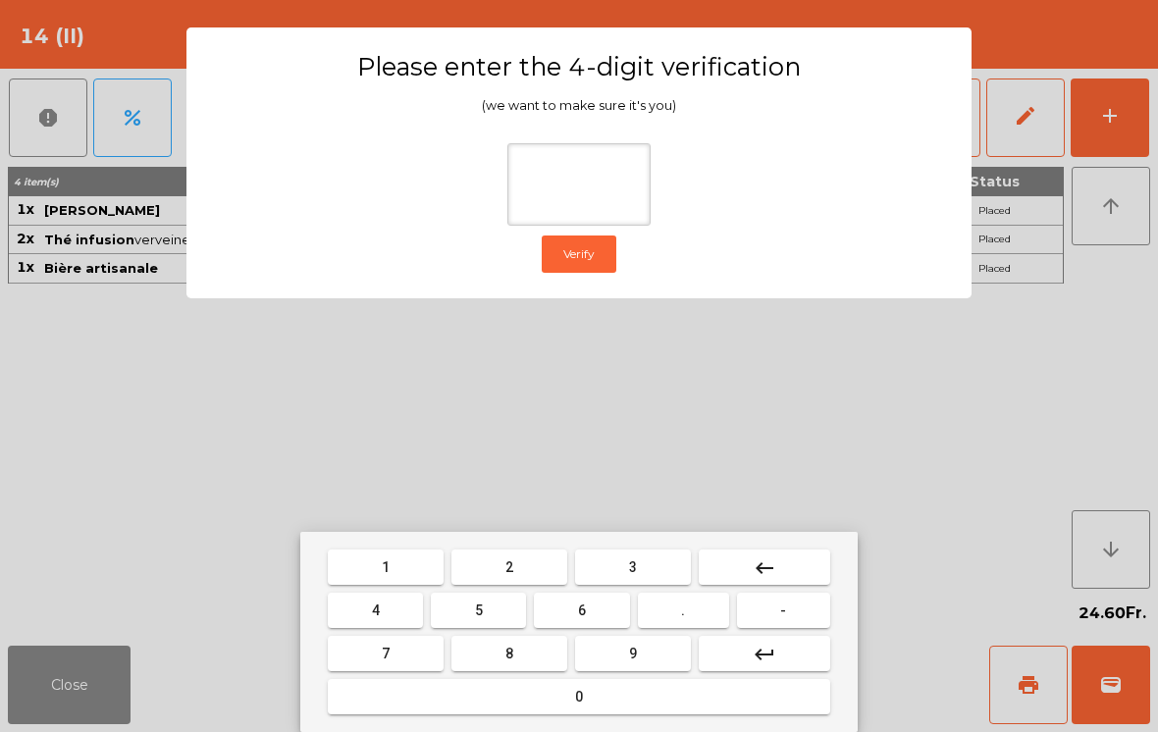
type input "*"
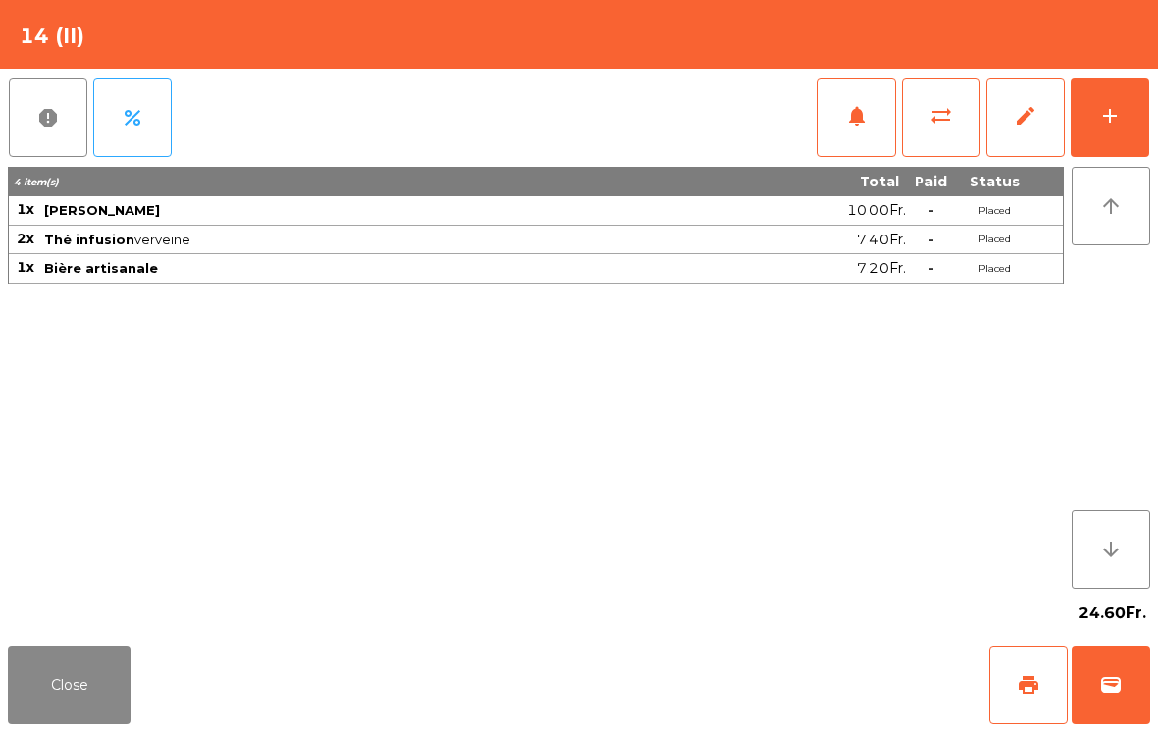
click at [703, 686] on div "Close print wallet" at bounding box center [579, 685] width 1158 height 94
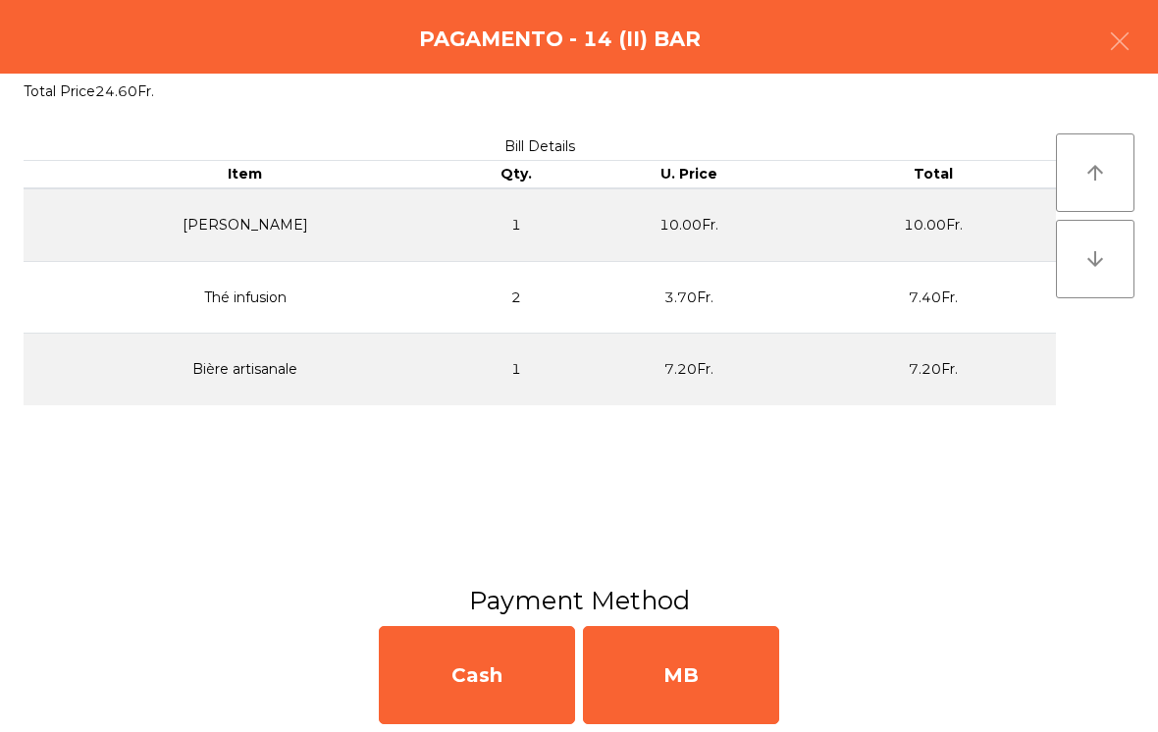
click at [700, 665] on div "MB" at bounding box center [681, 675] width 196 height 98
click at [675, 665] on div "No" at bounding box center [681, 675] width 196 height 98
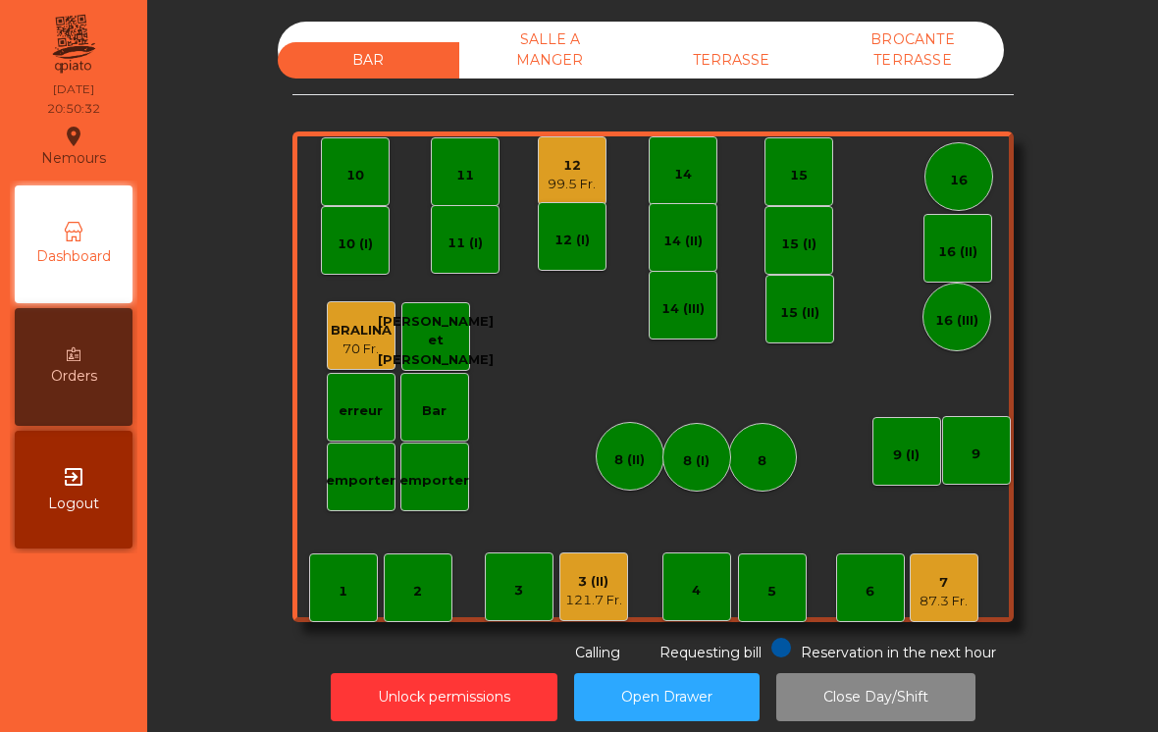
click at [575, 175] on div "99.5 Fr." at bounding box center [572, 185] width 48 height 20
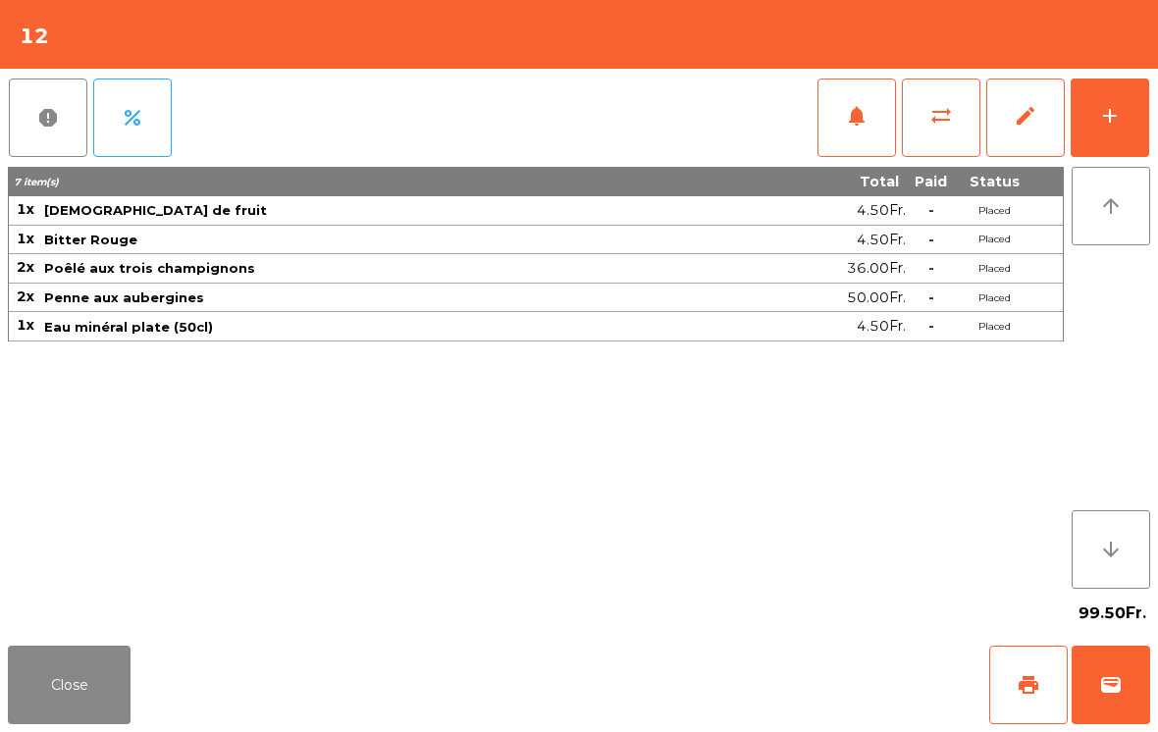
click at [1105, 128] on button "add" at bounding box center [1110, 118] width 79 height 79
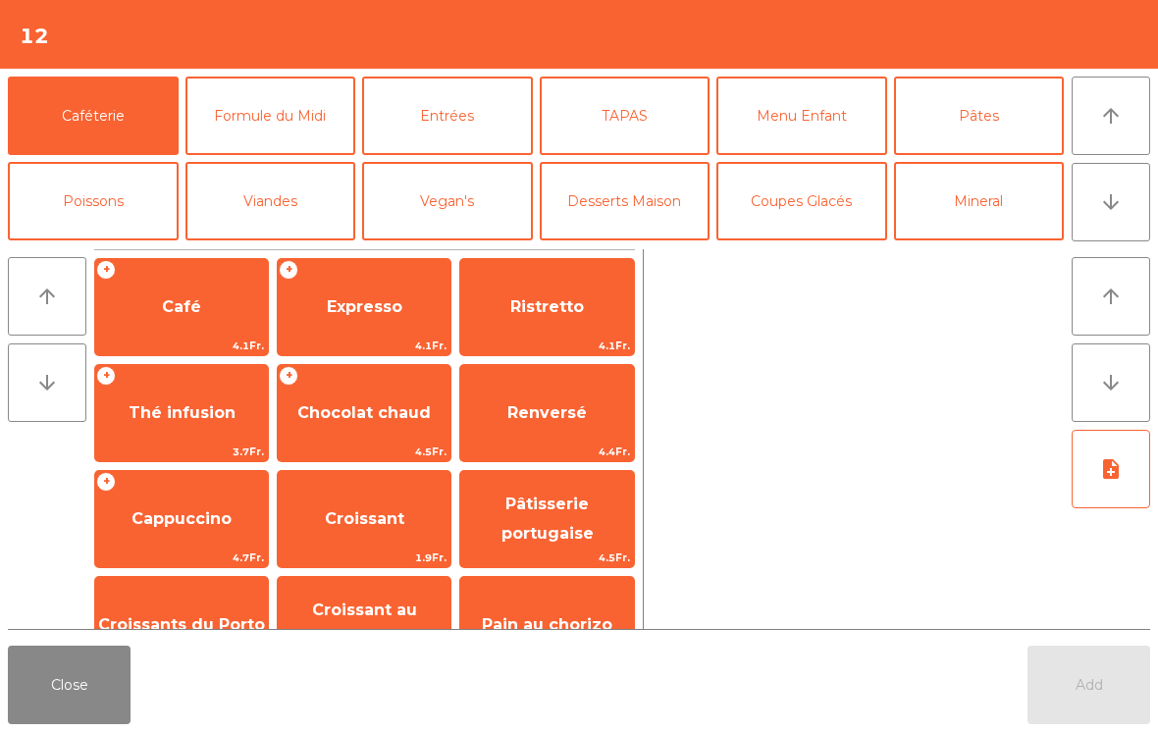
click at [990, 214] on button "Mineral" at bounding box center [979, 201] width 171 height 79
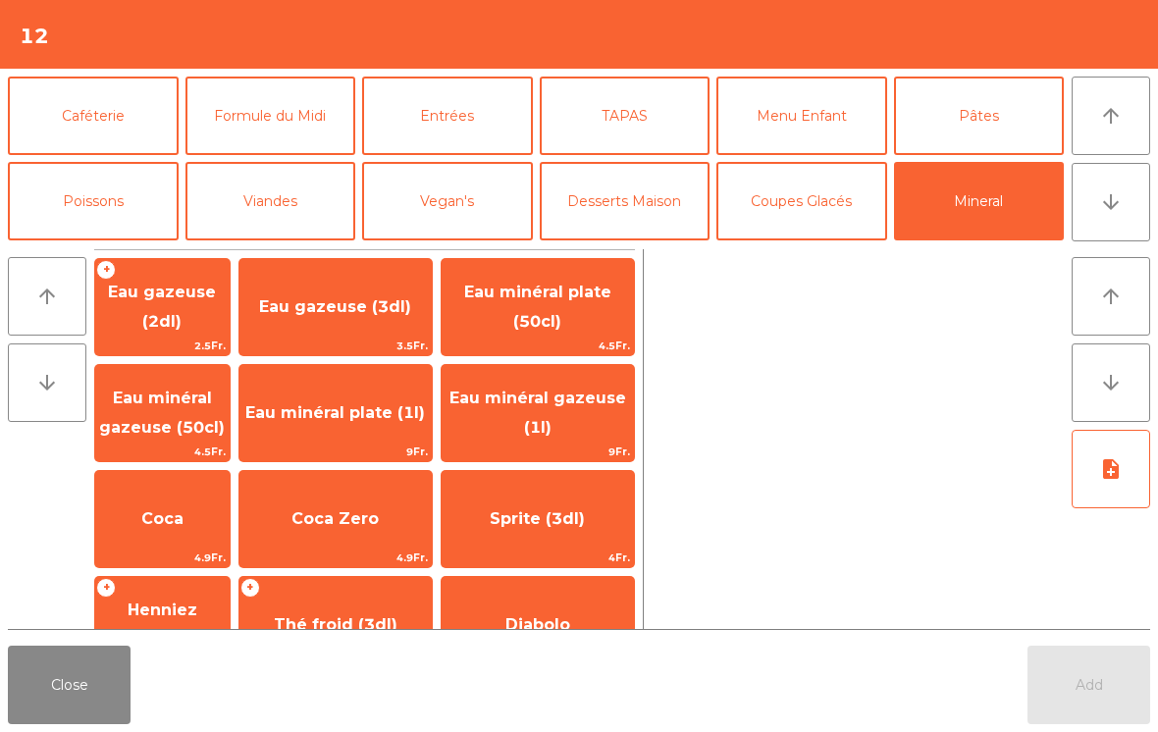
click at [644, 201] on button "Desserts Maison" at bounding box center [625, 201] width 171 height 79
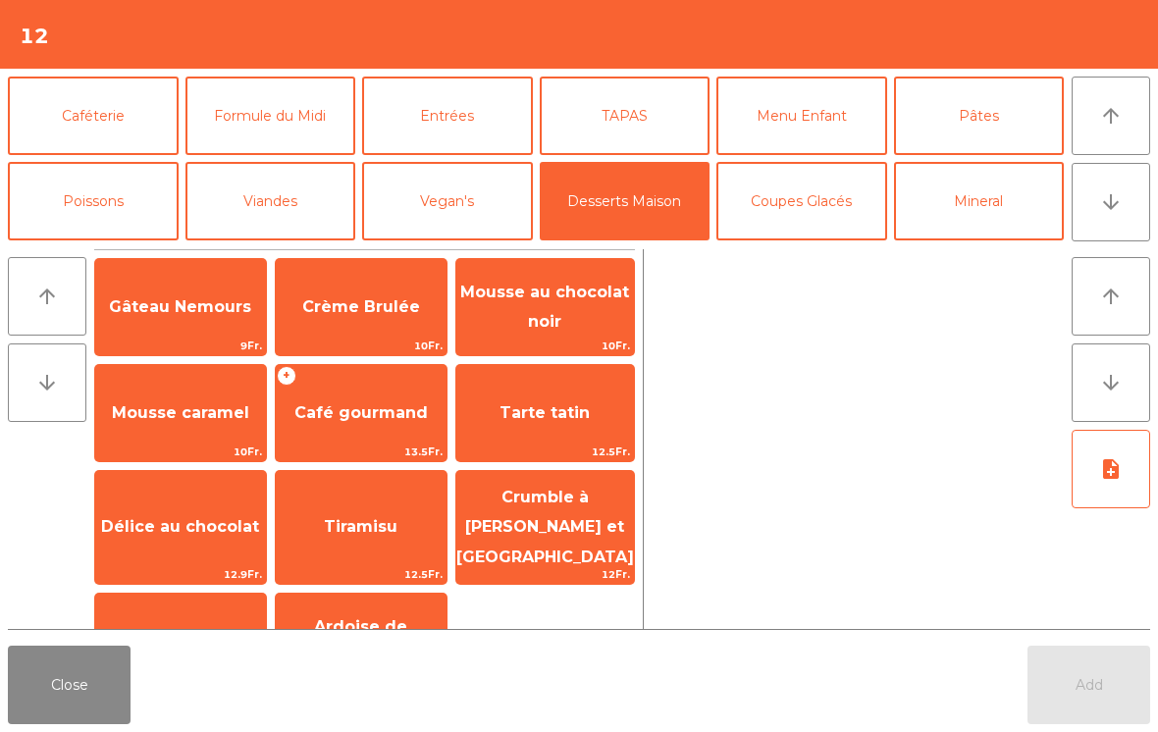
click at [550, 317] on span "Mousse au chocolat noir" at bounding box center [544, 307] width 169 height 48
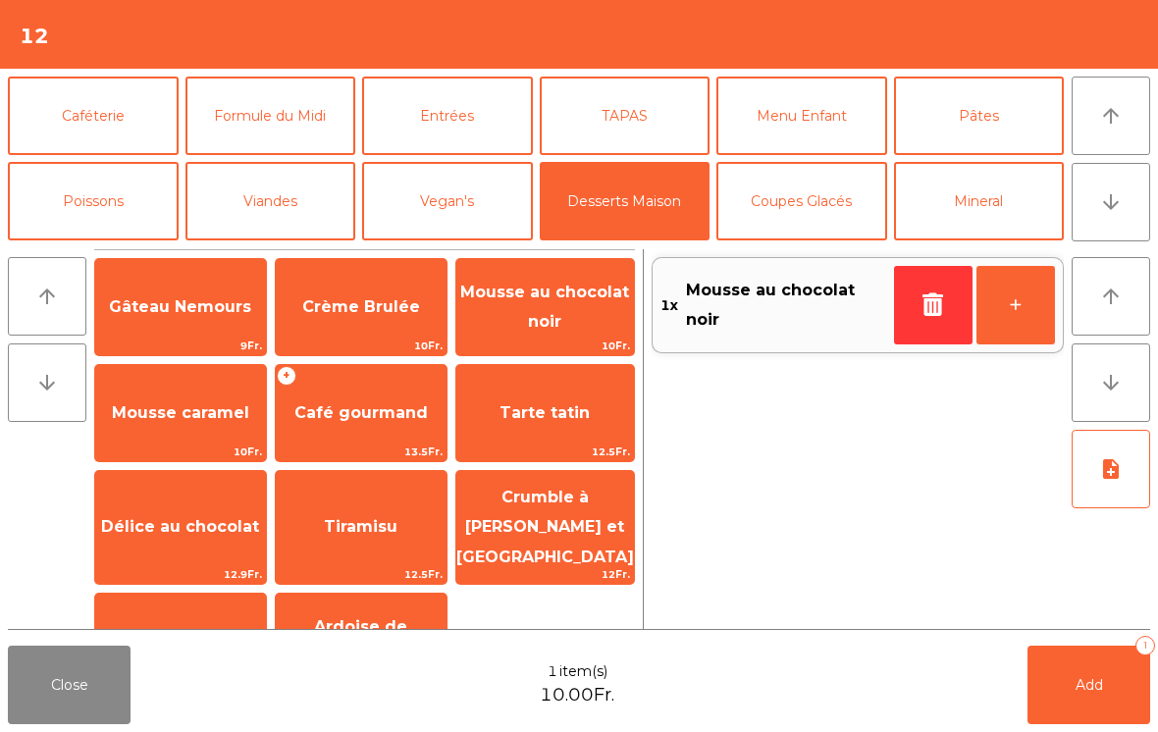
click at [840, 202] on button "Coupes Glacés" at bounding box center [801, 201] width 171 height 79
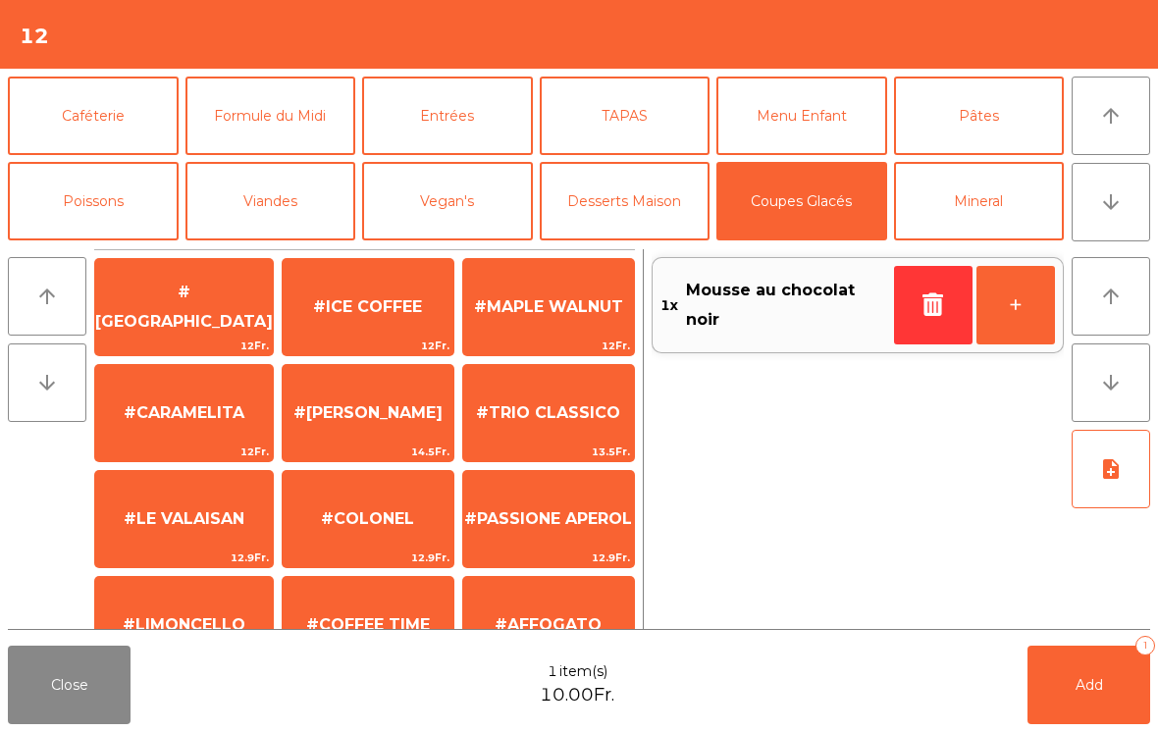
scroll to position [482, 0]
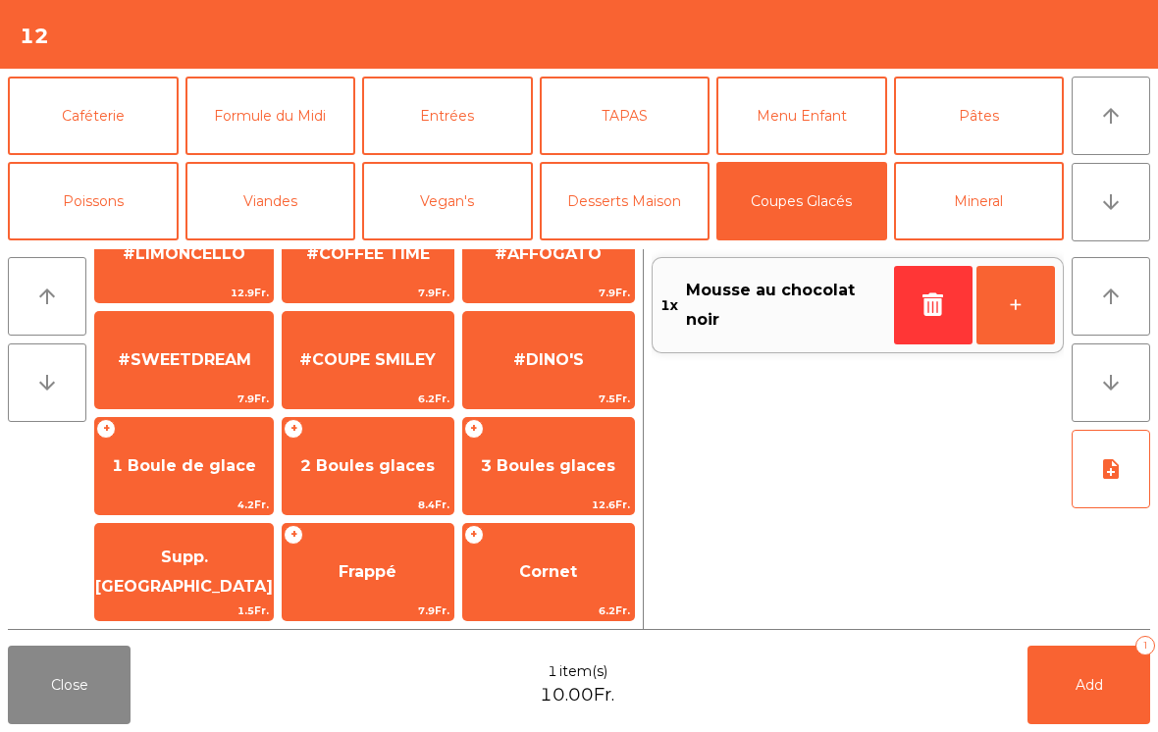
click at [172, 470] on span "1 Boule de glace" at bounding box center [184, 465] width 144 height 19
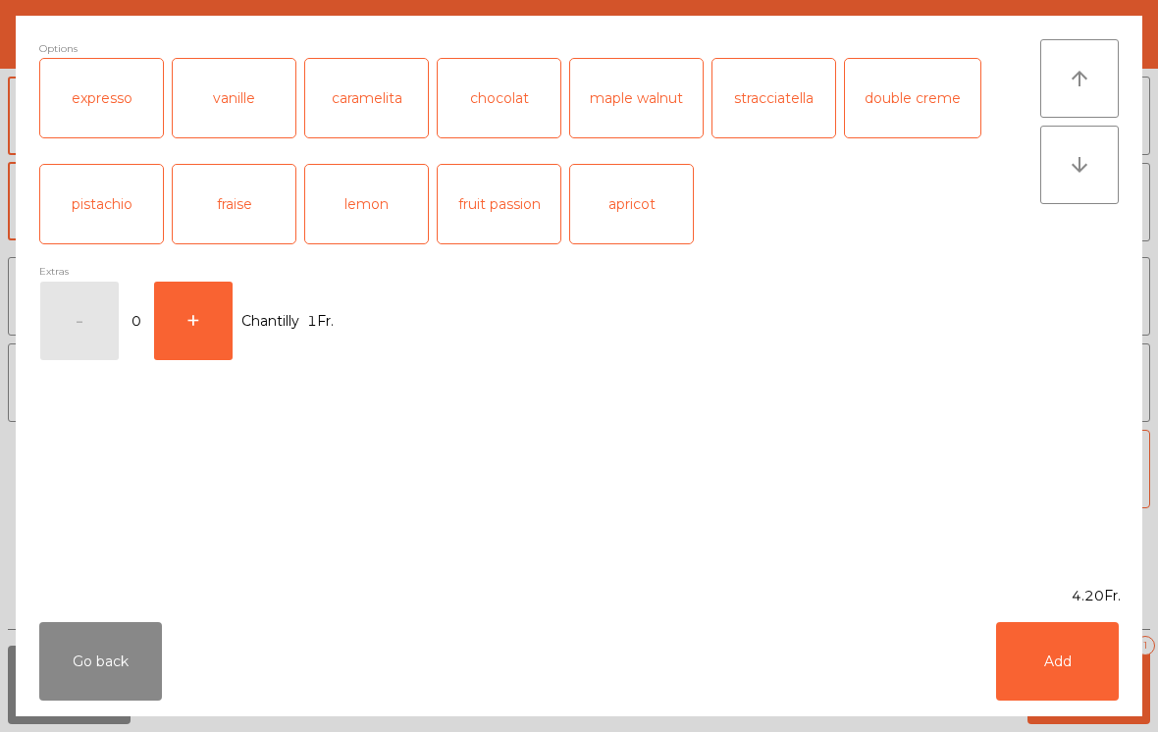
click at [1050, 656] on button "Add" at bounding box center [1057, 661] width 123 height 79
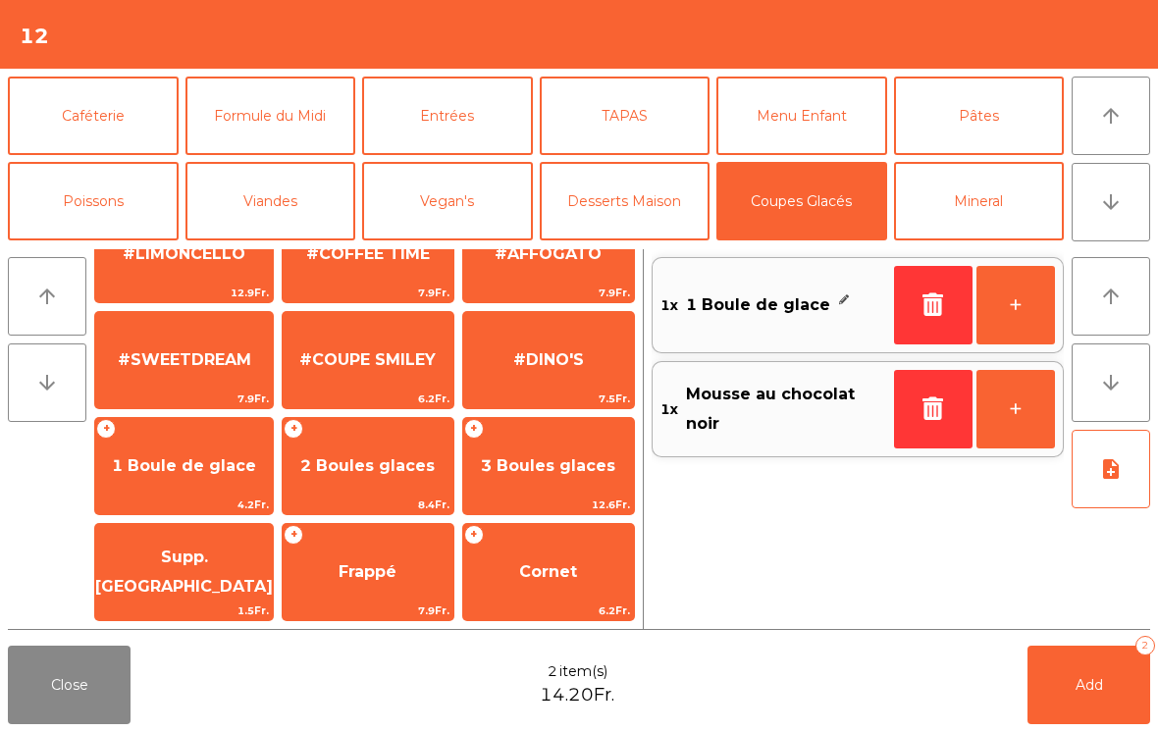
click at [1078, 687] on span "Add" at bounding box center [1089, 685] width 27 height 18
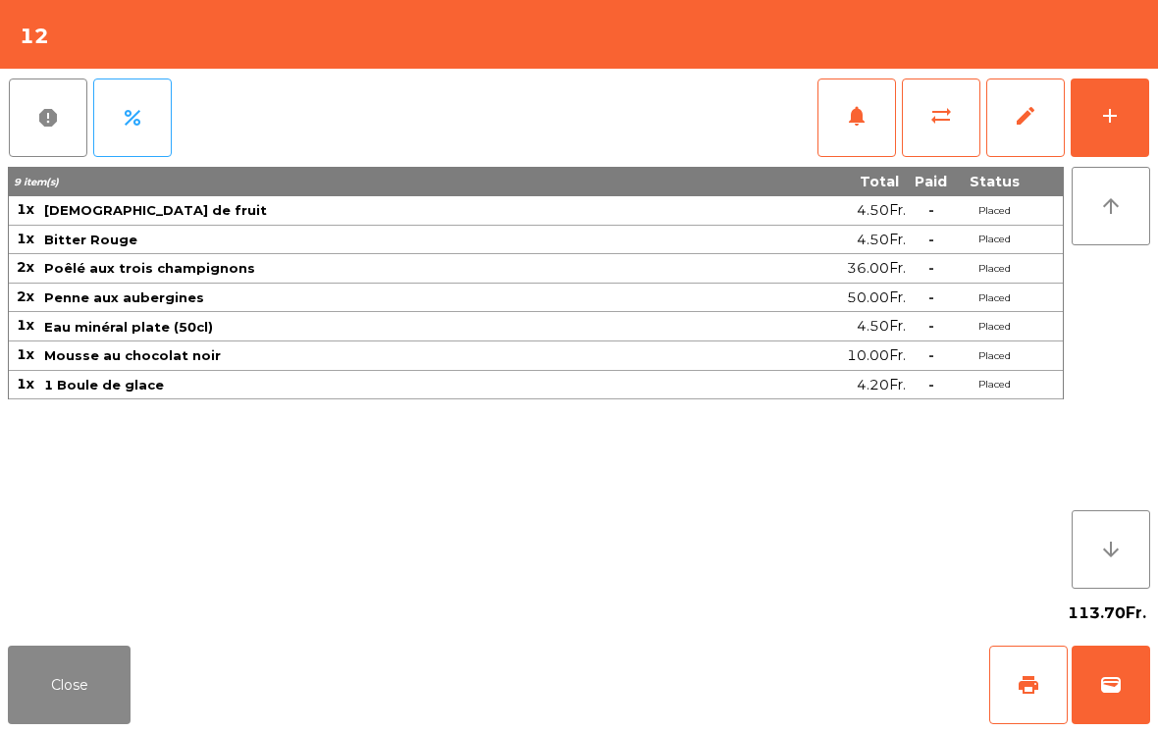
click at [72, 710] on button "Close" at bounding box center [69, 685] width 123 height 79
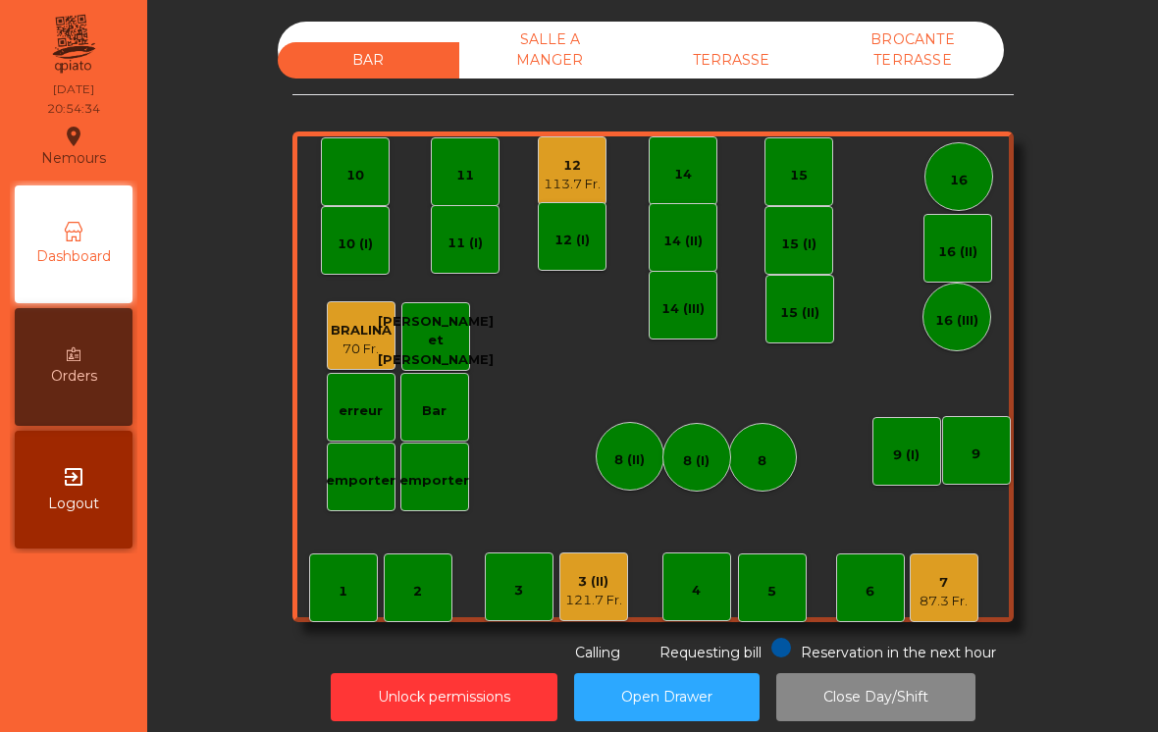
click at [759, 590] on div "5" at bounding box center [772, 588] width 69 height 69
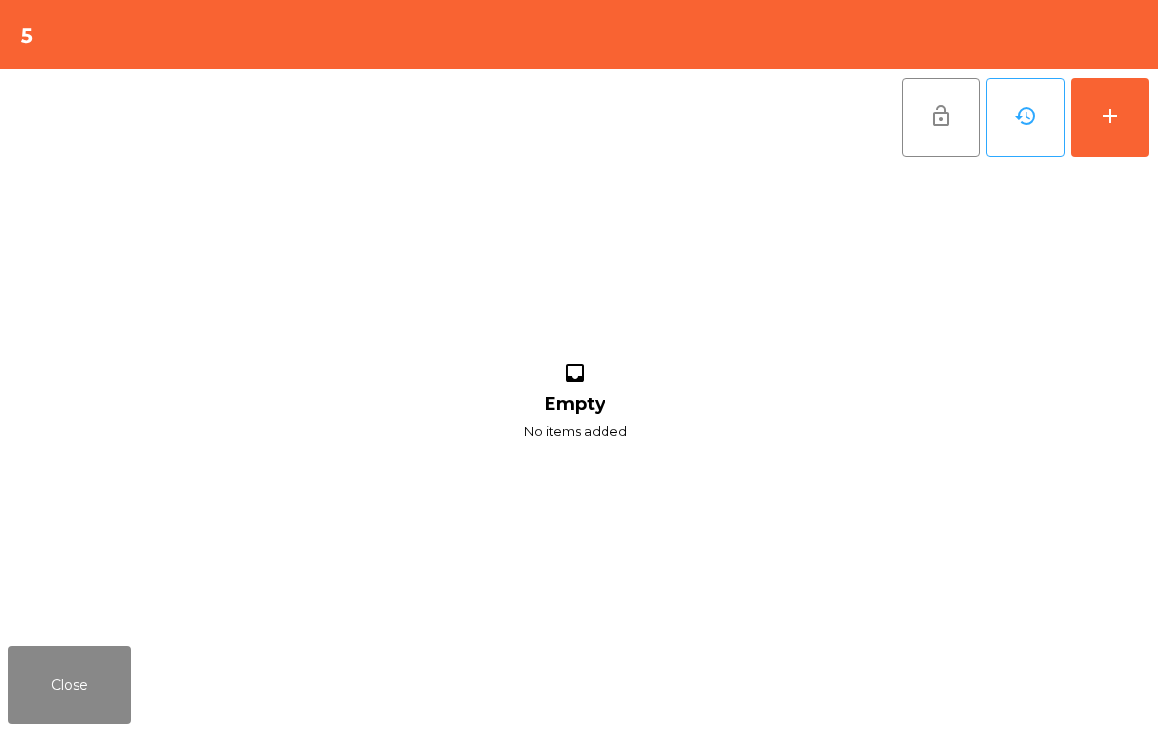
click at [1147, 126] on button "add" at bounding box center [1110, 118] width 79 height 79
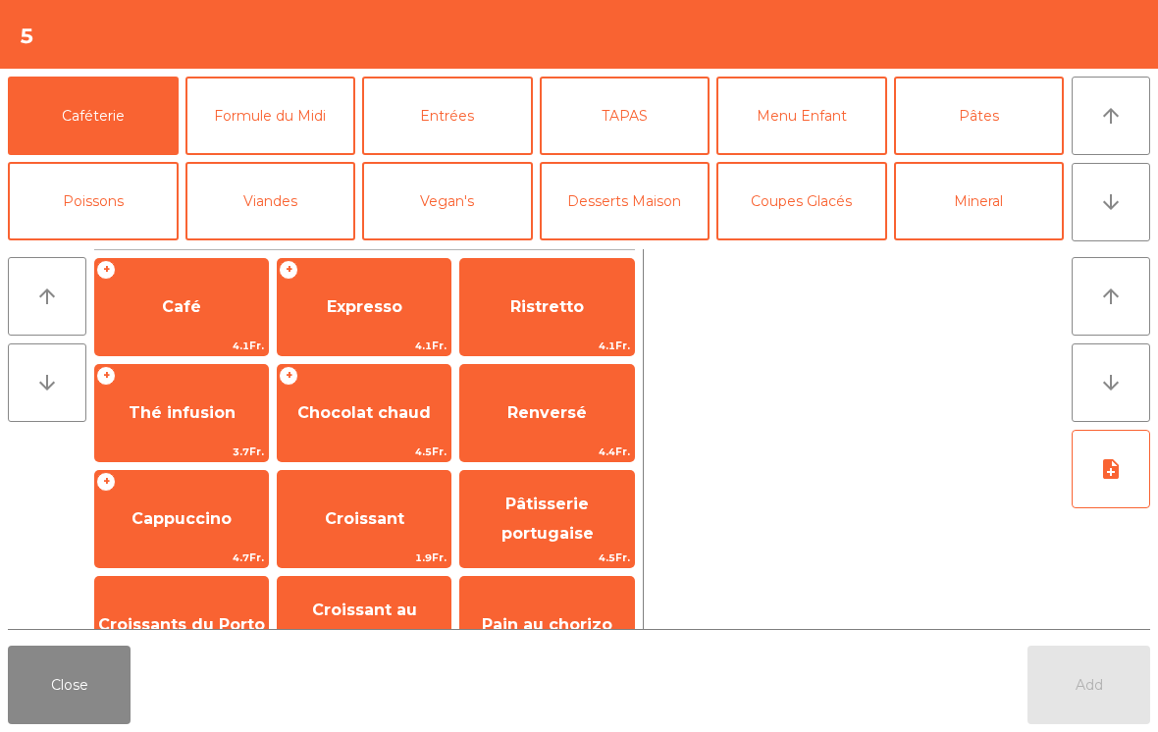
click at [144, 417] on span "Thé infusion" at bounding box center [182, 412] width 107 height 19
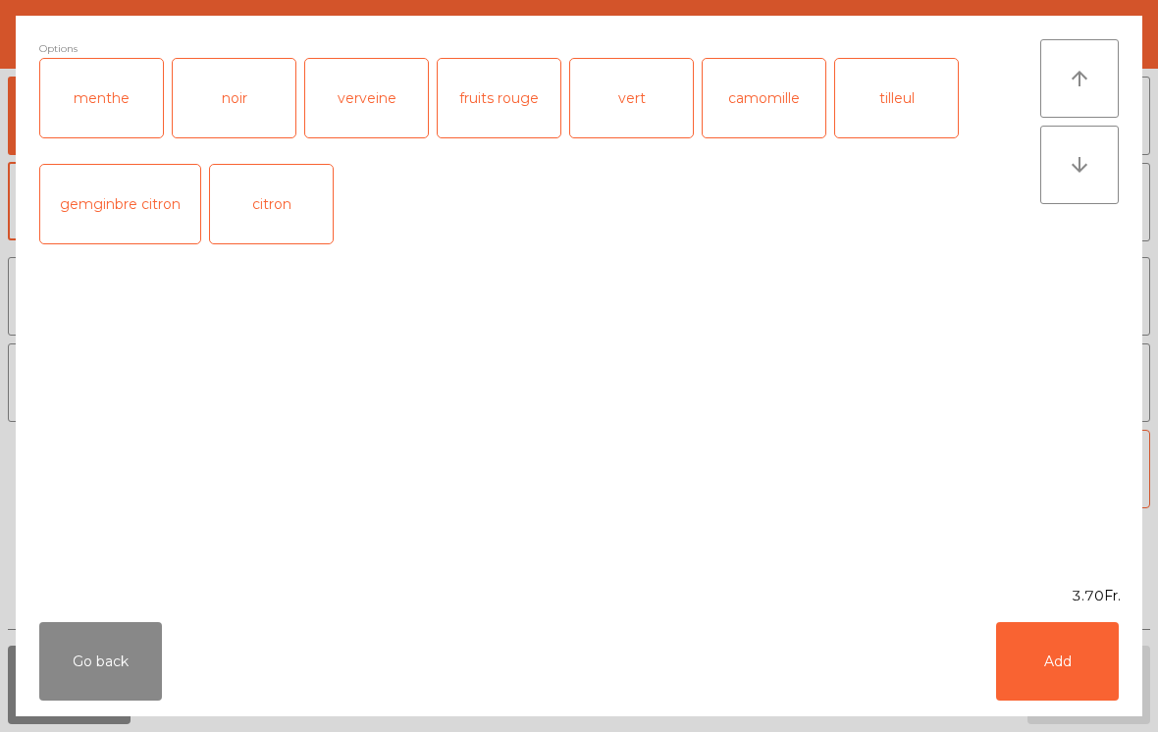
click at [1112, 656] on button "Add" at bounding box center [1057, 661] width 123 height 79
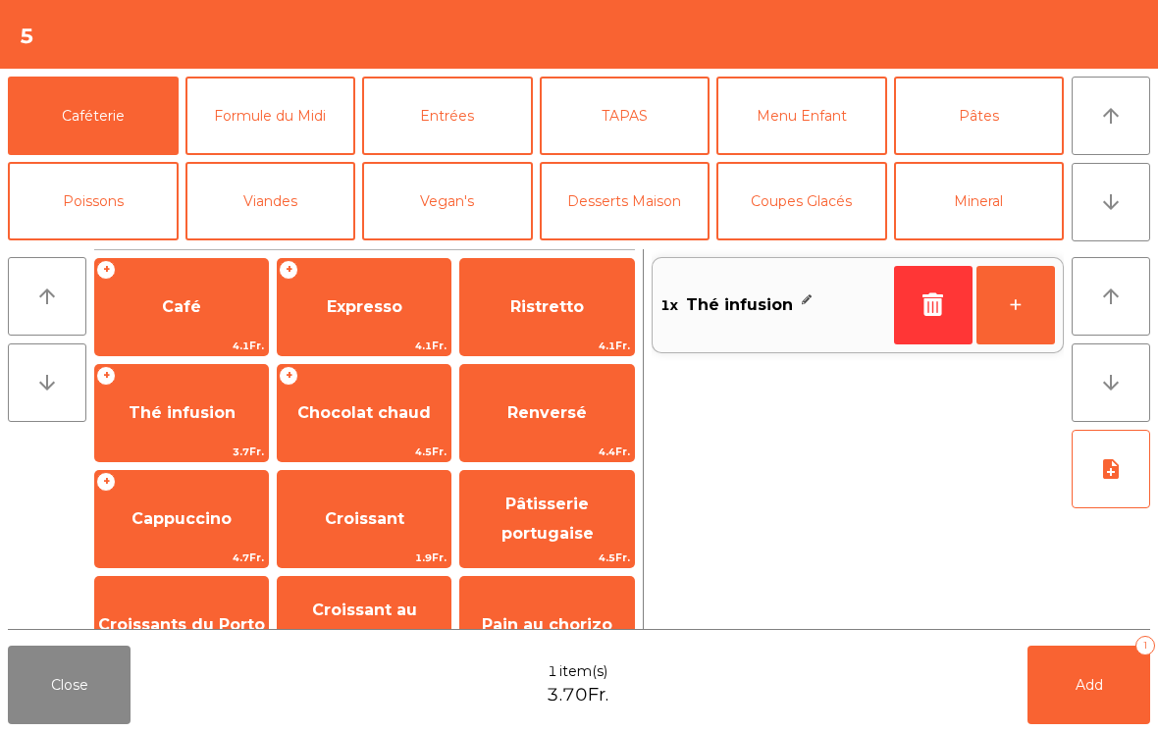
click at [998, 321] on button "+" at bounding box center [1016, 305] width 79 height 79
click at [1079, 698] on button "Add 2" at bounding box center [1089, 685] width 123 height 79
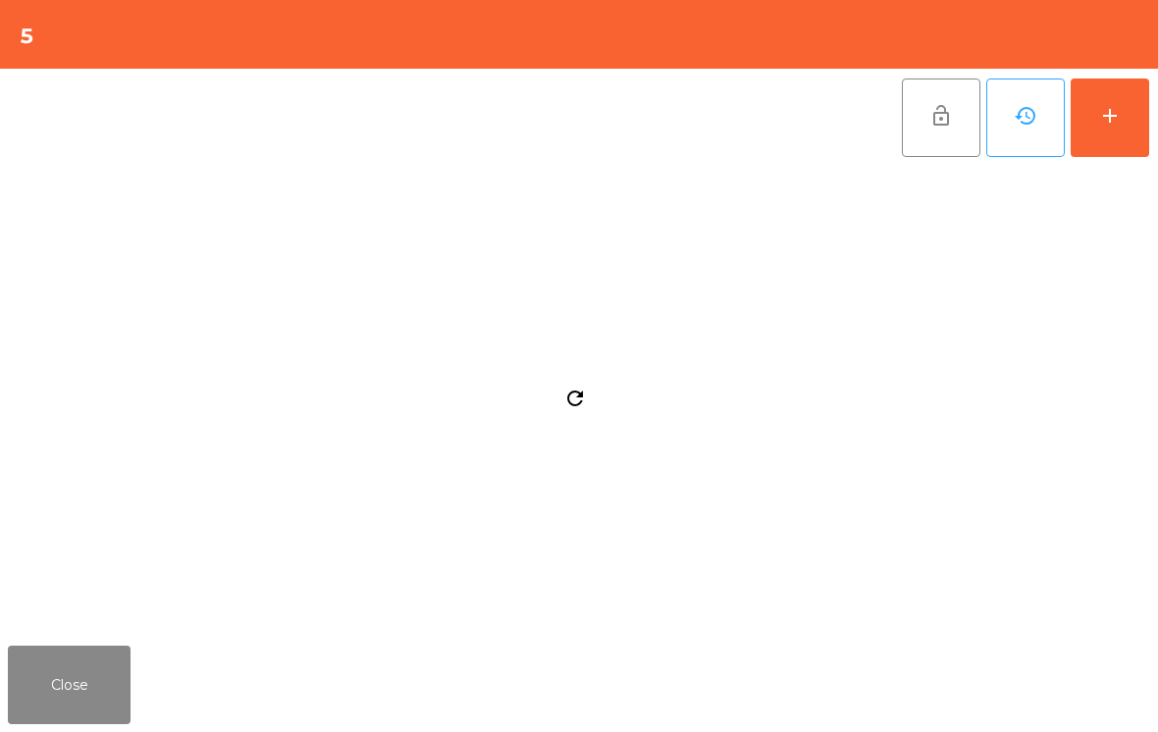
click at [94, 679] on button "Close" at bounding box center [69, 685] width 123 height 79
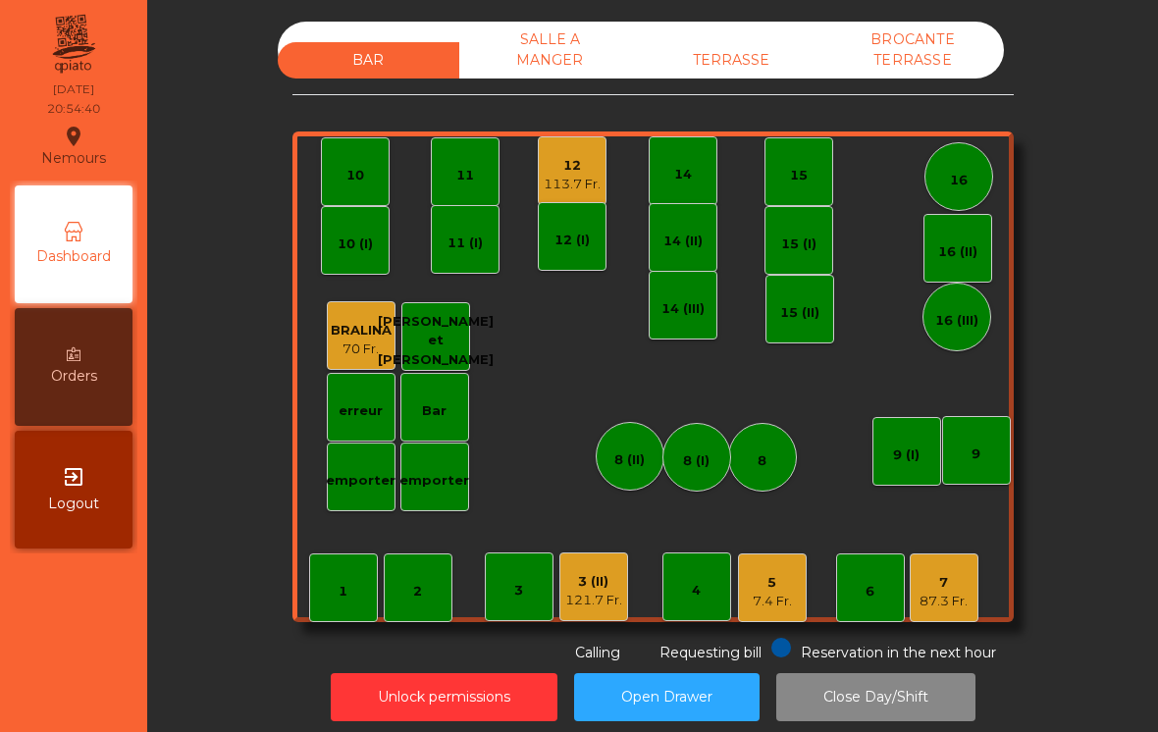
click at [610, 570] on div "3 (II) 121.7 Fr." at bounding box center [593, 587] width 57 height 46
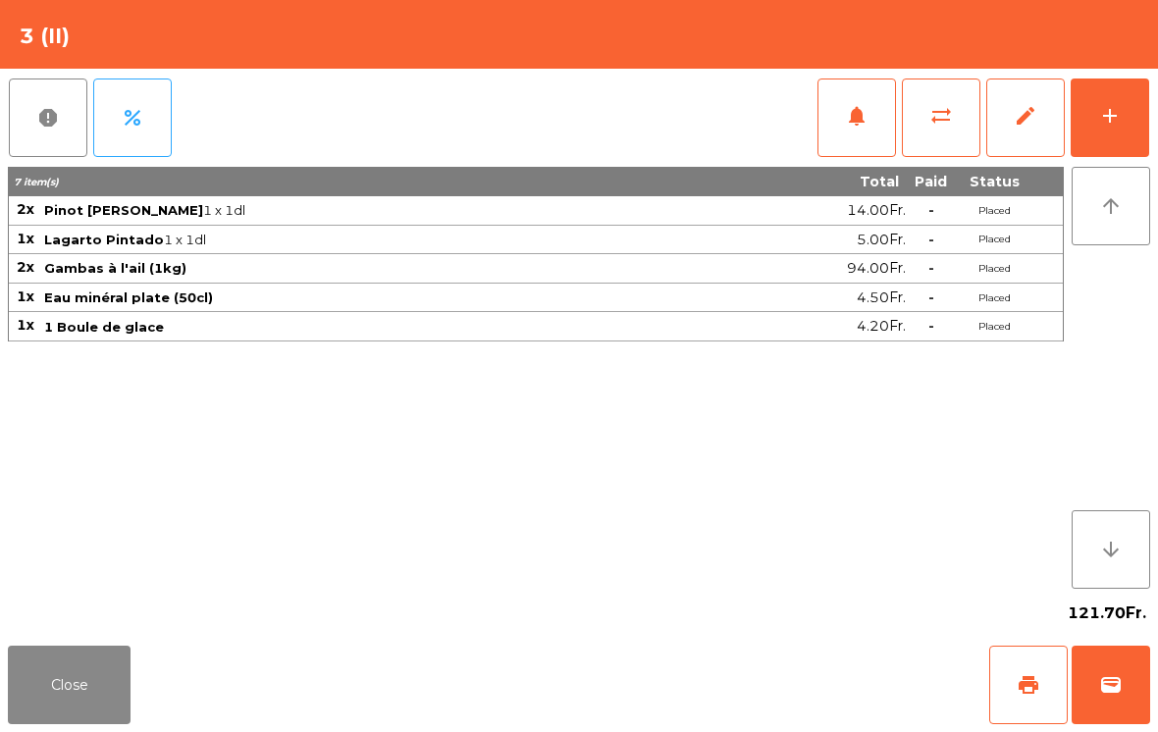
click at [1129, 718] on button "wallet" at bounding box center [1111, 685] width 79 height 79
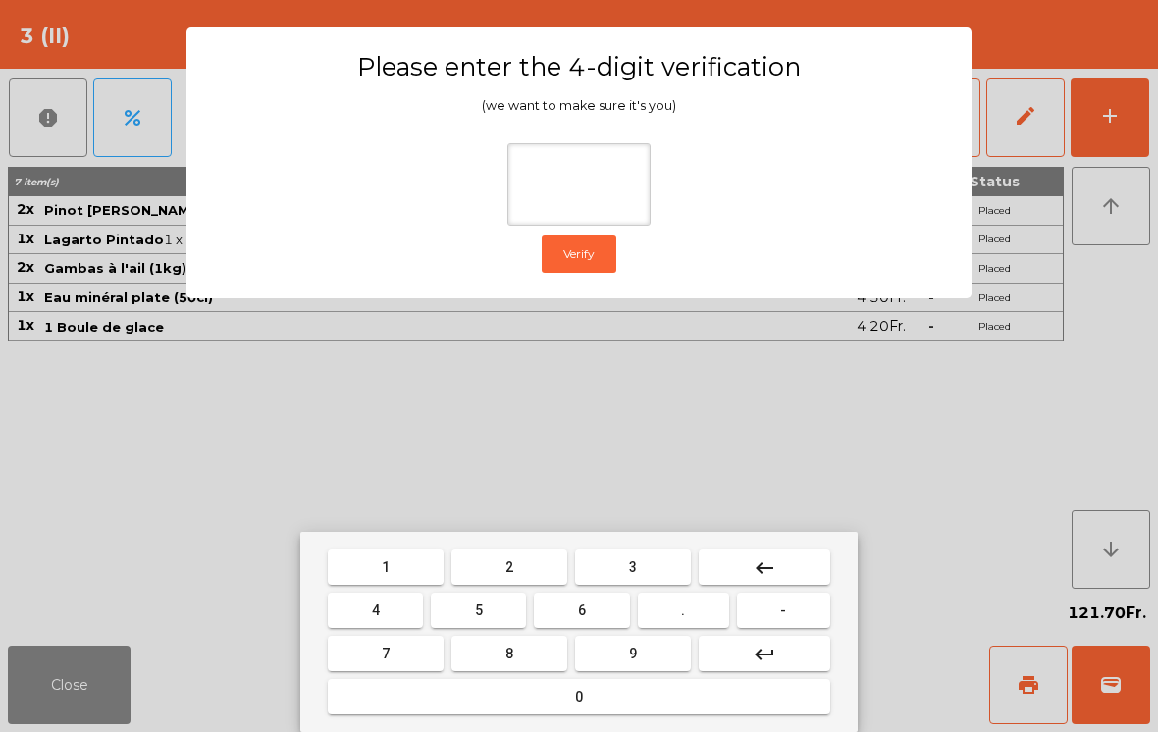
type input "*"
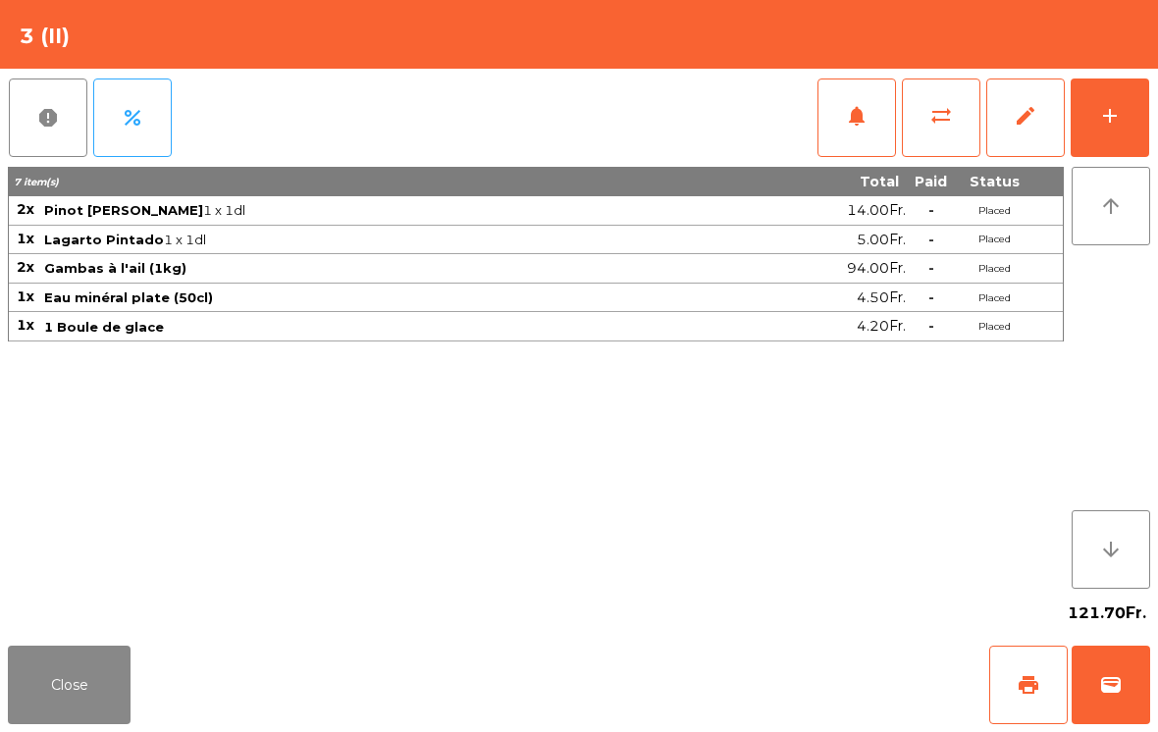
click at [650, 660] on div "Close print wallet" at bounding box center [579, 685] width 1158 height 94
click at [688, 642] on div "Close print wallet" at bounding box center [579, 685] width 1158 height 94
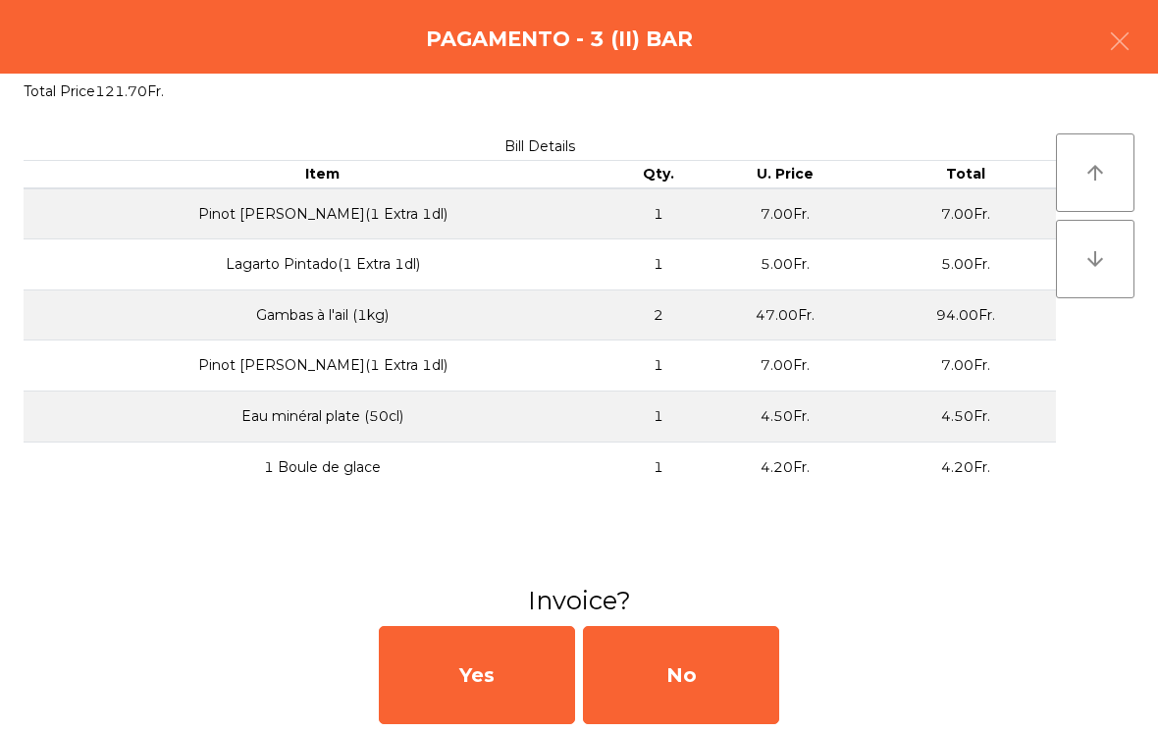
click at [688, 654] on div "No" at bounding box center [681, 675] width 196 height 98
click at [706, 650] on div "No" at bounding box center [681, 675] width 196 height 98
click at [704, 674] on div "No" at bounding box center [681, 675] width 196 height 98
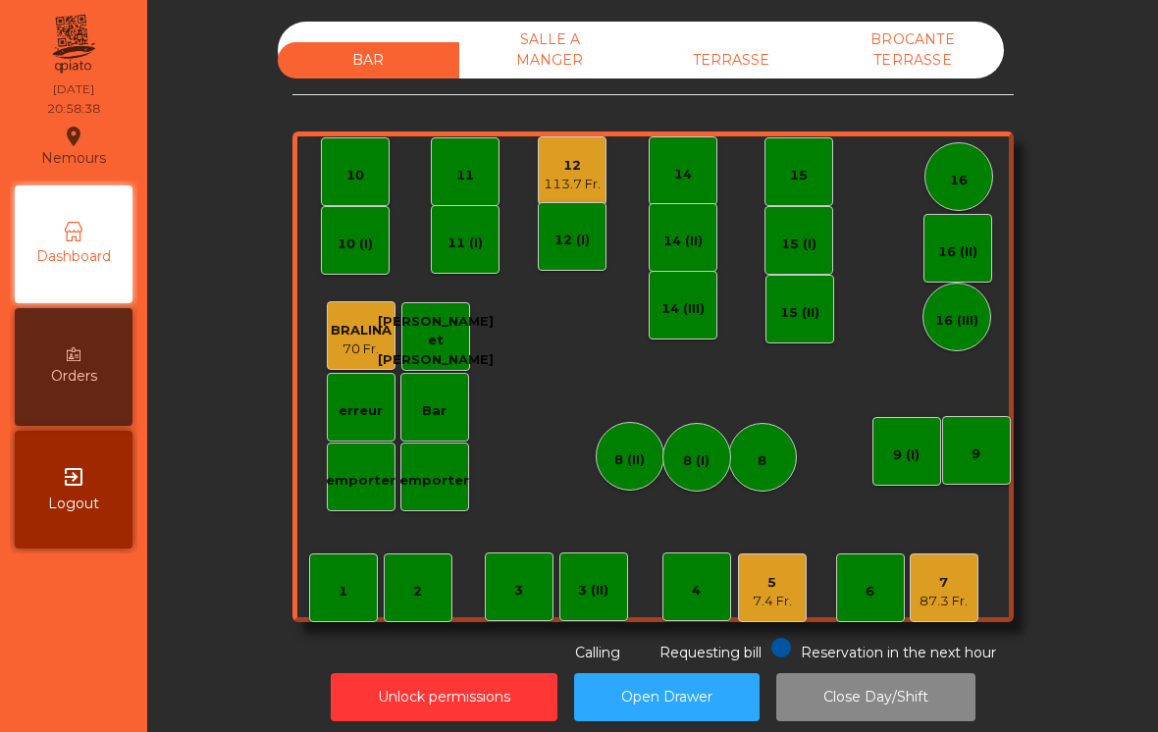
click at [793, 599] on div "5 7.4 Fr." at bounding box center [772, 588] width 69 height 69
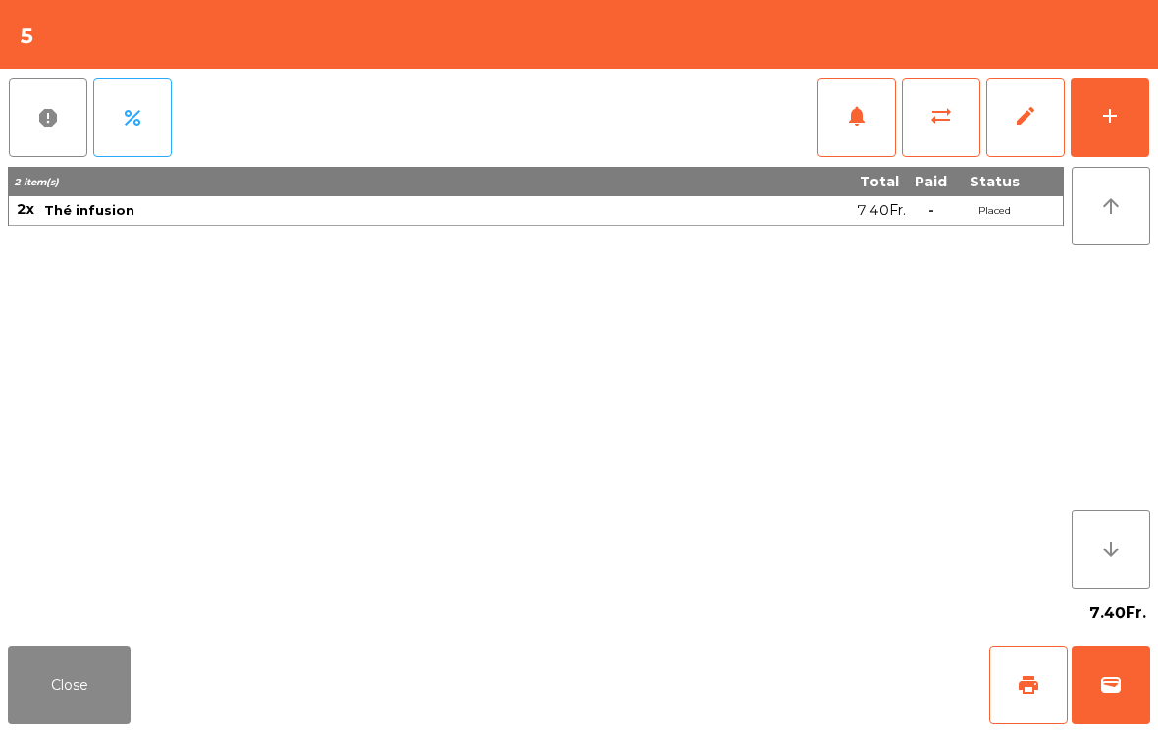
click at [1115, 119] on div "add" at bounding box center [1110, 116] width 24 height 24
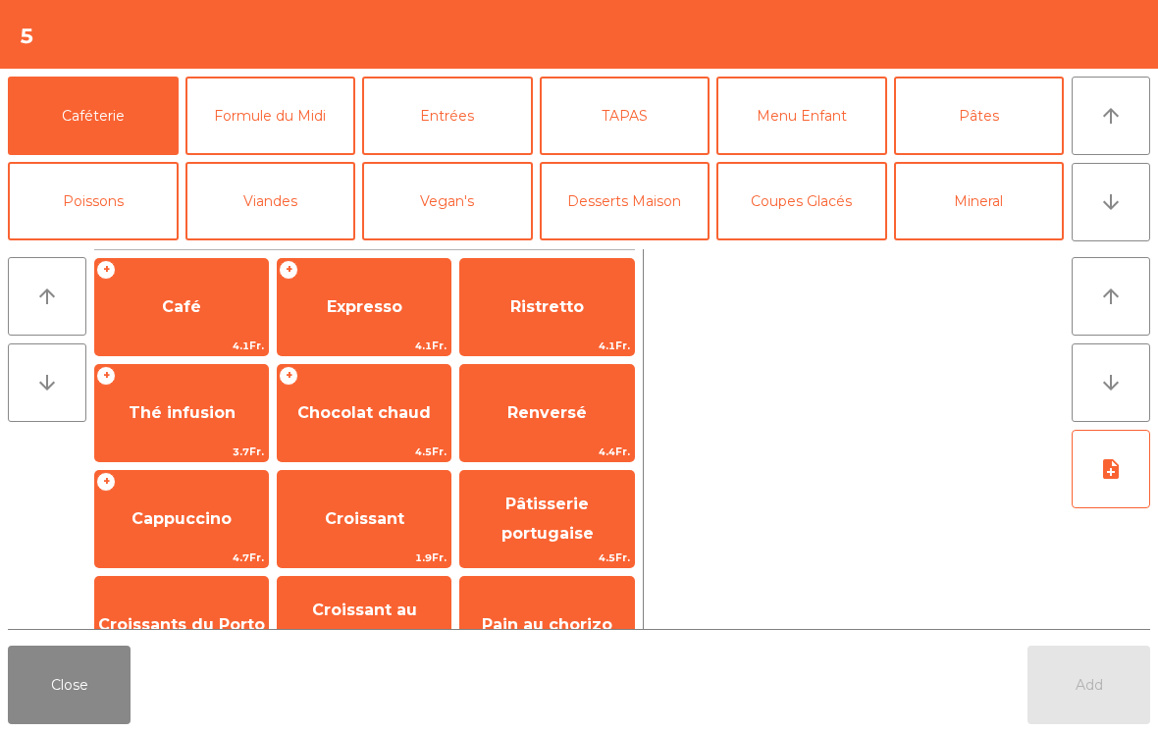
scroll to position [13, 0]
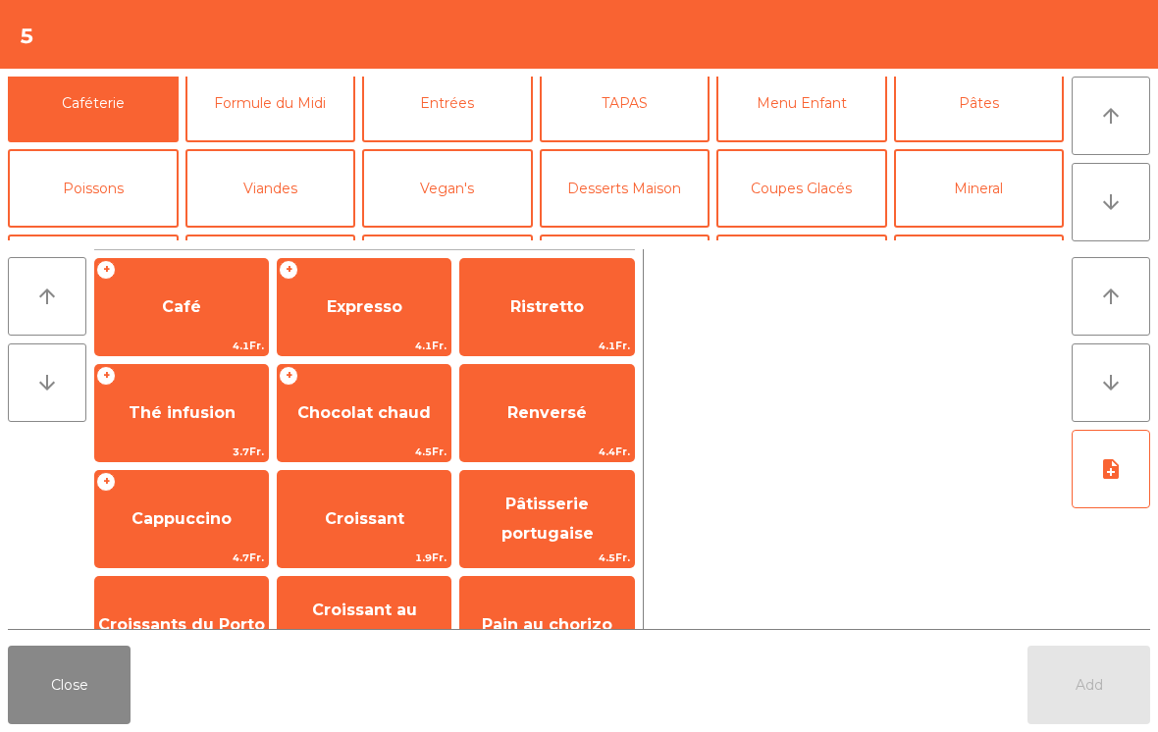
click at [628, 155] on button "Desserts Maison" at bounding box center [625, 188] width 171 height 79
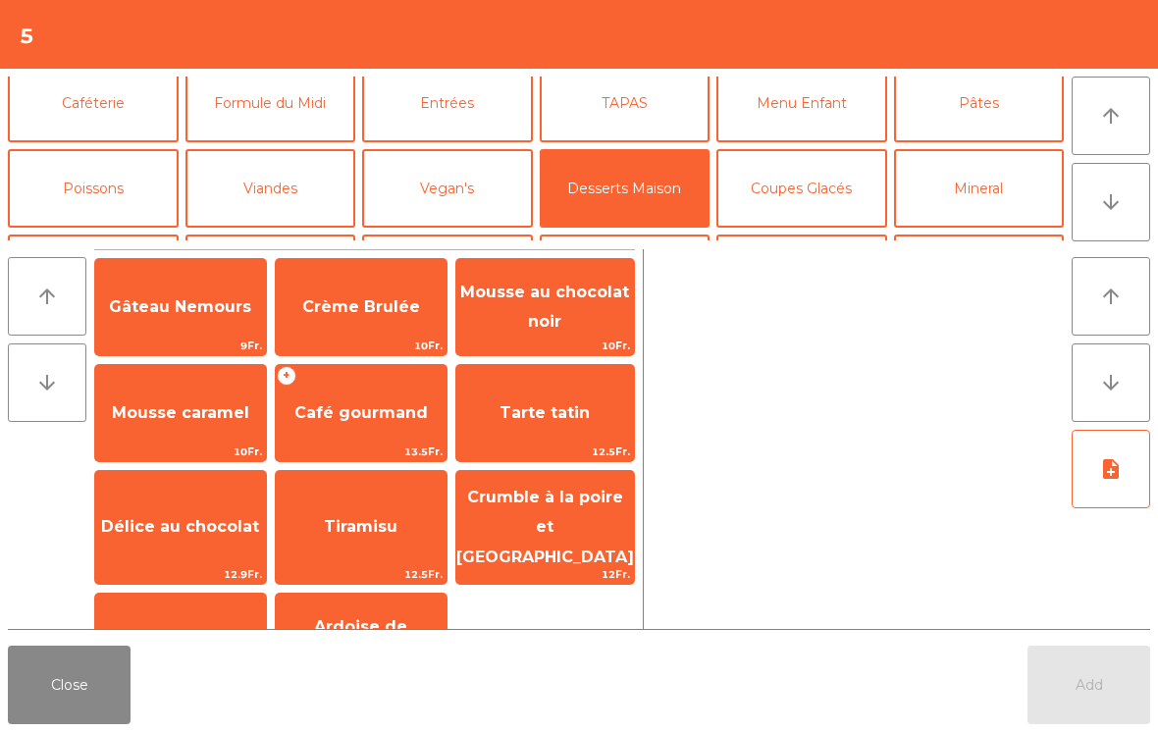
click at [366, 428] on span "Café gourmand" at bounding box center [361, 413] width 171 height 53
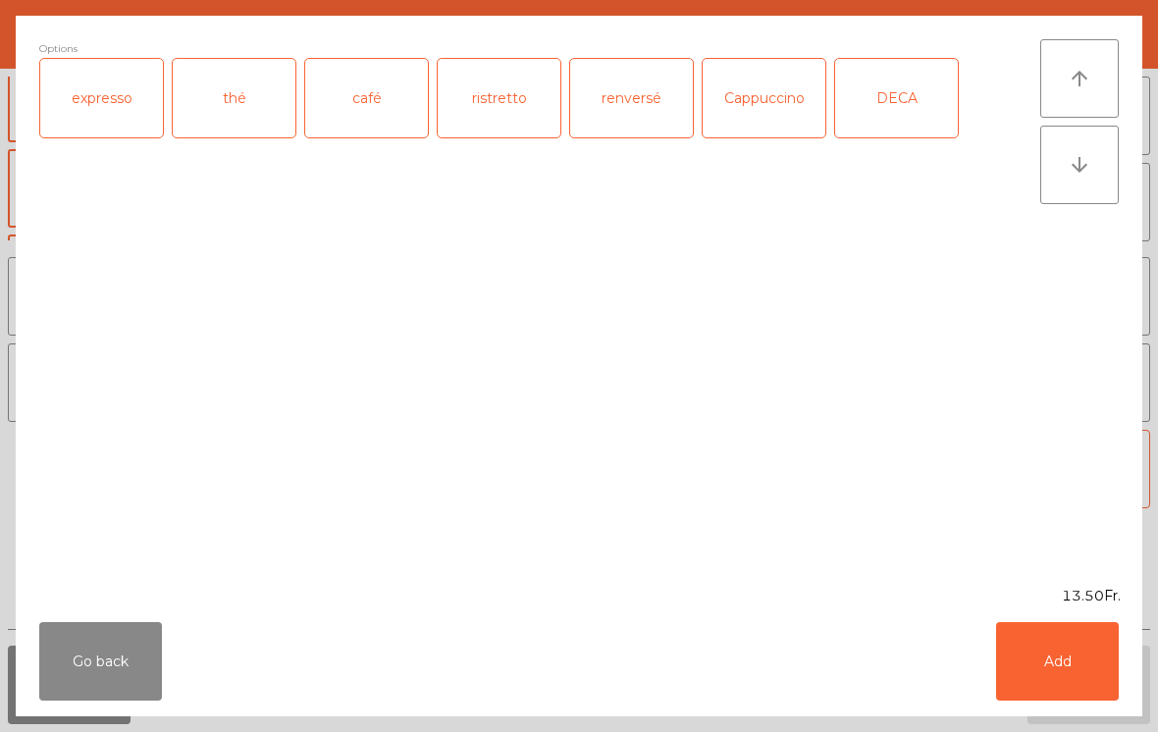
scroll to position [56, 0]
click at [1083, 629] on button "Add" at bounding box center [1057, 661] width 123 height 79
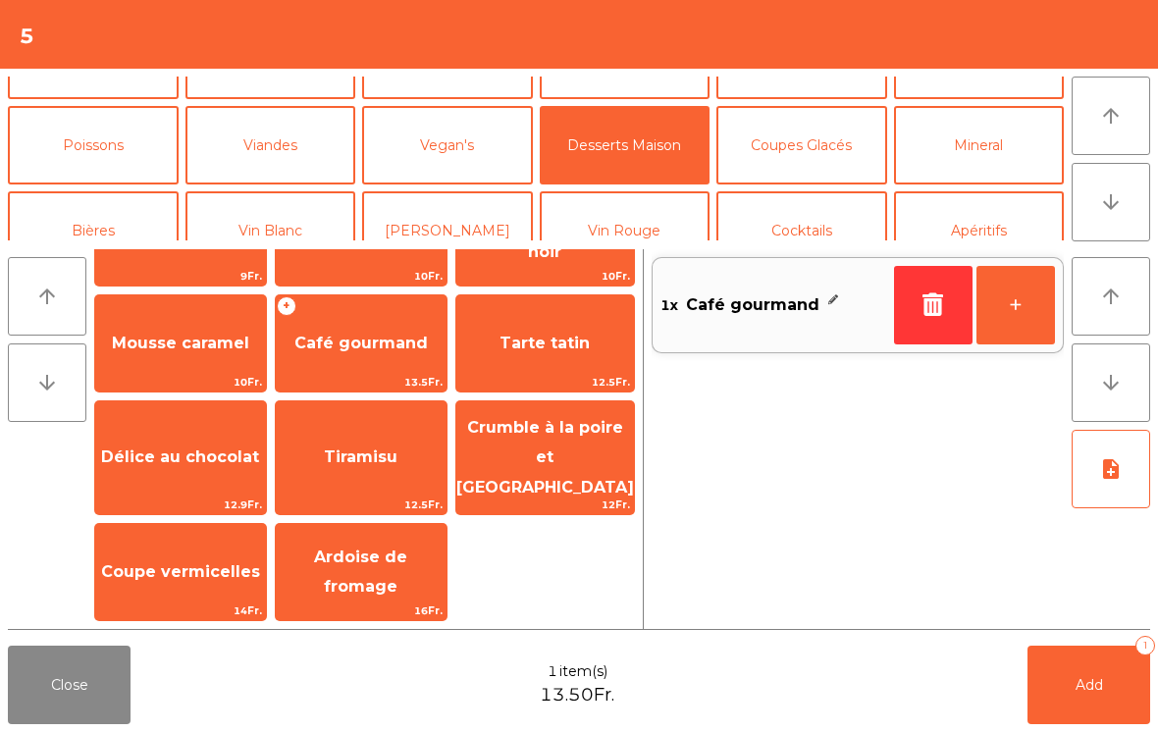
scroll to position [53, 0]
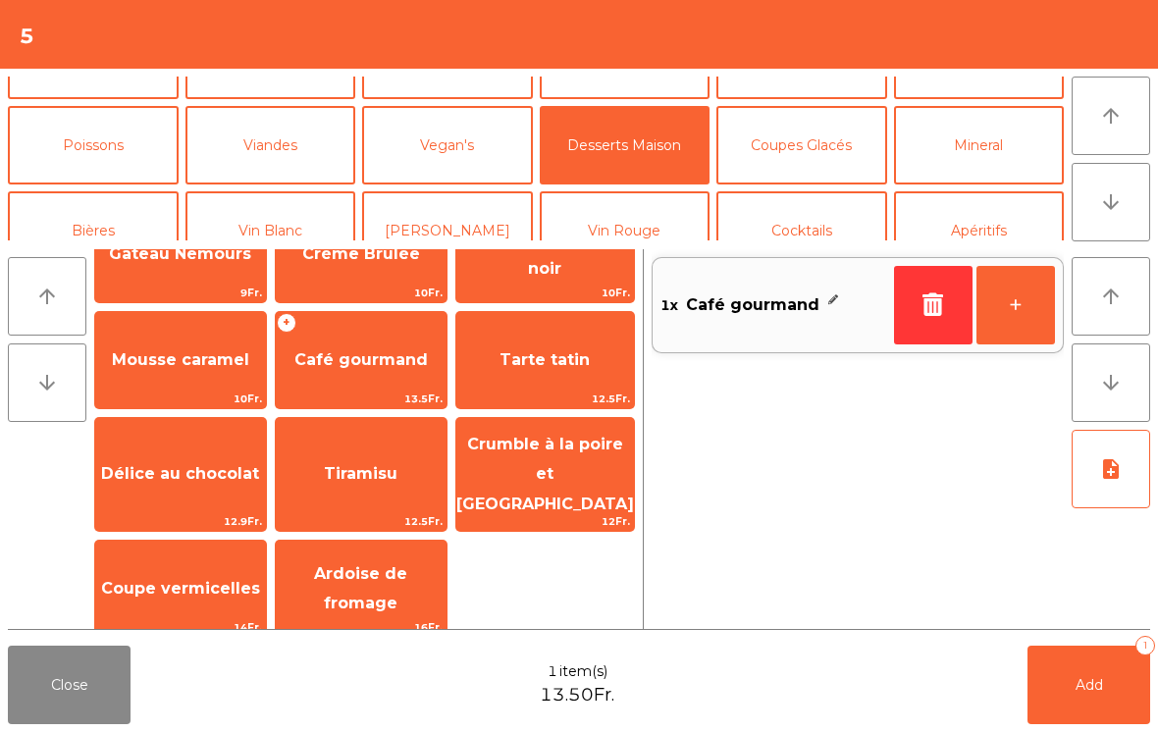
click at [155, 361] on span "Mousse caramel" at bounding box center [180, 359] width 137 height 19
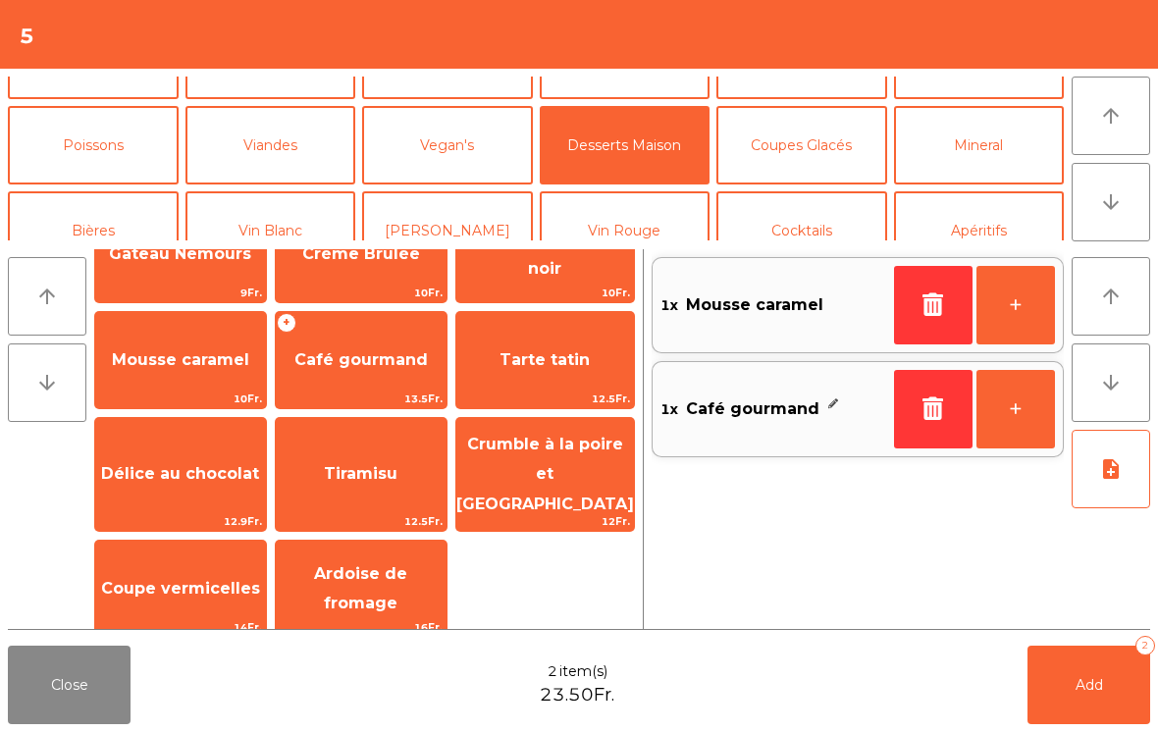
click at [1076, 674] on button "Add 2" at bounding box center [1089, 685] width 123 height 79
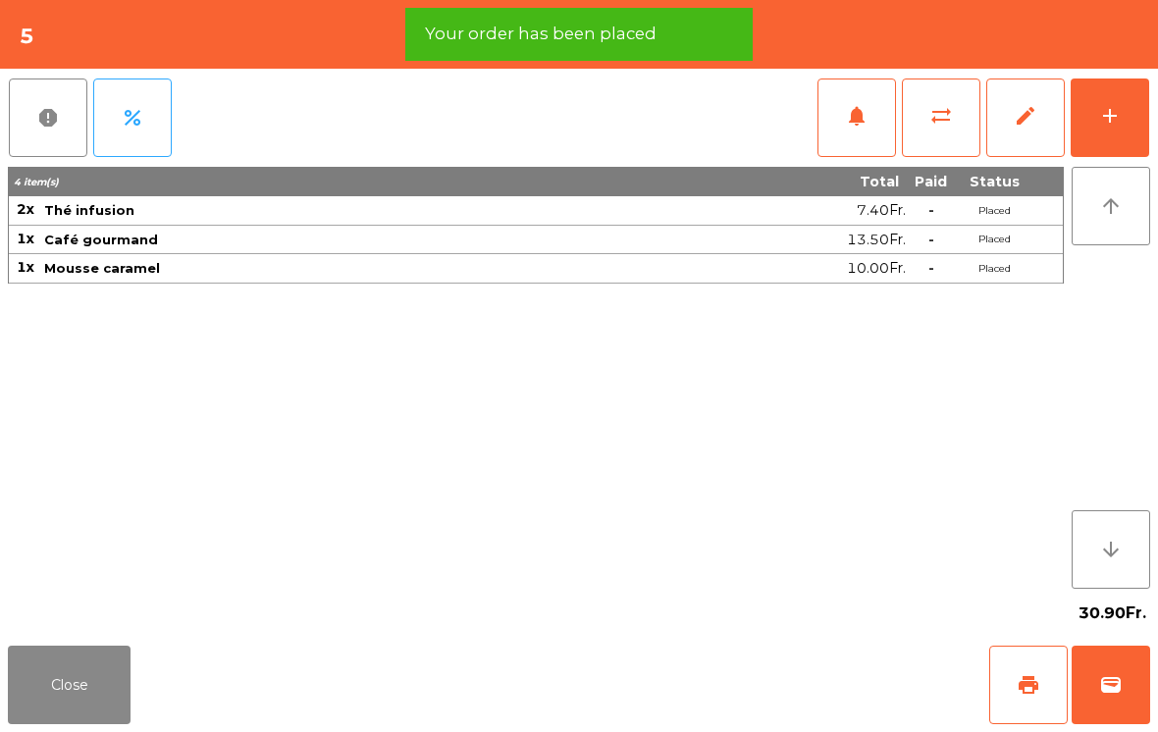
click at [922, 148] on button "sync_alt" at bounding box center [941, 118] width 79 height 79
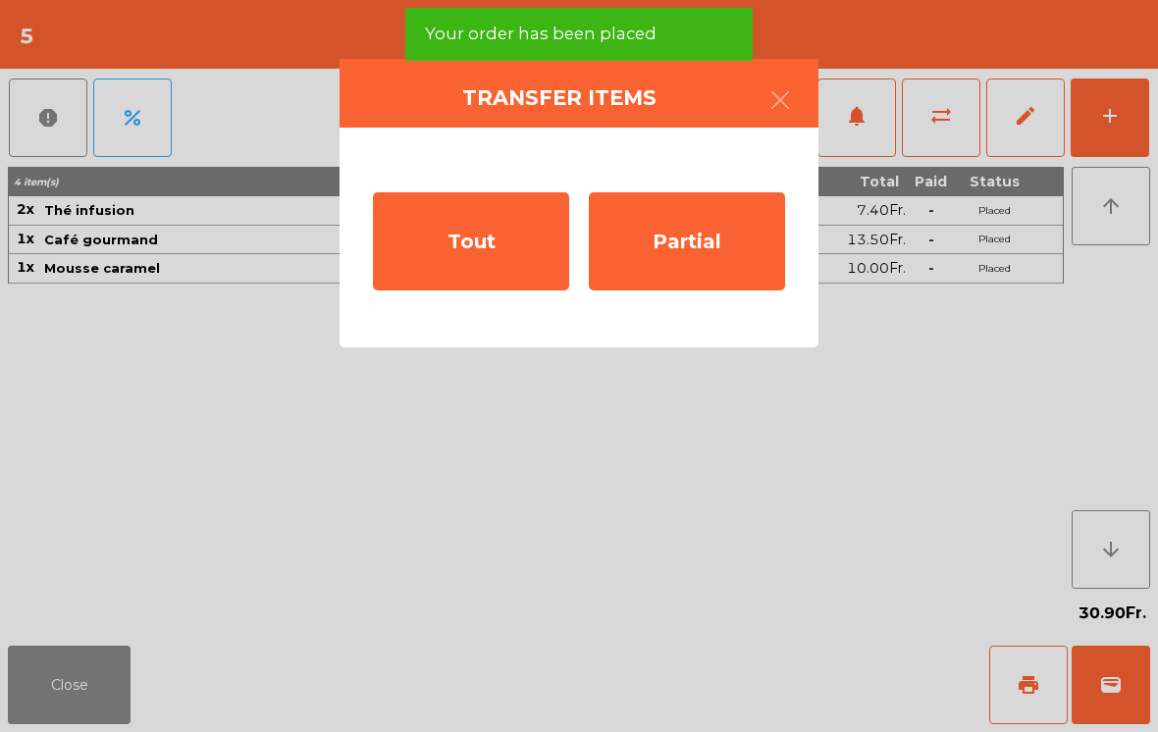
click at [669, 250] on div "Partial" at bounding box center [687, 241] width 196 height 98
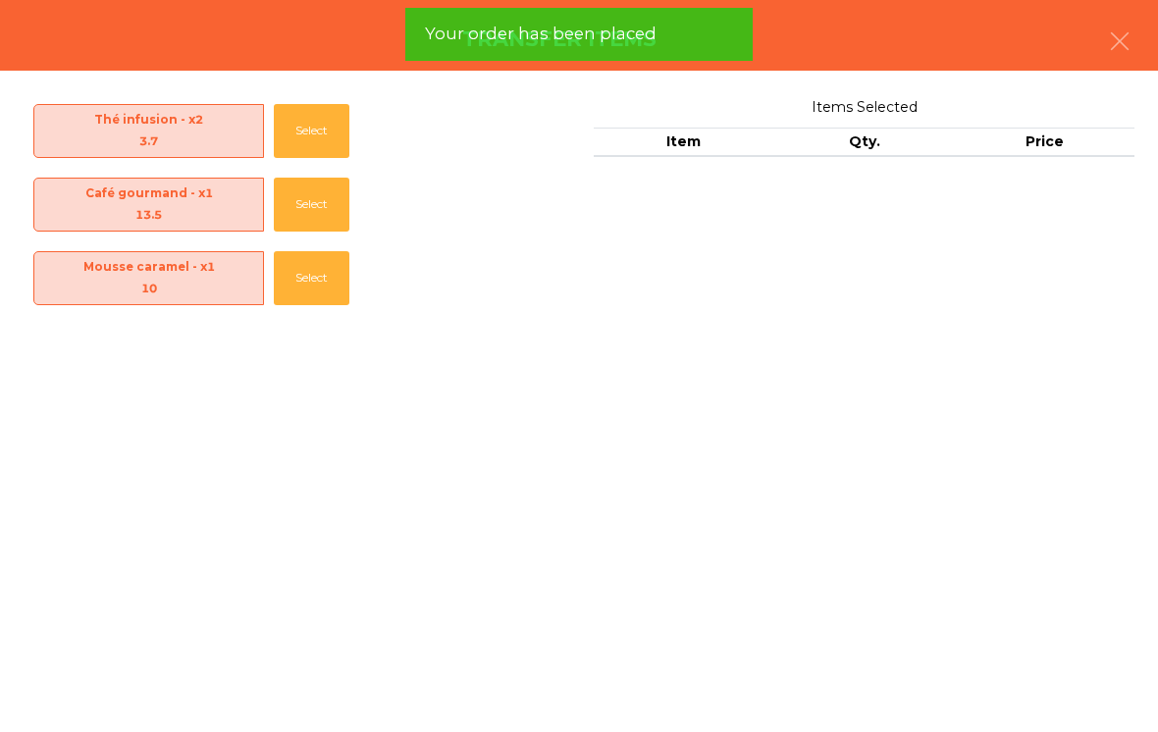
click at [305, 125] on button "Select" at bounding box center [312, 131] width 76 height 54
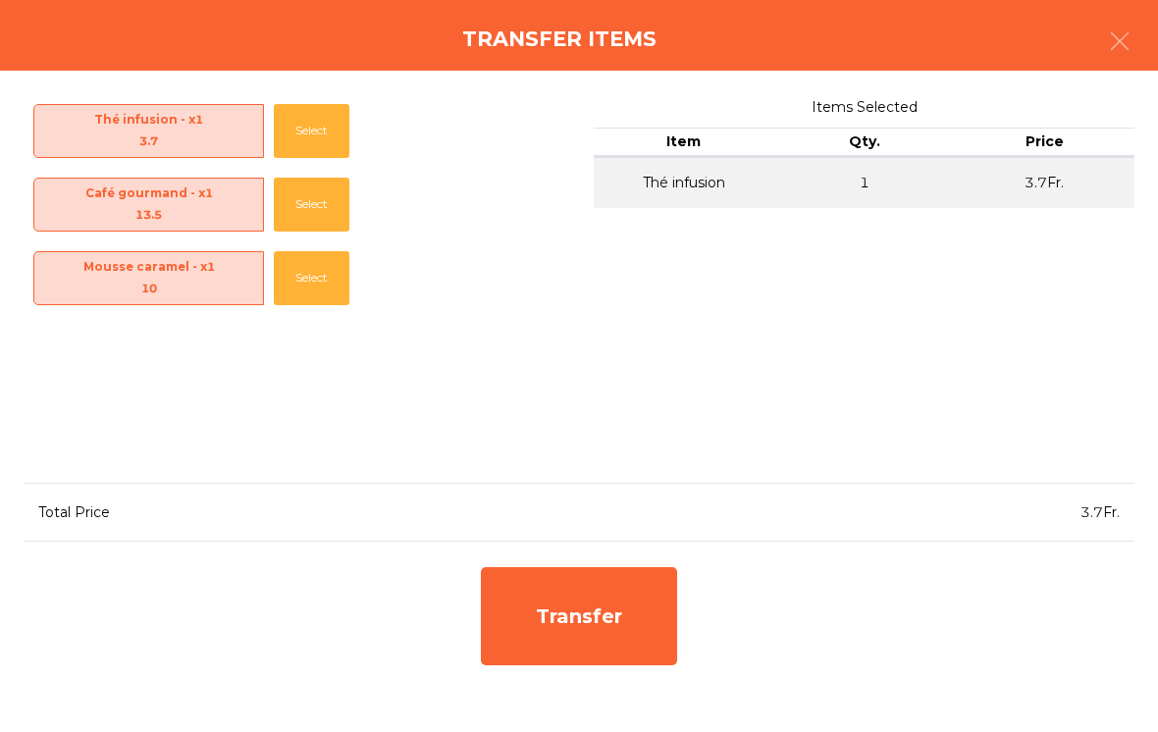
click at [641, 628] on div "Transfer" at bounding box center [579, 616] width 196 height 98
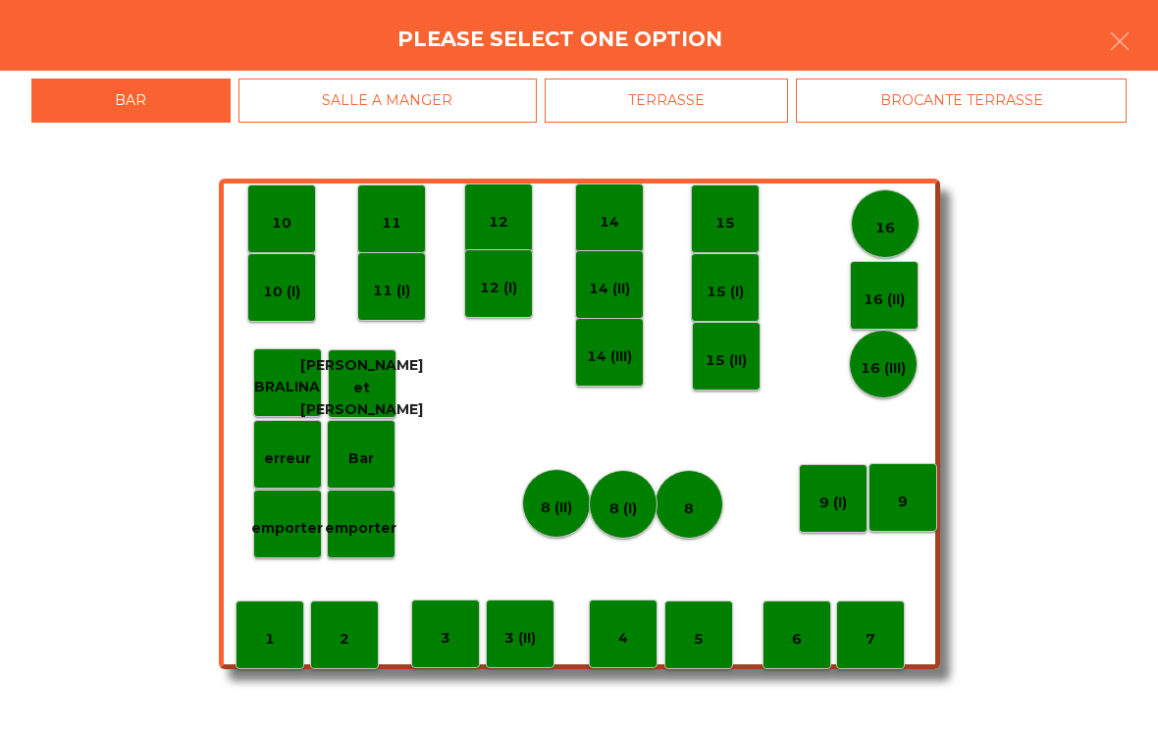
click at [280, 456] on p "erreur" at bounding box center [287, 459] width 47 height 23
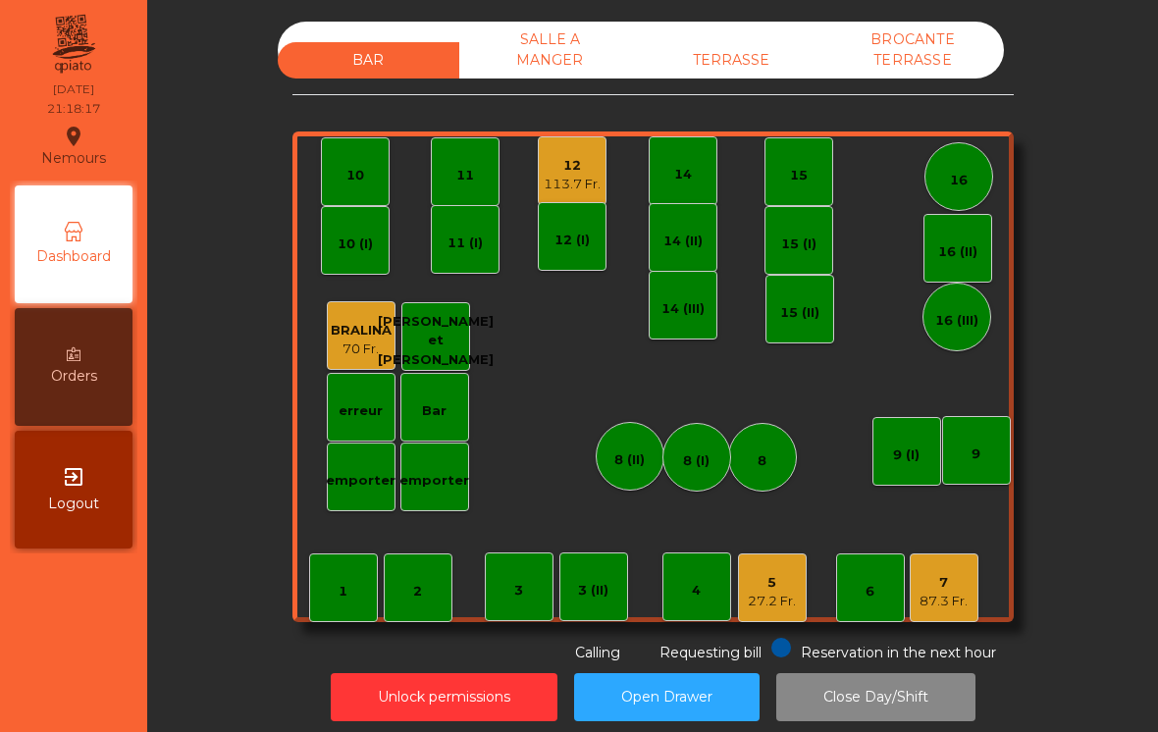
click at [559, 190] on div "113.7 Fr." at bounding box center [572, 185] width 57 height 20
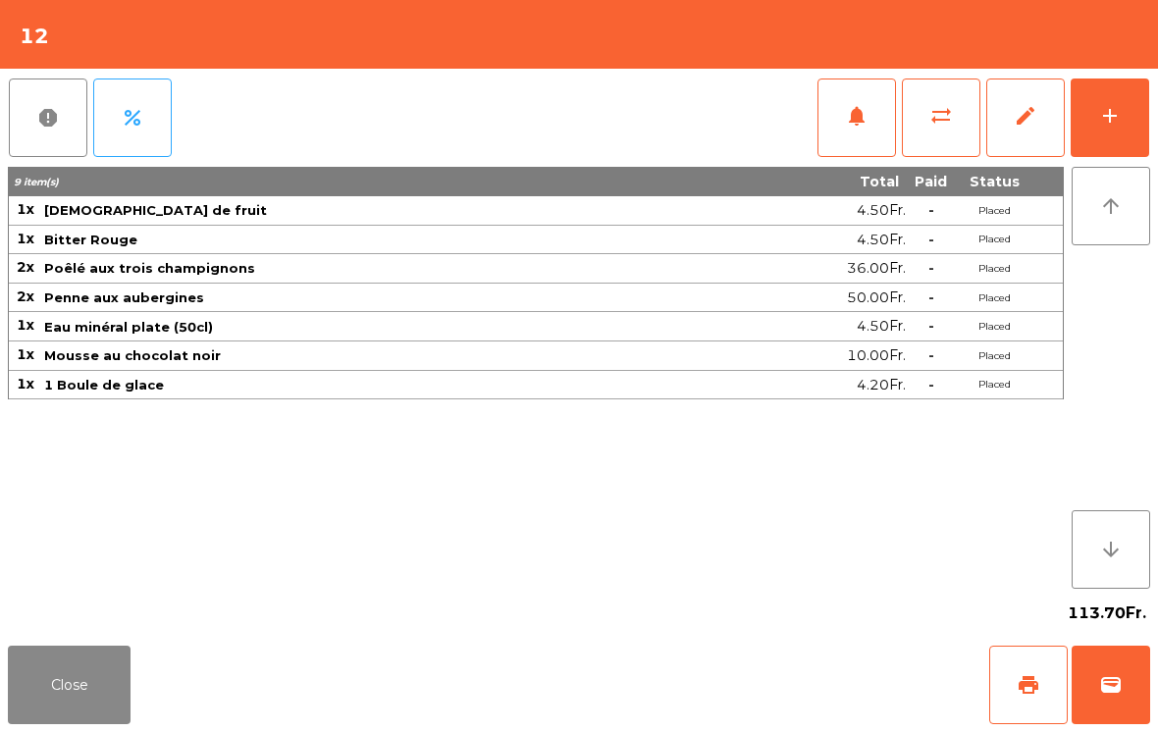
click at [1121, 129] on button "add" at bounding box center [1110, 118] width 79 height 79
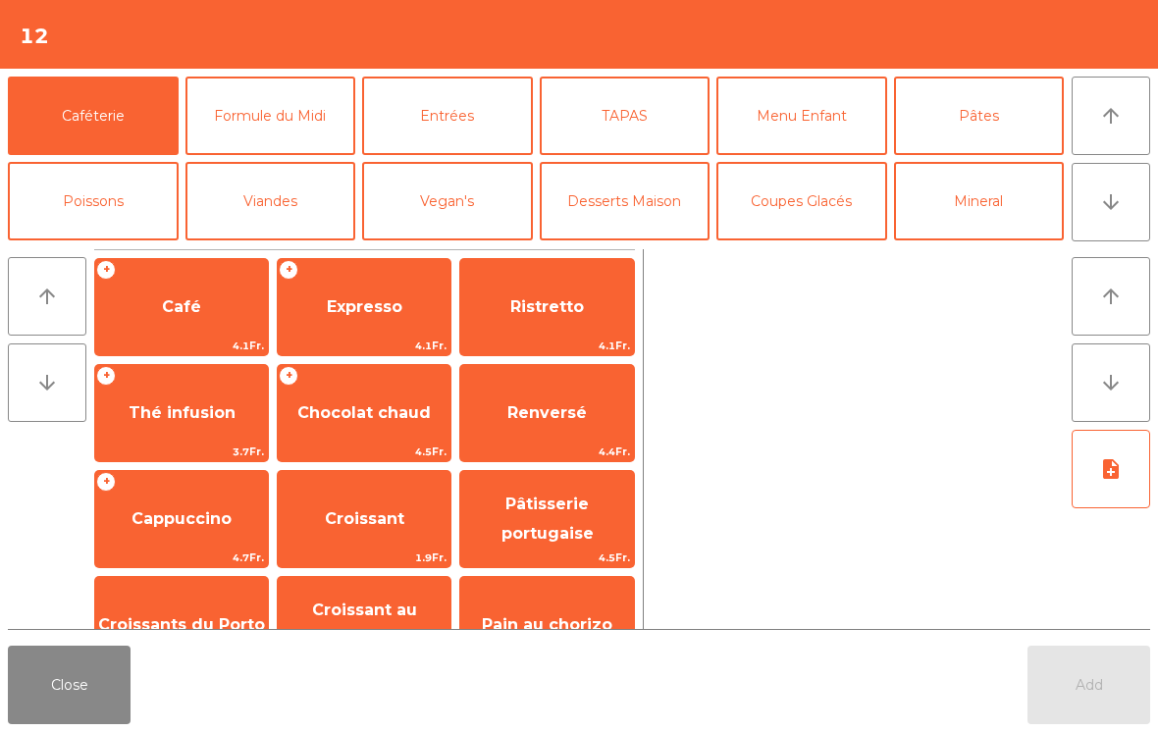
click at [155, 423] on span "Thé infusion" at bounding box center [181, 413] width 173 height 53
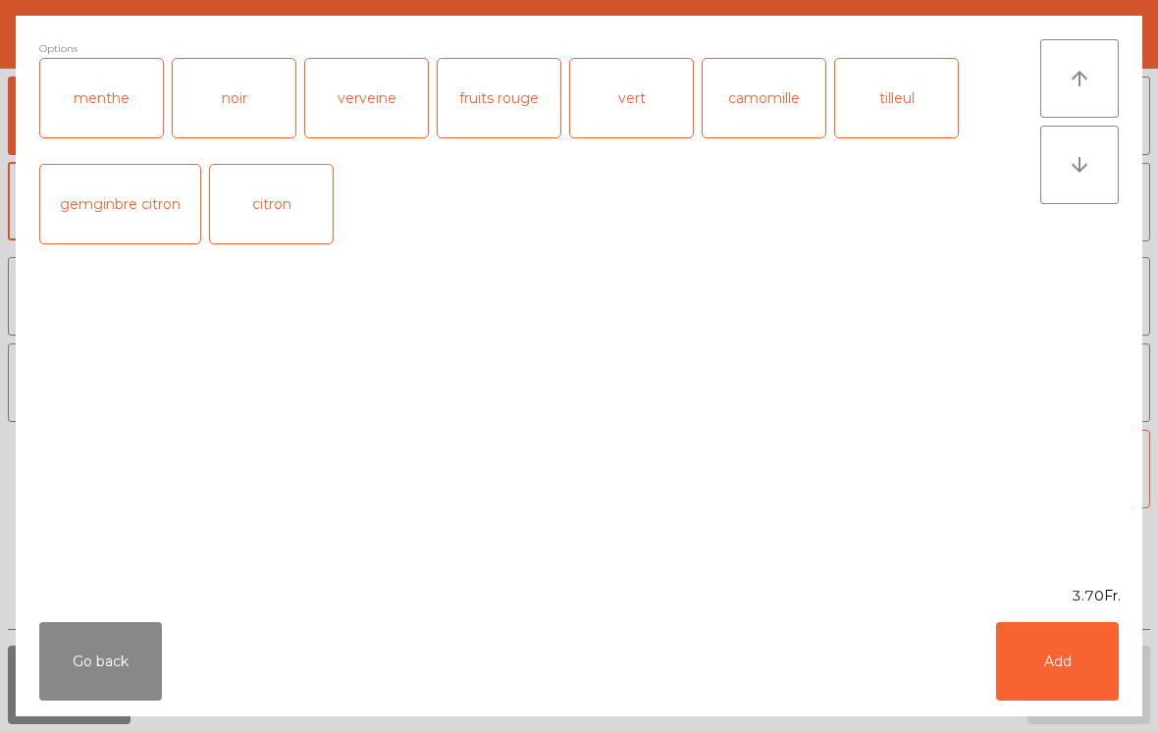
click at [1040, 640] on button "Add" at bounding box center [1057, 661] width 123 height 79
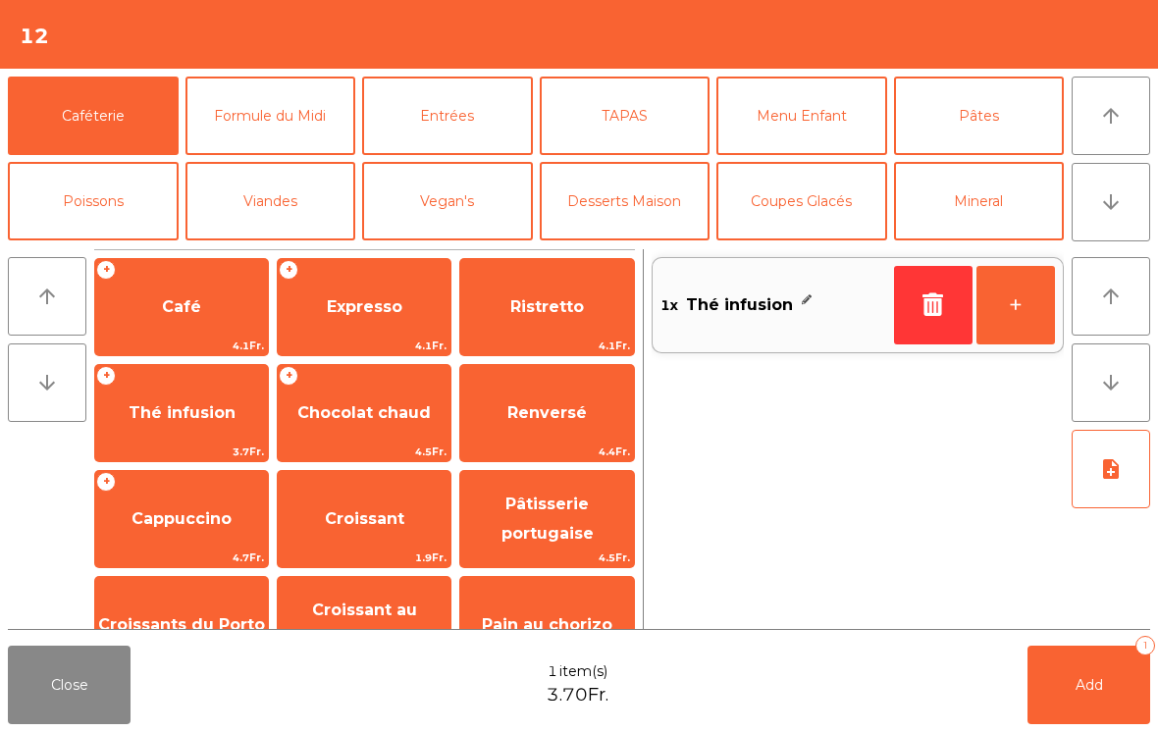
click at [1053, 680] on button "Add 1" at bounding box center [1089, 685] width 123 height 79
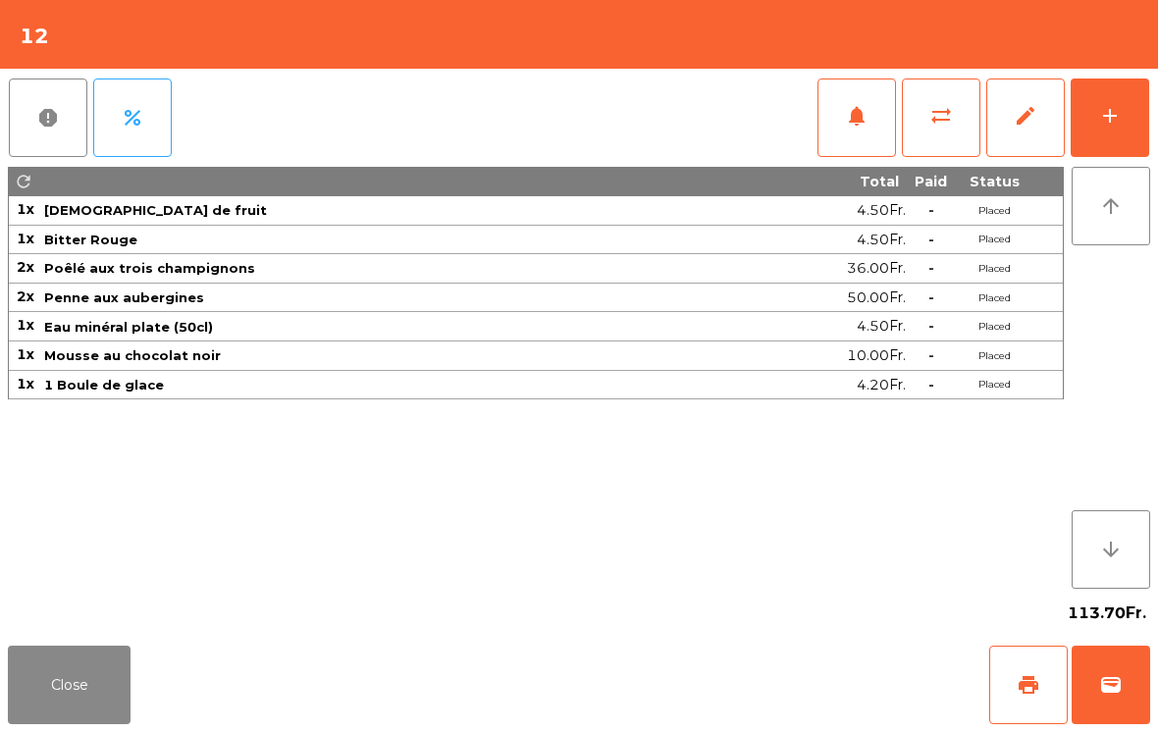
click at [42, 680] on button "Close" at bounding box center [69, 685] width 123 height 79
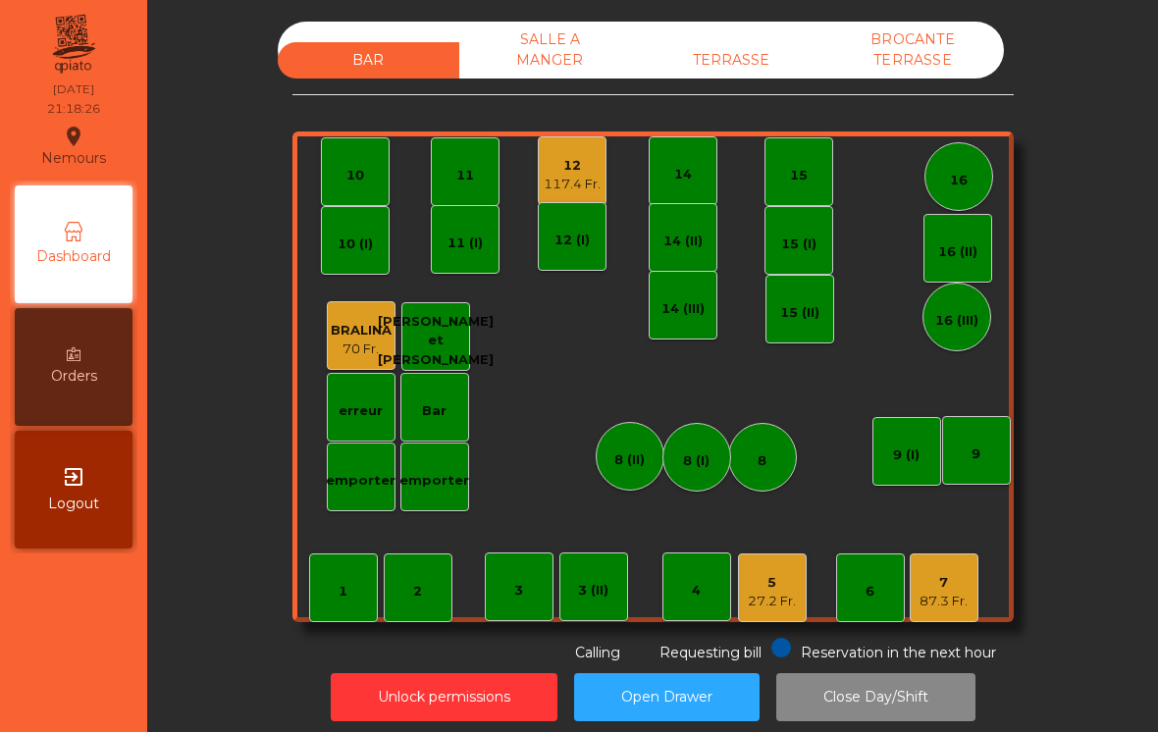
click at [575, 184] on div "117.4 Fr." at bounding box center [572, 185] width 57 height 20
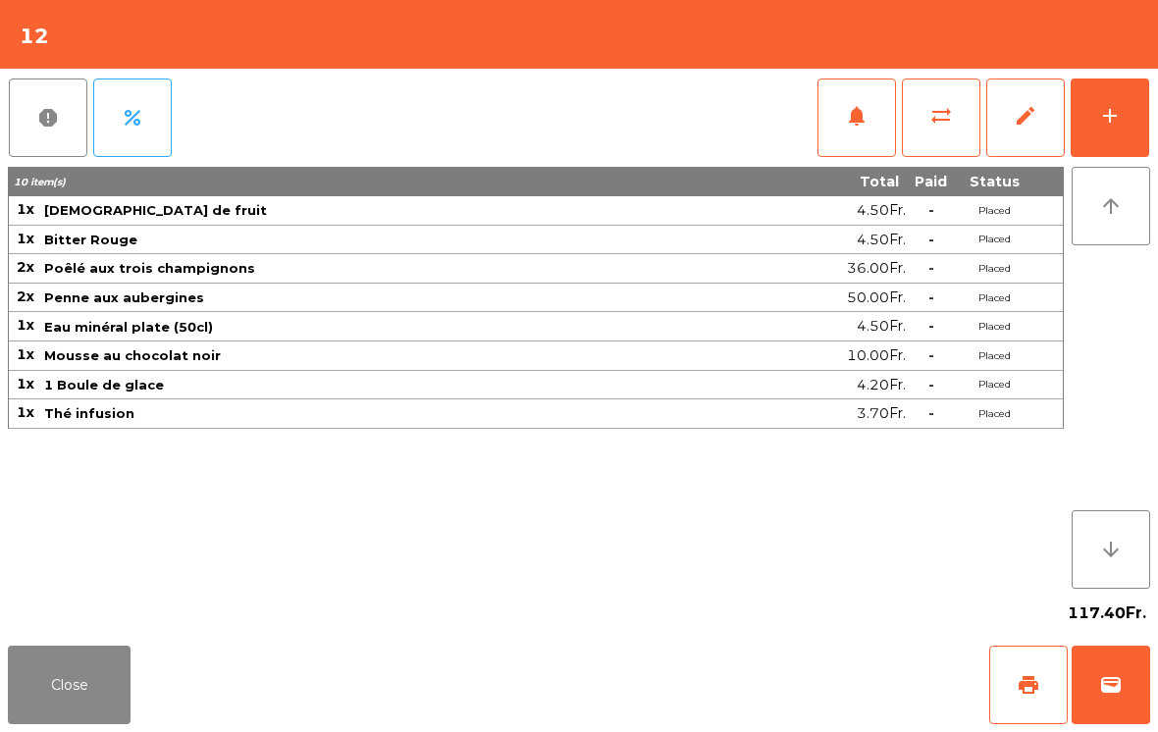
click at [1124, 126] on button "add" at bounding box center [1110, 118] width 79 height 79
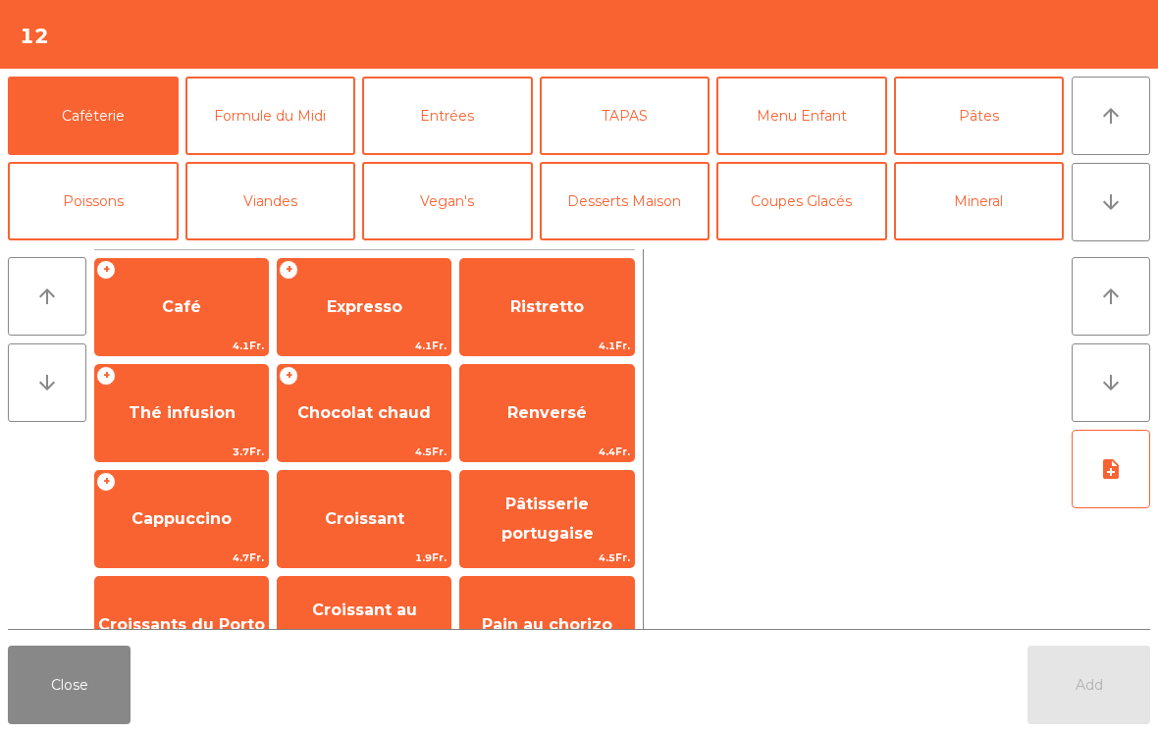
click at [155, 434] on span "Thé infusion" at bounding box center [181, 413] width 173 height 53
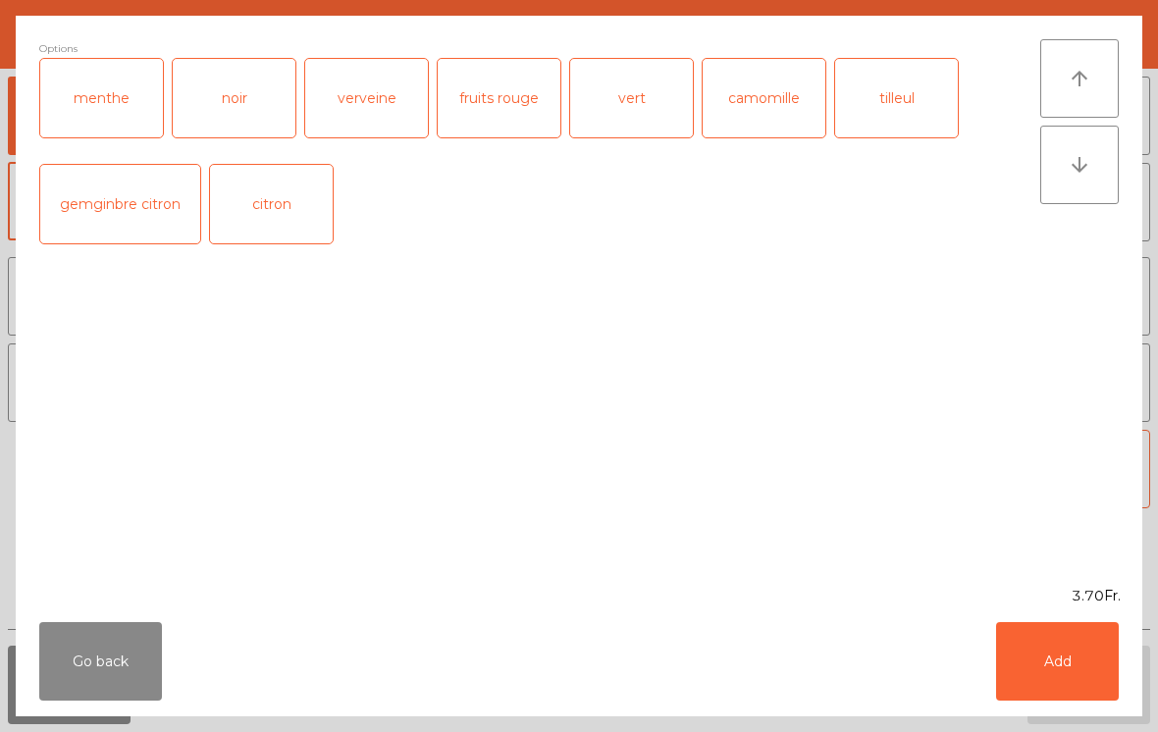
click at [1036, 659] on button "Add" at bounding box center [1057, 661] width 123 height 79
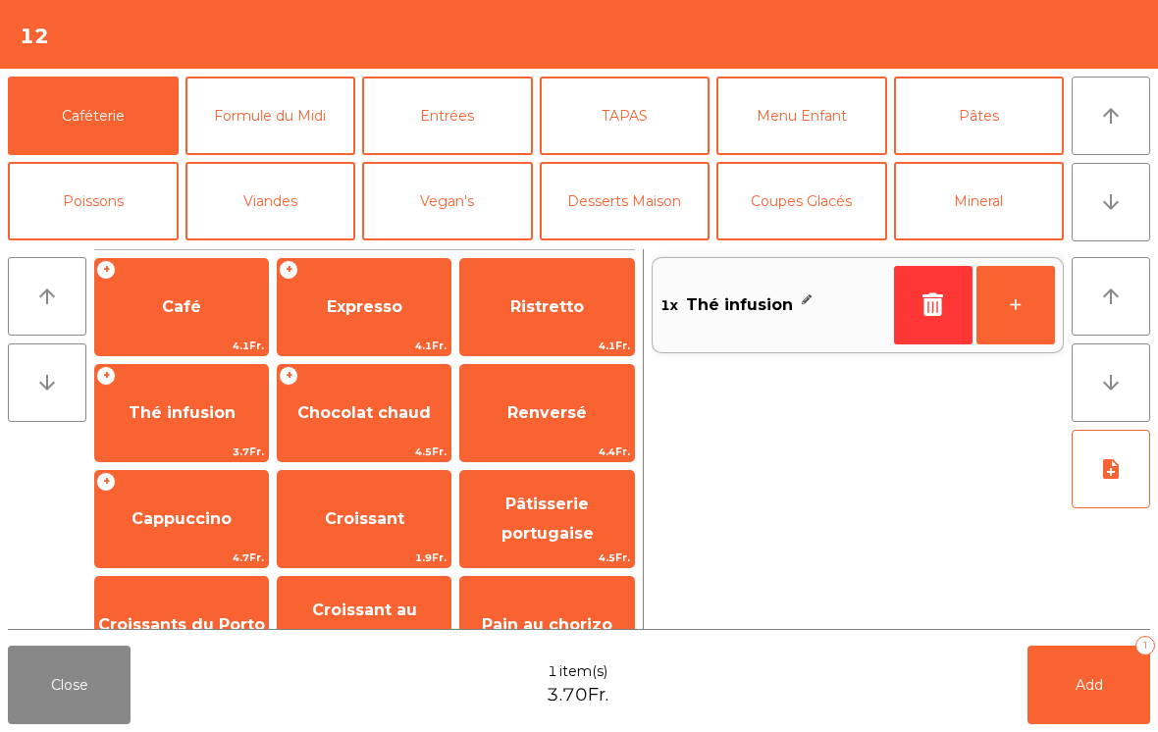
click at [1045, 693] on button "Add 1" at bounding box center [1089, 685] width 123 height 79
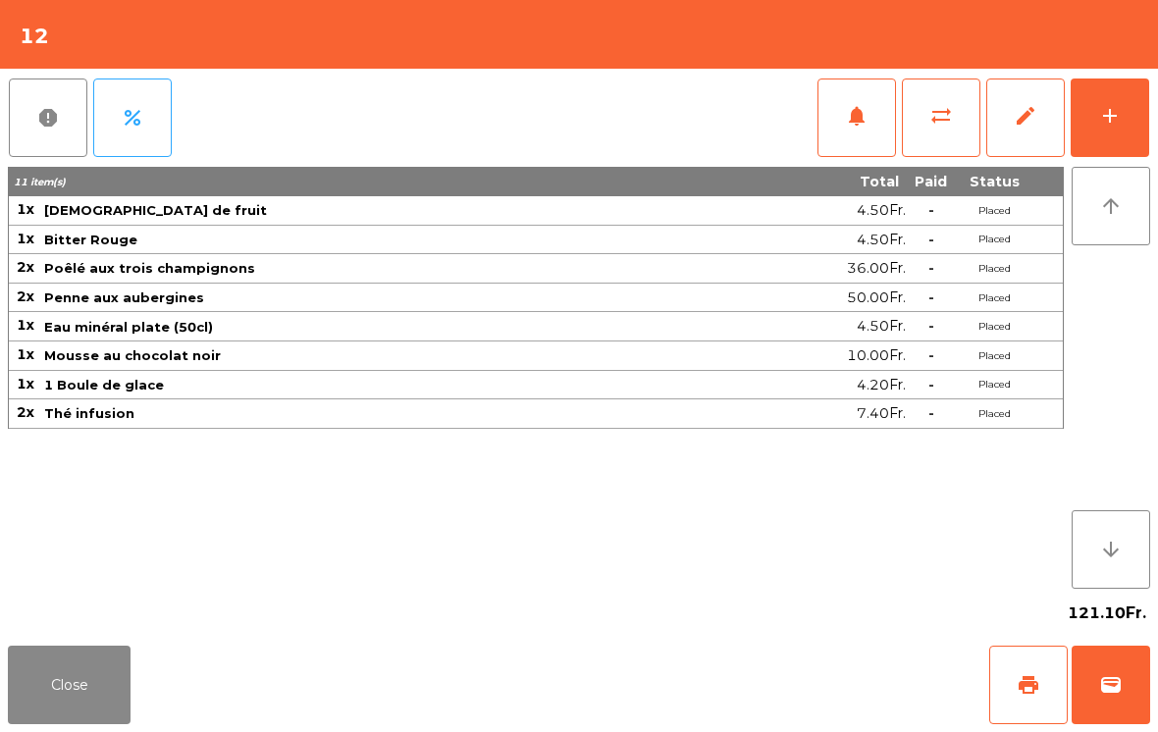
click at [41, 689] on button "Close" at bounding box center [69, 685] width 123 height 79
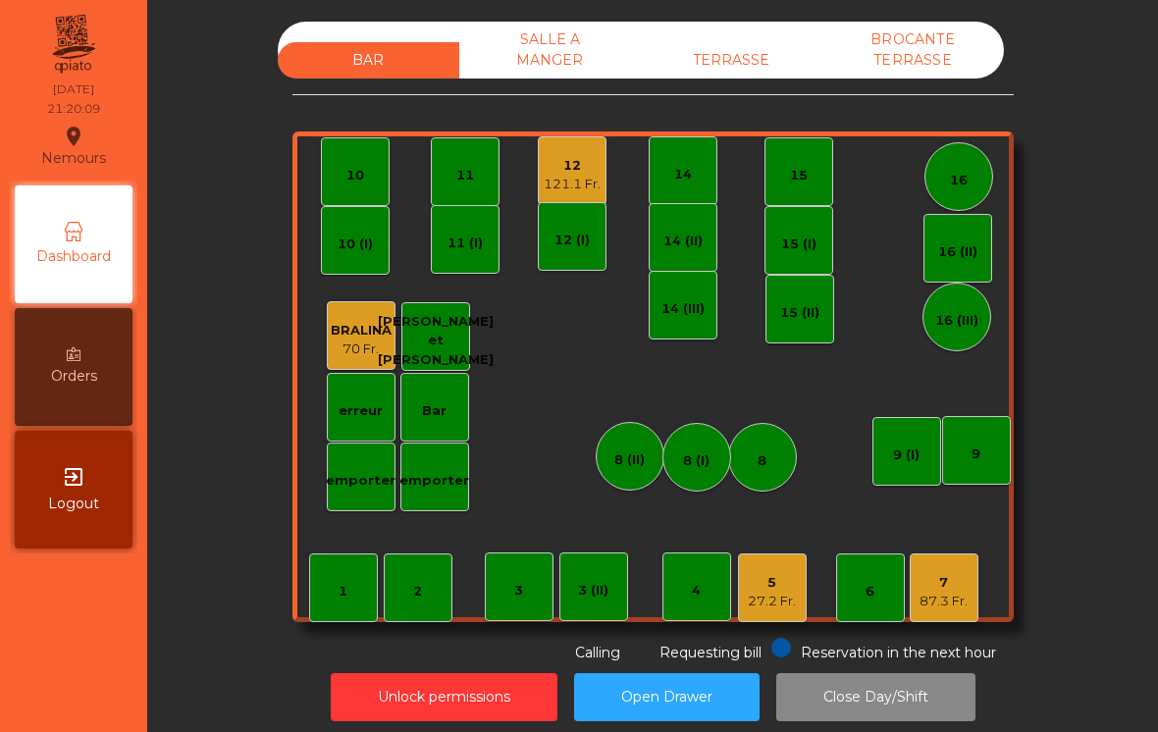
click at [963, 597] on div "87.3 Fr." at bounding box center [944, 602] width 48 height 20
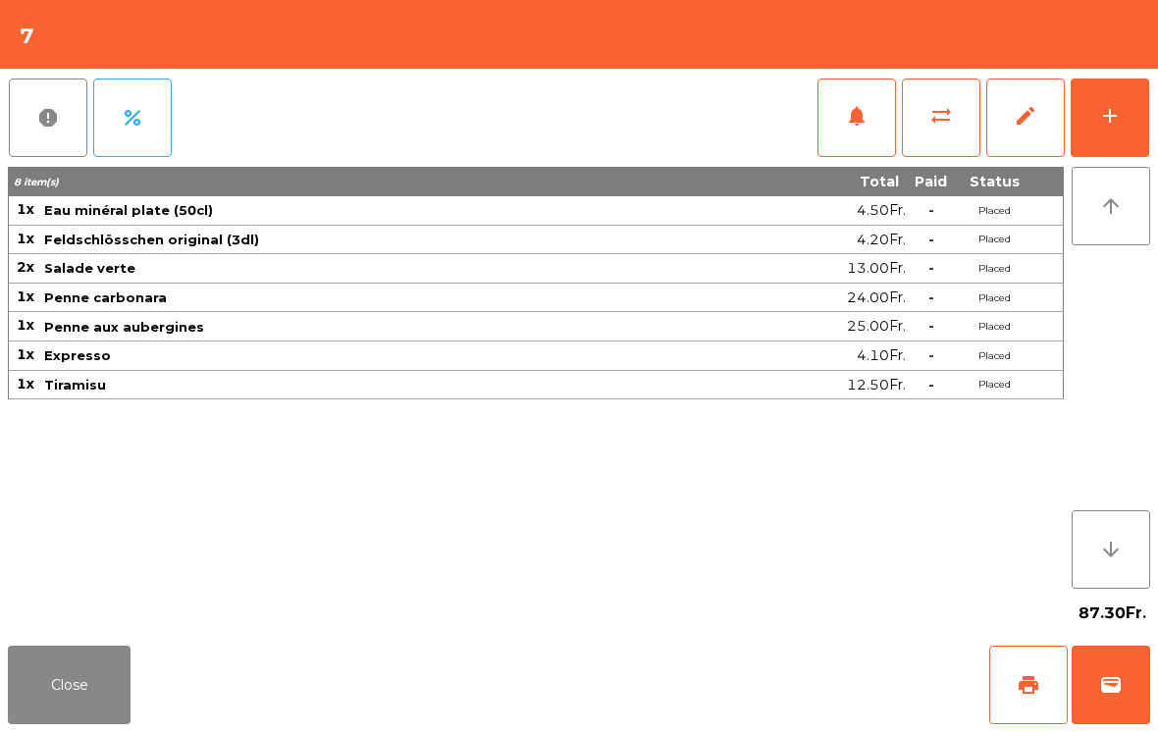
click at [1115, 682] on span "wallet" at bounding box center [1111, 685] width 24 height 24
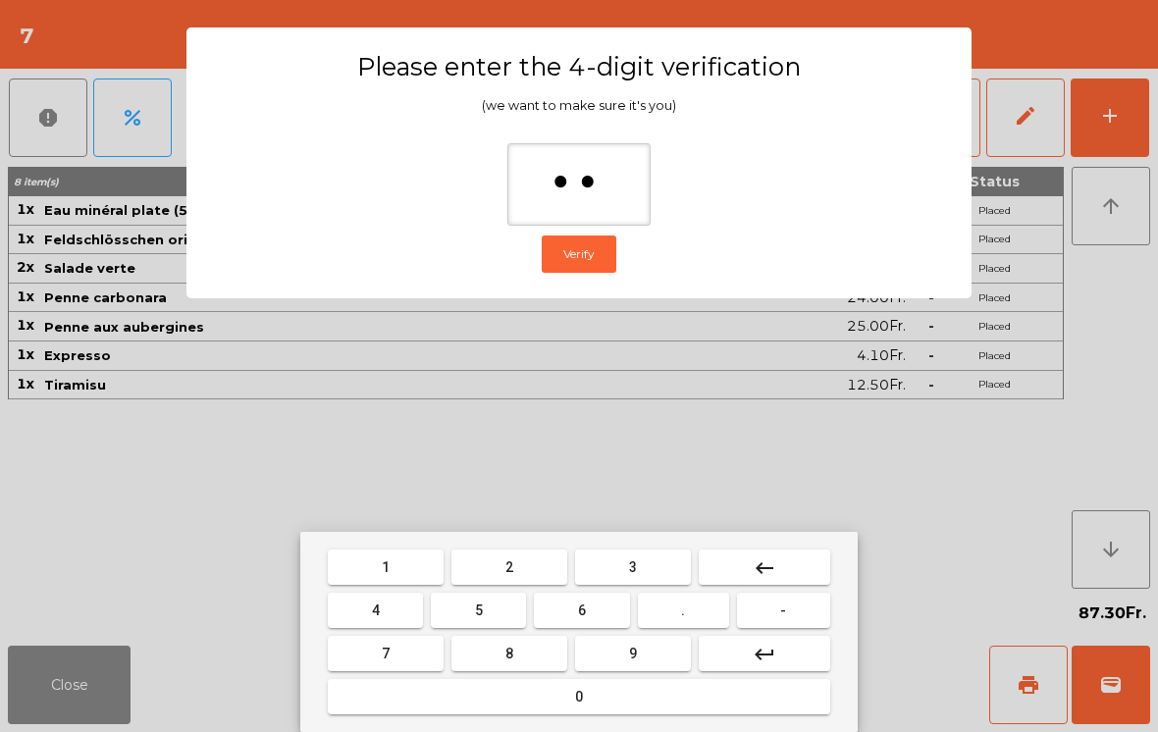
type input "***"
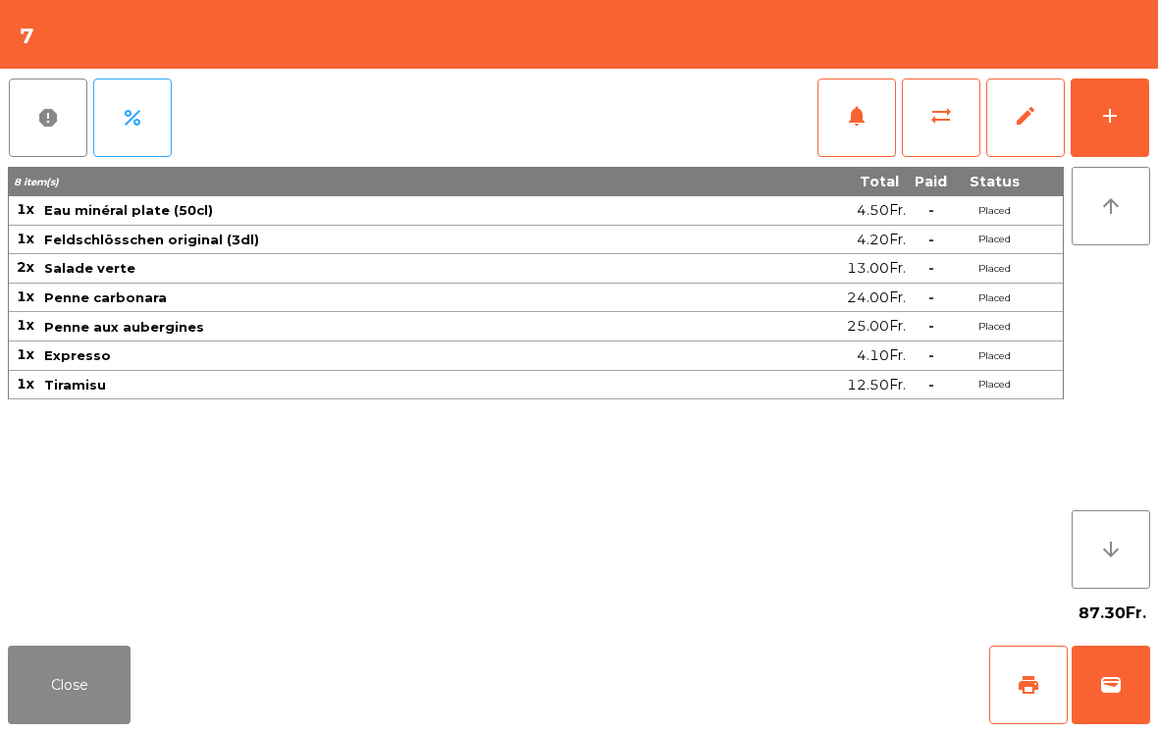
click at [760, 651] on div "Close print wallet" at bounding box center [579, 685] width 1158 height 94
click at [751, 659] on div "Close print wallet" at bounding box center [579, 685] width 1158 height 94
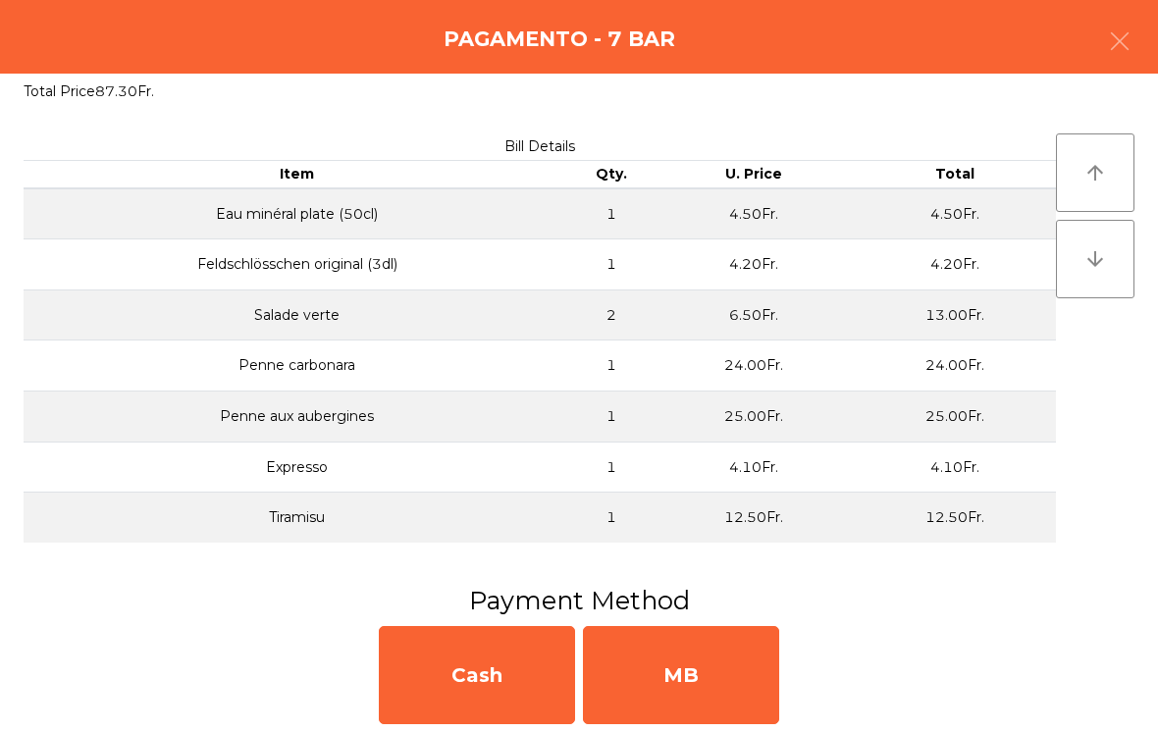
click at [737, 674] on div "MB" at bounding box center [681, 675] width 196 height 98
click at [748, 668] on div "No" at bounding box center [681, 675] width 196 height 98
click at [736, 674] on div "No" at bounding box center [681, 675] width 196 height 98
click at [729, 668] on div "No" at bounding box center [681, 675] width 196 height 98
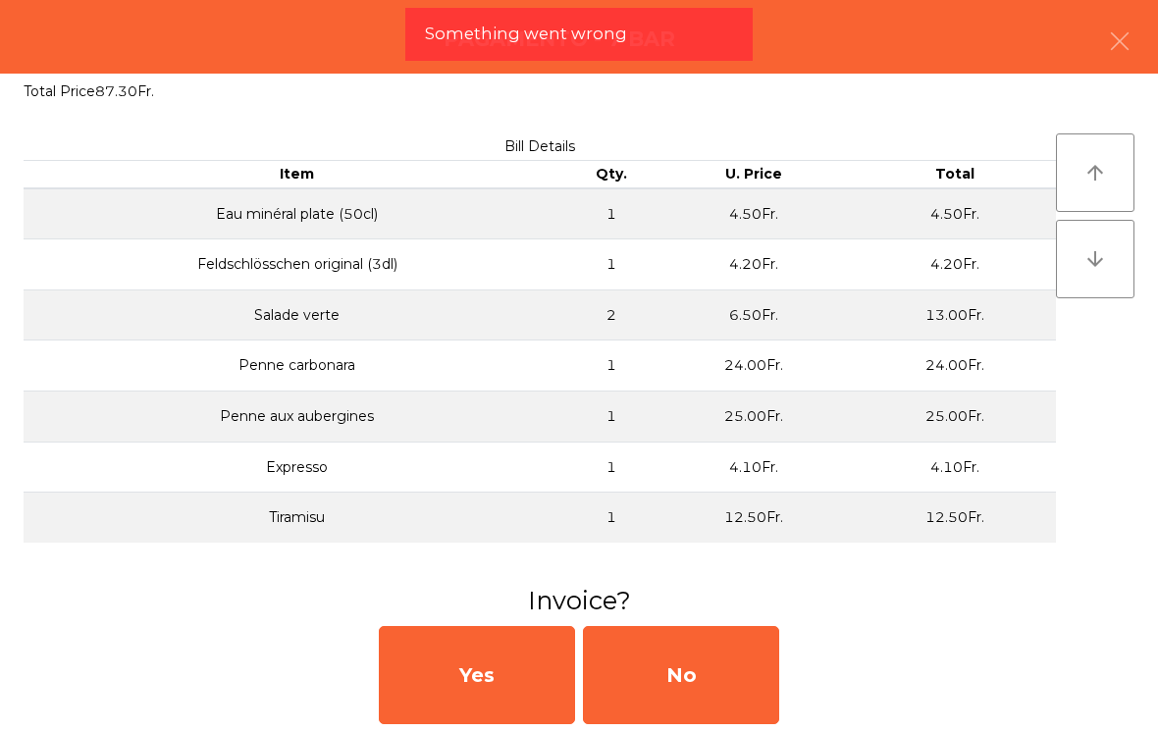
click at [681, 674] on button "Open Drawer" at bounding box center [666, 697] width 185 height 48
